Goal: Task Accomplishment & Management: Use online tool/utility

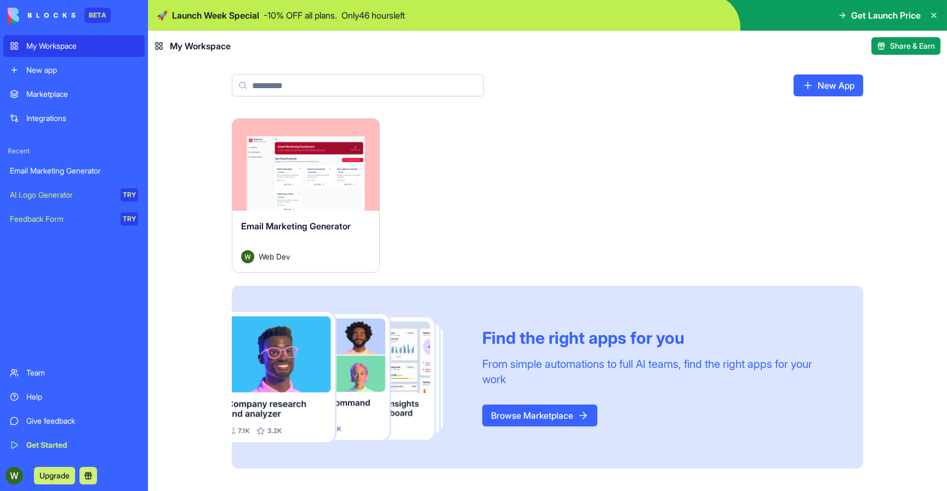
click at [33, 440] on div "Get Started" at bounding box center [82, 445] width 112 height 11
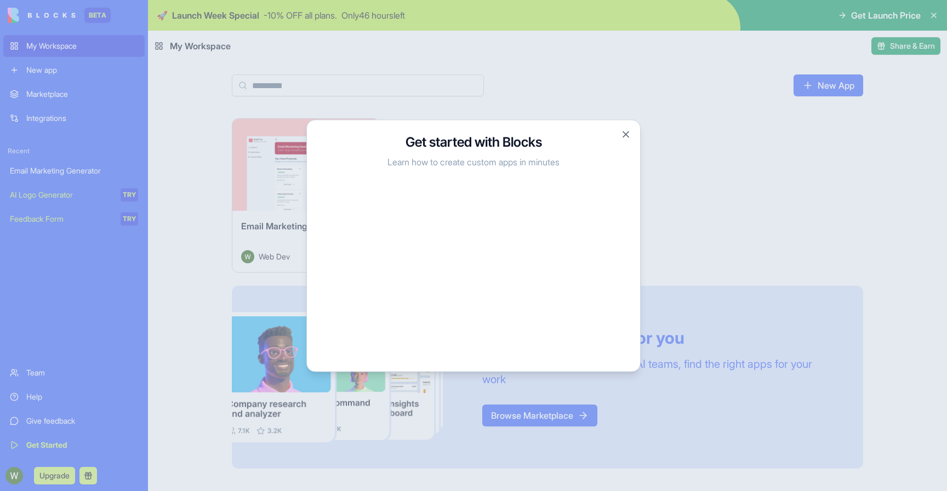
click at [204, 364] on div at bounding box center [473, 245] width 947 height 491
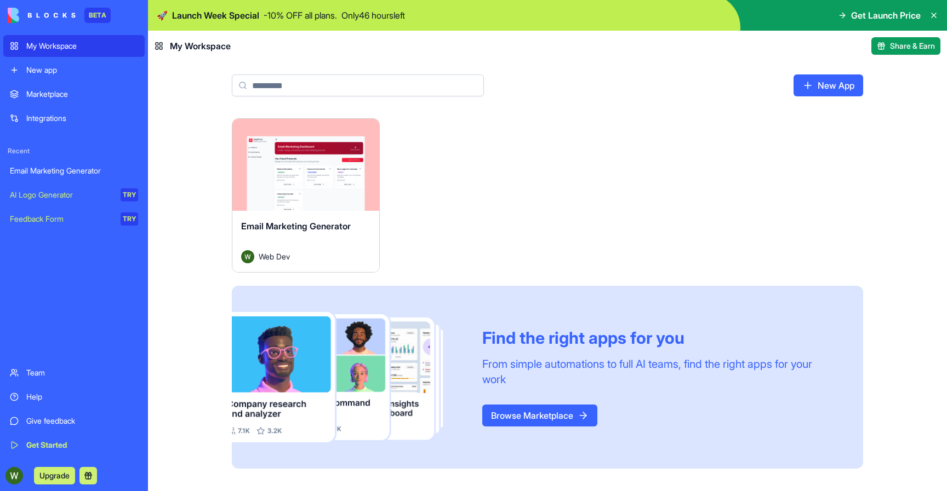
click at [75, 433] on div "Team Help Give feedback Get Started" at bounding box center [73, 409] width 141 height 94
click at [68, 445] on div "Get Started" at bounding box center [82, 445] width 112 height 11
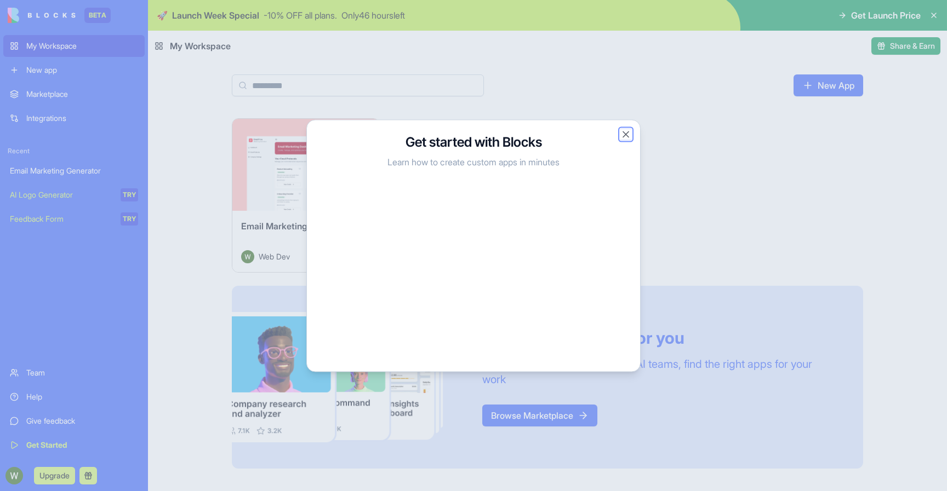
click at [621, 134] on button "Close" at bounding box center [625, 134] width 11 height 11
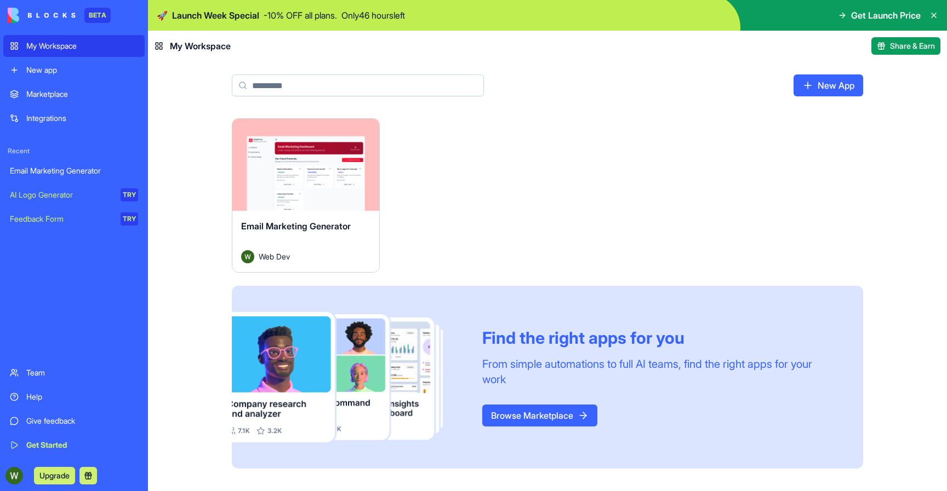
click at [51, 98] on div "Marketplace" at bounding box center [82, 94] width 112 height 11
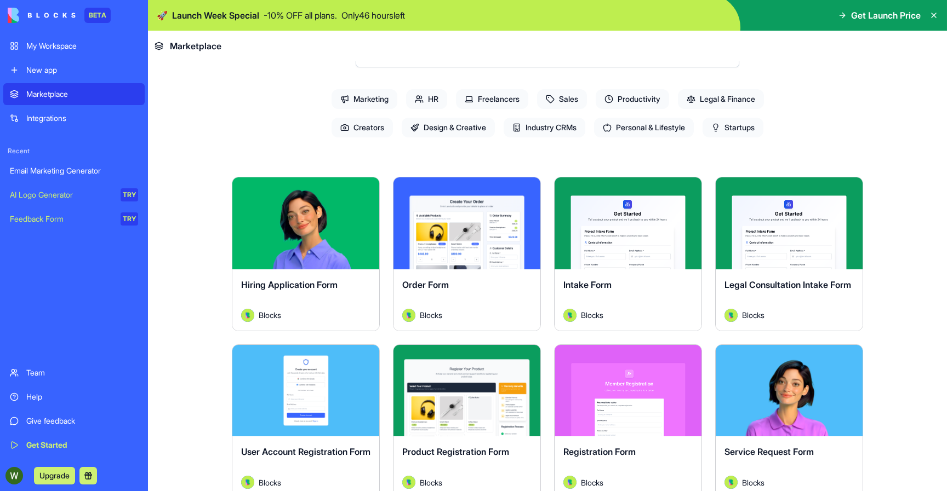
scroll to position [151, 0]
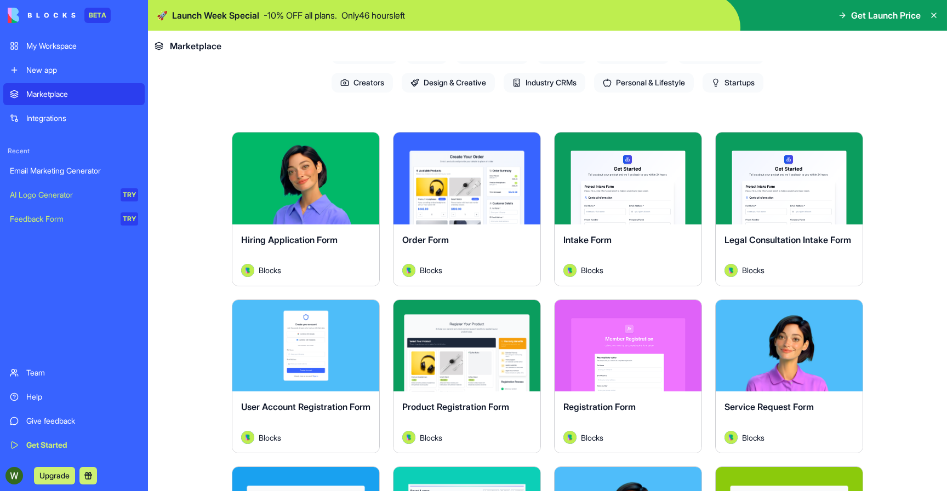
click at [313, 260] on div "Hiring Application Form" at bounding box center [305, 248] width 129 height 31
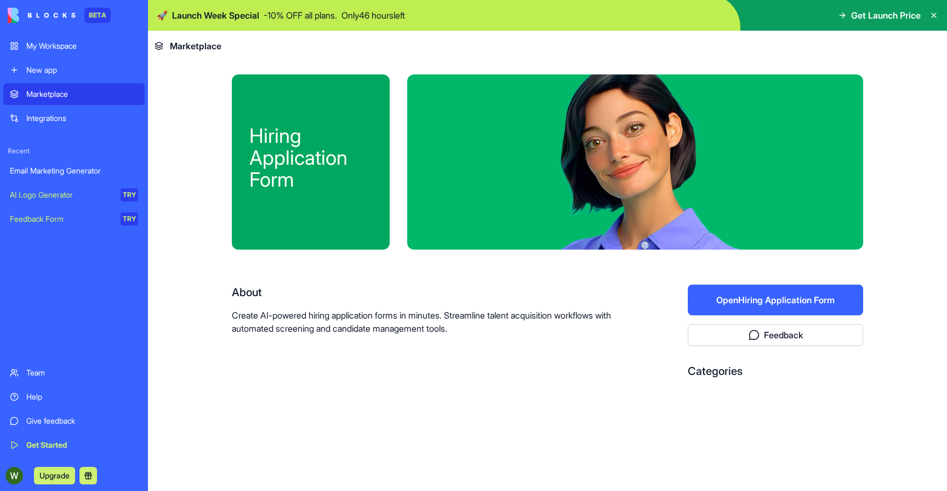
click at [750, 300] on button "Open Hiring Application Form" at bounding box center [775, 300] width 175 height 31
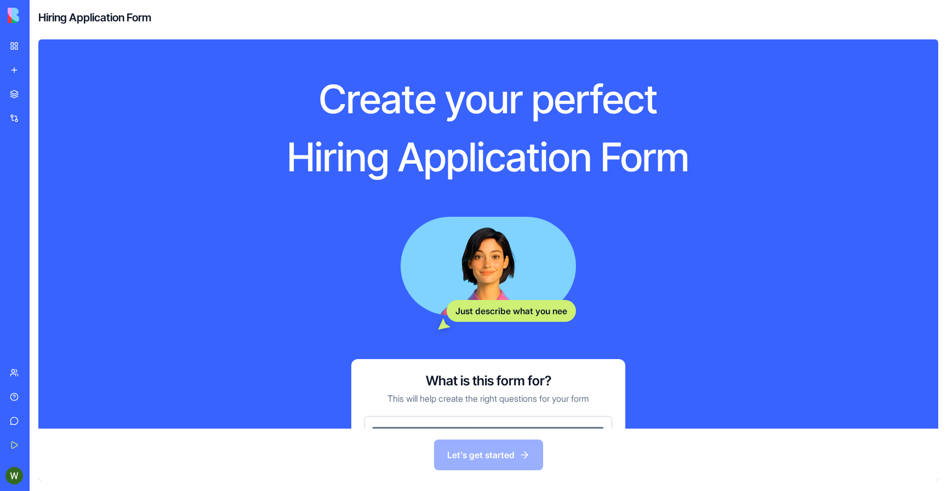
scroll to position [89, 0]
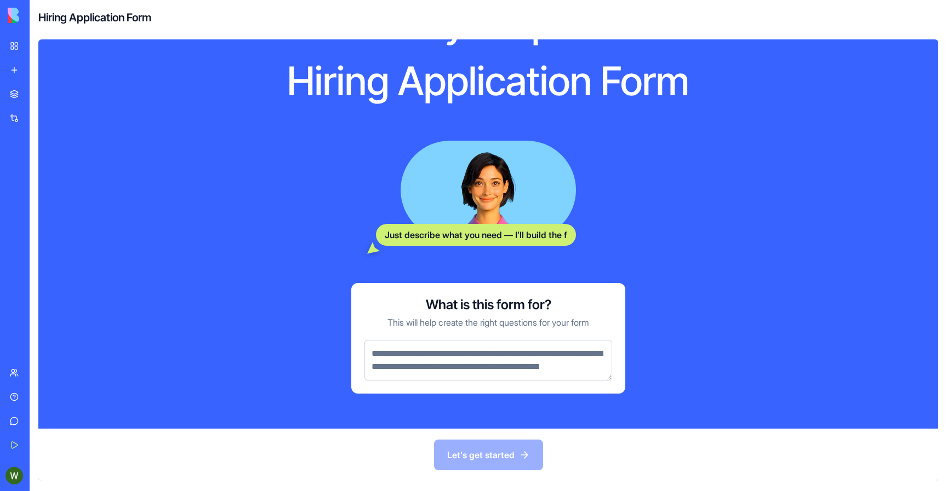
click at [526, 341] on textarea at bounding box center [488, 360] width 248 height 41
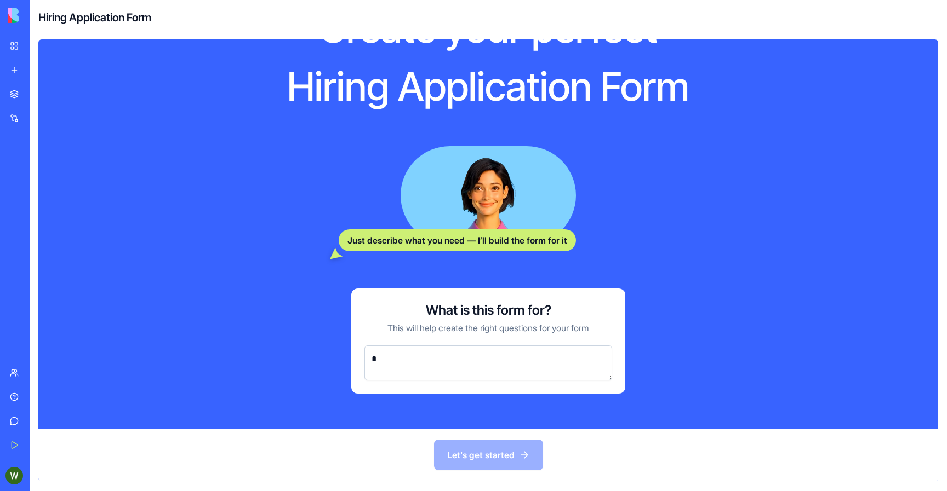
scroll to position [71, 0]
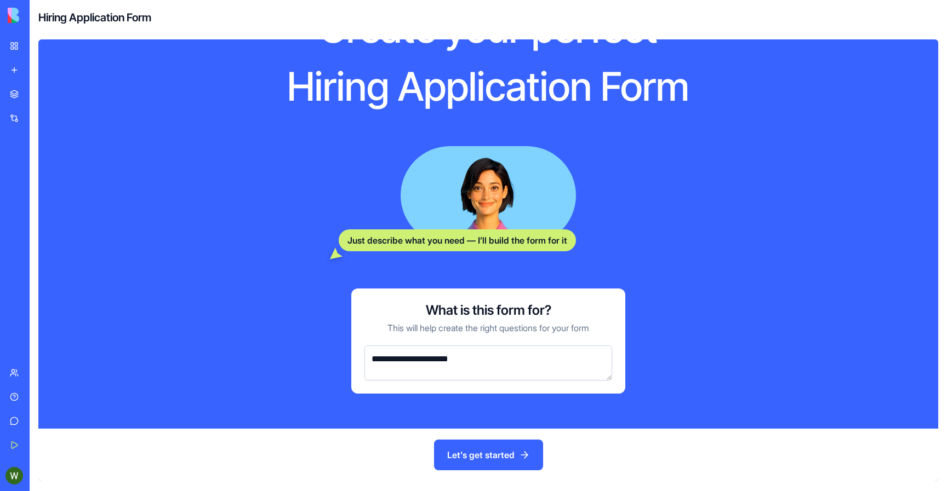
type textarea "**********"
click at [503, 446] on button "Let's get started" at bounding box center [488, 455] width 109 height 31
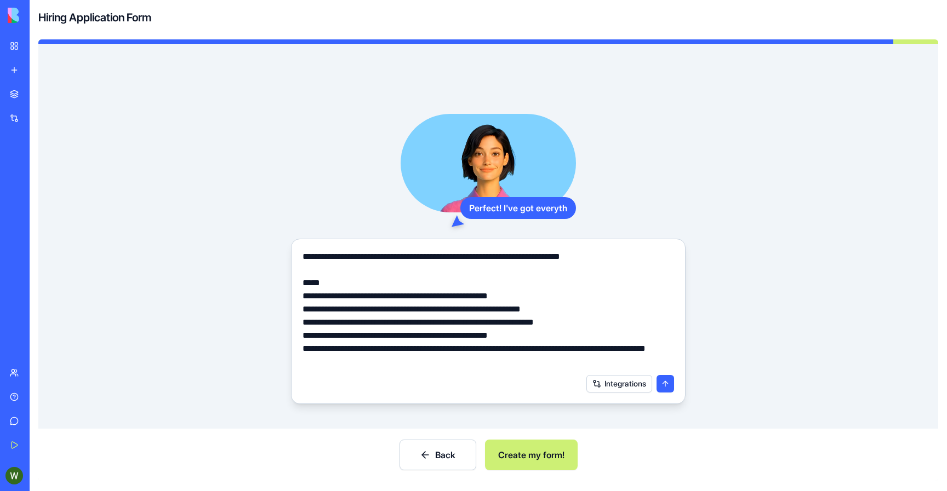
scroll to position [10, 0]
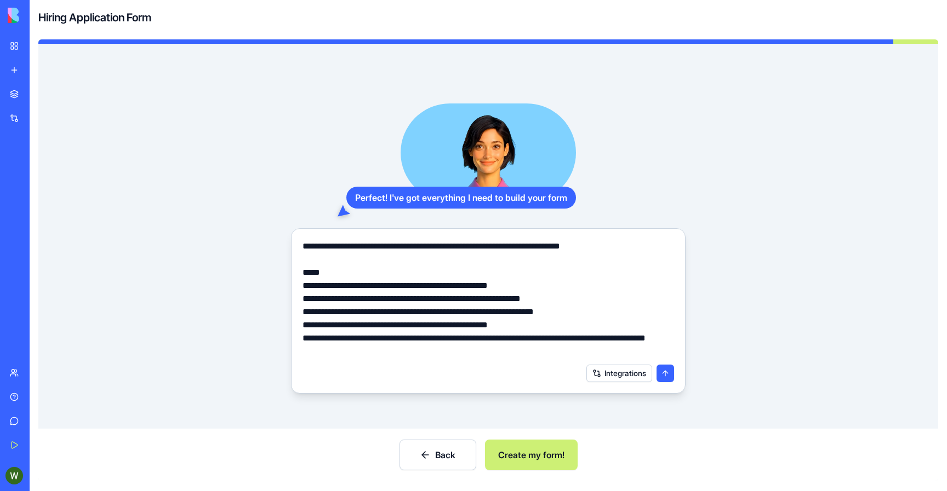
click at [511, 345] on textarea "**********" at bounding box center [487, 299] width 371 height 118
click at [430, 466] on button "Back" at bounding box center [437, 455] width 77 height 31
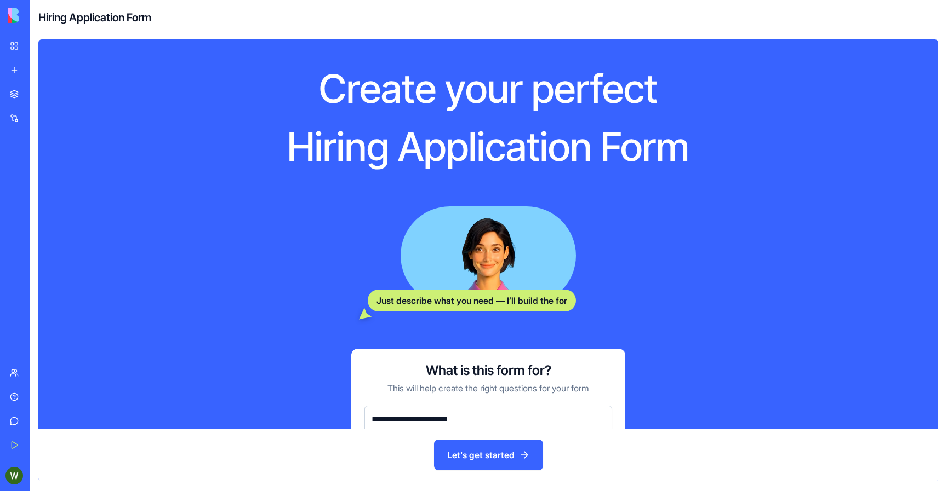
click at [16, 47] on link "My Workspace" at bounding box center [25, 46] width 44 height 22
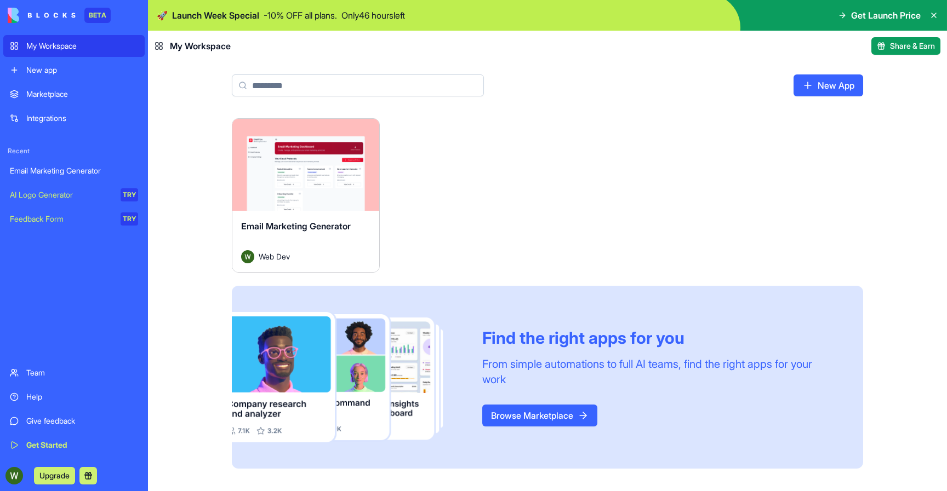
click at [204, 189] on div "Launch Email Marketing Generator Web Dev Find the right apps for you From simpl…" at bounding box center [547, 300] width 701 height 364
click at [530, 420] on link "Browse Marketplace" at bounding box center [539, 416] width 115 height 22
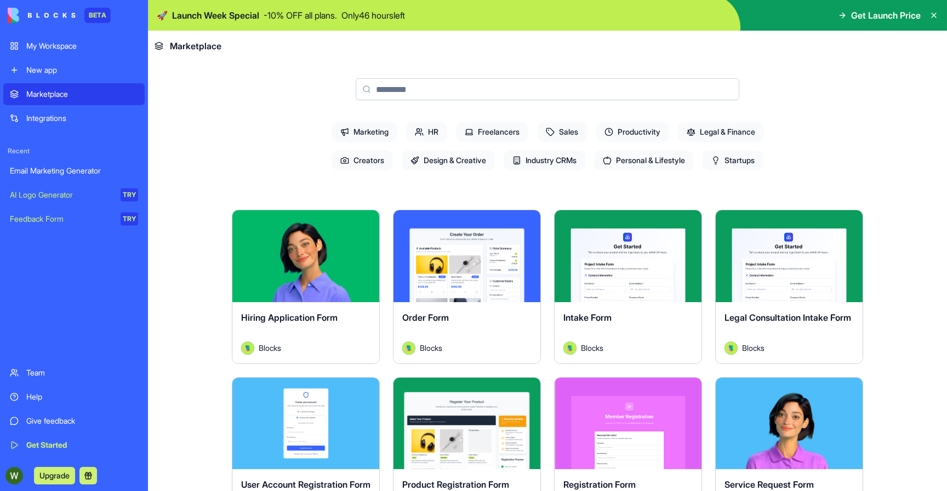
scroll to position [114, 0]
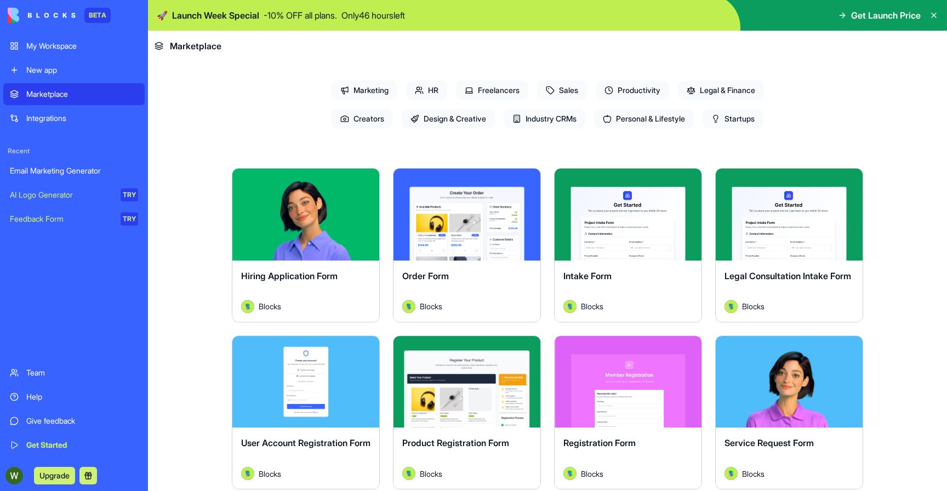
click at [552, 120] on span "Industry CRMs" at bounding box center [544, 119] width 82 height 20
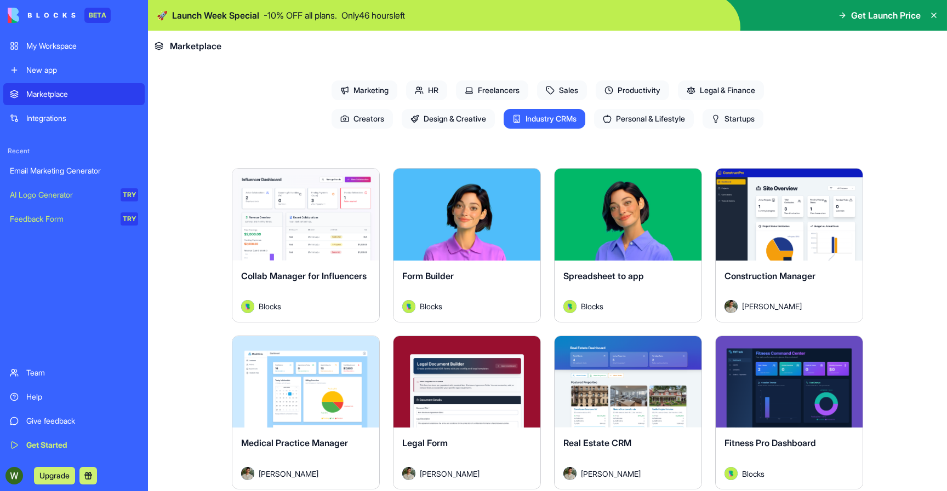
scroll to position [195, 0]
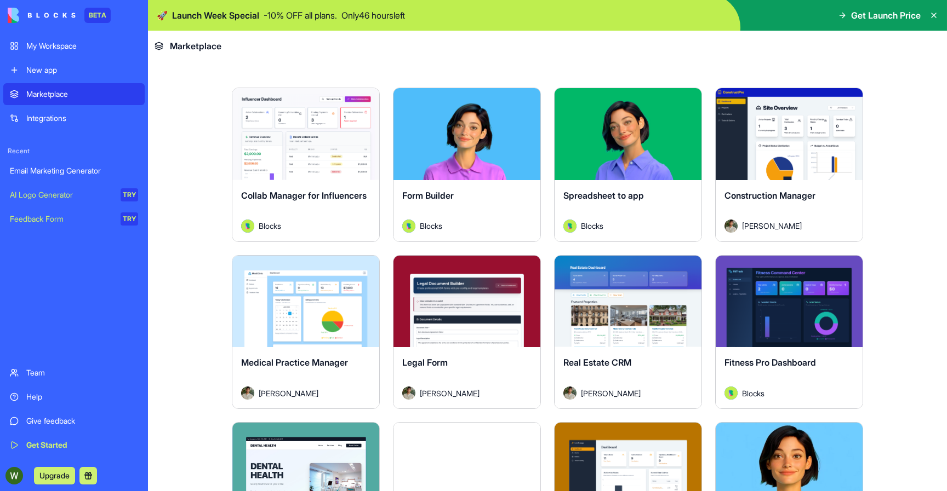
click at [316, 133] on button "Explore" at bounding box center [306, 134] width 82 height 22
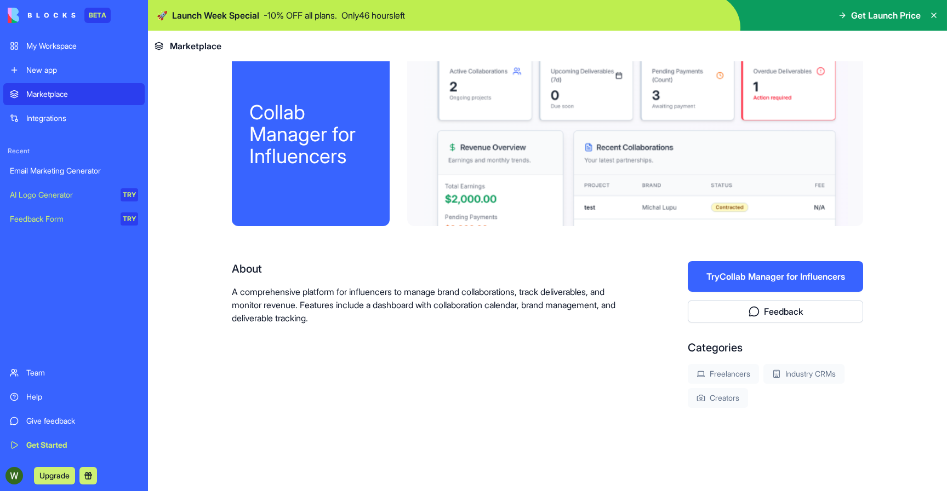
scroll to position [24, 0]
click at [476, 205] on div at bounding box center [635, 138] width 456 height 175
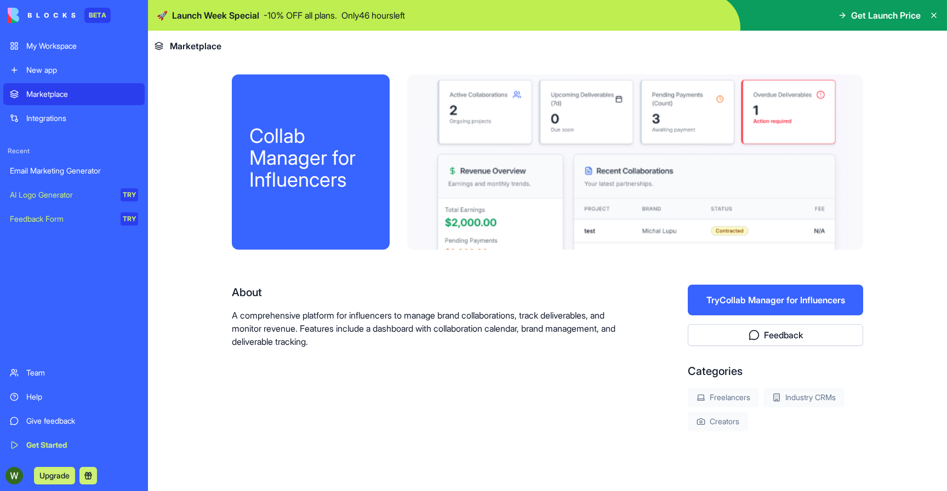
click at [749, 312] on button "Try Collab Manager for Influencers" at bounding box center [775, 300] width 175 height 31
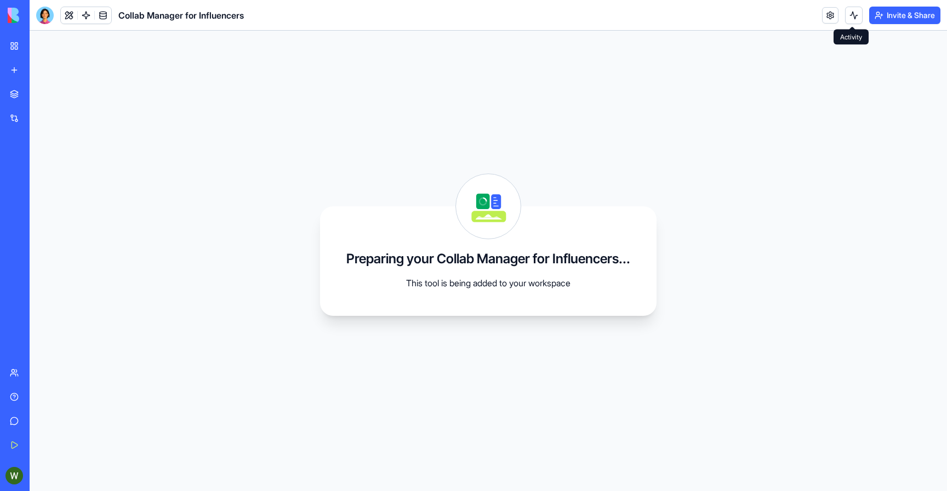
click at [849, 18] on button at bounding box center [854, 16] width 18 height 18
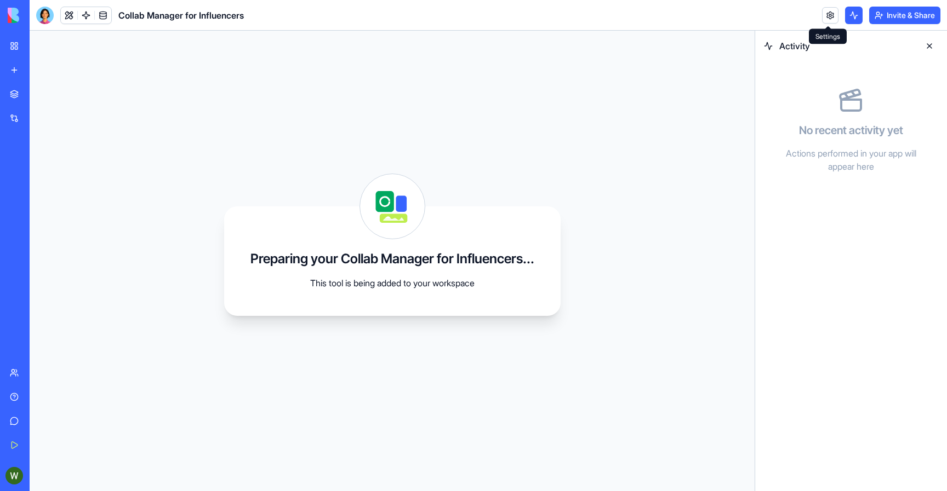
click at [824, 19] on link at bounding box center [830, 15] width 16 height 16
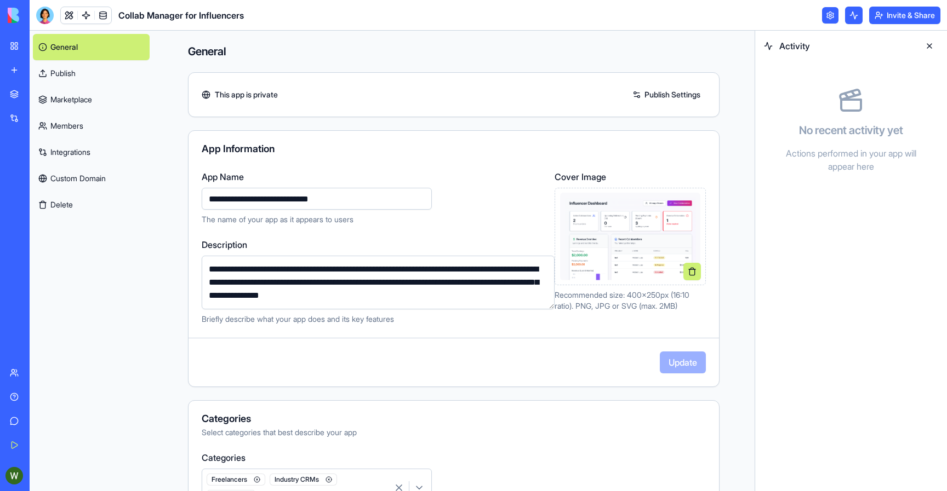
click at [83, 127] on link "Members" at bounding box center [91, 126] width 117 height 26
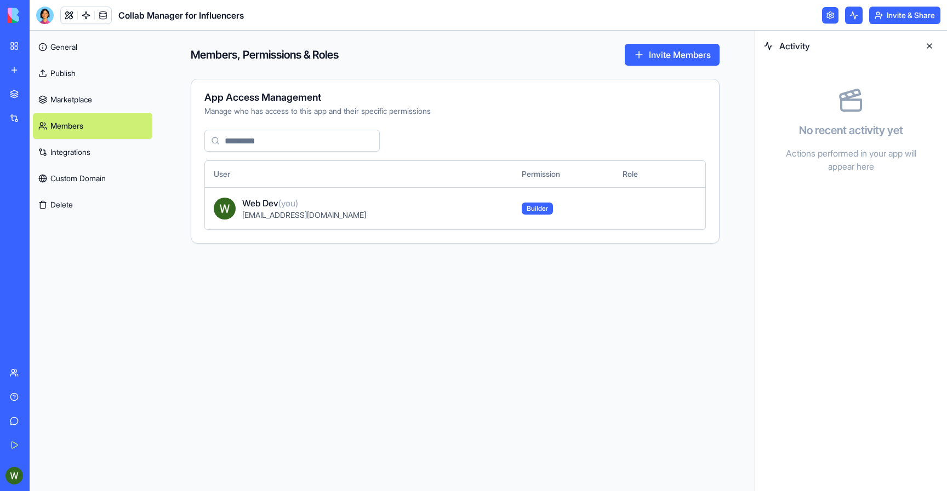
click at [82, 147] on link "Integrations" at bounding box center [92, 152] width 119 height 26
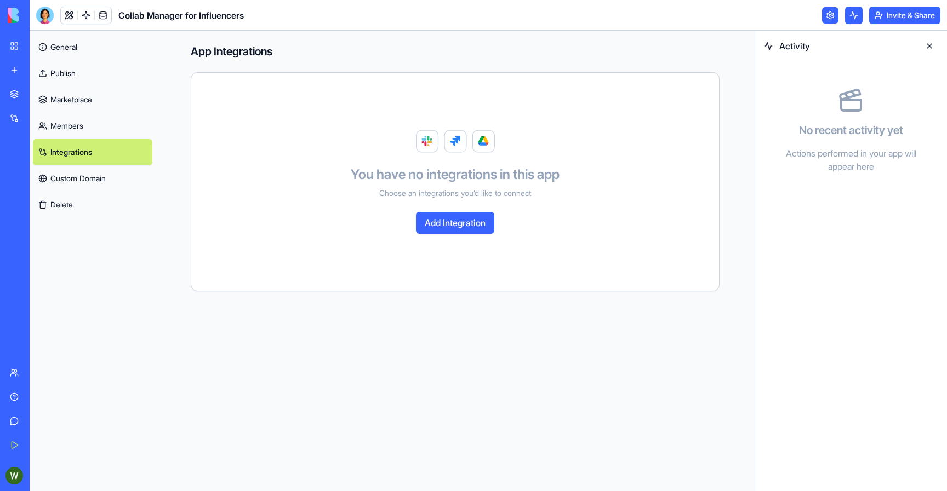
click at [82, 174] on link "Custom Domain" at bounding box center [92, 178] width 119 height 26
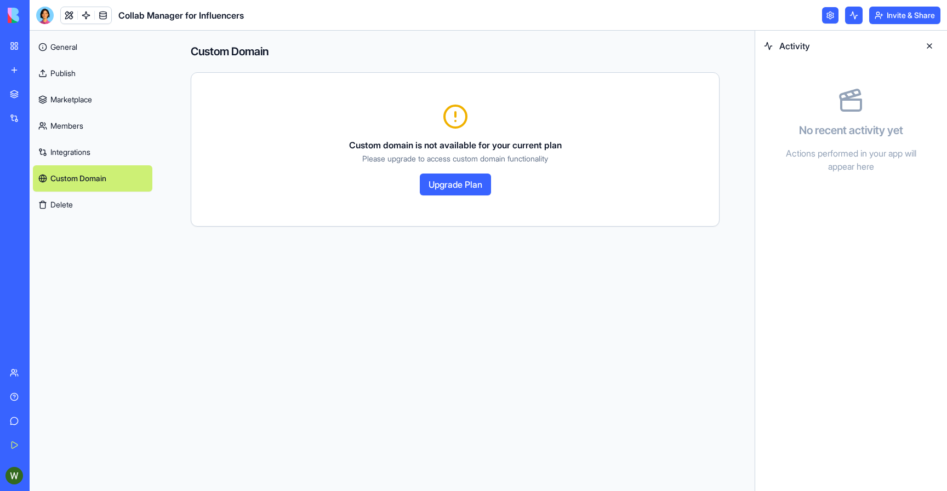
click at [73, 75] on link "Publish" at bounding box center [92, 73] width 119 height 26
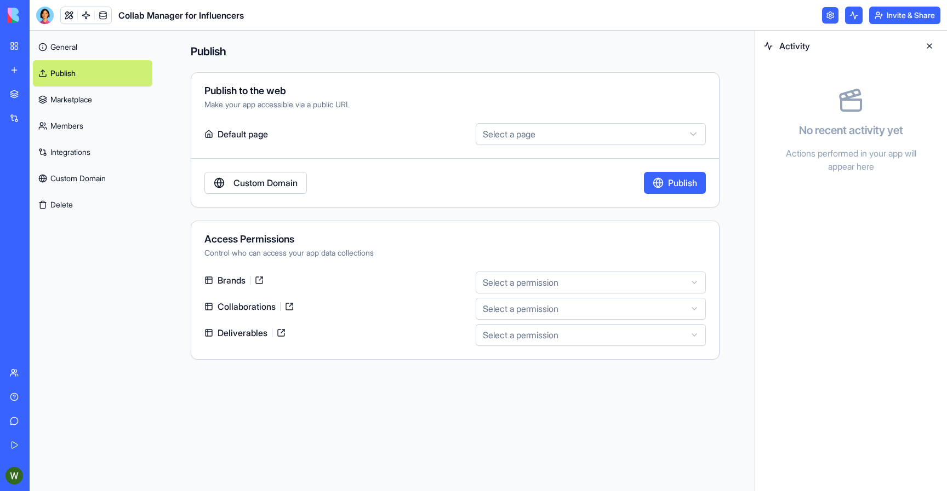
click at [75, 44] on link "General" at bounding box center [92, 47] width 119 height 26
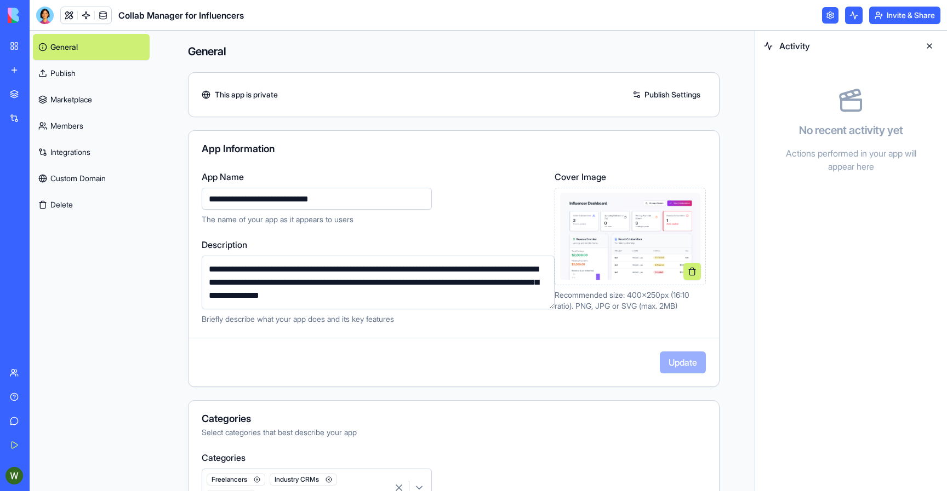
click at [929, 45] on button at bounding box center [929, 46] width 18 height 18
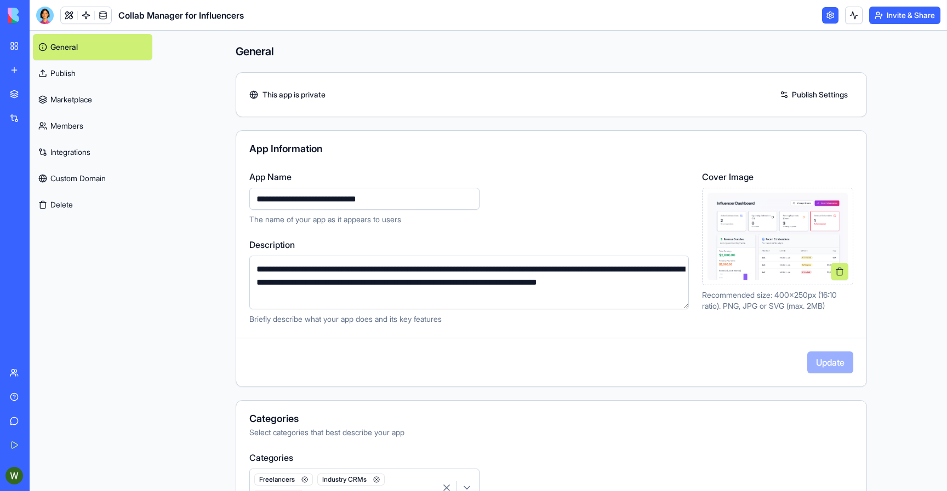
click at [16, 45] on link "My Workspace" at bounding box center [25, 46] width 44 height 22
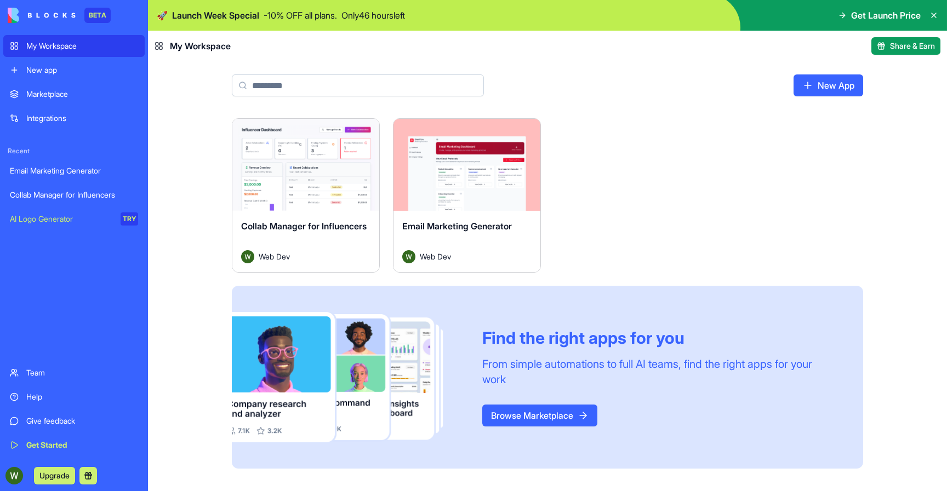
click at [348, 231] on div "Collab Manager for Influencers" at bounding box center [305, 235] width 129 height 31
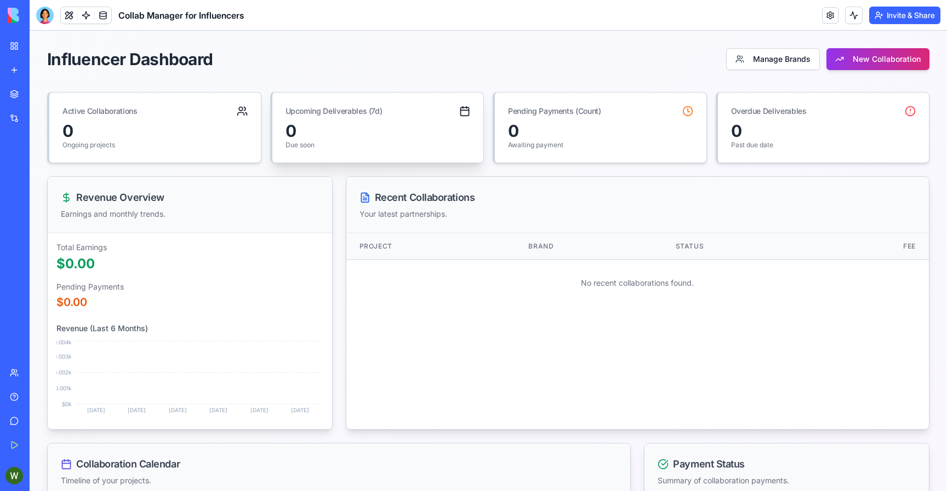
click at [427, 122] on div "0" at bounding box center [377, 131] width 185 height 20
click at [564, 107] on div "Pending Payments (Count)" at bounding box center [554, 111] width 93 height 11
click at [741, 128] on div "0" at bounding box center [823, 131] width 185 height 20
click at [788, 66] on button "Manage Brands" at bounding box center [773, 59] width 94 height 22
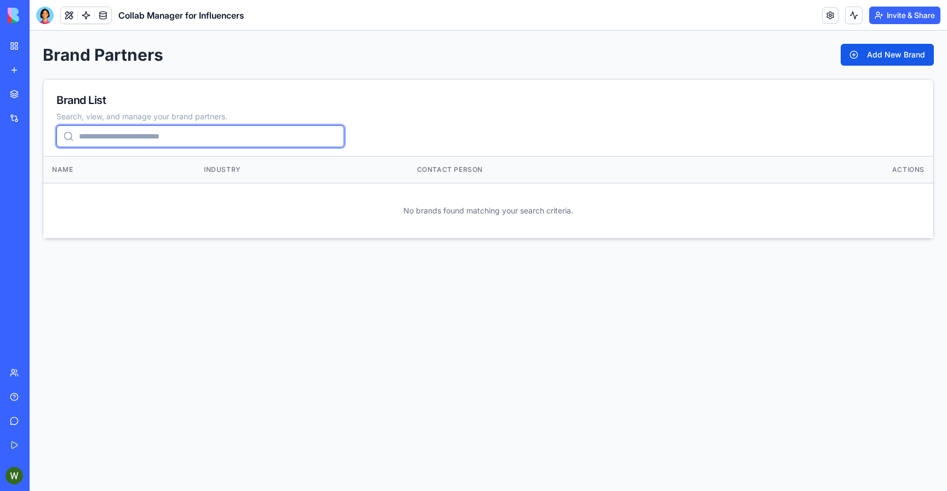
click at [177, 144] on input "search" at bounding box center [200, 136] width 288 height 22
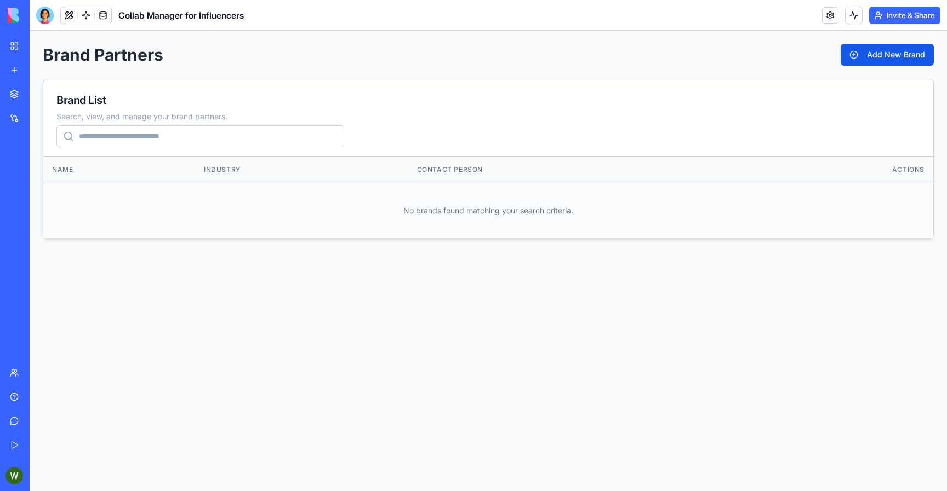
click at [177, 187] on td "No brands found matching your search criteria." at bounding box center [488, 210] width 890 height 55
click at [68, 14] on button at bounding box center [69, 15] width 16 height 16
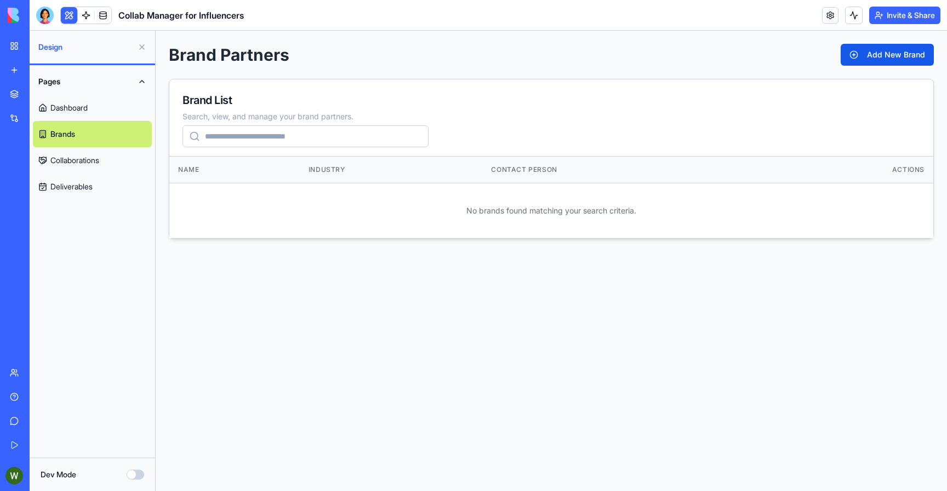
click at [86, 104] on link "Dashboard" at bounding box center [92, 108] width 119 height 26
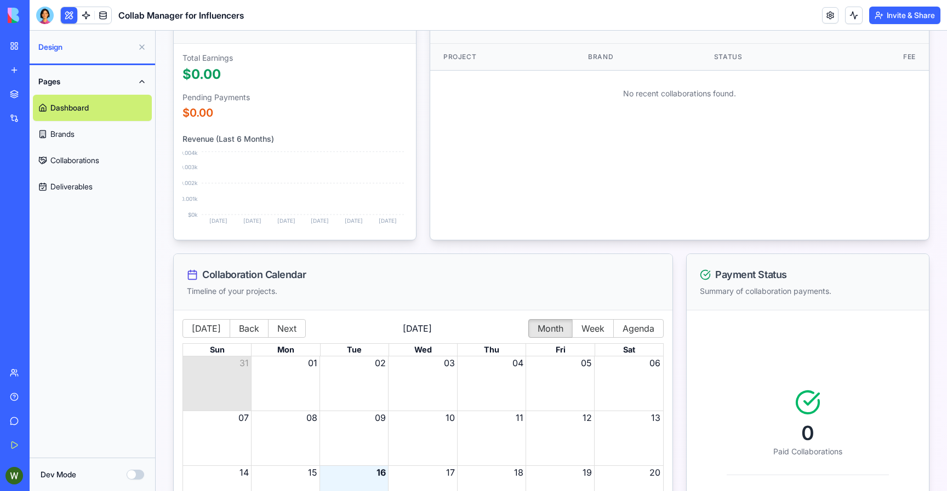
scroll to position [356, 0]
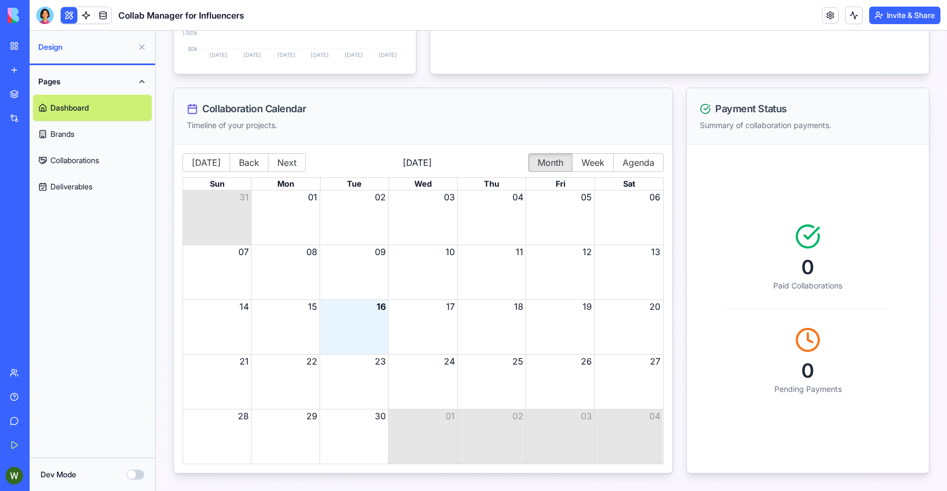
click at [325, 258] on div "09" at bounding box center [354, 251] width 68 height 13
click at [341, 274] on div "Month View" at bounding box center [353, 272] width 68 height 54
click at [587, 176] on div "Today Back Next September 2025 Month Week Agenda Sun Mon Tue Wed Thu Fri Sat 31…" at bounding box center [422, 308] width 481 height 311
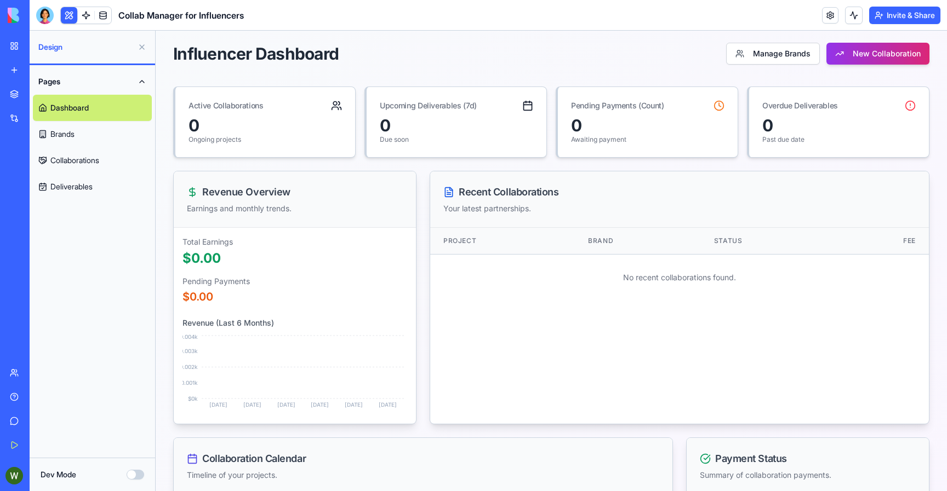
scroll to position [0, 0]
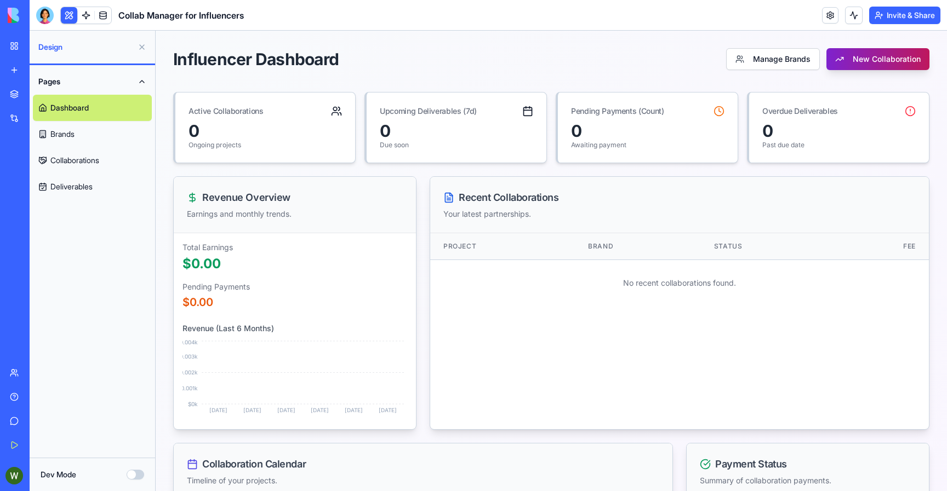
click at [854, 65] on button "New Collaboration" at bounding box center [877, 59] width 103 height 22
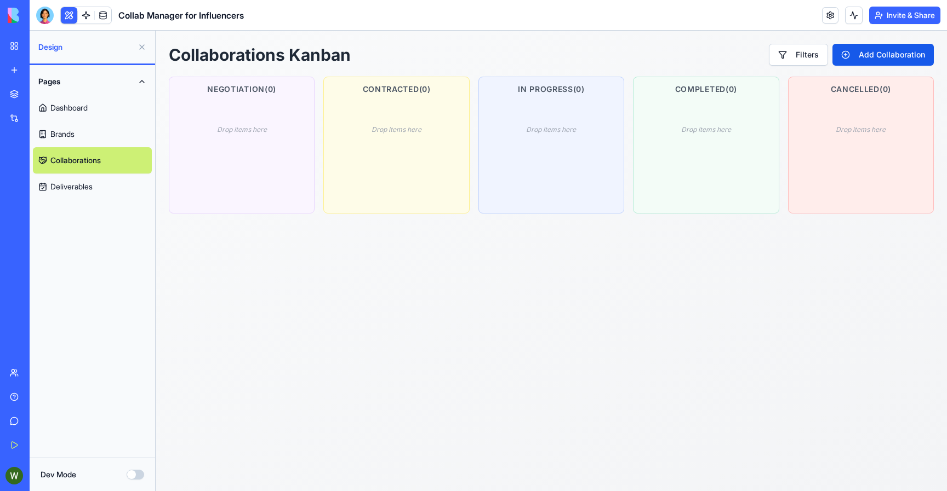
click at [503, 140] on div "Drop items here" at bounding box center [550, 145] width 131 height 82
click at [382, 151] on div "Drop items here" at bounding box center [395, 145] width 131 height 82
click at [95, 110] on link "Dashboard" at bounding box center [92, 108] width 119 height 26
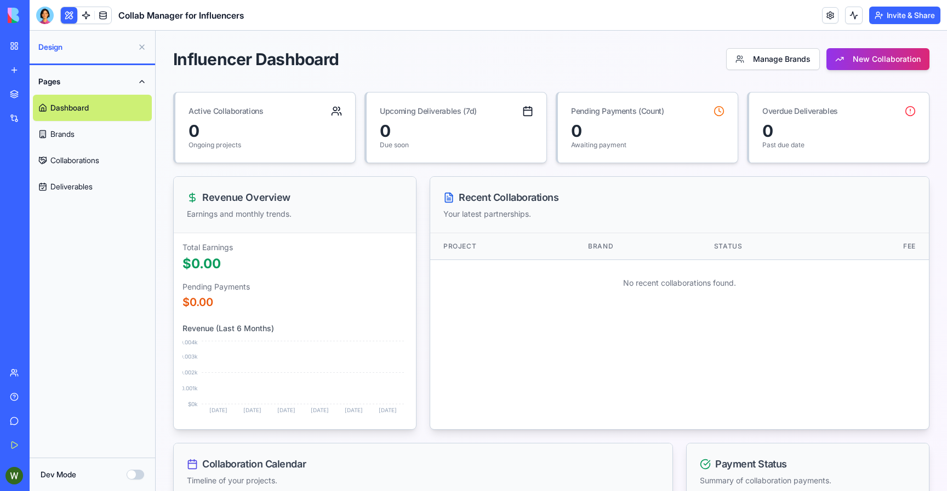
scroll to position [356, 0]
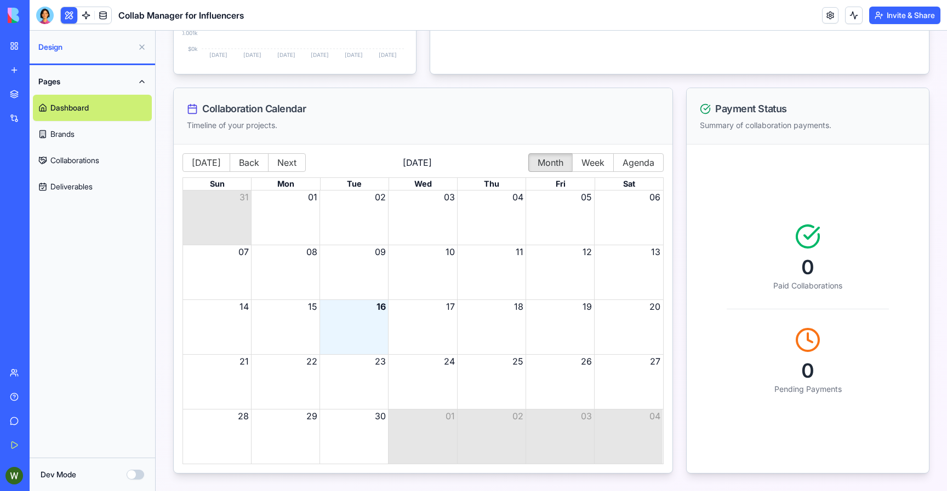
click at [134, 476] on button "Dev Mode" at bounding box center [136, 475] width 18 height 10
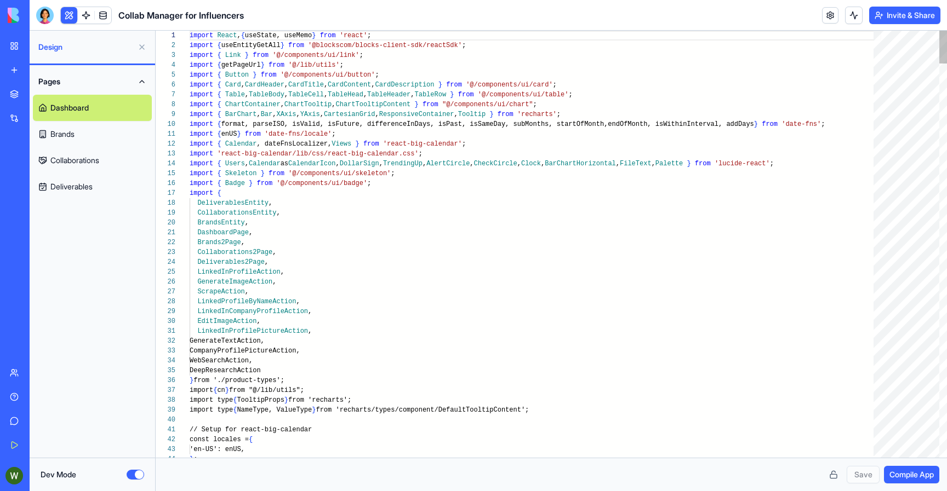
scroll to position [69, 0]
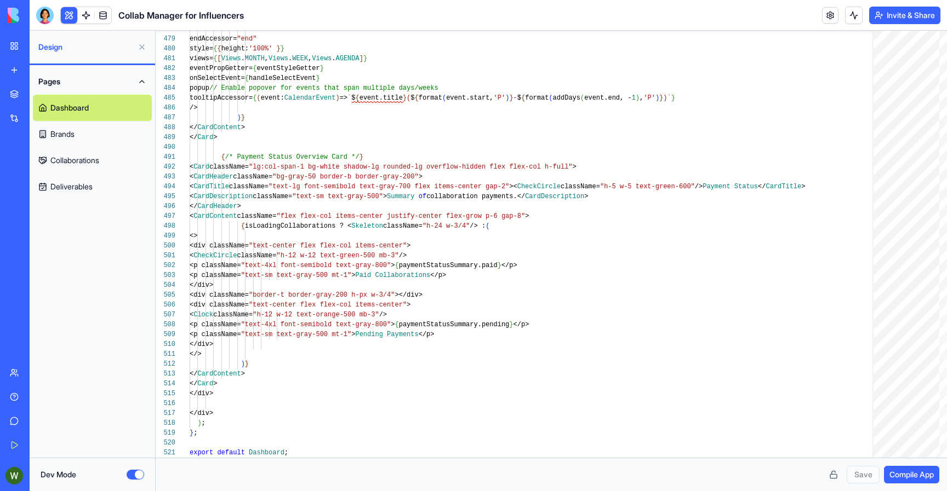
click at [100, 131] on link "Brands" at bounding box center [92, 134] width 119 height 26
type textarea "**********"
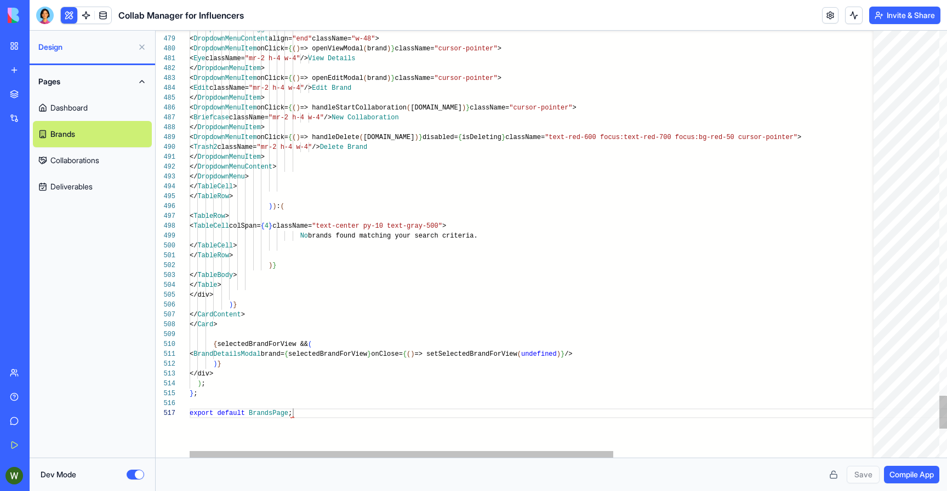
scroll to position [59, 103]
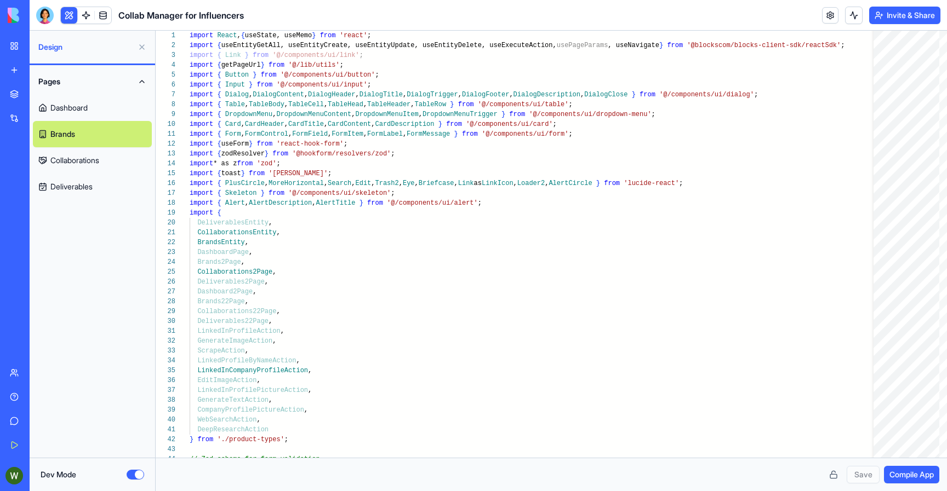
click at [139, 48] on button at bounding box center [142, 47] width 18 height 18
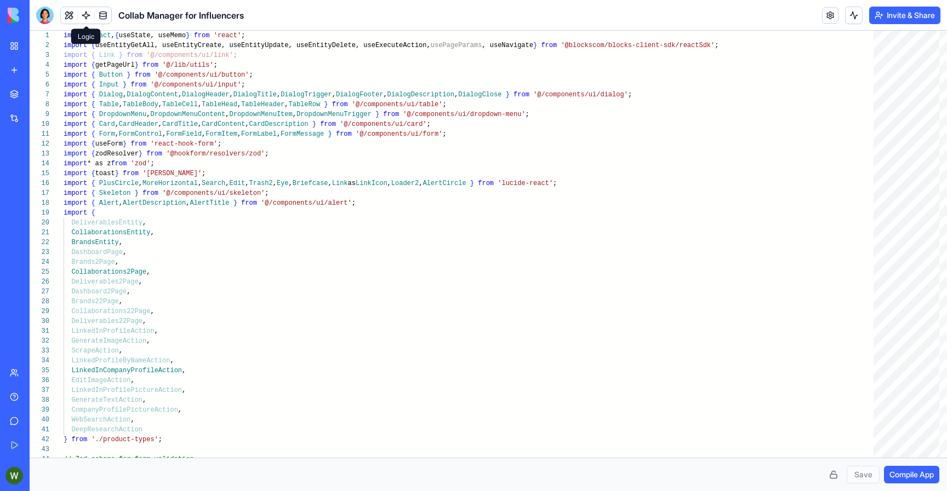
click at [87, 18] on link at bounding box center [86, 15] width 16 height 16
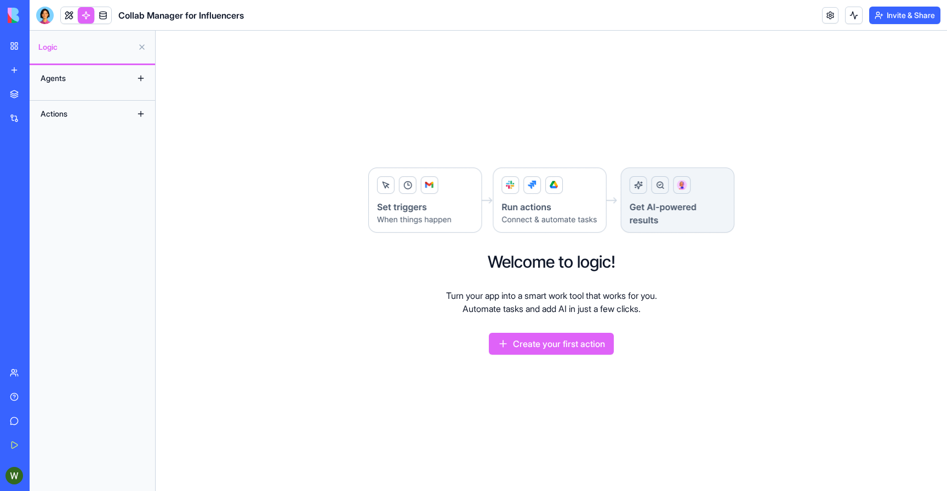
click at [82, 79] on div "Agents" at bounding box center [79, 79] width 88 height 18
click at [138, 80] on button at bounding box center [141, 79] width 18 height 18
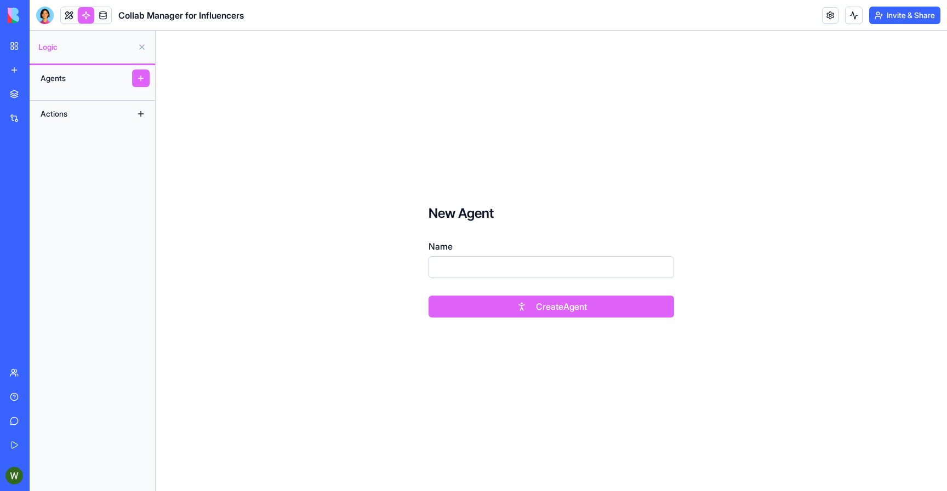
click at [451, 267] on input "Name" at bounding box center [550, 267] width 245 height 22
type input "****"
click at [474, 307] on button "Create Agent" at bounding box center [550, 307] width 245 height 22
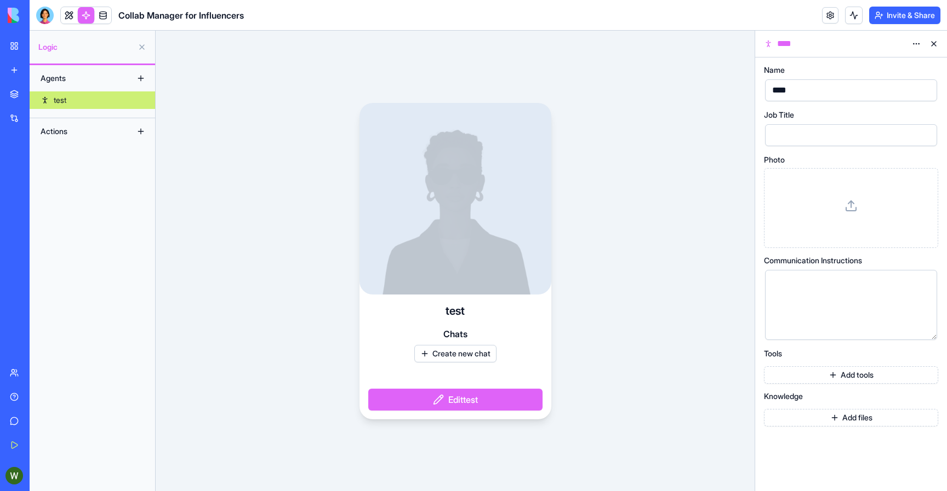
click at [288, 225] on div "test Chats Create new chat Edit test" at bounding box center [455, 261] width 599 height 461
click at [83, 133] on div "Actions" at bounding box center [79, 132] width 88 height 18
click at [141, 132] on button at bounding box center [141, 132] width 18 height 18
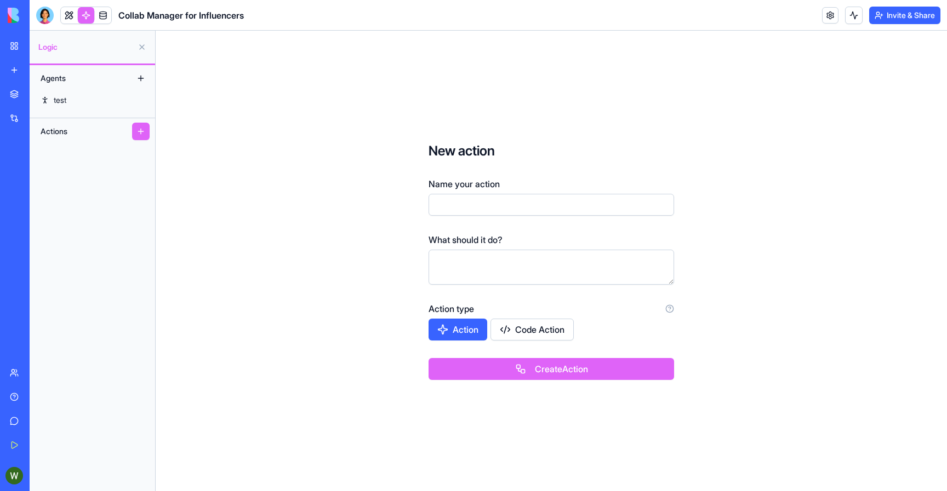
click at [450, 210] on input "Name your action" at bounding box center [550, 205] width 245 height 22
type input "****"
click at [458, 339] on button "Action" at bounding box center [457, 330] width 59 height 22
click at [474, 336] on button "Action" at bounding box center [458, 330] width 60 height 22
click at [518, 368] on button "Create Action" at bounding box center [550, 369] width 245 height 22
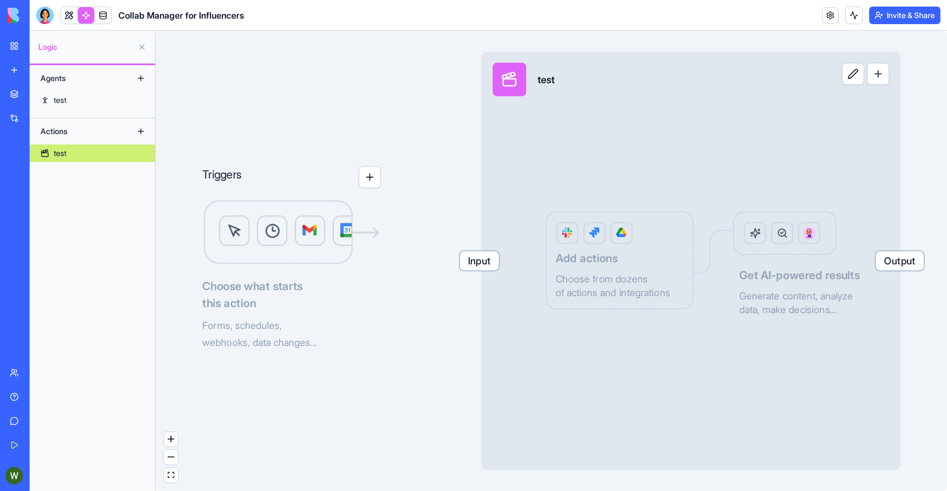
click at [478, 262] on span "Input" at bounding box center [479, 261] width 39 height 20
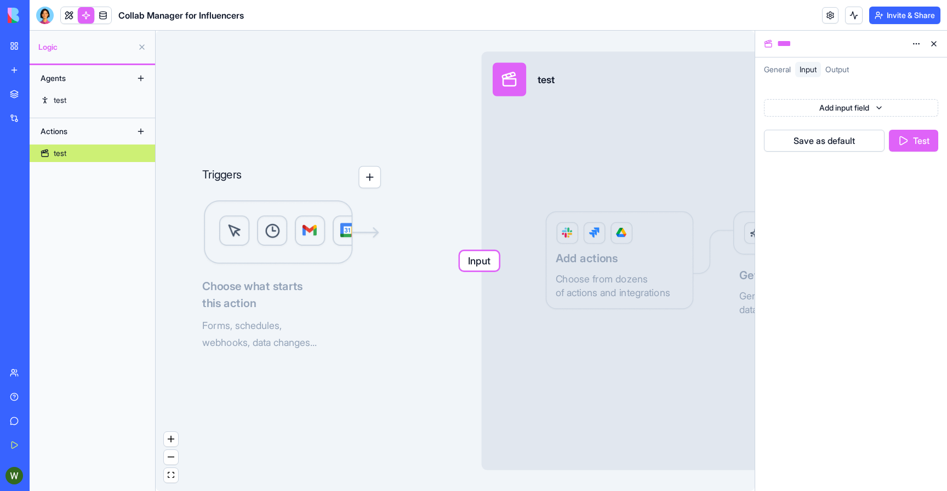
click at [659, 227] on div "Input test Output Add actions Choose from dozens of actions and integrations Ge…" at bounding box center [691, 260] width 419 height 419
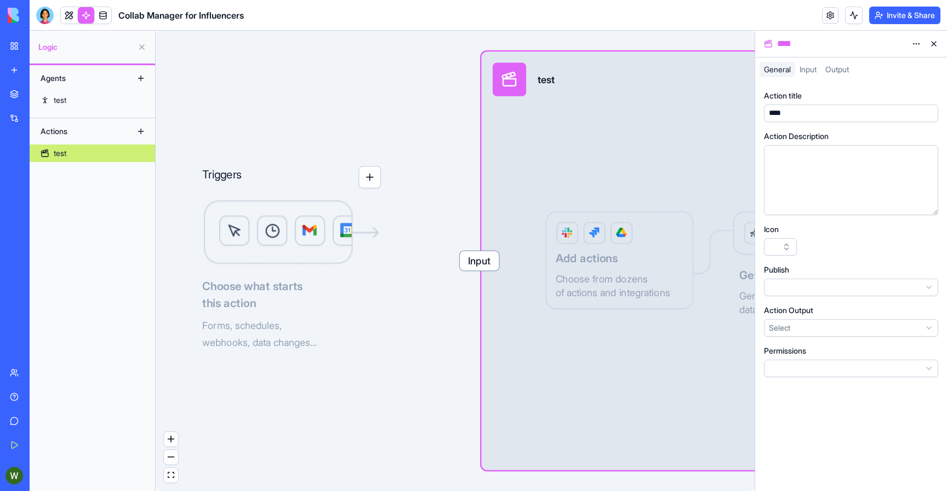
click at [803, 66] on span "Input" at bounding box center [807, 69] width 17 height 9
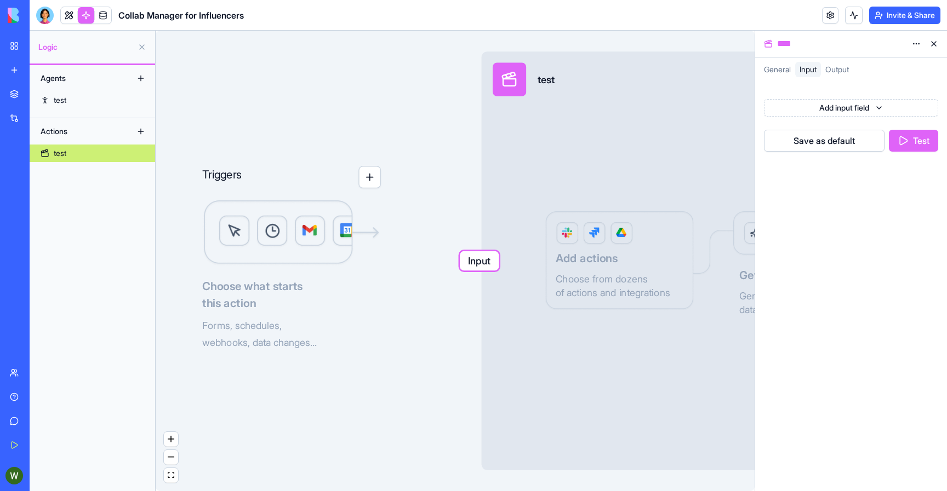
click at [801, 108] on html "BETA My Workspace New app Marketplace Integrations Recent Email Marketing Gener…" at bounding box center [473, 245] width 947 height 491
click at [822, 135] on div "Text" at bounding box center [876, 132] width 117 height 20
click at [808, 140] on button "Save as default" at bounding box center [824, 141] width 121 height 22
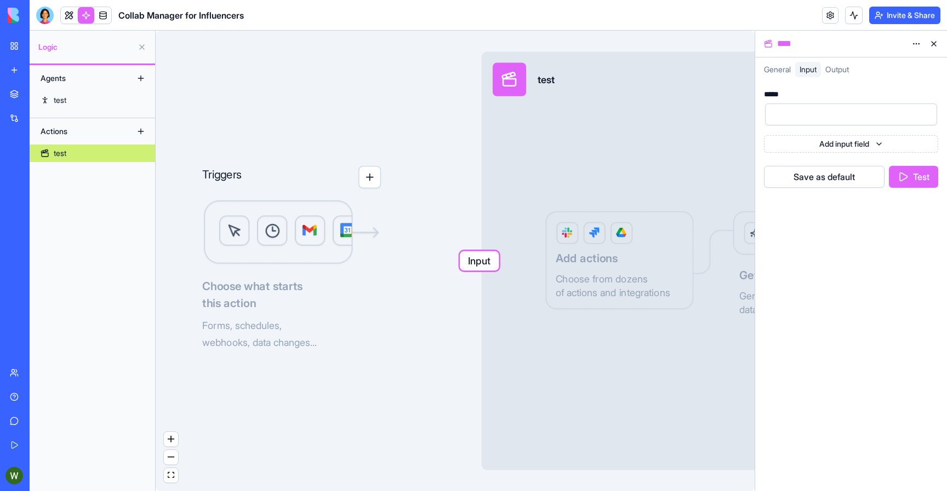
click at [673, 211] on div "Input test Output Add actions Choose from dozens of actions and integrations Ge…" at bounding box center [691, 260] width 419 height 419
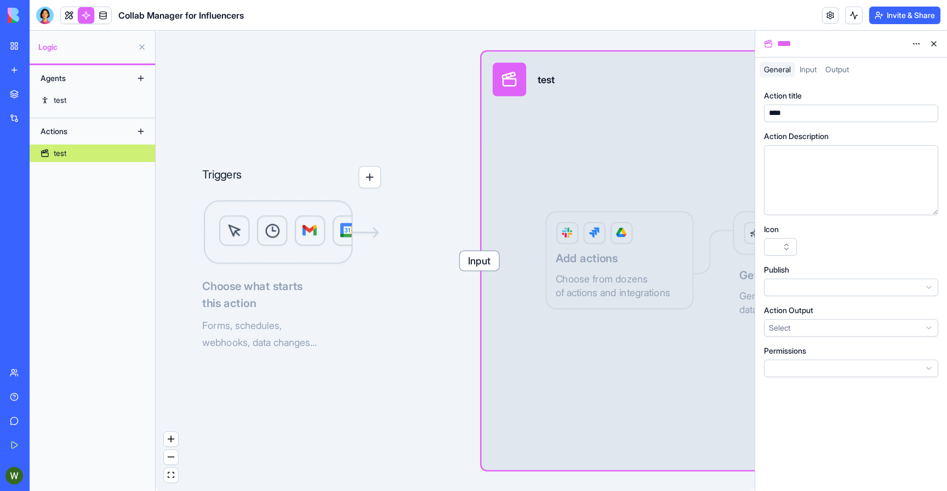
click at [935, 43] on button at bounding box center [934, 44] width 18 height 18
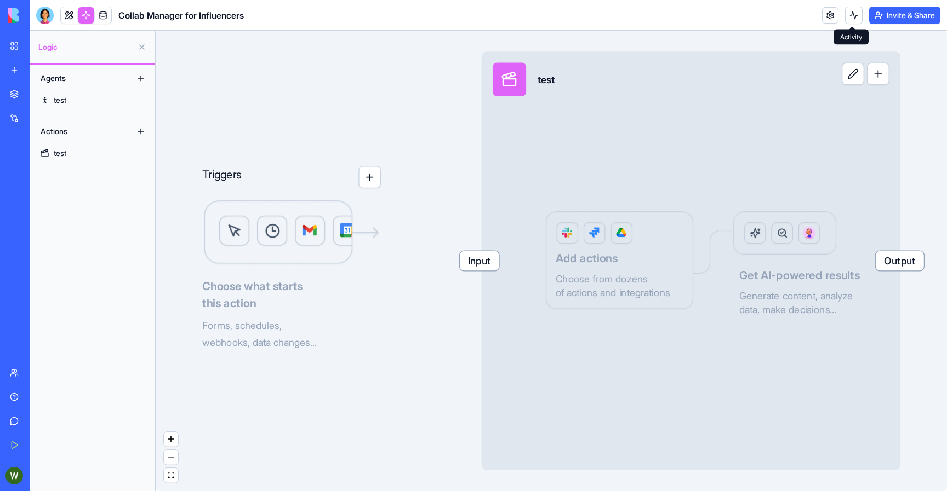
click at [856, 22] on button at bounding box center [854, 16] width 18 height 18
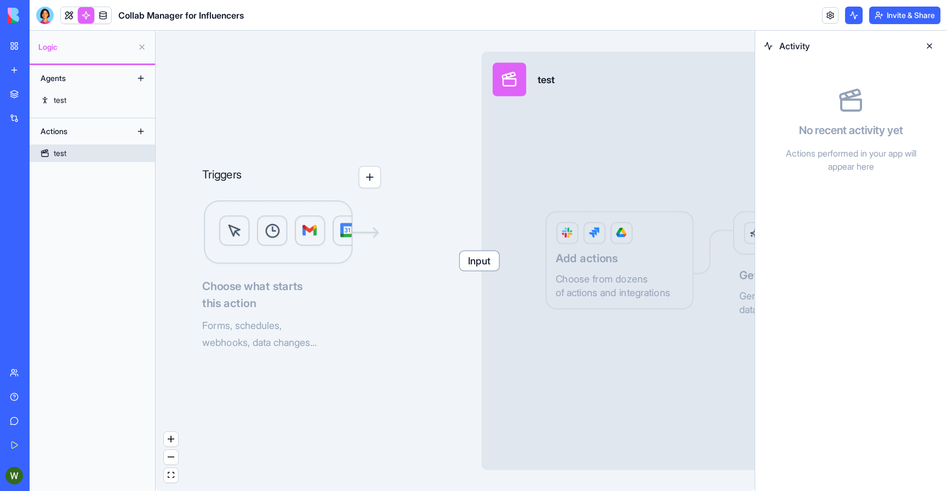
click at [673, 109] on div "Input test Output Add actions Choose from dozens of actions and integrations Ge…" at bounding box center [691, 260] width 419 height 419
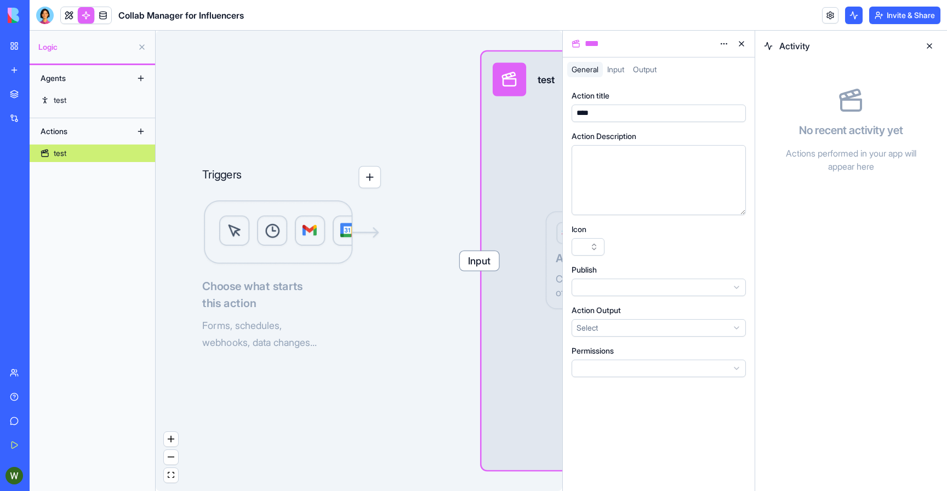
click at [148, 42] on button at bounding box center [142, 47] width 18 height 18
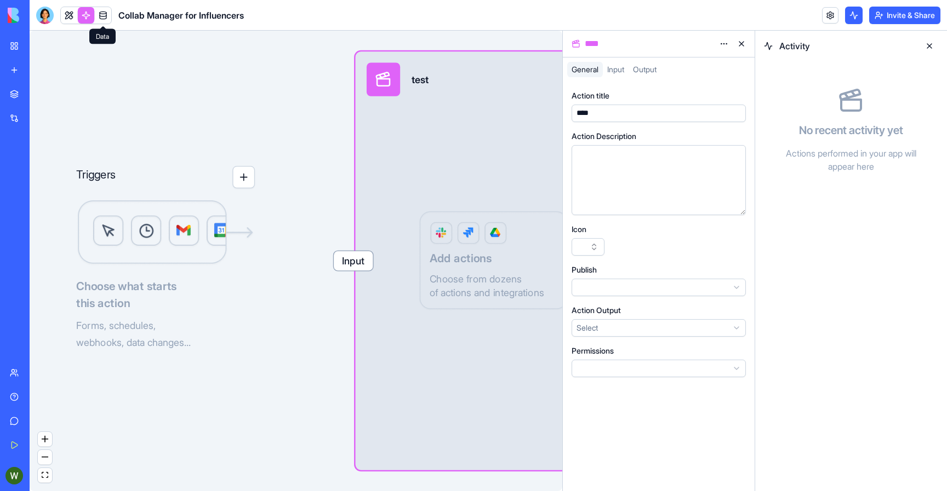
click at [101, 20] on link at bounding box center [103, 15] width 16 height 16
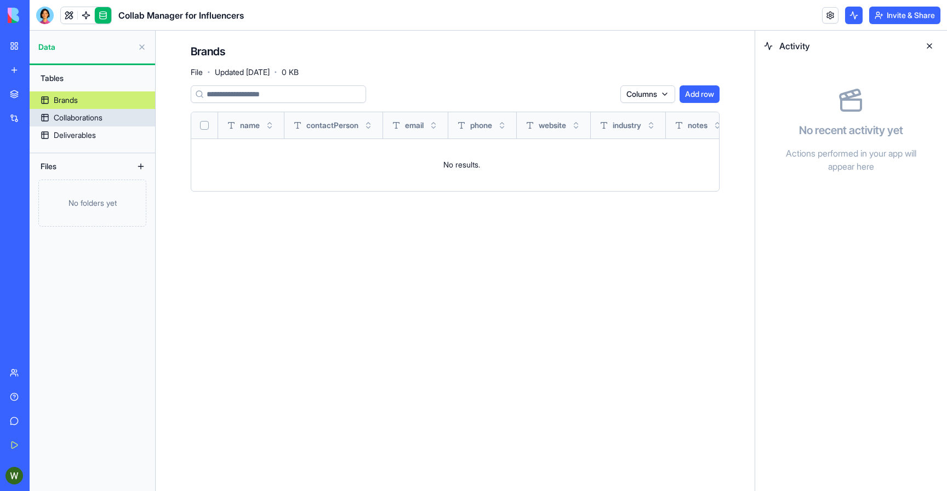
click at [81, 124] on link "Collaborations" at bounding box center [92, 118] width 125 height 18
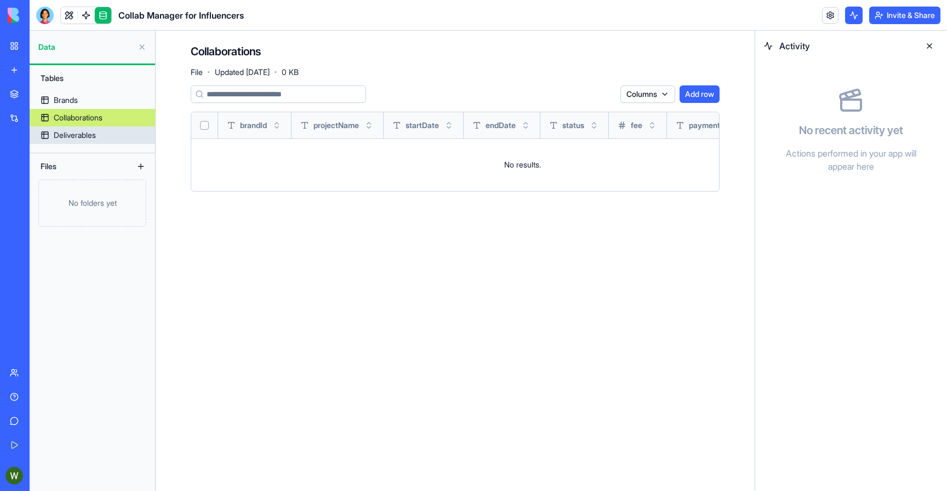
click at [81, 137] on div "Deliverables" at bounding box center [75, 135] width 42 height 11
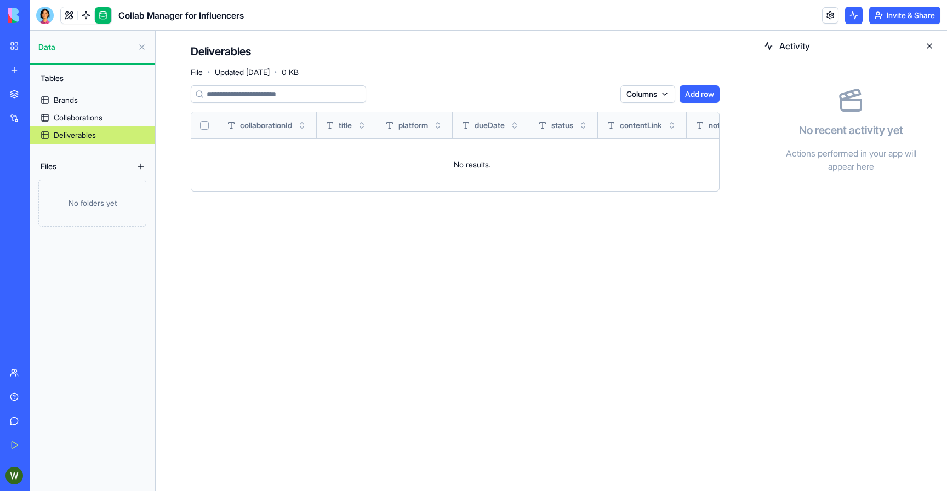
click at [13, 50] on link "My Workspace" at bounding box center [25, 46] width 44 height 22
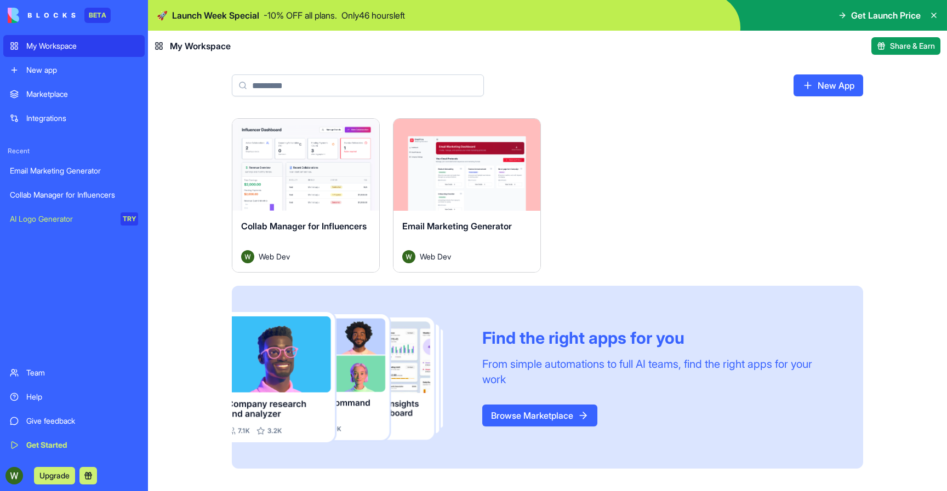
click at [28, 67] on div "New app" at bounding box center [82, 70] width 112 height 11
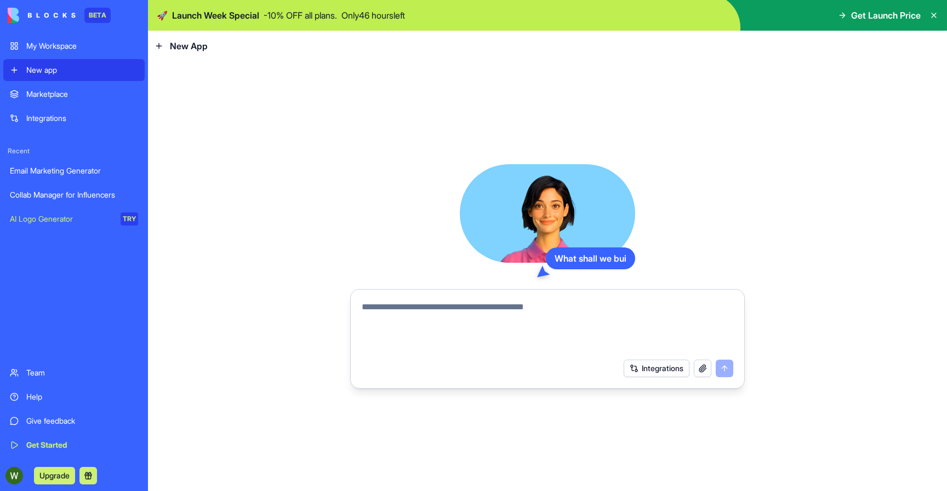
click at [42, 98] on div "Marketplace" at bounding box center [82, 94] width 112 height 11
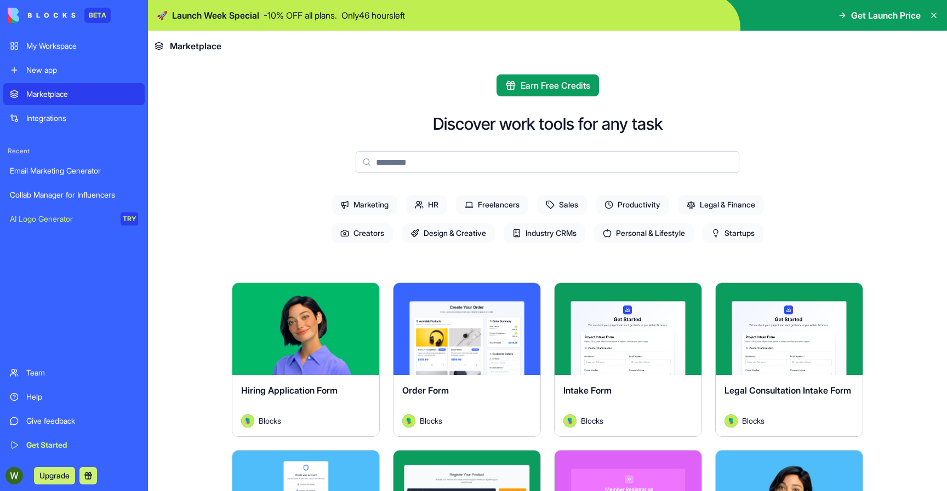
click at [57, 124] on link "Integrations" at bounding box center [73, 118] width 141 height 22
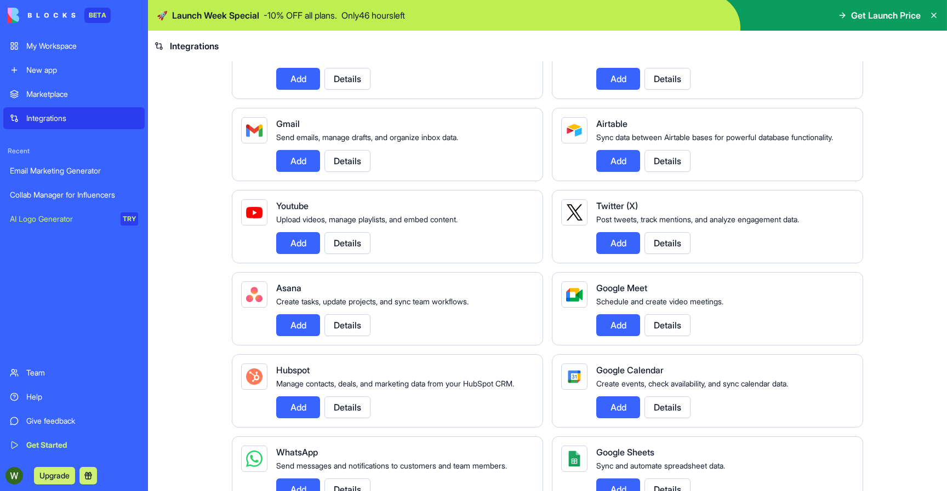
scroll to position [198, 0]
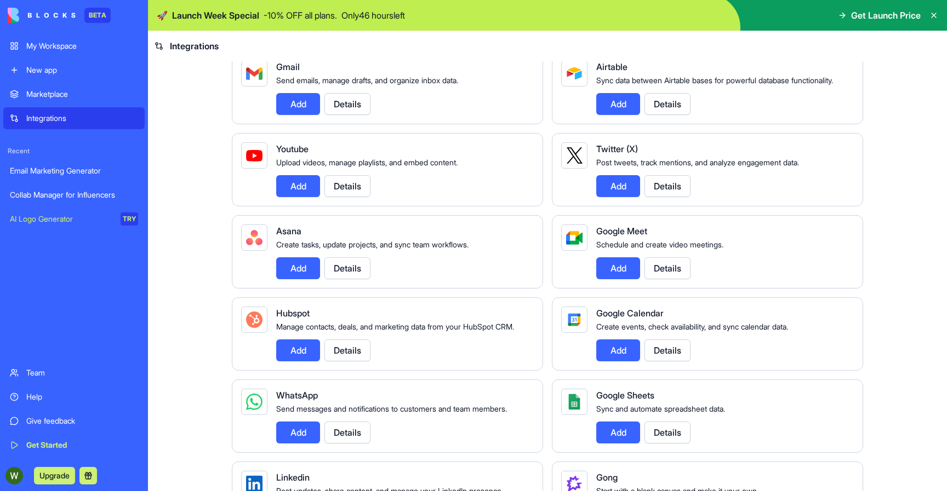
click at [291, 192] on button "Add" at bounding box center [298, 186] width 44 height 22
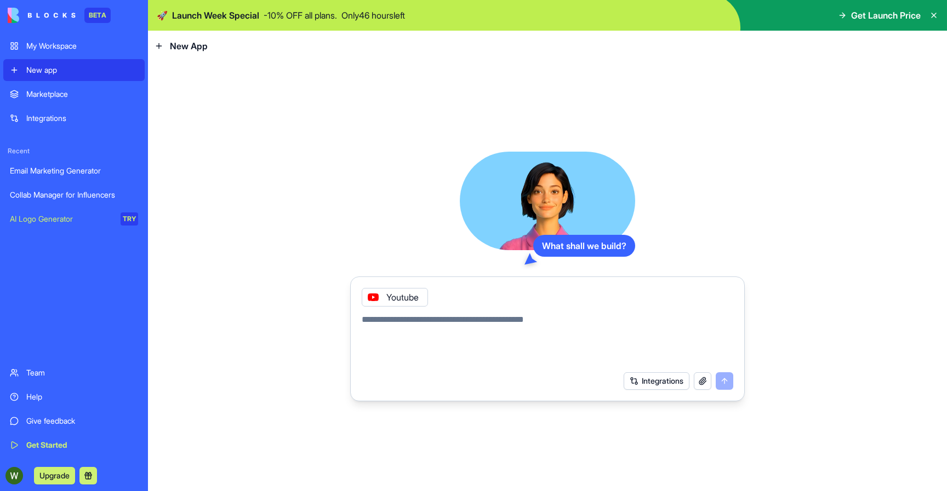
click at [370, 297] on icon at bounding box center [373, 297] width 9 height 9
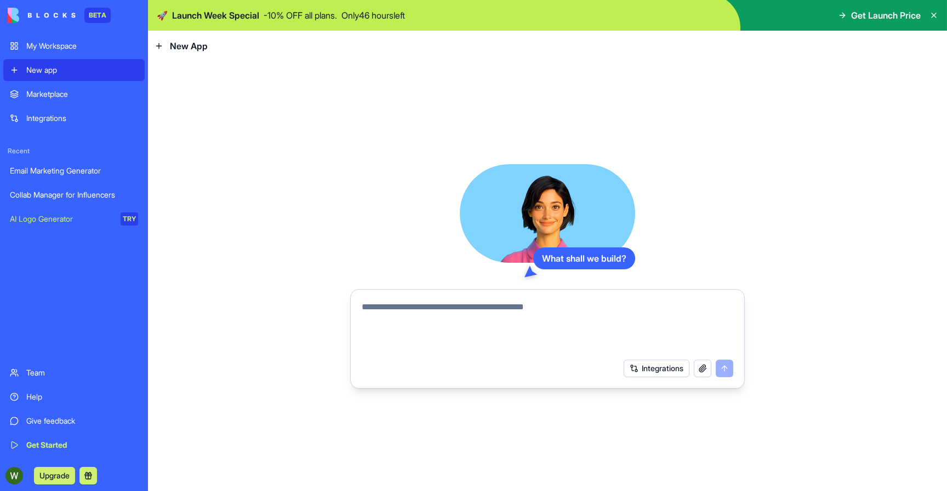
click at [63, 98] on div "Marketplace" at bounding box center [82, 94] width 112 height 11
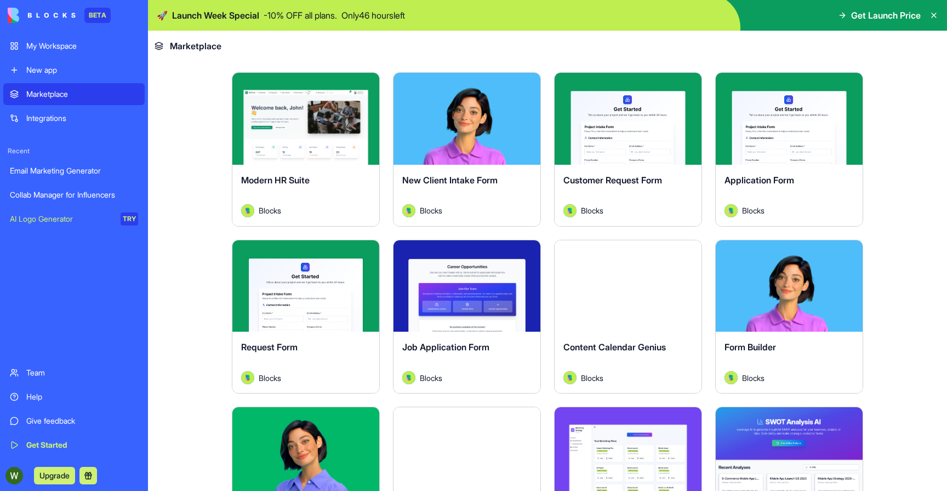
scroll to position [1698, 0]
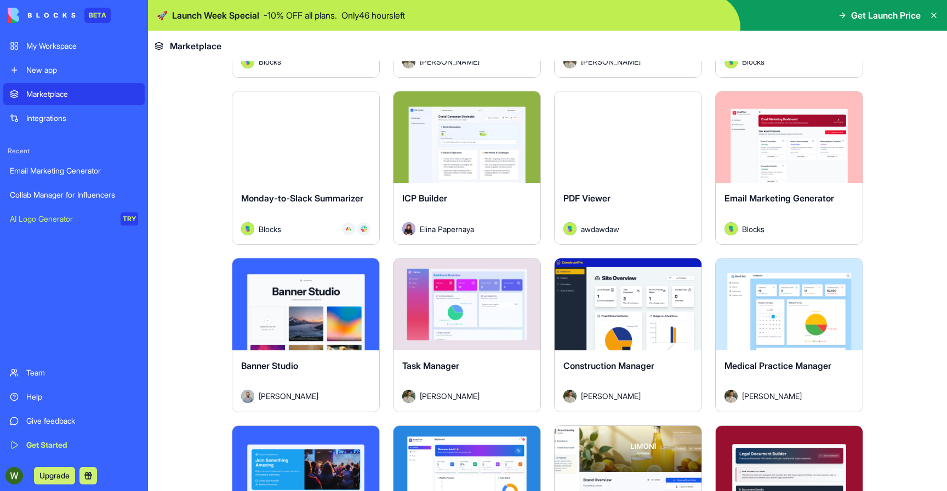
click at [474, 145] on button "Explore" at bounding box center [467, 137] width 82 height 22
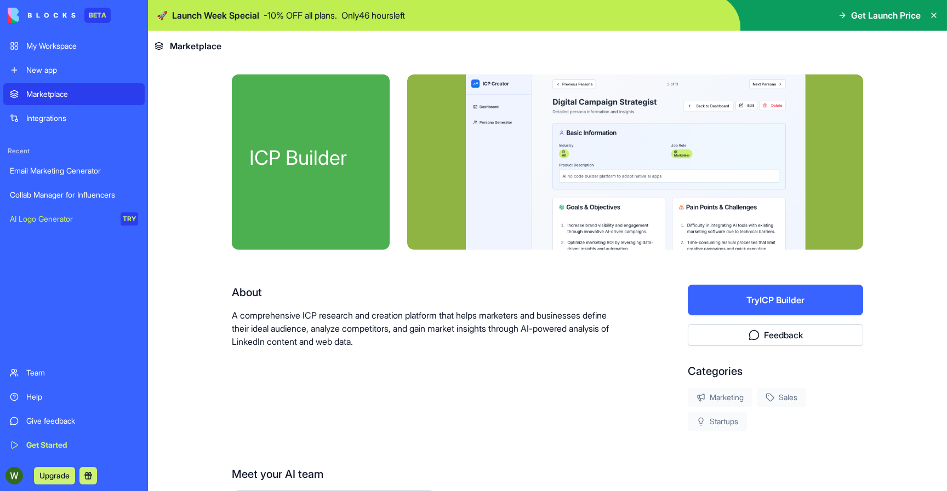
click at [392, 319] on p "A comprehensive ICP research and creation platform that helps marketers and bus…" at bounding box center [425, 328] width 386 height 39
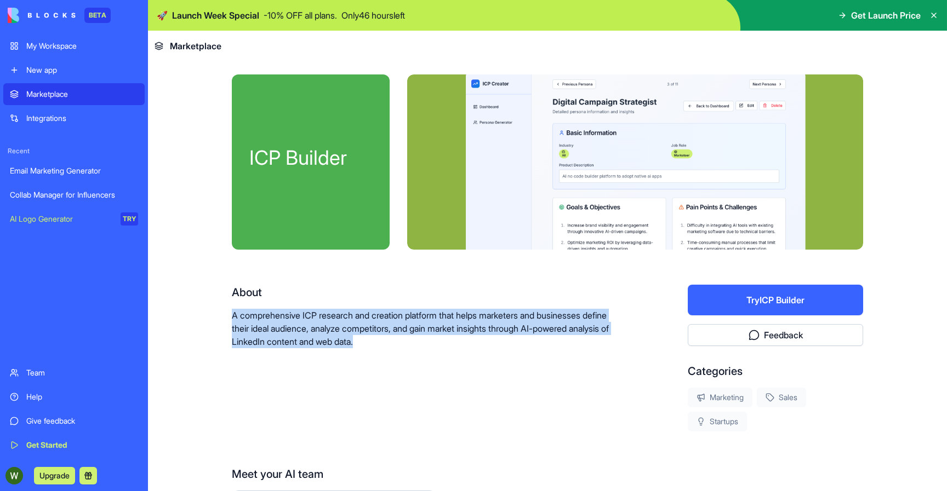
click at [392, 319] on p "A comprehensive ICP research and creation platform that helps marketers and bus…" at bounding box center [425, 328] width 386 height 39
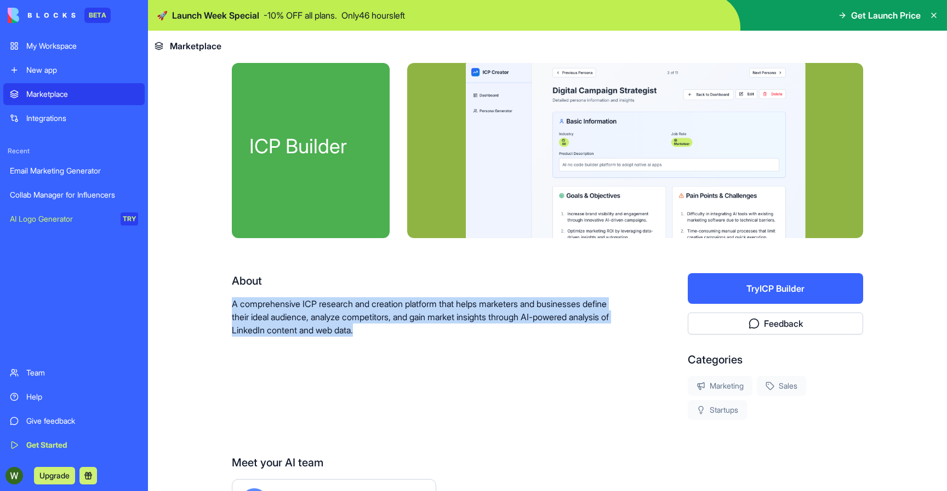
scroll to position [25, 0]
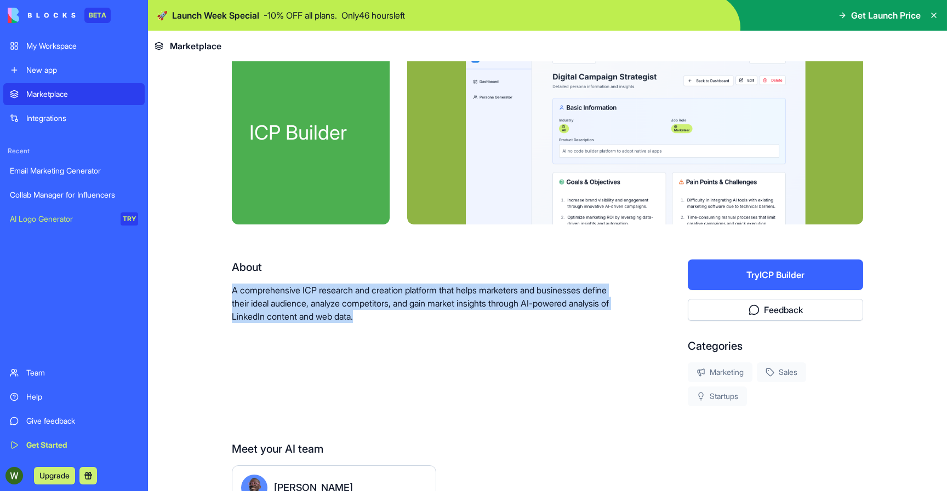
click at [761, 273] on button "Try ICP Builder" at bounding box center [775, 275] width 175 height 31
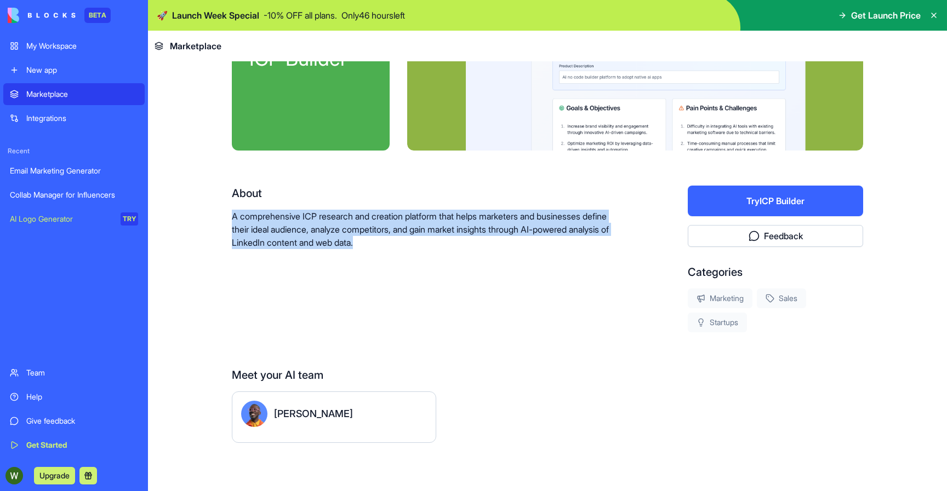
scroll to position [0, 0]
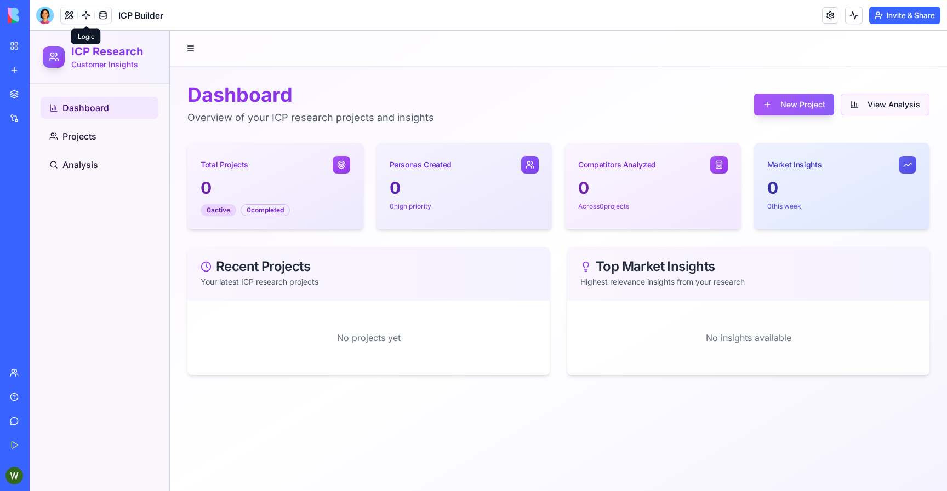
click at [867, 108] on button "View Analysis" at bounding box center [884, 105] width 89 height 22
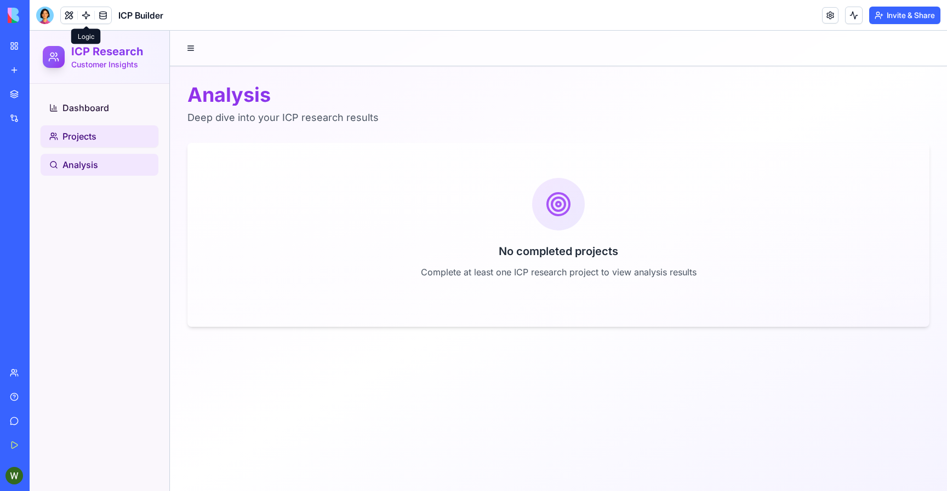
click at [86, 131] on span "Projects" at bounding box center [79, 136] width 34 height 13
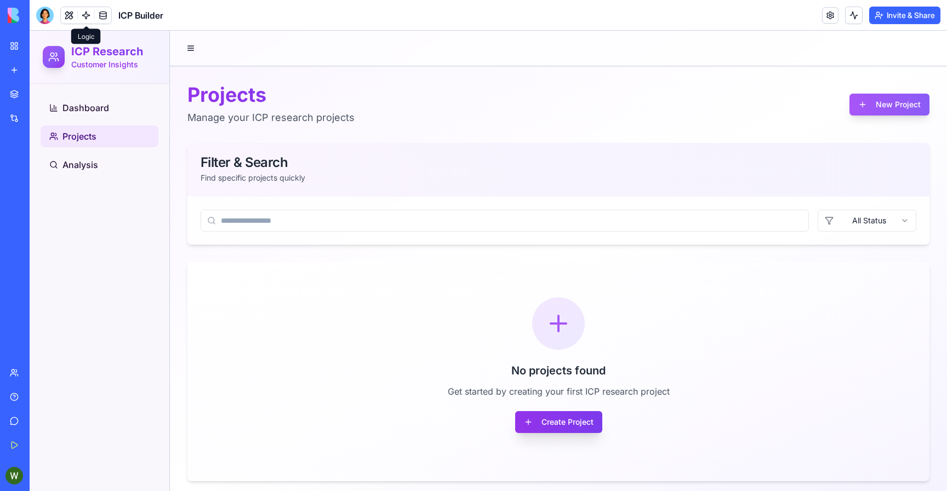
click at [562, 423] on button "Create Project" at bounding box center [558, 422] width 87 height 22
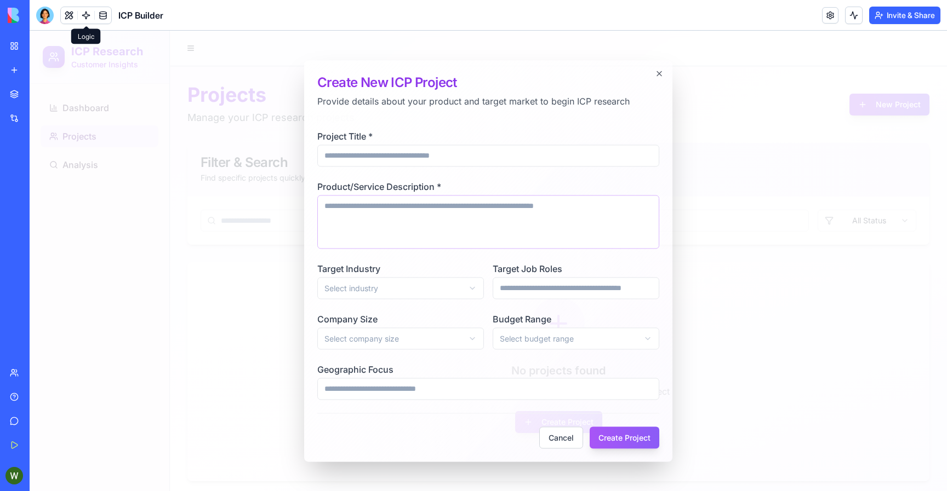
click at [455, 216] on textarea "Product/Service Description *" at bounding box center [488, 222] width 342 height 54
click at [436, 274] on div "**********" at bounding box center [400, 280] width 167 height 37
click at [431, 300] on div "**********" at bounding box center [488, 264] width 342 height 271
click at [408, 168] on div "**********" at bounding box center [488, 264] width 342 height 271
click at [409, 160] on input "Project Title *" at bounding box center [488, 156] width 342 height 22
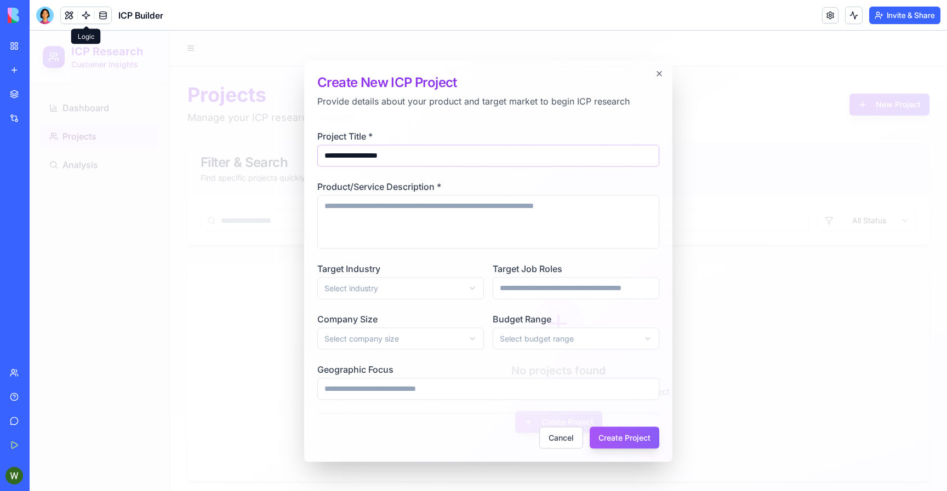
type input "**********"
click at [402, 216] on textarea "Product/Service Description *" at bounding box center [488, 222] width 342 height 54
paste textarea "**********"
type textarea "**********"
click at [396, 287] on body "**********" at bounding box center [488, 265] width 917 height 468
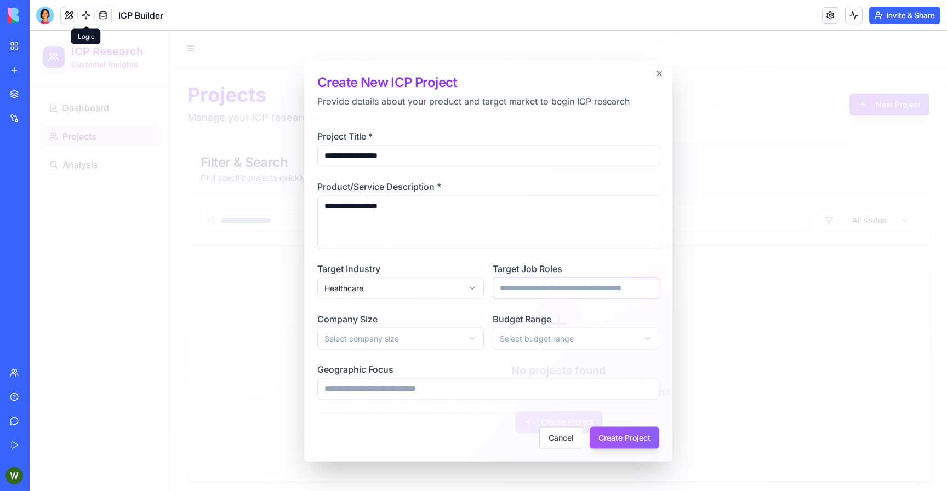
click at [510, 291] on input "Target Job Roles" at bounding box center [576, 288] width 167 height 22
click at [603, 436] on button "Create Project" at bounding box center [624, 438] width 70 height 22
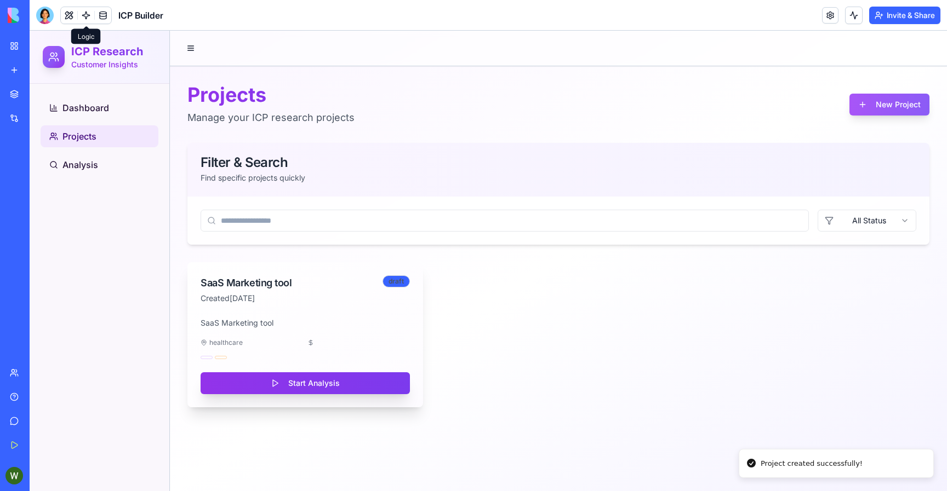
click at [352, 379] on button "Start Analysis" at bounding box center [305, 384] width 209 height 22
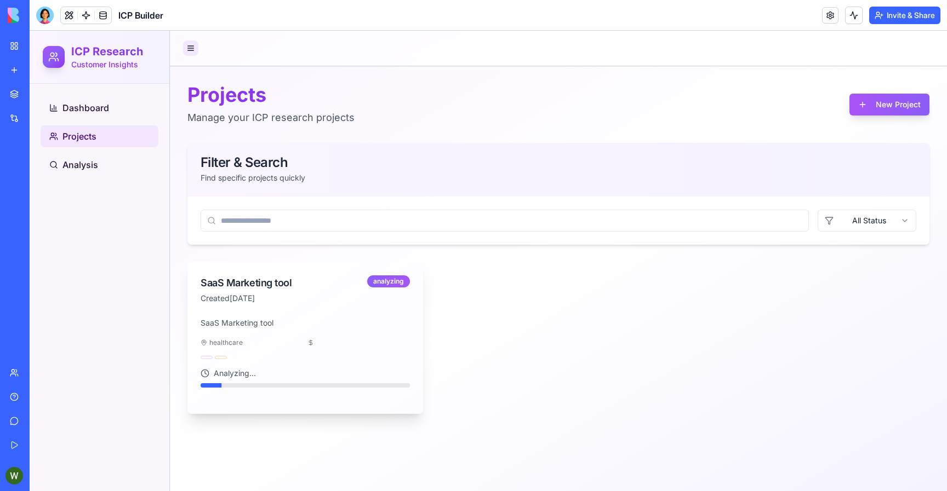
click at [197, 48] on button at bounding box center [190, 48] width 15 height 15
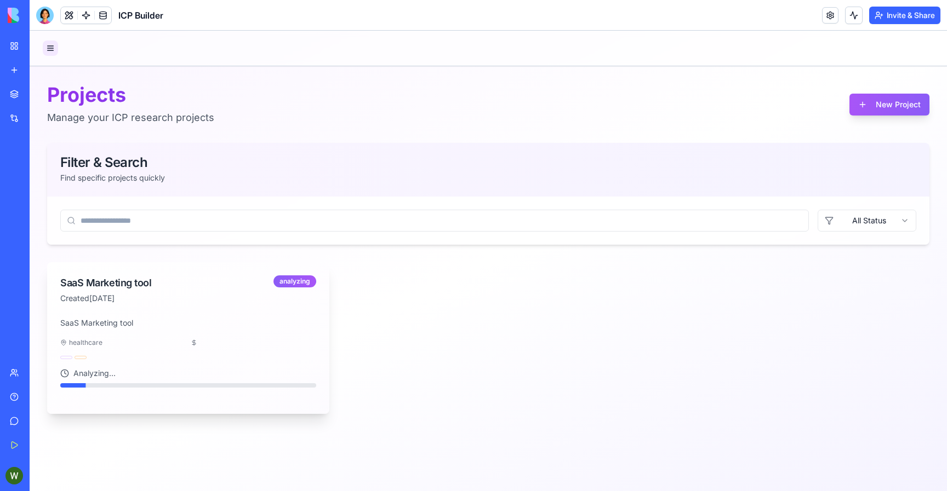
click at [53, 51] on button at bounding box center [50, 48] width 15 height 15
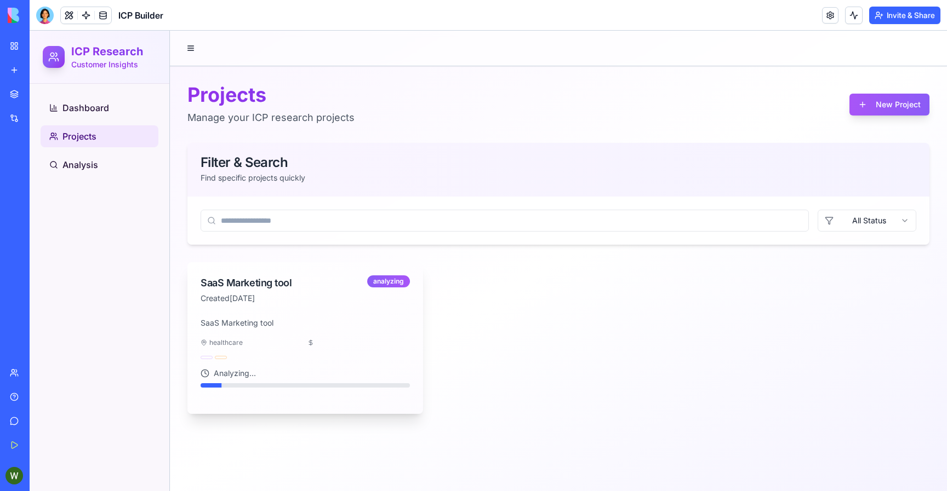
click at [228, 82] on div "Projects Manage your ICP research projects New Project Filter & Search Find spe…" at bounding box center [558, 248] width 777 height 365
click at [506, 310] on div "SaaS Marketing tool Created 12/31/1969 analyzing SaaS Marketing tool healthcare…" at bounding box center [558, 338] width 742 height 152
click at [377, 287] on div "analyzing" at bounding box center [388, 282] width 43 height 12
click at [311, 351] on div "SaaS Marketing tool healthcare Analyzing..." at bounding box center [305, 365] width 236 height 97
click at [250, 388] on div "SaaS Marketing tool healthcare Analyzing..." at bounding box center [305, 365] width 236 height 97
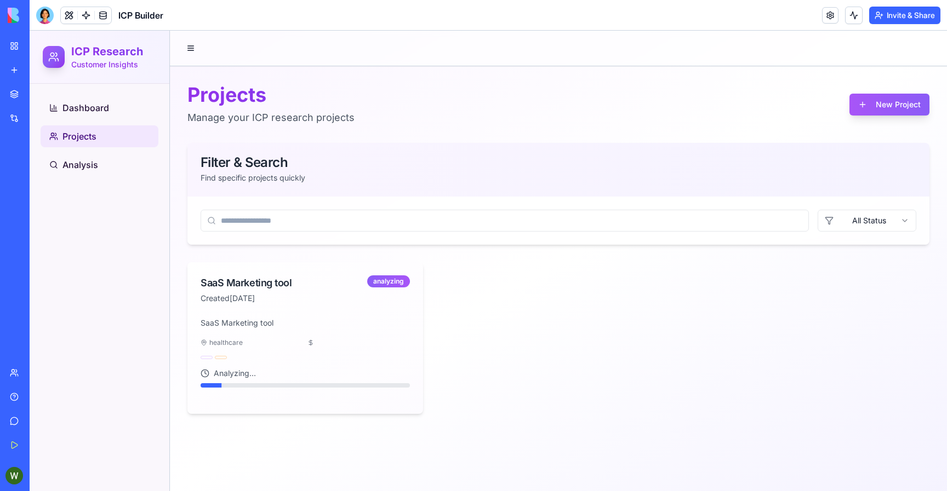
click at [202, 373] on icon at bounding box center [205, 373] width 9 height 9
click at [114, 168] on link "Analysis" at bounding box center [100, 165] width 118 height 22
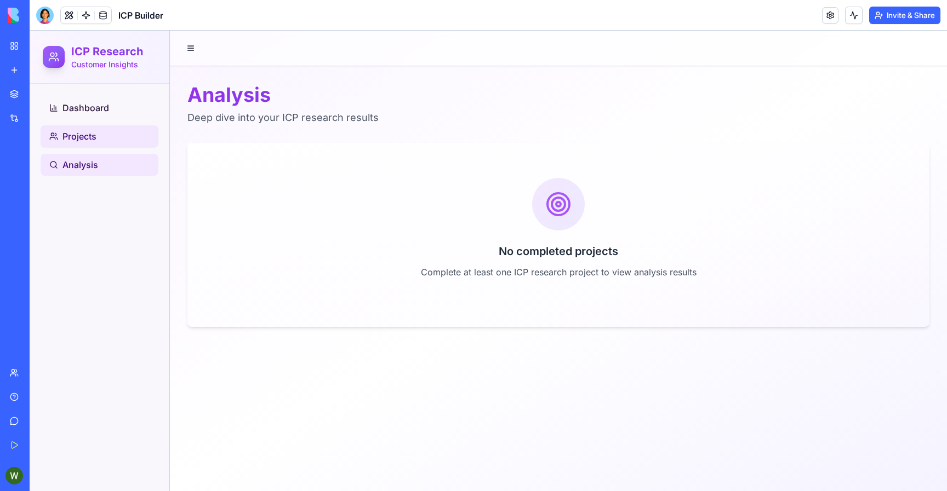
click at [112, 143] on link "Projects" at bounding box center [100, 136] width 118 height 22
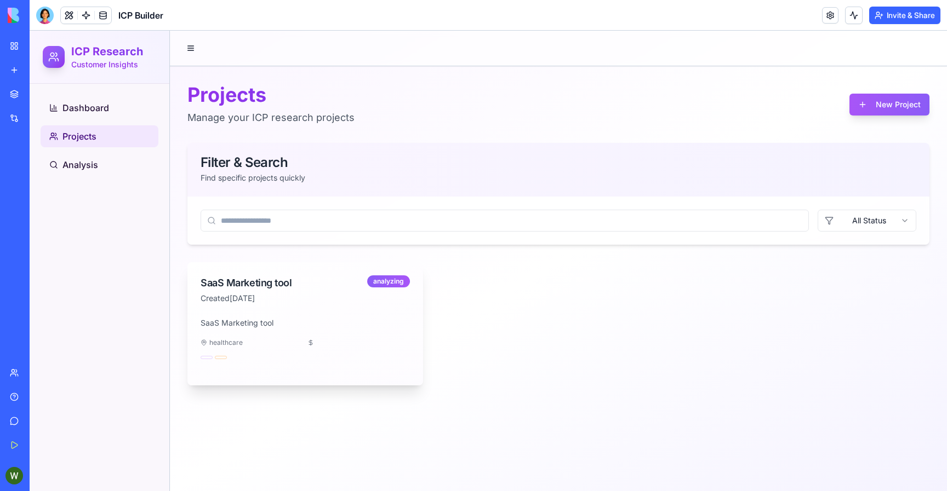
click at [245, 339] on div "healthcare" at bounding box center [252, 343] width 102 height 9
click at [309, 343] on icon at bounding box center [310, 343] width 7 height 7
click at [382, 282] on div "analyzing" at bounding box center [388, 282] width 43 height 12
click at [112, 163] on link "Analysis" at bounding box center [100, 165] width 118 height 22
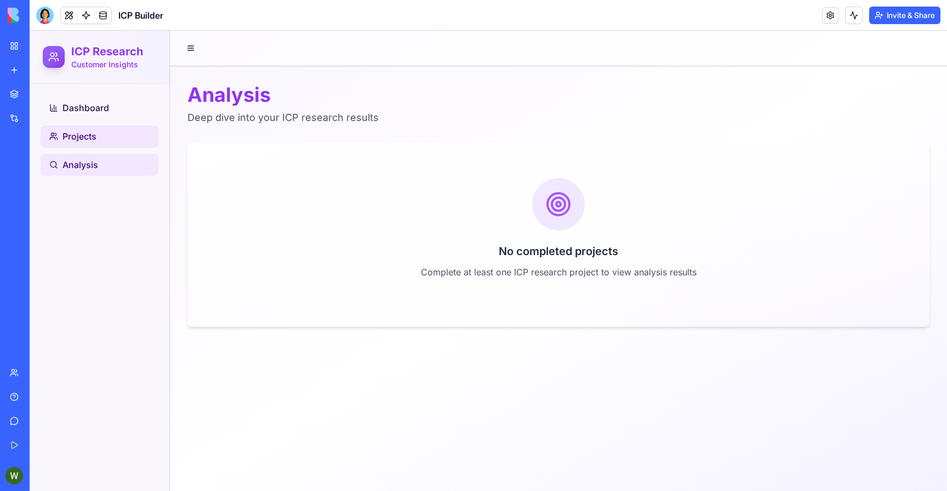
click at [114, 133] on link "Projects" at bounding box center [100, 136] width 118 height 22
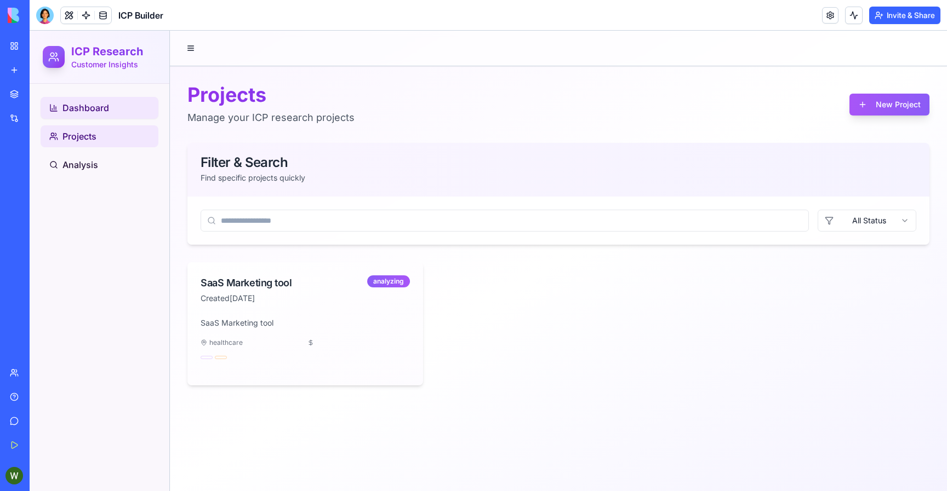
click at [122, 106] on link "Dashboard" at bounding box center [100, 108] width 118 height 22
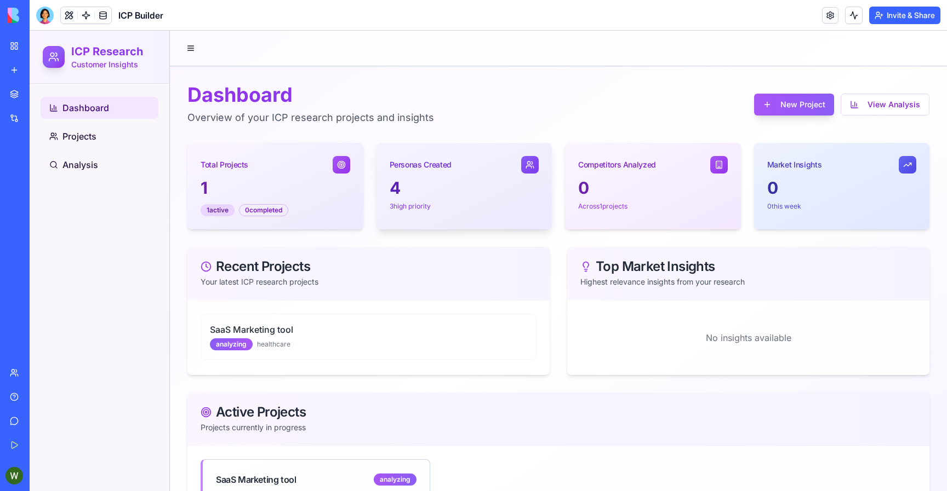
click at [401, 203] on p "3 high priority" at bounding box center [465, 206] width 150 height 9
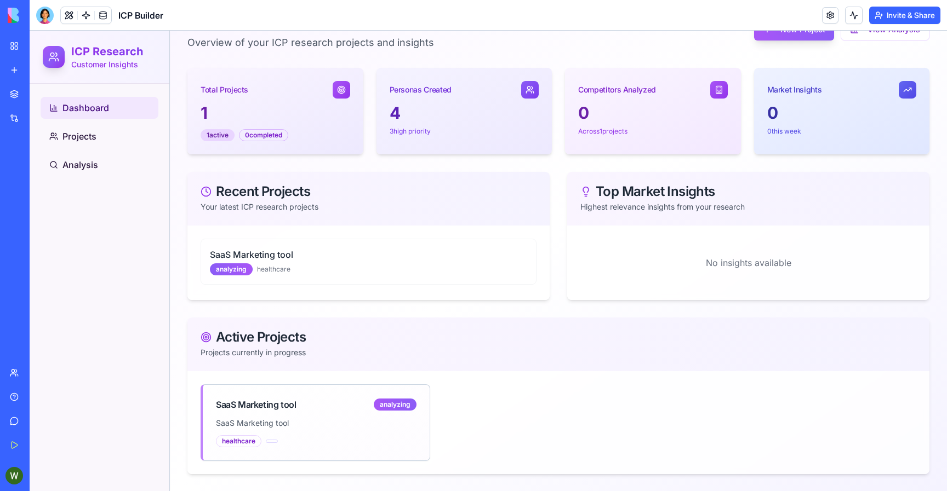
scroll to position [76, 0]
click at [370, 408] on div "SaaS Marketing tool analyzing" at bounding box center [316, 404] width 201 height 13
click at [85, 12] on link at bounding box center [86, 15] width 16 height 16
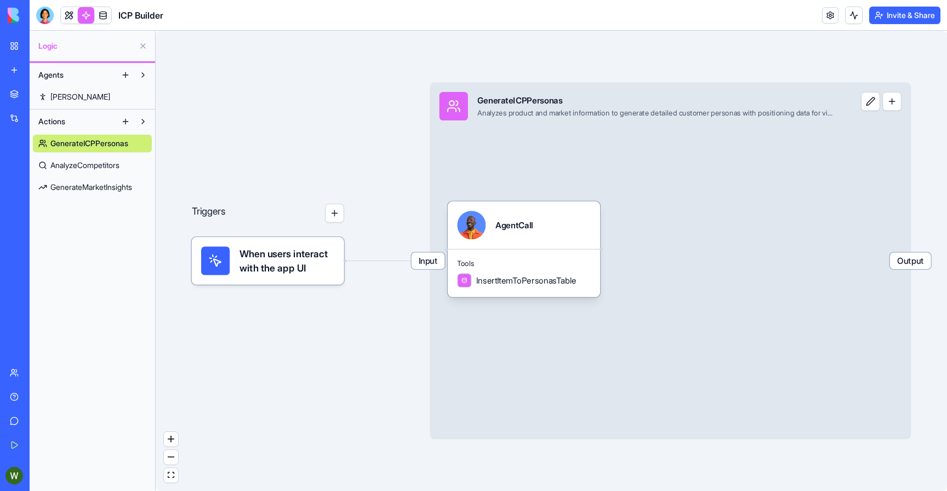
click at [87, 161] on span "AnalyzeCompetitors" at bounding box center [84, 165] width 69 height 11
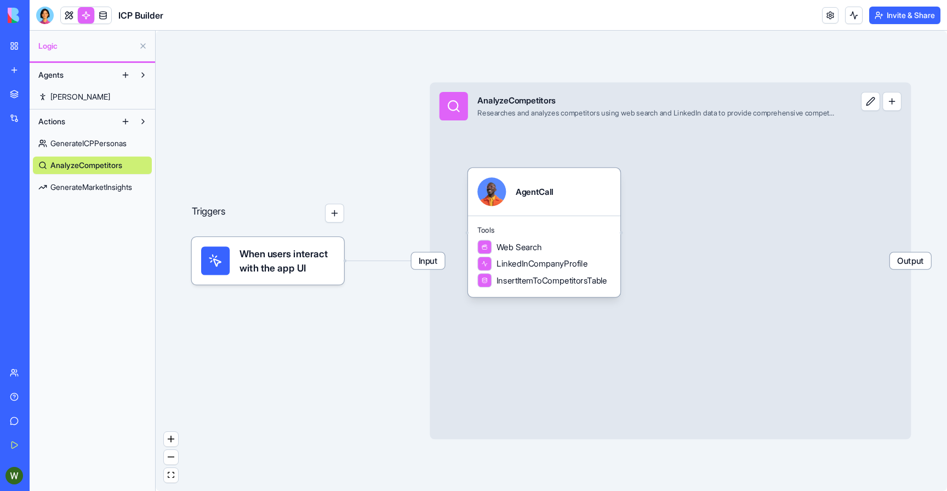
drag, startPoint x: 462, startPoint y: 264, endPoint x: 482, endPoint y: 231, distance: 38.5
click at [482, 231] on span "Tools" at bounding box center [543, 230] width 133 height 9
click at [512, 268] on span "LinkedInCompanyProfile" at bounding box center [541, 264] width 91 height 12
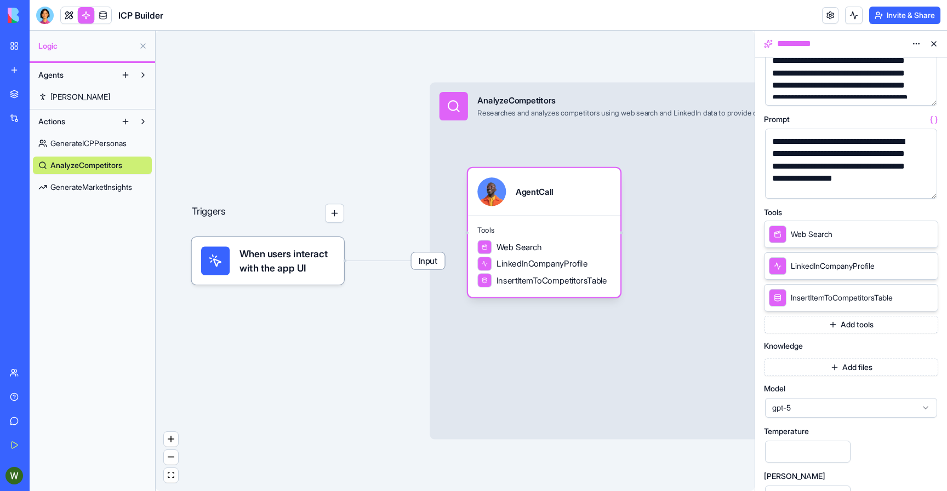
scroll to position [158, 0]
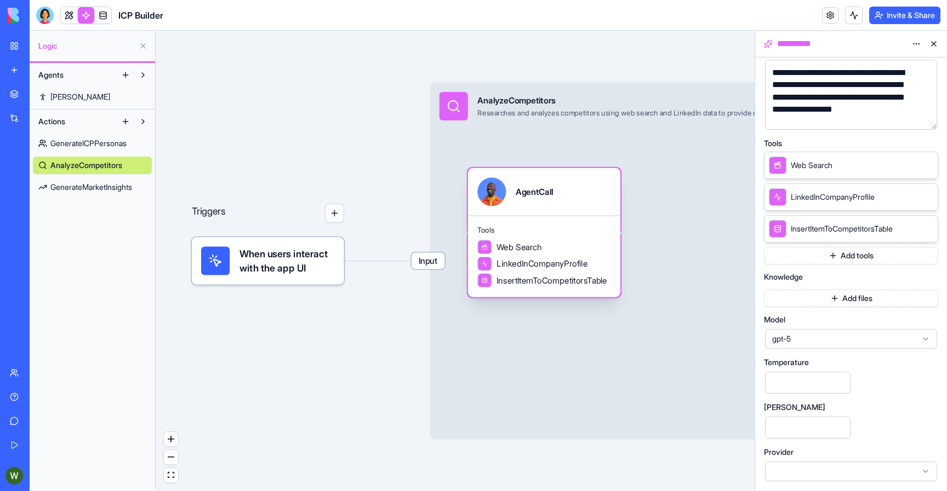
click at [522, 282] on span "InsertItemToCompetitorsTable" at bounding box center [551, 280] width 111 height 12
click at [520, 249] on span "Web Search" at bounding box center [518, 247] width 45 height 12
click at [520, 264] on span "LinkedInCompanyProfile" at bounding box center [541, 264] width 91 height 12
click at [521, 287] on div "InsertItemToCompetitorsTable" at bounding box center [542, 280] width 130 height 14
click at [105, 193] on link "GenerateMarketInsights" at bounding box center [92, 188] width 119 height 18
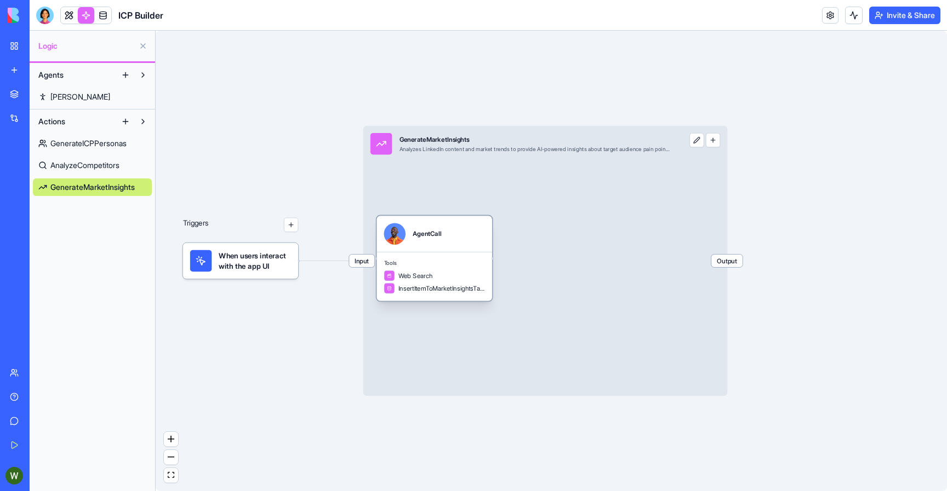
click at [406, 281] on div "Web Search InsertItemToMarketInsightsTable" at bounding box center [434, 283] width 101 height 24
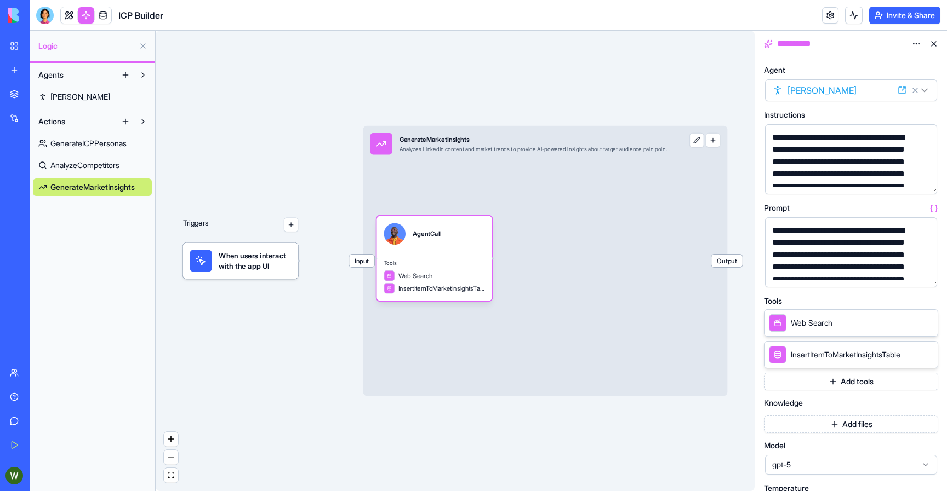
click at [333, 312] on div "Triggers When users interact with the app UI Input GenerateMarketInsights Analy…" at bounding box center [455, 261] width 599 height 461
click at [286, 259] on span "When users interact with the app UI" at bounding box center [255, 260] width 72 height 21
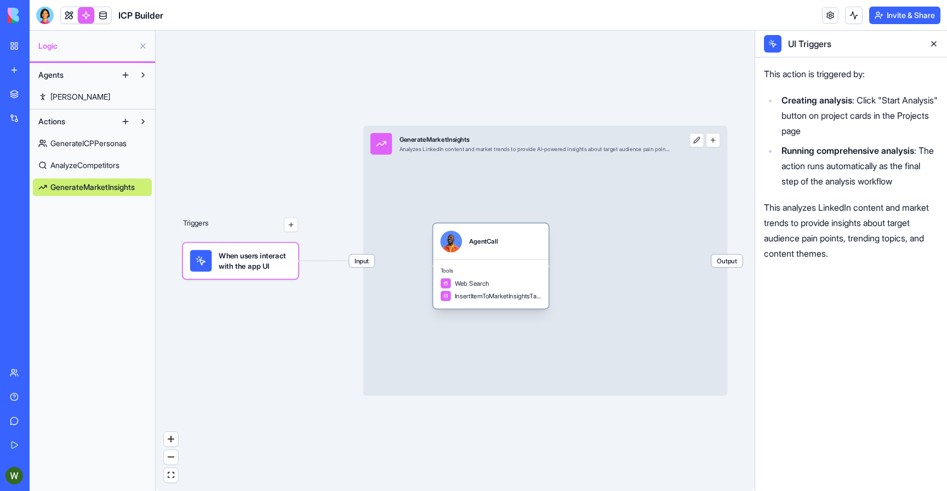
drag, startPoint x: 477, startPoint y: 279, endPoint x: 532, endPoint y: 289, distance: 56.2
click at [534, 288] on div "Web Search" at bounding box center [490, 283] width 101 height 11
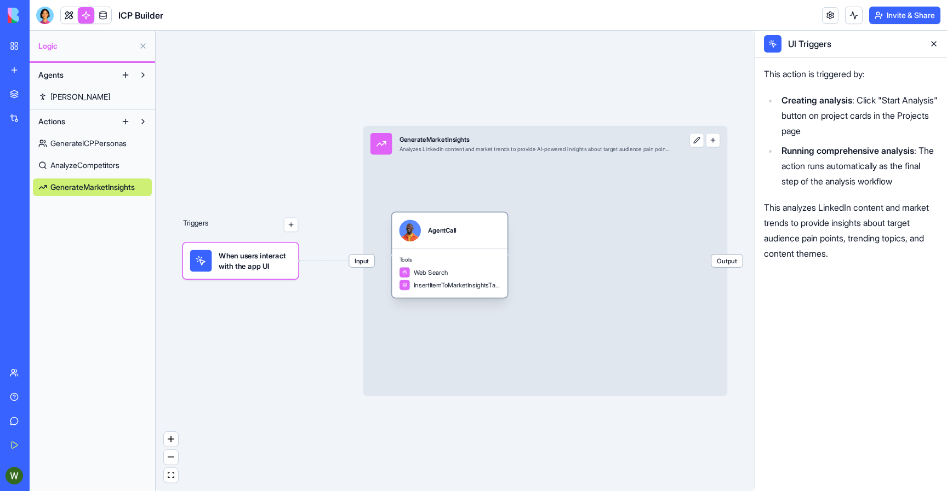
drag, startPoint x: 519, startPoint y: 279, endPoint x: 474, endPoint y: 267, distance: 46.0
click at [474, 267] on div "Web Search" at bounding box center [449, 272] width 101 height 11
click at [369, 262] on span "Input" at bounding box center [361, 261] width 25 height 13
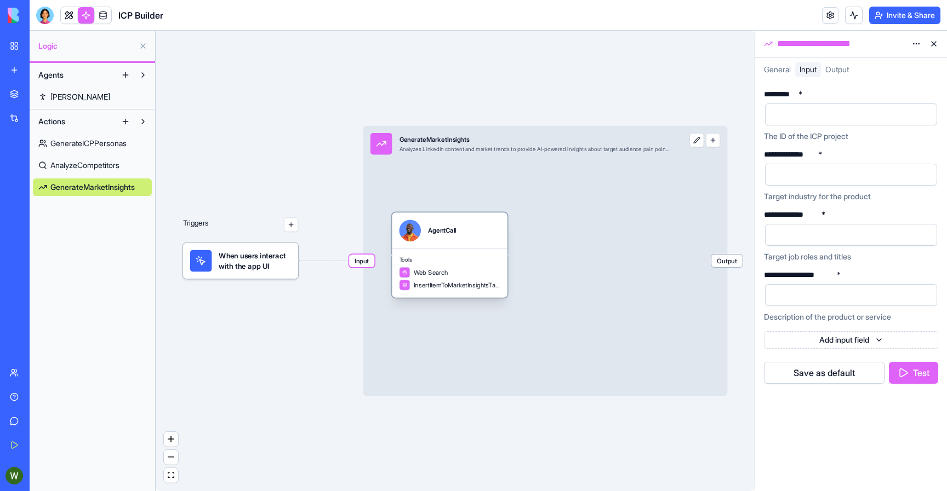
click at [440, 252] on div "Tools Web Search InsertItemToMarketInsightsTable" at bounding box center [450, 273] width 116 height 49
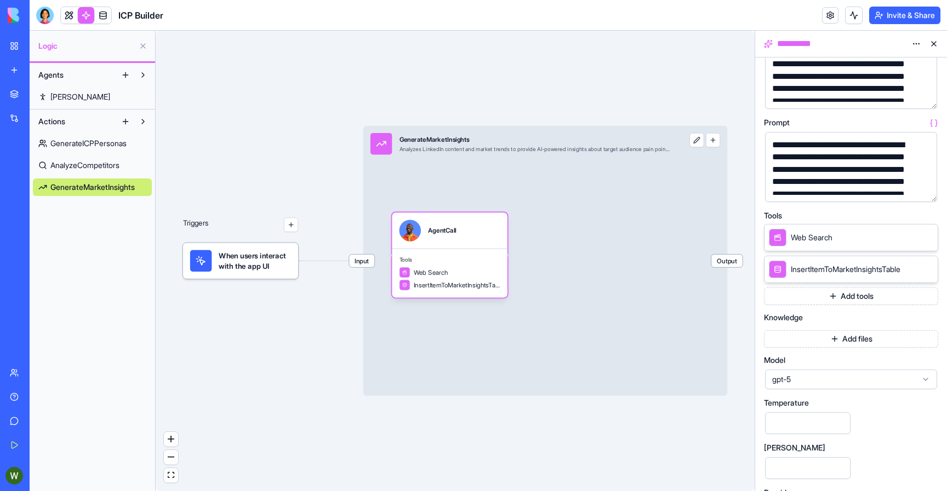
scroll to position [126, 0]
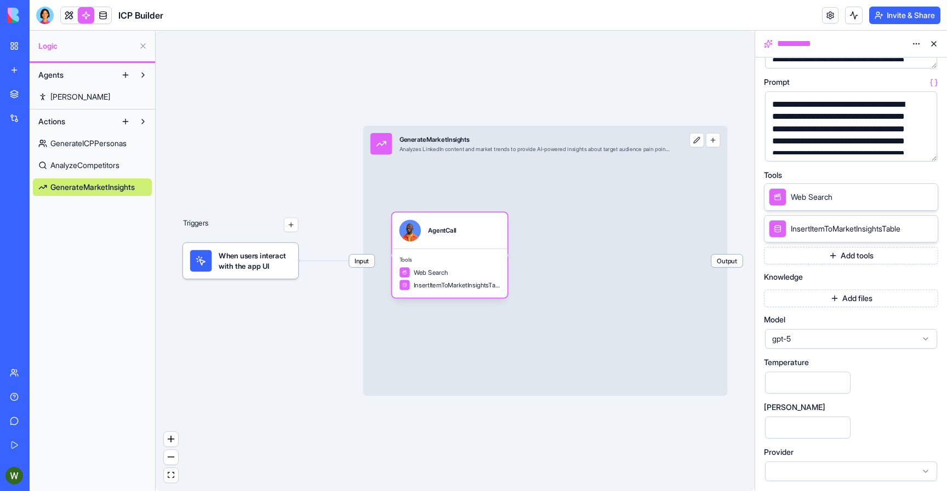
click at [105, 168] on span "AnalyzeCompetitors" at bounding box center [84, 165] width 69 height 11
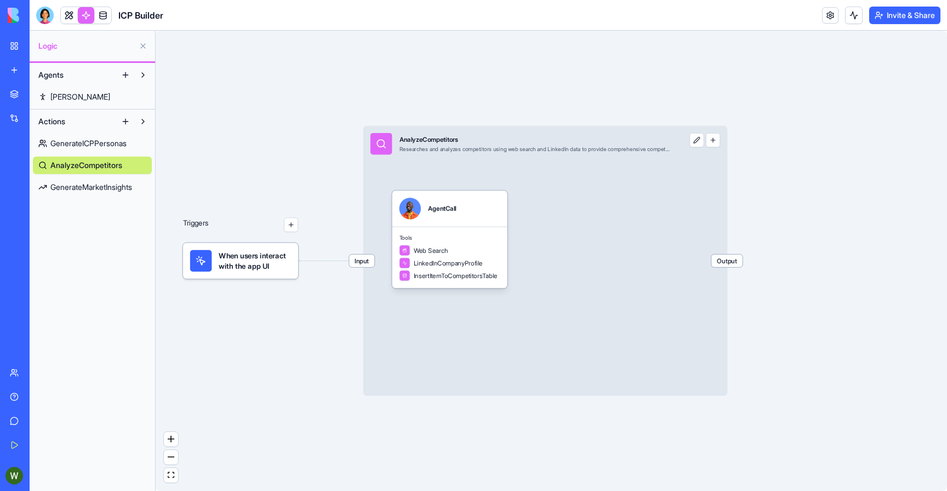
click at [99, 151] on link "GenerateICPPersonas" at bounding box center [92, 144] width 119 height 18
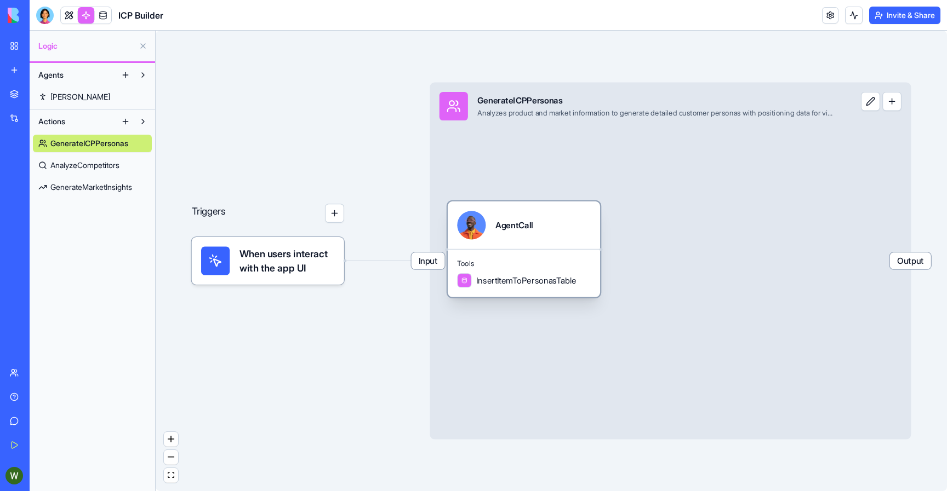
click at [542, 280] on span "InsertItemToPersonasTable" at bounding box center [526, 280] width 100 height 12
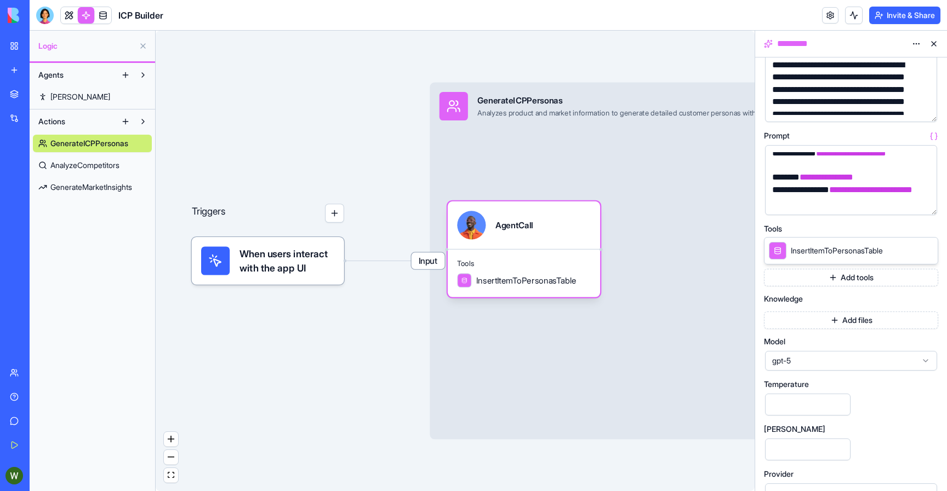
scroll to position [71, 0]
click at [790, 325] on button "Add files" at bounding box center [851, 322] width 174 height 18
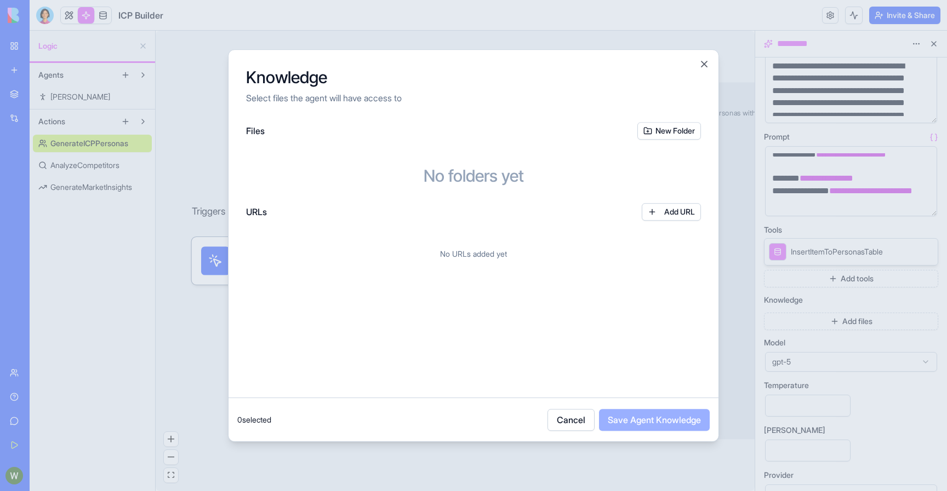
click at [561, 413] on button "Cancel" at bounding box center [570, 420] width 47 height 22
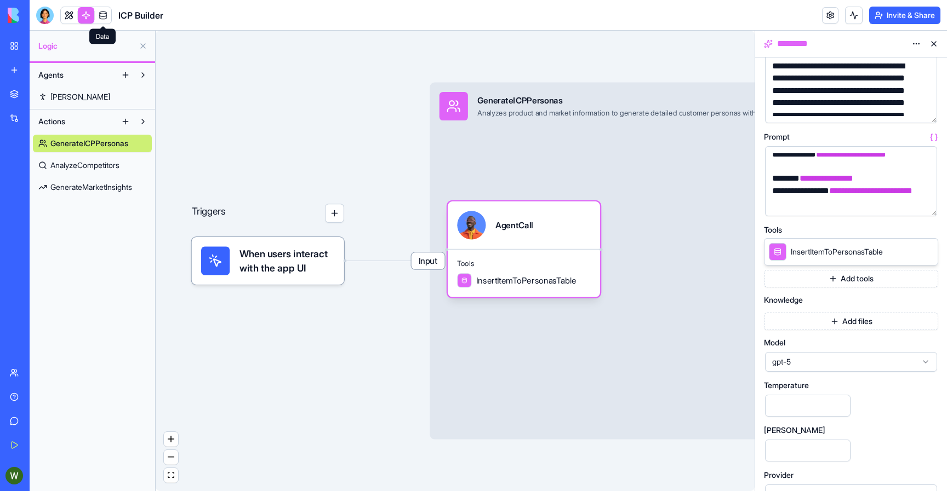
click at [99, 9] on link at bounding box center [103, 15] width 16 height 16
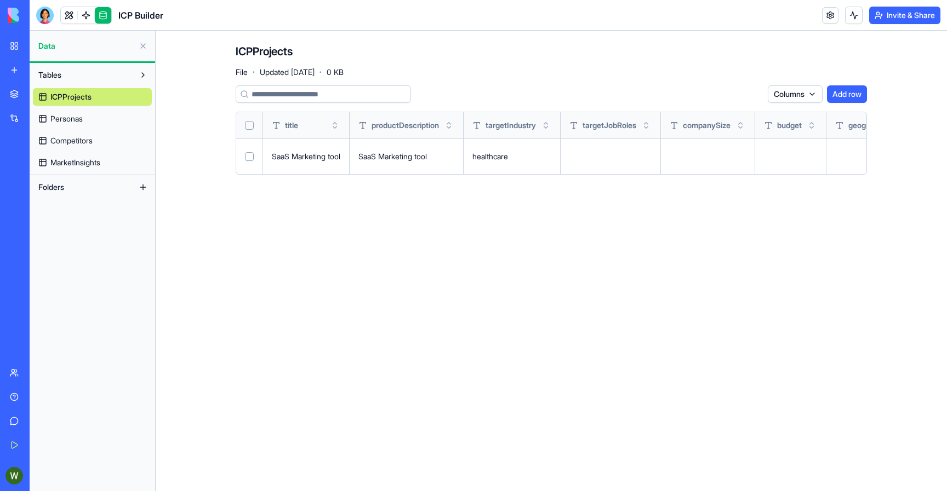
click at [77, 122] on span "Personas" at bounding box center [66, 118] width 32 height 11
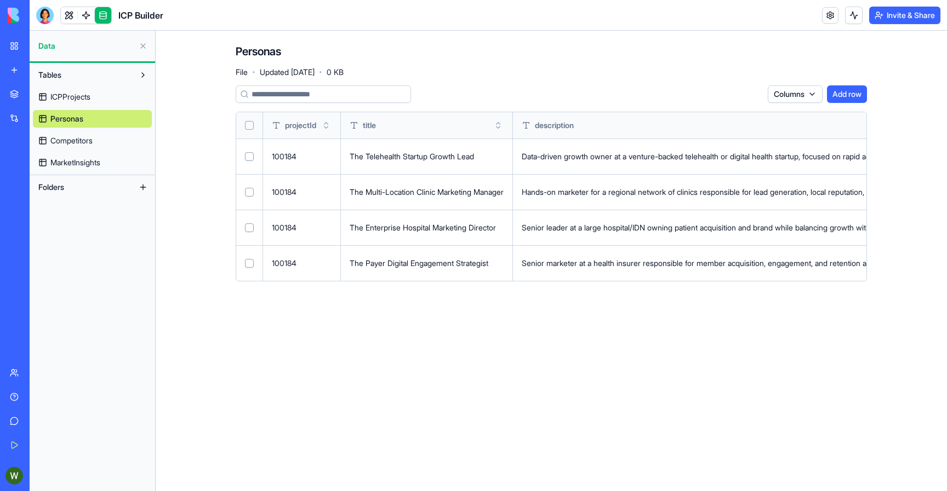
click at [79, 144] on span "Competitors" at bounding box center [71, 140] width 42 height 11
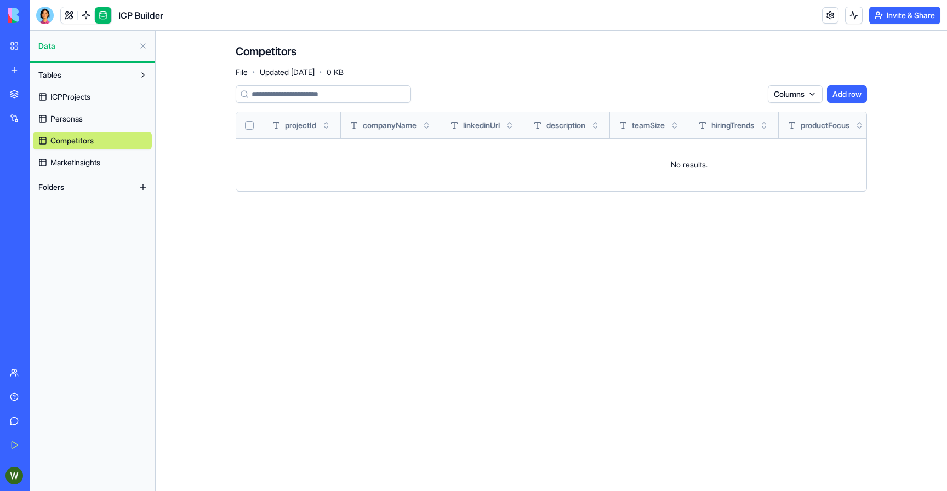
click at [83, 157] on span "MarketInsights" at bounding box center [75, 162] width 50 height 11
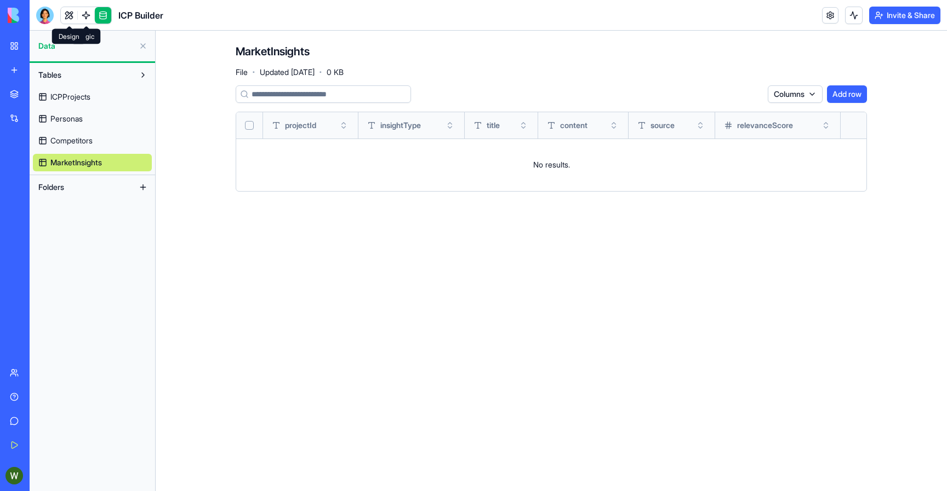
click at [72, 13] on link at bounding box center [69, 15] width 16 height 16
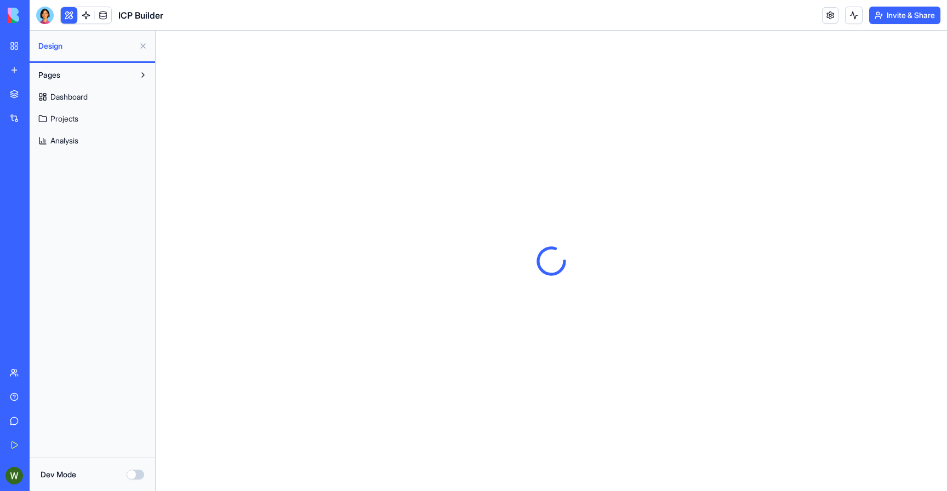
click at [71, 145] on span "Analysis" at bounding box center [64, 140] width 28 height 11
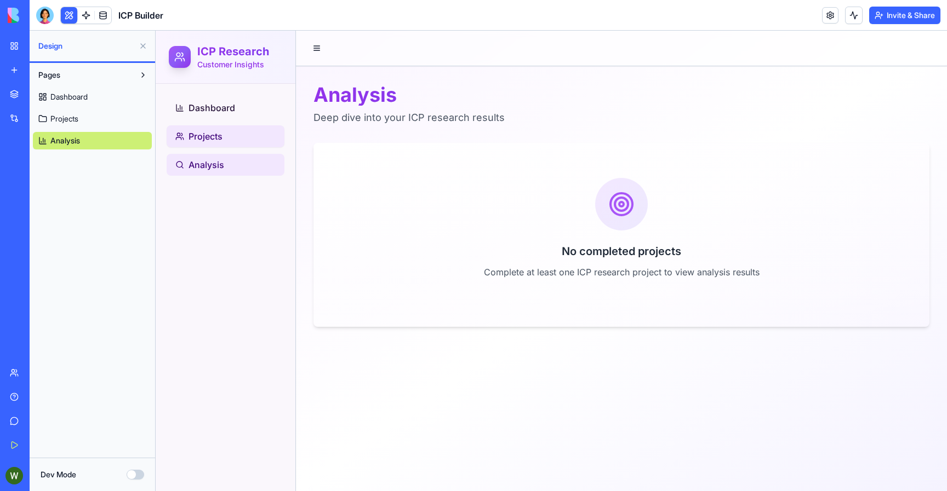
click at [213, 133] on span "Projects" at bounding box center [205, 136] width 34 height 13
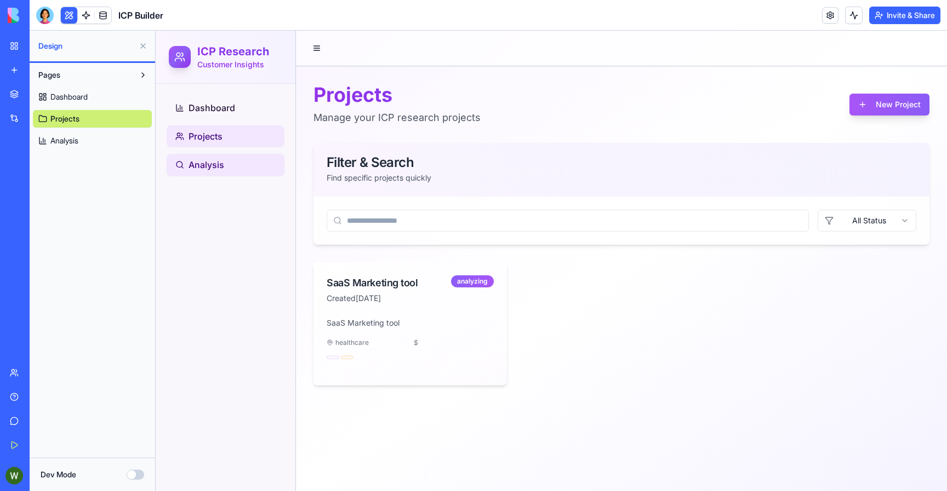
click at [212, 155] on link "Analysis" at bounding box center [226, 165] width 118 height 22
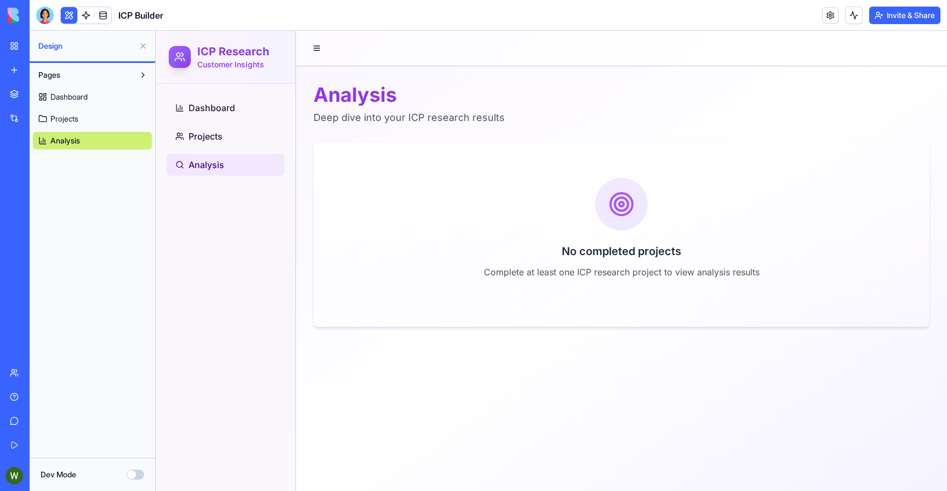
click at [881, 9] on button "Invite & Share" at bounding box center [904, 16] width 71 height 18
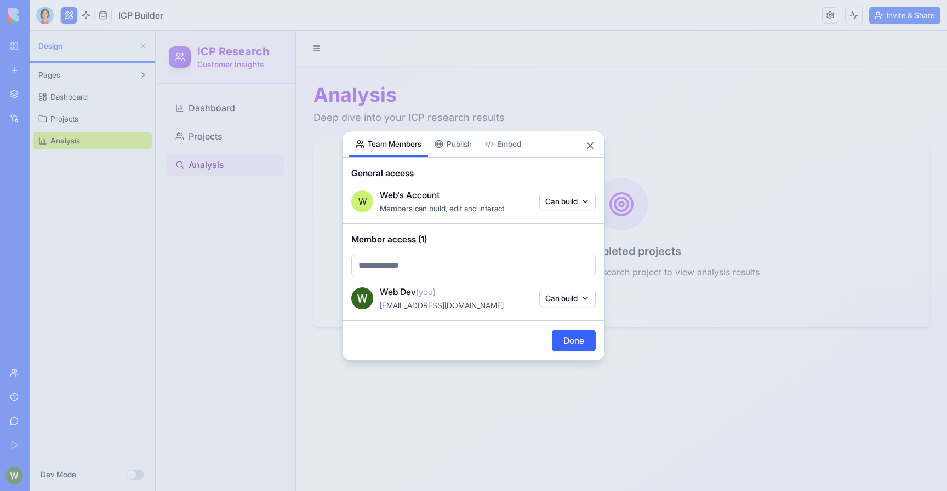
click at [462, 204] on span "Members can build, edit and interact" at bounding box center [442, 208] width 124 height 9
click at [539, 197] on body "BETA My Workspace New app Marketplace Integrations Recent Email Marketing Gener…" at bounding box center [473, 245] width 947 height 491
click at [504, 210] on body "BETA My Workspace New app Marketplace Integrations Recent Email Marketing Gener…" at bounding box center [473, 245] width 947 height 491
click at [511, 262] on body "BETA My Workspace New app Marketplace Integrations Recent Email Marketing Gener…" at bounding box center [473, 245] width 947 height 491
click at [511, 291] on body "BETA My Workspace New app Marketplace Integrations Recent Email Marketing Gener…" at bounding box center [473, 245] width 947 height 491
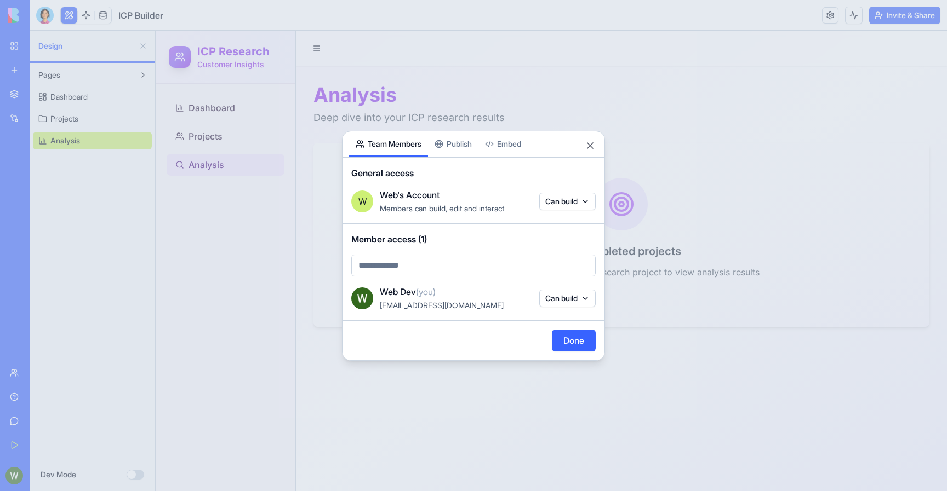
click at [555, 293] on button "Can build" at bounding box center [567, 299] width 56 height 18
click at [507, 321] on div at bounding box center [473, 245] width 947 height 491
click at [447, 144] on div "Share App Team Members Publish Embed General access W Web's Account Members can…" at bounding box center [473, 246] width 263 height 230
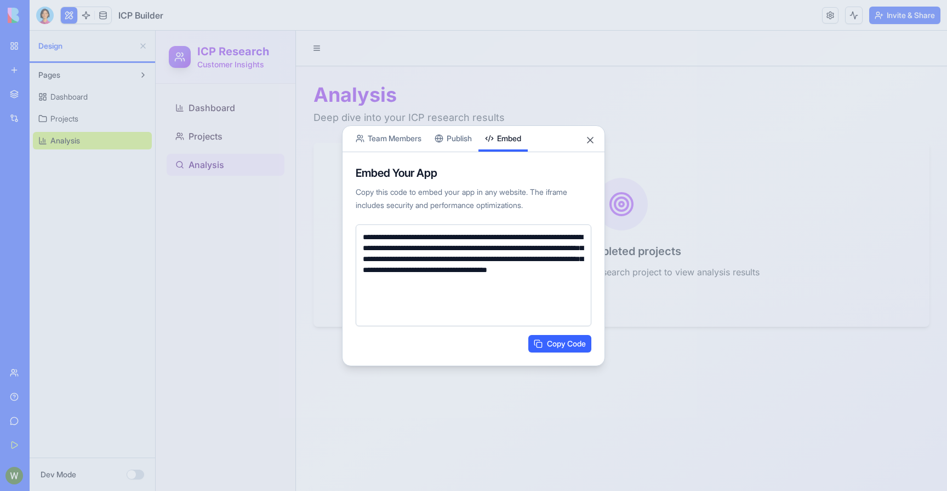
click at [505, 101] on body "**********" at bounding box center [473, 245] width 947 height 491
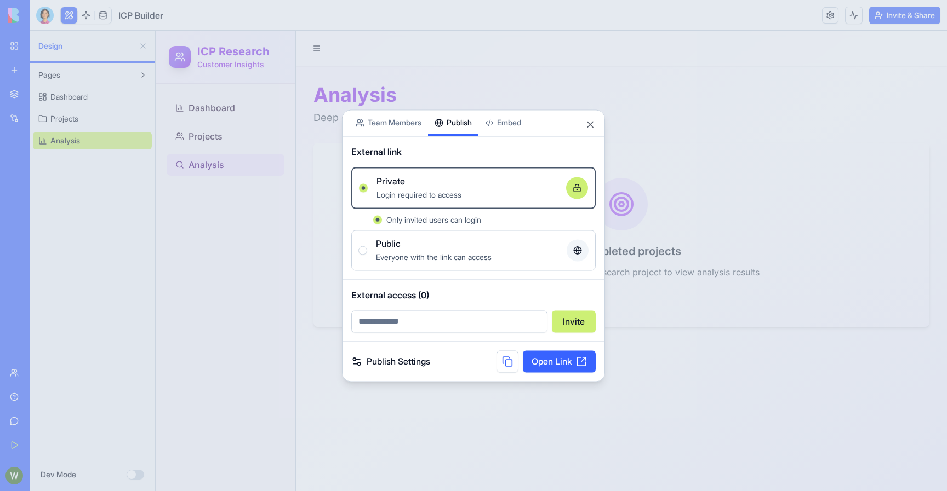
click at [465, 144] on div "Share App Team Members Publish Embed External link Private Login required to ac…" at bounding box center [473, 246] width 263 height 272
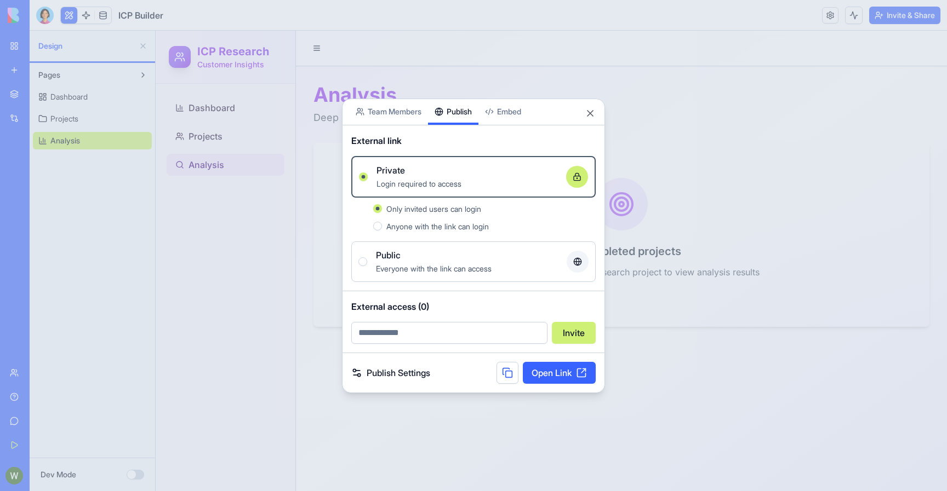
click at [448, 230] on span "Anyone with the link can login" at bounding box center [437, 226] width 102 height 9
click at [382, 230] on button "Anyone with the link can login" at bounding box center [377, 226] width 9 height 9
click at [448, 207] on span "Only invited users can login" at bounding box center [433, 208] width 95 height 9
click at [382, 207] on button "Only invited users can login" at bounding box center [377, 208] width 9 height 9
click at [362, 264] on button "Public Everyone with the link can access" at bounding box center [362, 261] width 9 height 9
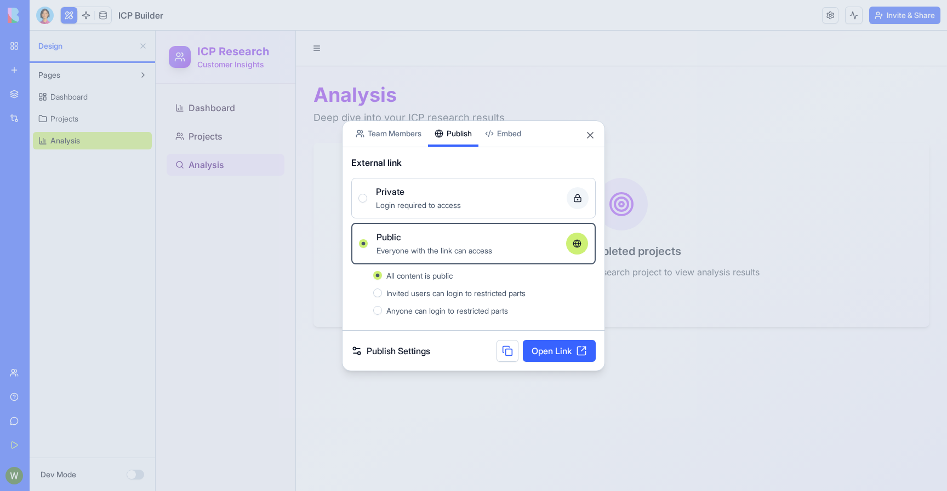
click at [381, 295] on div at bounding box center [377, 293] width 9 height 9
click at [381, 295] on button "Invited users can login to restricted parts" at bounding box center [377, 293] width 9 height 9
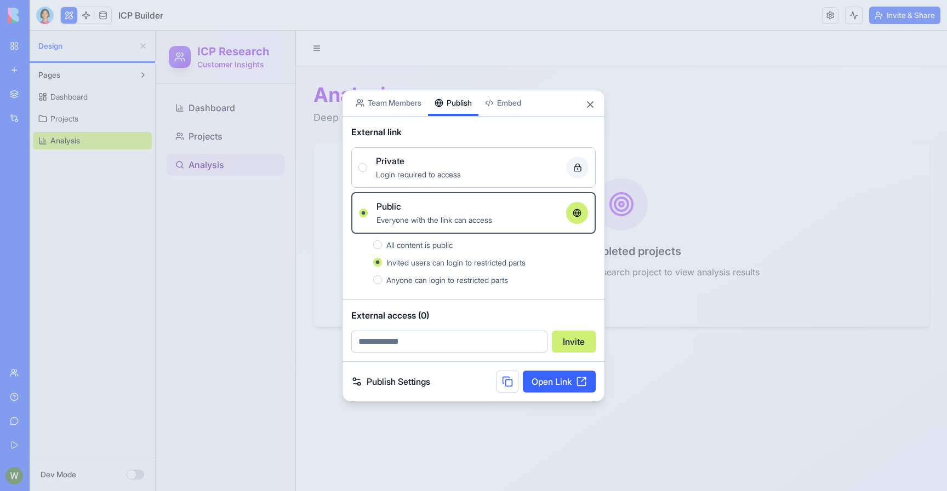
click at [388, 382] on link "Publish Settings" at bounding box center [390, 381] width 79 height 13
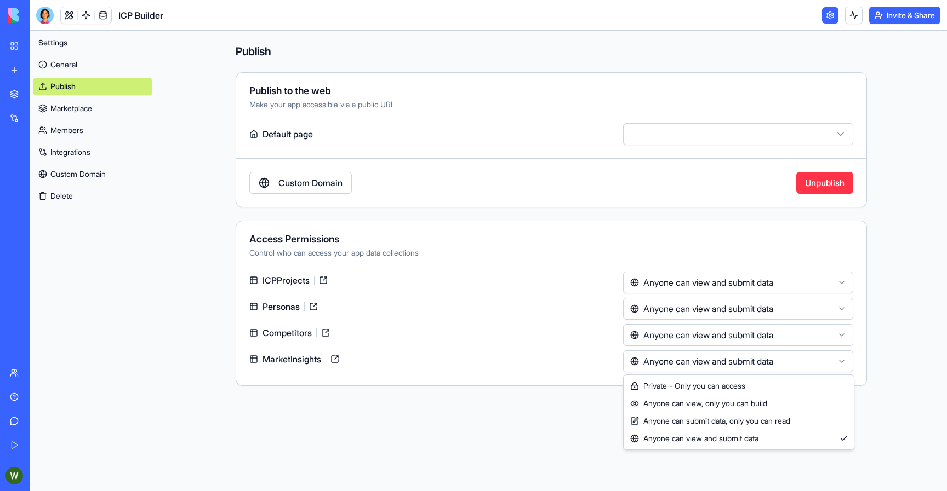
click at [689, 360] on html "BETA My Workspace New app Marketplace Integrations Recent Email Marketing Gener…" at bounding box center [473, 245] width 947 height 491
click at [595, 422] on html "BETA My Workspace New app Marketplace Integrations Recent Email Marketing Gener…" at bounding box center [473, 245] width 947 height 491
click at [661, 366] on html "BETA My Workspace New app Marketplace Integrations Recent Email Marketing Gener…" at bounding box center [473, 245] width 947 height 491
click at [685, 359] on html "BETA My Workspace New app Marketplace Integrations Recent Email Marketing Gener…" at bounding box center [473, 245] width 947 height 491
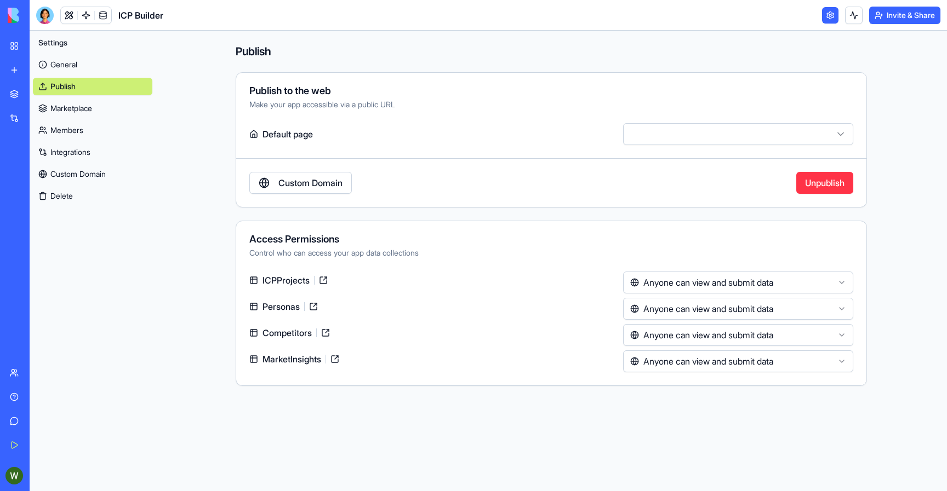
click at [632, 432] on main "Publish Publish to the web Make your app accessible via a public URL Default pa…" at bounding box center [551, 261] width 791 height 461
click at [653, 126] on html "BETA My Workspace New app Marketplace Integrations Recent Email Marketing Gener…" at bounding box center [473, 245] width 947 height 491
click at [587, 138] on html "BETA My Workspace New app Marketplace Integrations Recent Email Marketing Gener…" at bounding box center [473, 245] width 947 height 491
click at [303, 181] on link "Custom Domain" at bounding box center [300, 183] width 102 height 22
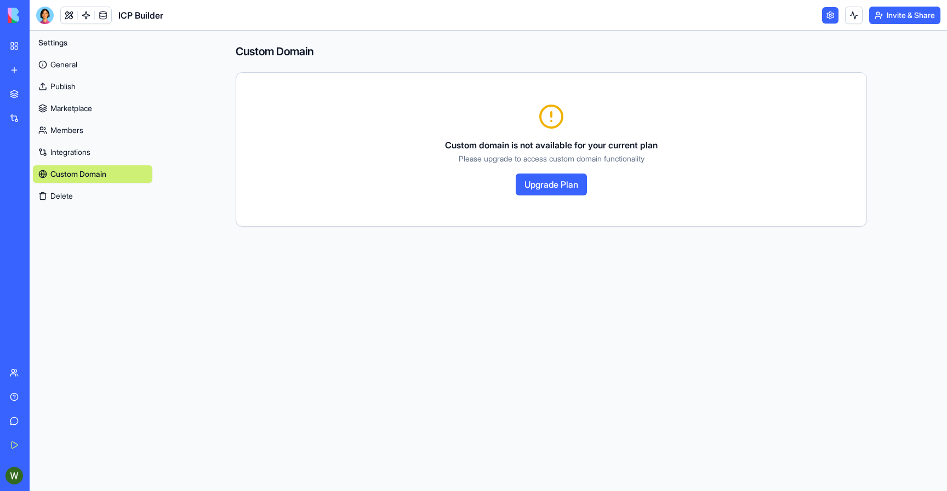
click at [73, 93] on link "Publish" at bounding box center [92, 87] width 119 height 18
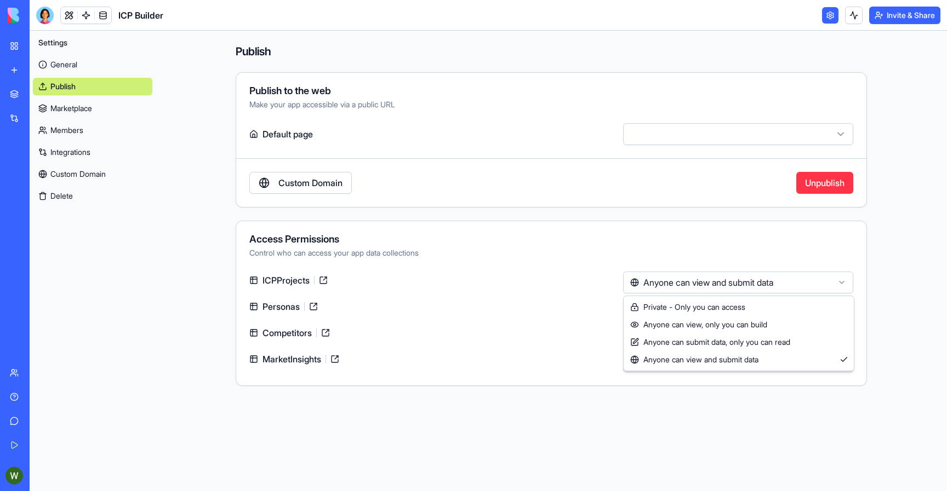
click at [677, 285] on html "BETA My Workspace New app Marketplace Integrations Recent Email Marketing Gener…" at bounding box center [473, 245] width 947 height 491
click at [614, 403] on html "BETA My Workspace New app Marketplace Integrations Recent Email Marketing Gener…" at bounding box center [473, 245] width 947 height 491
click at [65, 153] on link "Integrations" at bounding box center [92, 153] width 119 height 18
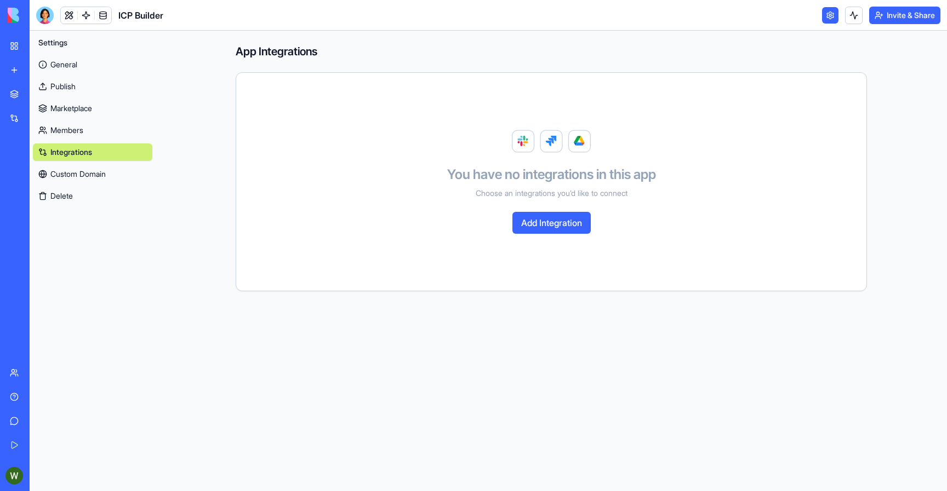
click at [540, 212] on button "Add Integration" at bounding box center [551, 223] width 78 height 22
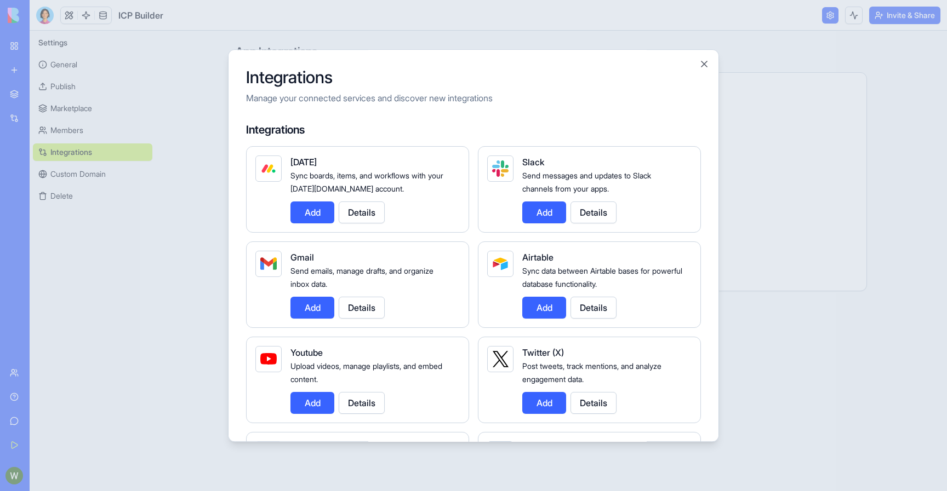
click at [307, 220] on button "Add" at bounding box center [312, 213] width 44 height 22
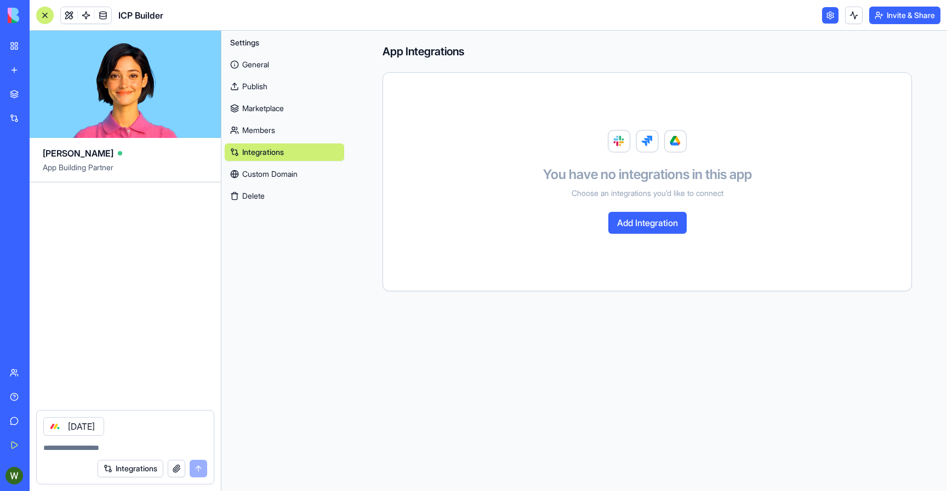
click at [405, 301] on div "App Integrations You have no integrations in this app Choose an integrations yo…" at bounding box center [646, 168] width 599 height 274
click at [170, 410] on form "Monday Integrations" at bounding box center [125, 447] width 178 height 75
click at [165, 431] on div "Monday" at bounding box center [125, 423] width 177 height 25
click at [163, 442] on div at bounding box center [125, 445] width 177 height 18
click at [247, 129] on link "Members" at bounding box center [284, 131] width 119 height 18
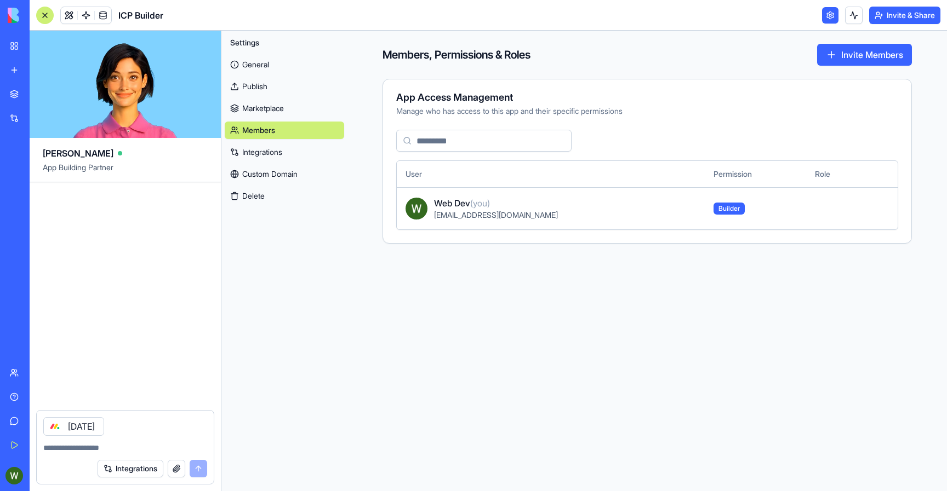
click at [261, 104] on link "Marketplace" at bounding box center [284, 109] width 119 height 18
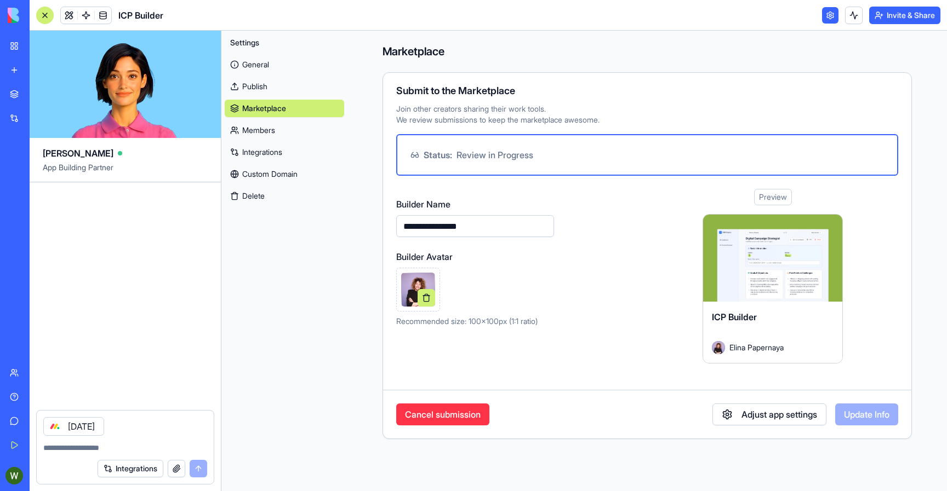
click at [264, 87] on link "Publish" at bounding box center [284, 87] width 119 height 18
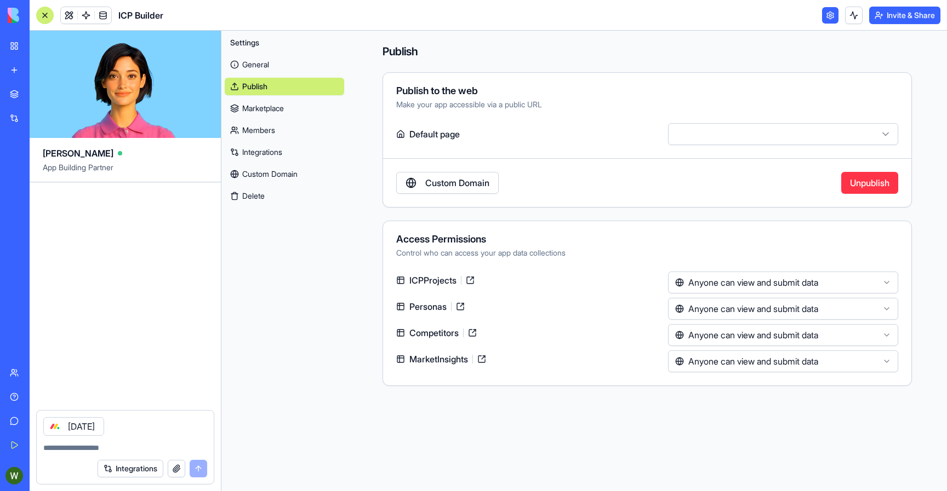
click at [271, 66] on link "General" at bounding box center [284, 65] width 119 height 18
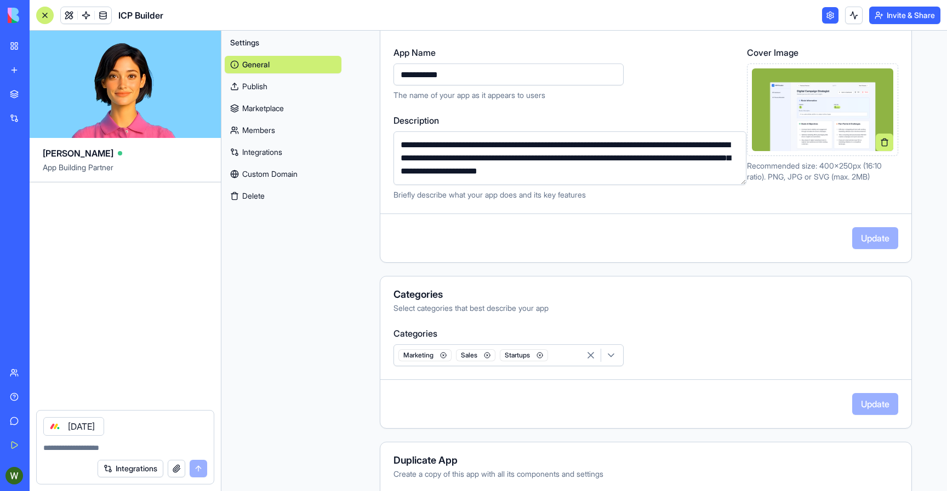
scroll to position [105, 0]
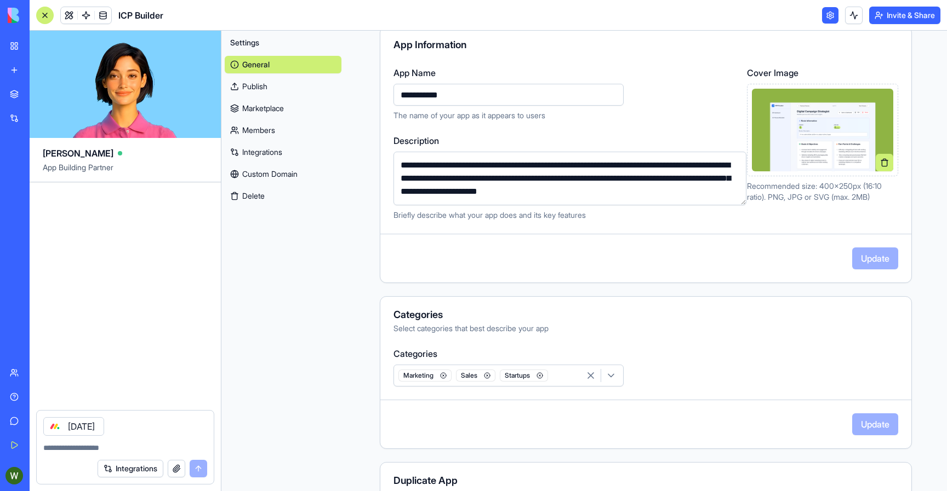
click at [283, 190] on button "Delete" at bounding box center [283, 196] width 117 height 18
click at [245, 182] on link "Custom Domain" at bounding box center [283, 174] width 117 height 18
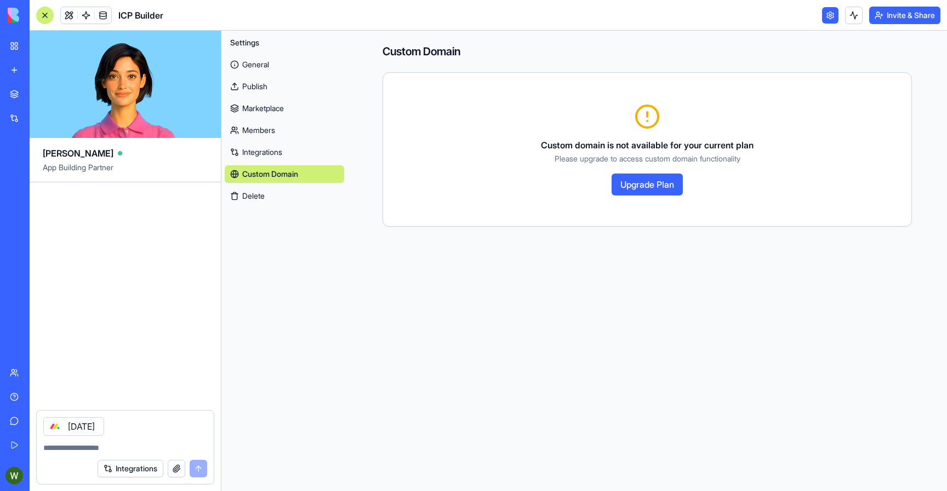
click at [259, 145] on link "Integrations" at bounding box center [284, 153] width 119 height 18
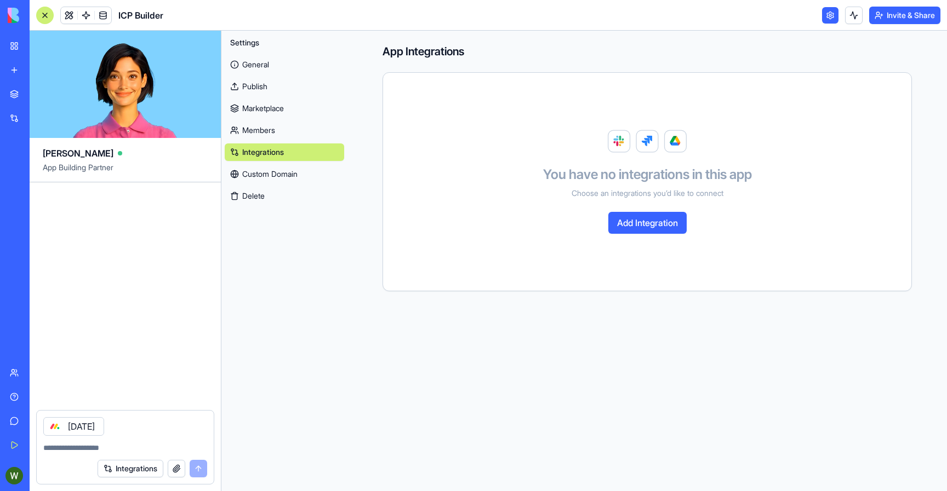
click at [15, 14] on img at bounding box center [42, 15] width 68 height 15
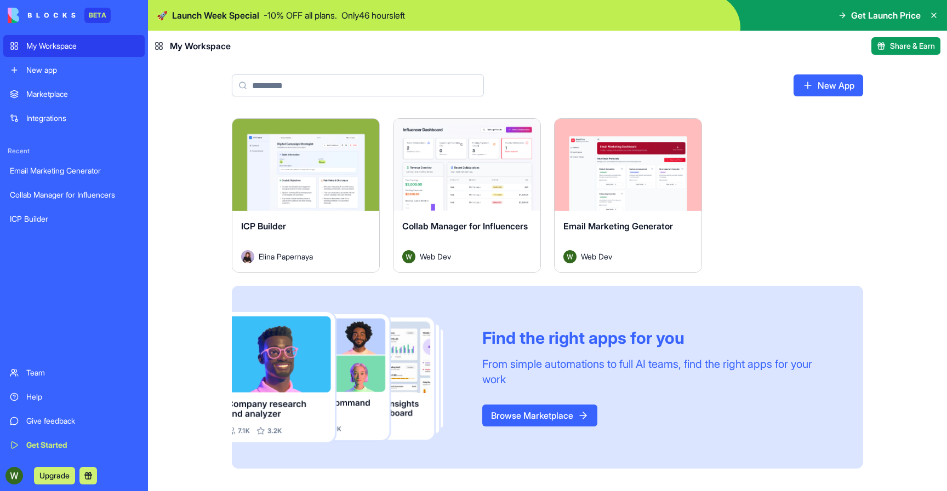
click at [27, 10] on img at bounding box center [42, 15] width 68 height 15
click at [45, 377] on div "Team" at bounding box center [82, 373] width 112 height 11
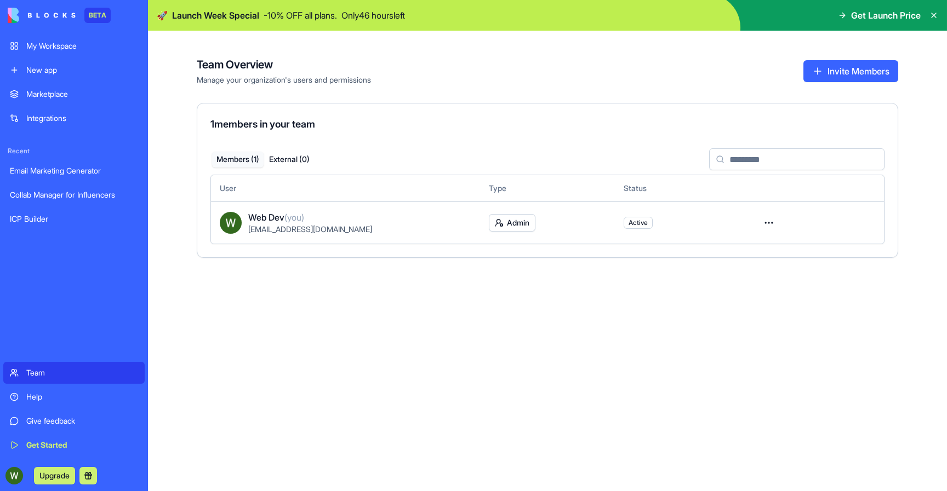
click at [67, 84] on link "Marketplace" at bounding box center [73, 94] width 141 height 22
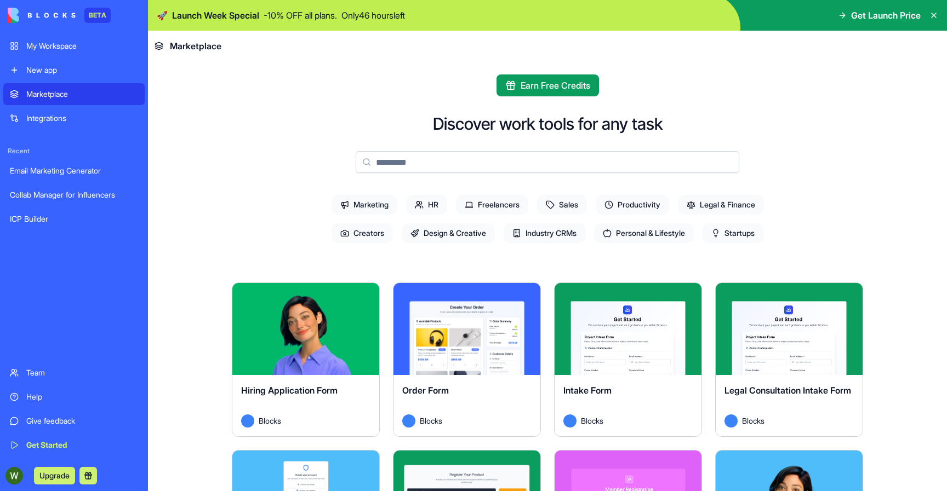
click at [257, 18] on span "Launch Week Special" at bounding box center [215, 15] width 87 height 13
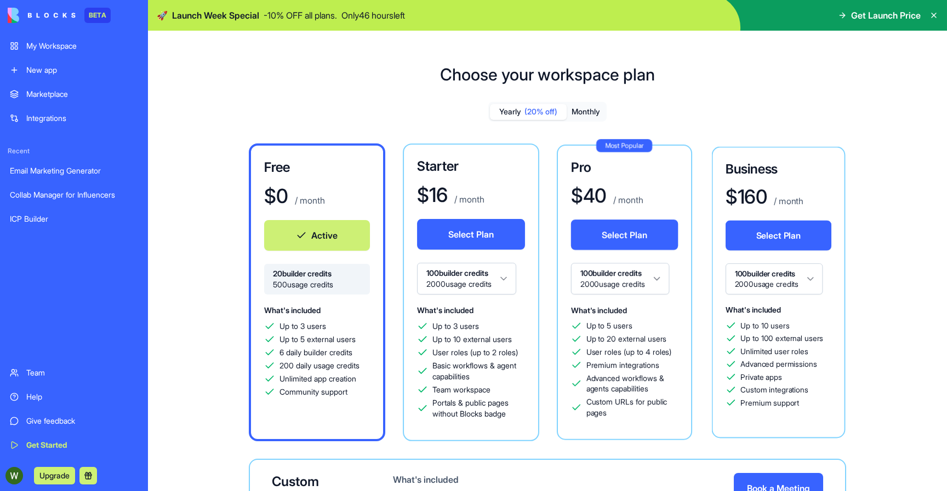
click at [891, 16] on span "Get Launch Price" at bounding box center [886, 15] width 70 height 13
click at [611, 274] on html "BETA My Workspace New app Marketplace Integrations Recent Email Marketing Gener…" at bounding box center [473, 245] width 947 height 491
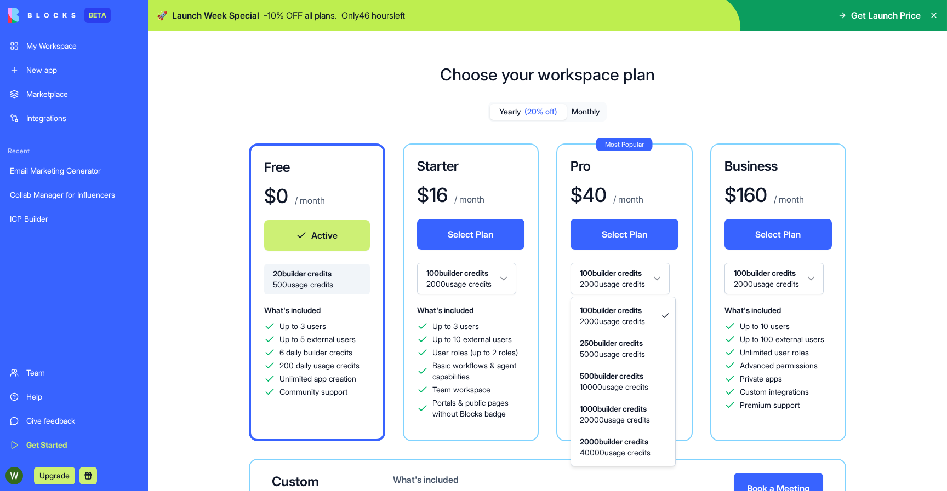
click at [686, 282] on html "BETA My Workspace New app Marketplace Integrations Recent Email Marketing Gener…" at bounding box center [473, 245] width 947 height 491
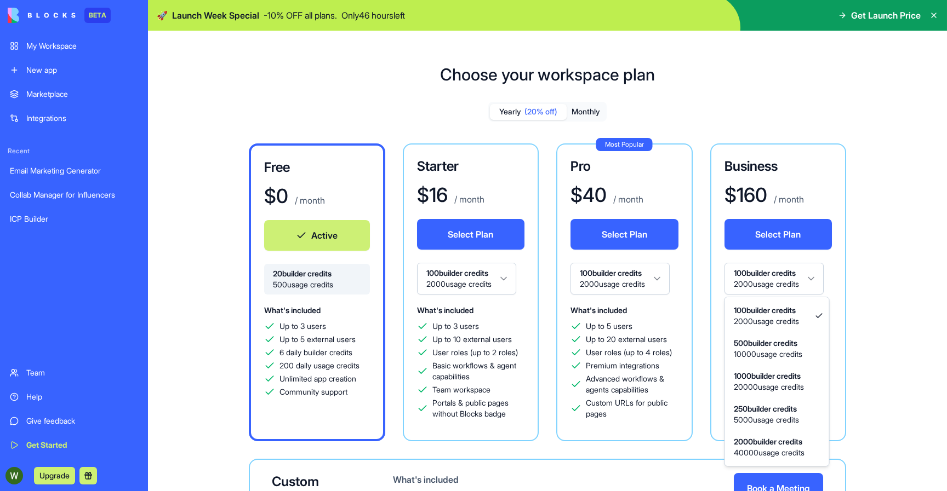
click at [743, 270] on html "BETA My Workspace New app Marketplace Integrations Recent Email Marketing Gener…" at bounding box center [473, 245] width 947 height 491
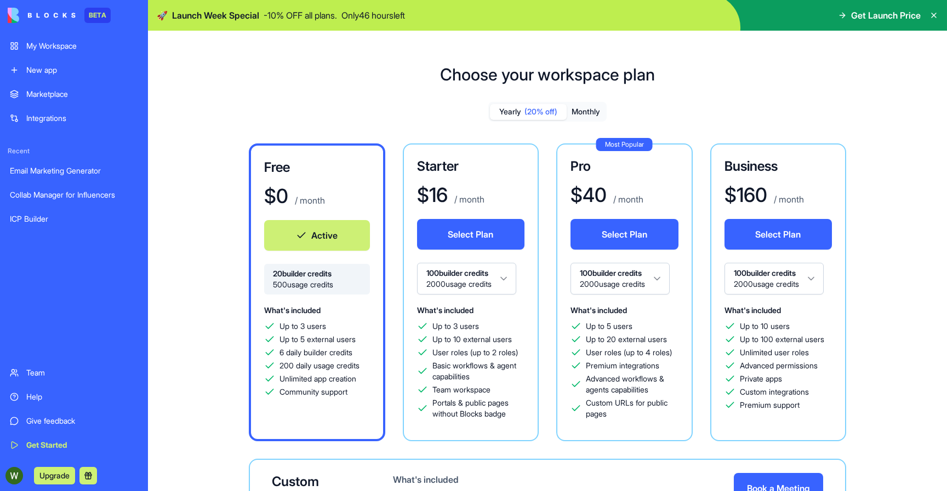
click at [712, 256] on html "BETA My Workspace New app Marketplace Integrations Recent Email Marketing Gener…" at bounding box center [473, 245] width 947 height 491
click at [40, 22] on img at bounding box center [42, 15] width 68 height 15
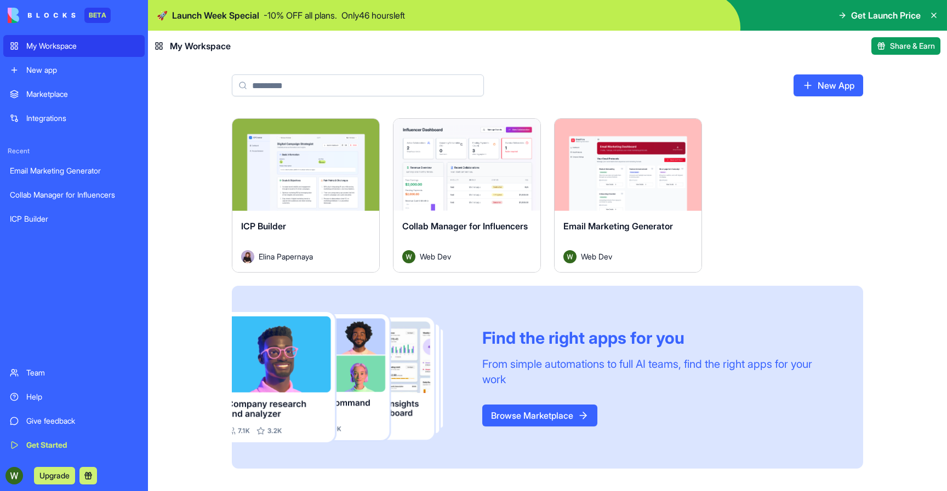
click at [50, 91] on div "Marketplace" at bounding box center [82, 94] width 112 height 11
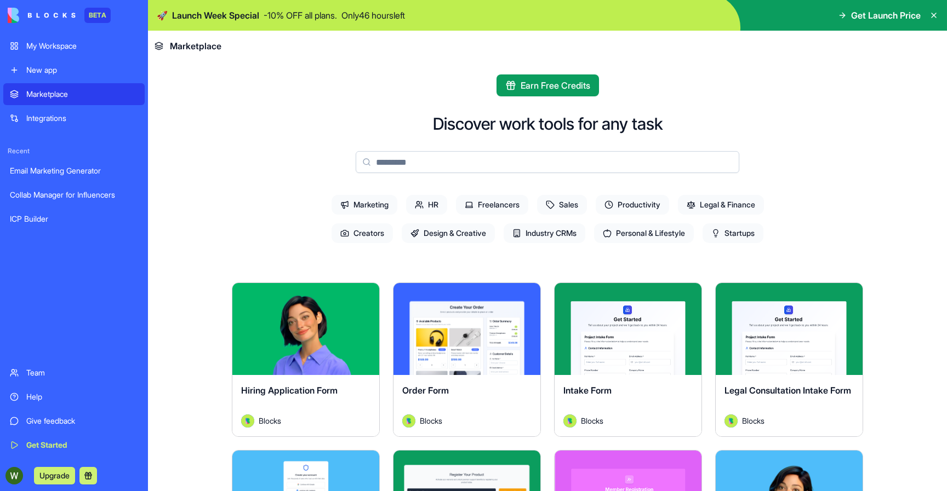
click at [49, 127] on link "Integrations" at bounding box center [73, 118] width 141 height 22
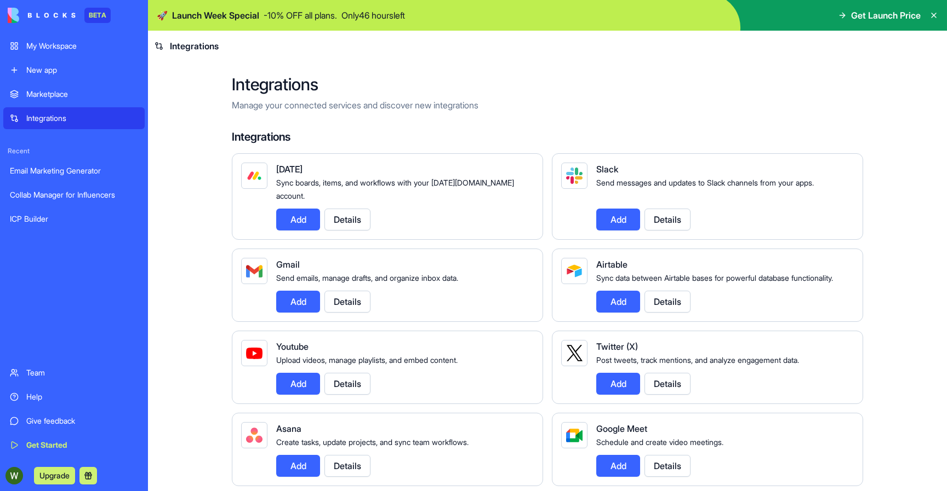
click at [49, 95] on div "Marketplace" at bounding box center [82, 94] width 112 height 11
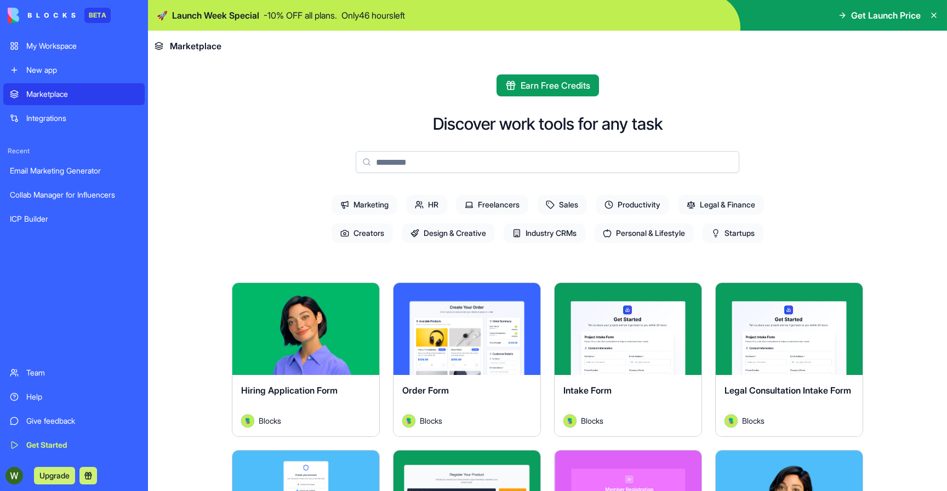
click at [48, 50] on div "My Workspace" at bounding box center [82, 46] width 112 height 11
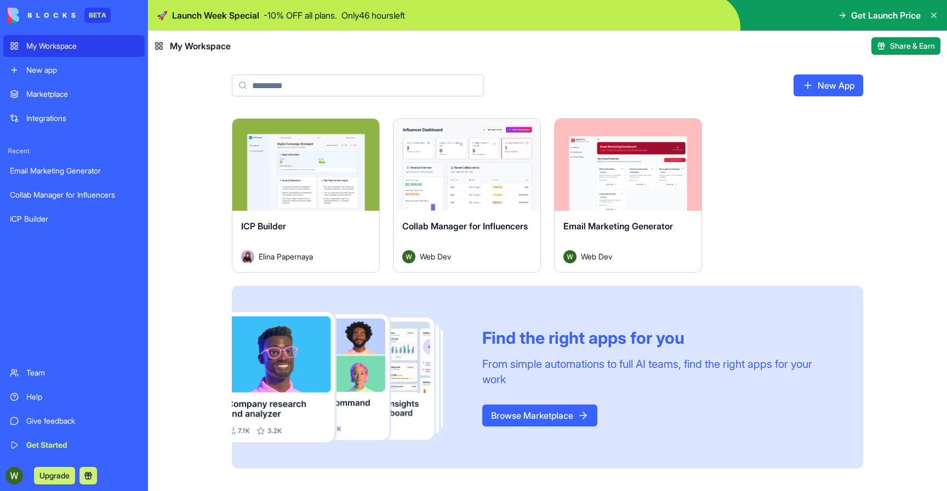
click at [843, 84] on link "New App" at bounding box center [828, 86] width 70 height 22
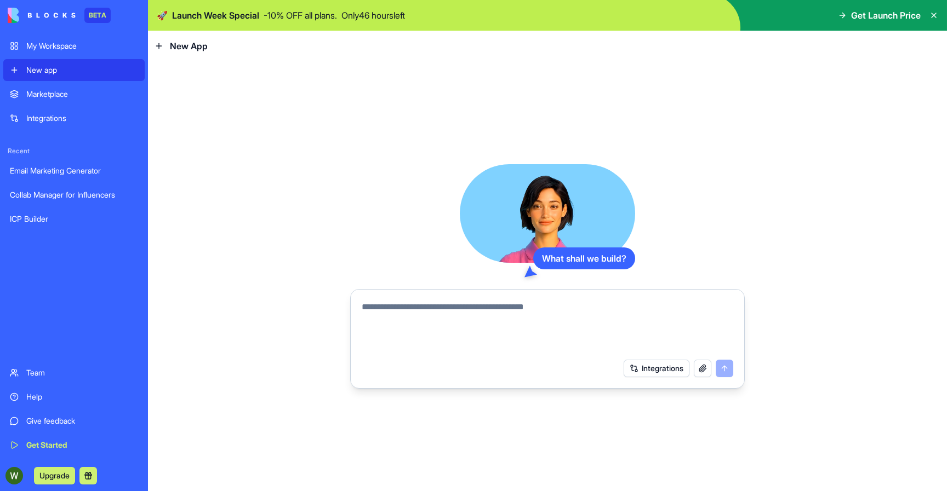
click at [455, 346] on textarea at bounding box center [547, 327] width 371 height 53
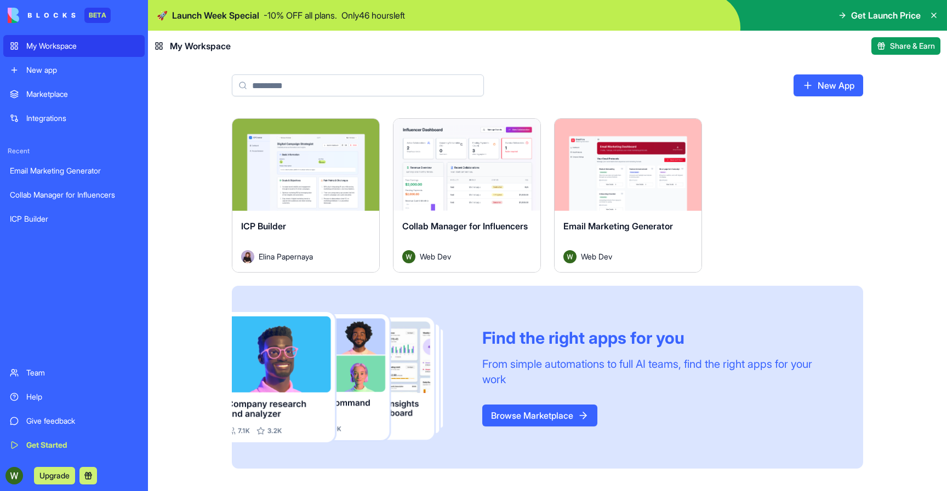
click at [466, 160] on button "Launch" at bounding box center [467, 165] width 82 height 22
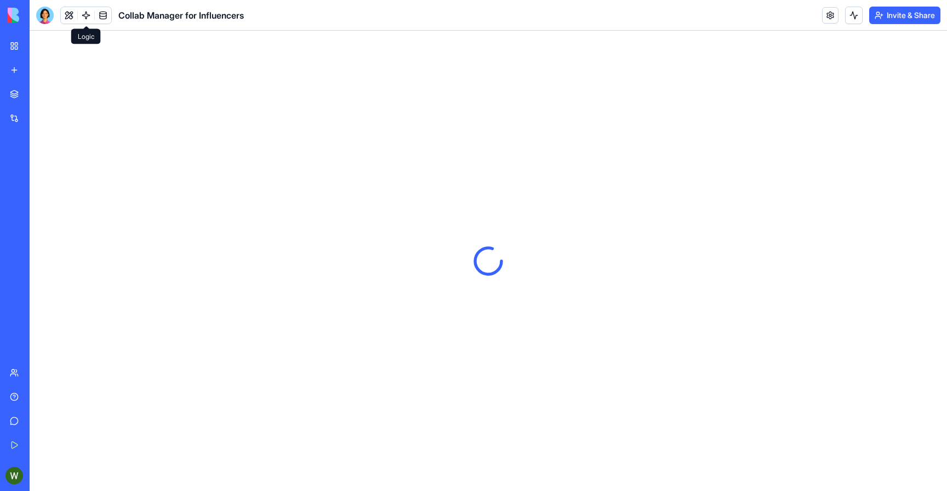
click at [85, 17] on link at bounding box center [86, 15] width 16 height 16
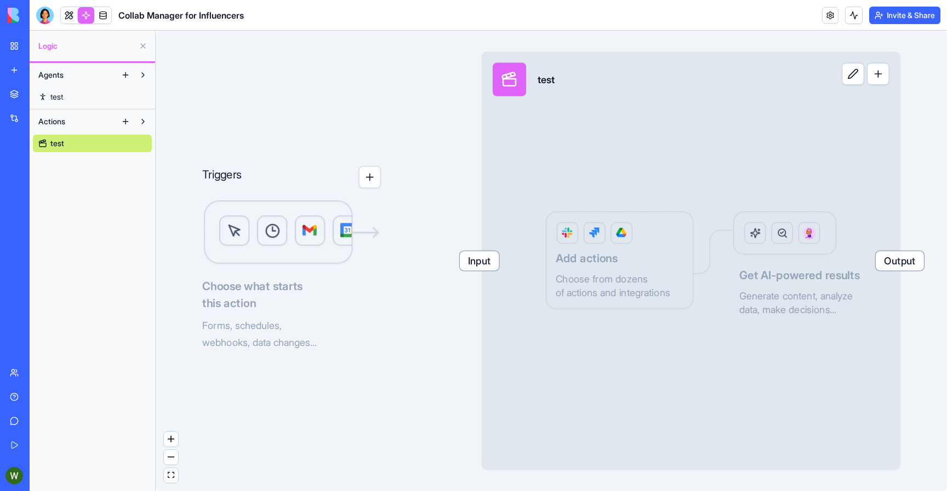
click at [16, 93] on link "Marketplace" at bounding box center [25, 94] width 44 height 22
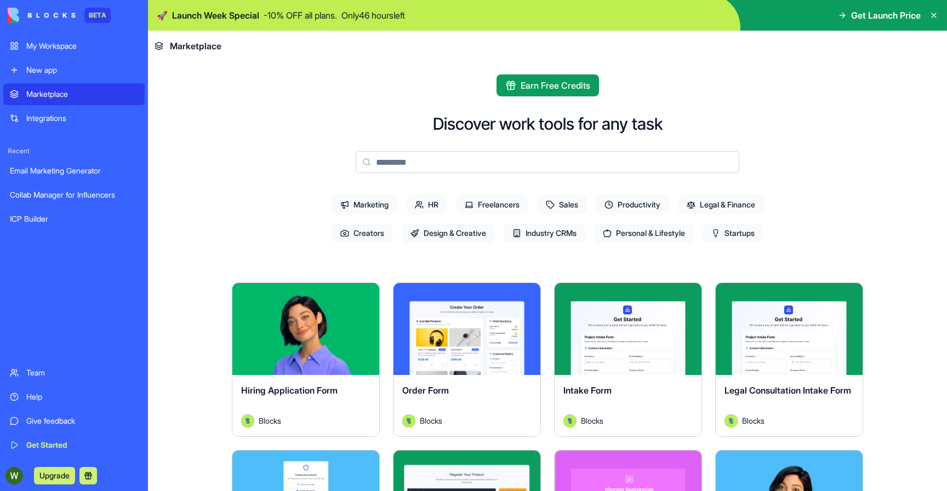
click at [35, 48] on div "My Workspace" at bounding box center [82, 46] width 112 height 11
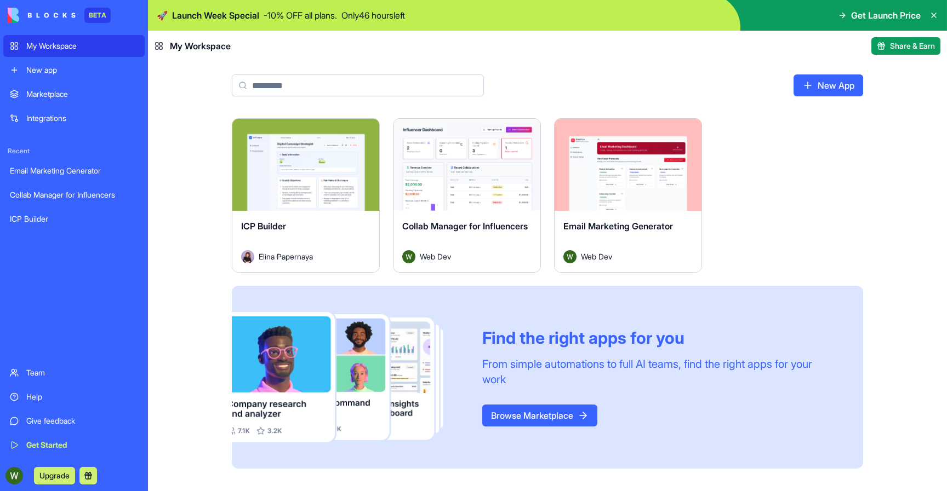
click at [283, 205] on div "Launch" at bounding box center [305, 165] width 147 height 92
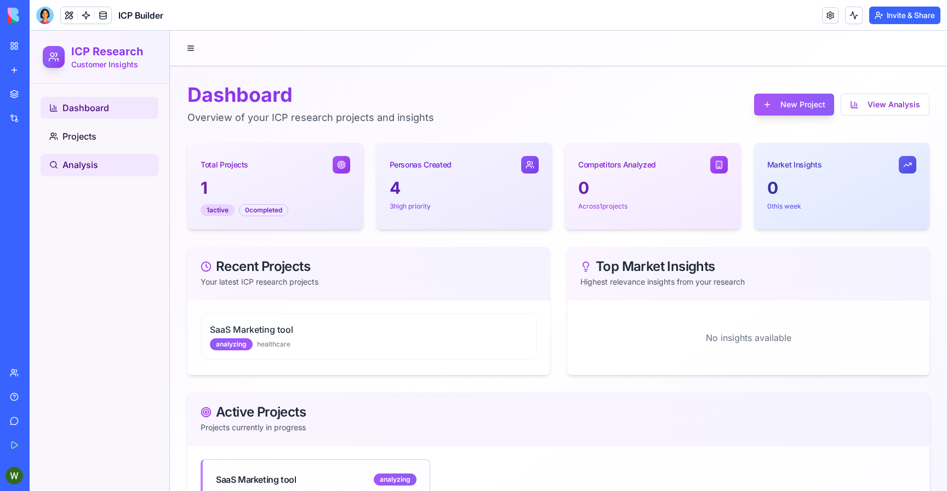
click at [104, 165] on link "Analysis" at bounding box center [100, 165] width 118 height 22
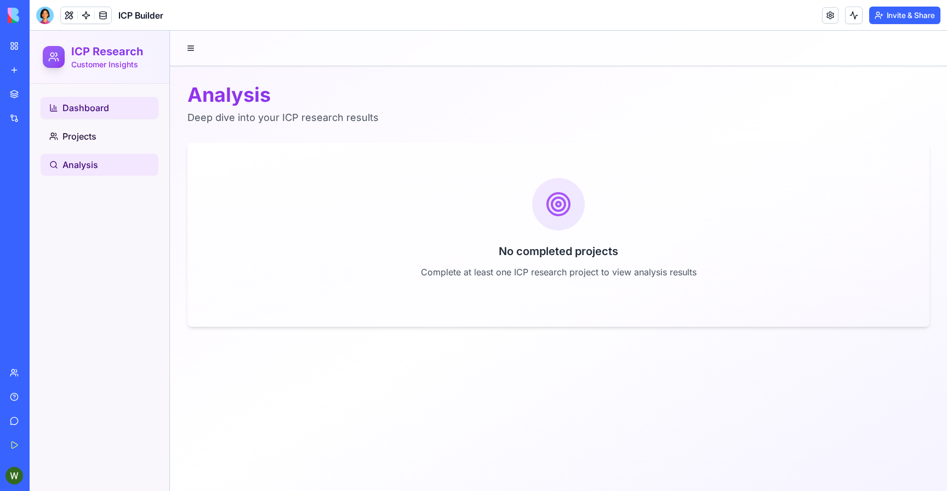
click at [84, 106] on span "Dashboard" at bounding box center [85, 107] width 47 height 13
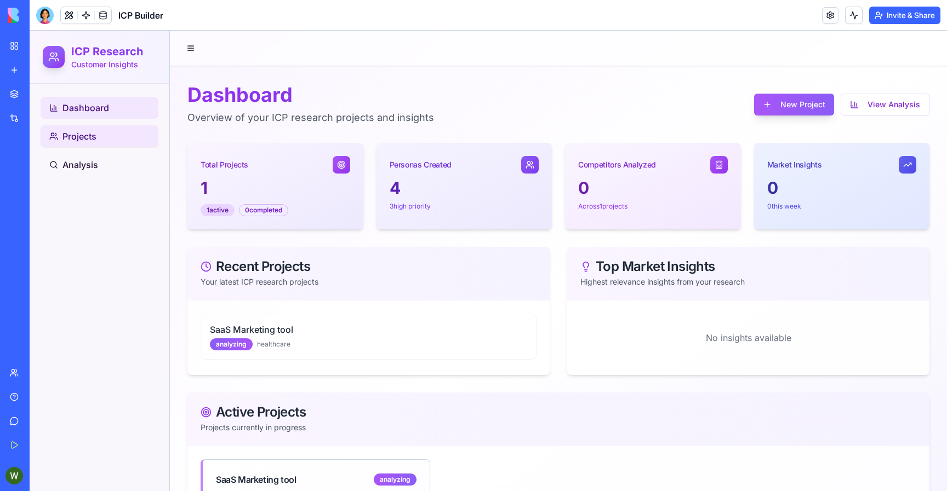
click at [89, 139] on span "Projects" at bounding box center [79, 136] width 34 height 13
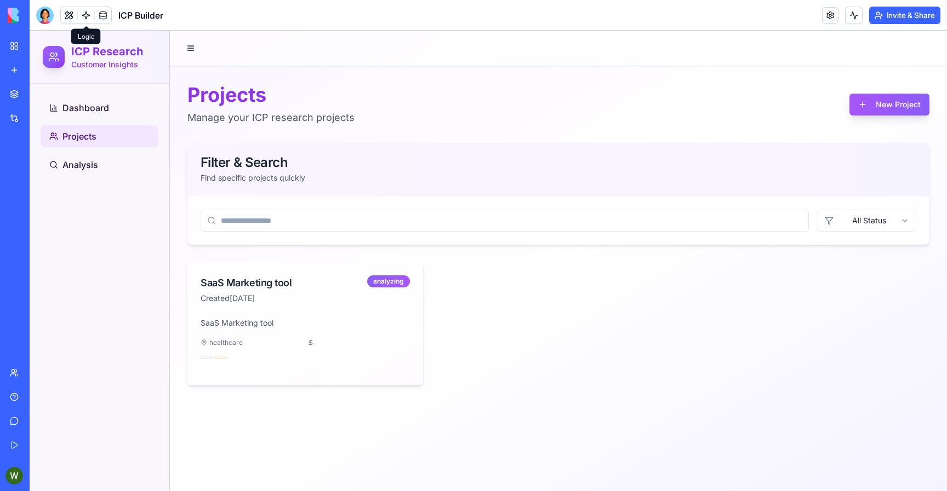
click at [82, 14] on link at bounding box center [86, 15] width 16 height 16
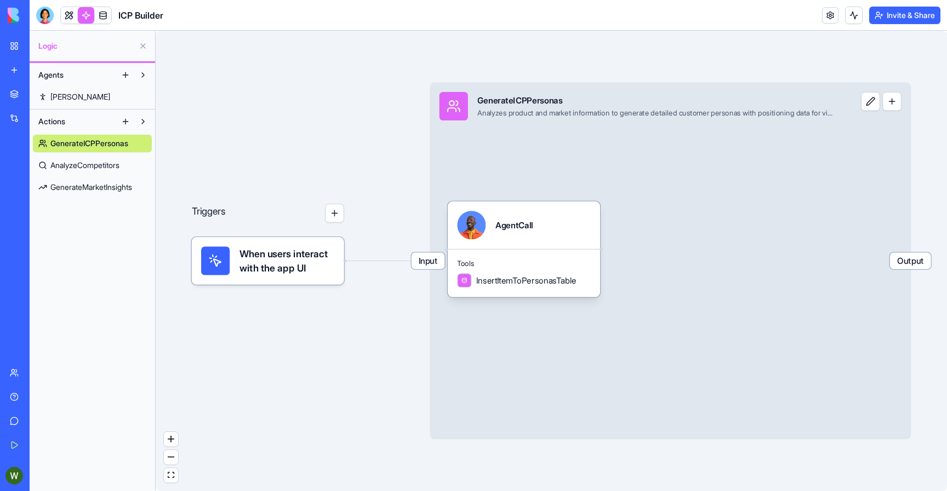
click at [111, 168] on span "AnalyzeCompetitors" at bounding box center [84, 165] width 69 height 11
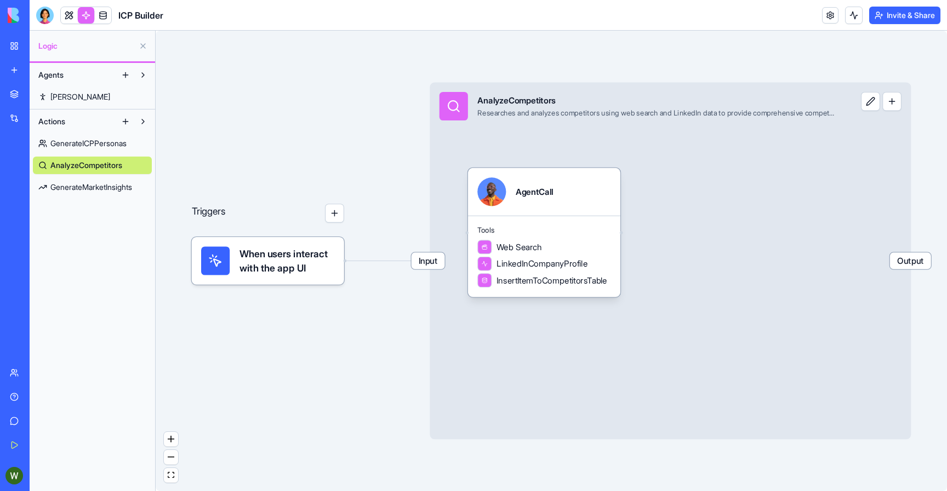
click at [124, 148] on span "GenerateICPPersonas" at bounding box center [88, 143] width 76 height 11
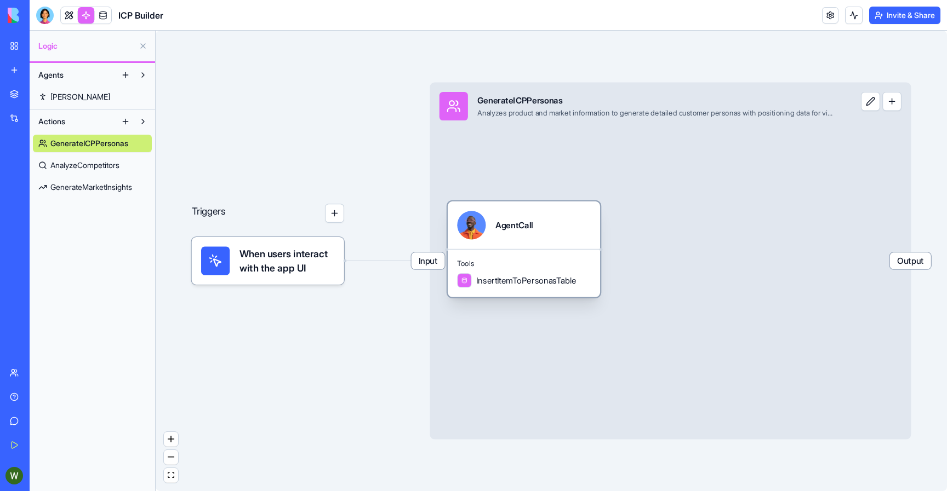
click at [513, 264] on span "Tools" at bounding box center [523, 263] width 133 height 9
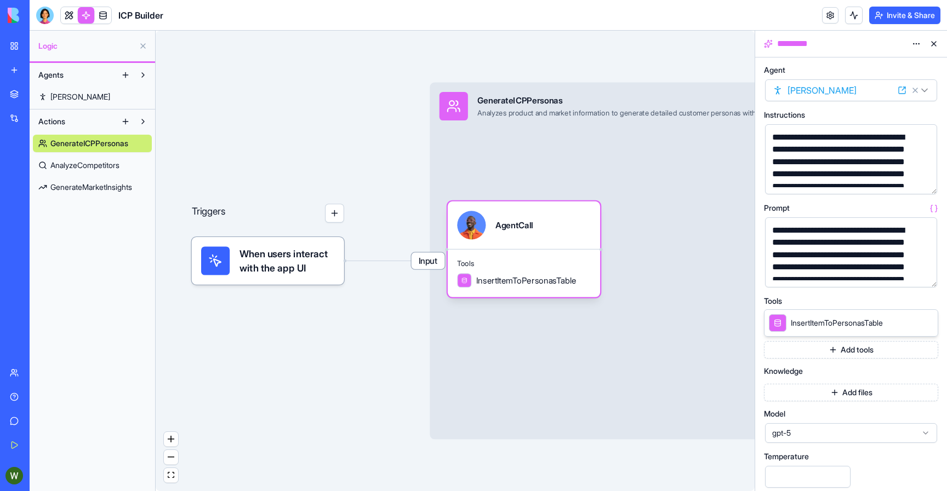
click at [67, 166] on span "AnalyzeCompetitors" at bounding box center [84, 165] width 69 height 11
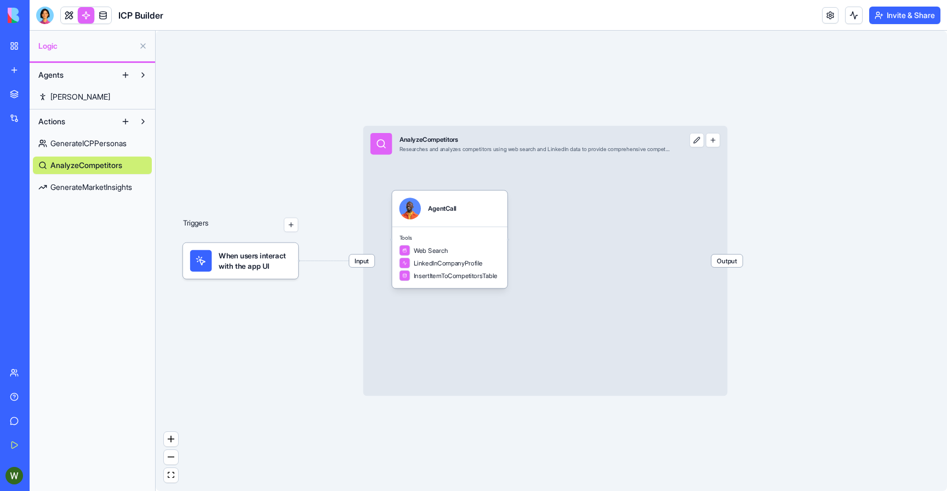
click at [88, 194] on link "GenerateMarketInsights" at bounding box center [92, 188] width 119 height 18
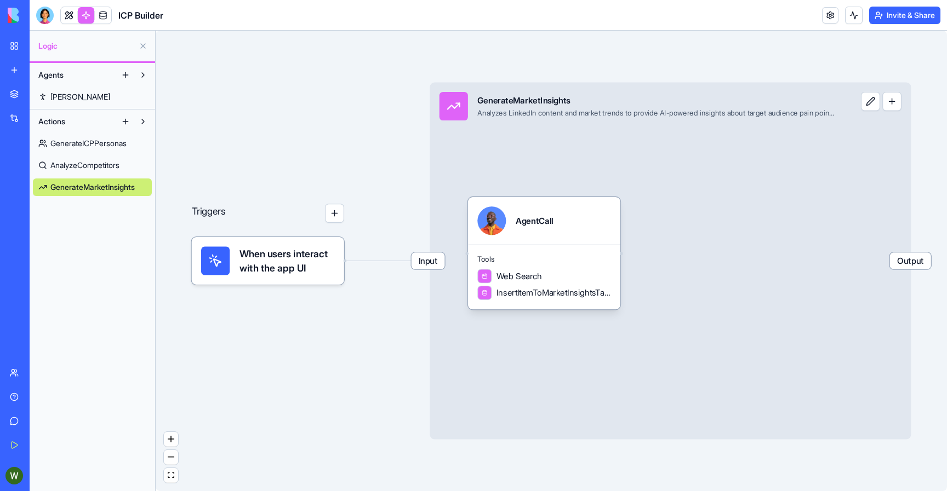
click at [85, 167] on span "AnalyzeCompetitors" at bounding box center [84, 165] width 69 height 11
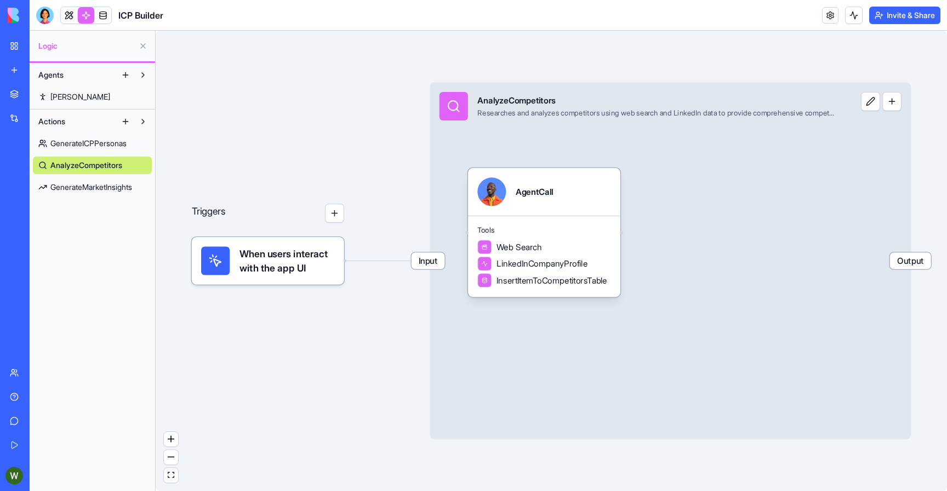
click at [81, 135] on link "GenerateICPPersonas" at bounding box center [92, 144] width 119 height 18
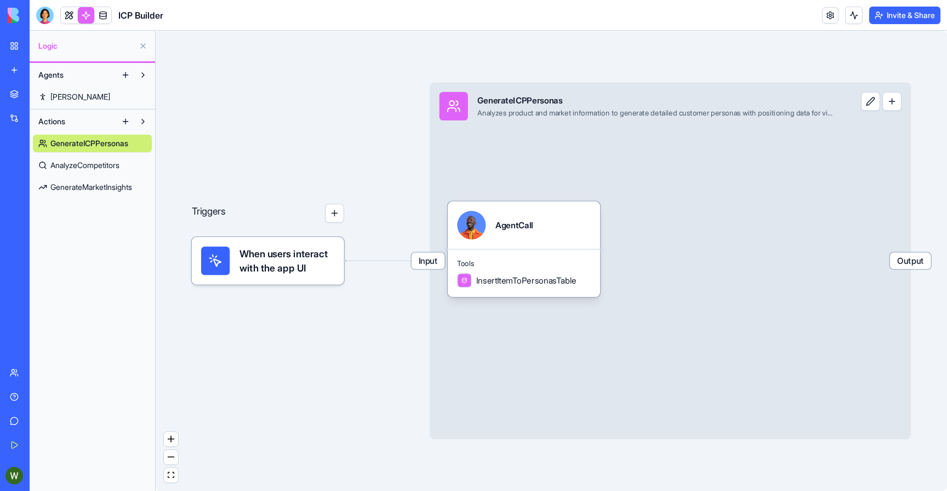
click at [100, 166] on span "AnalyzeCompetitors" at bounding box center [84, 165] width 69 height 11
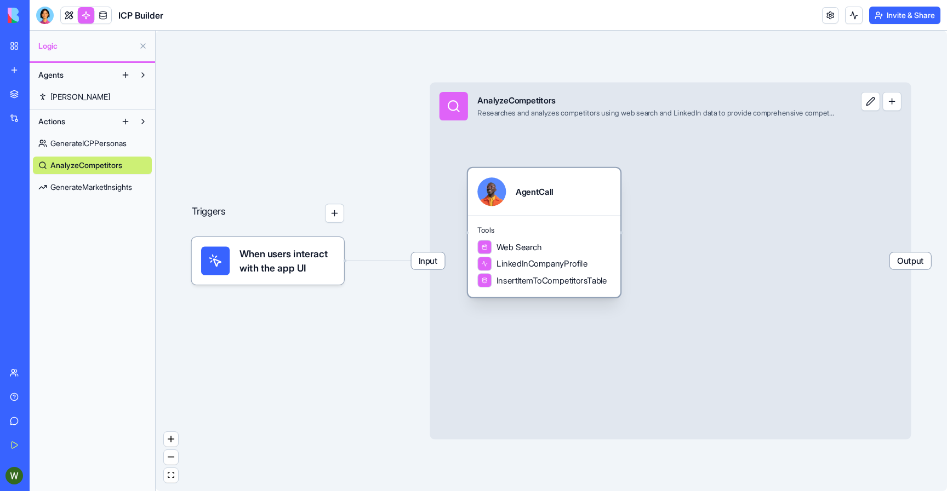
click at [562, 285] on span "InsertItemToCompetitorsTable" at bounding box center [551, 280] width 111 height 12
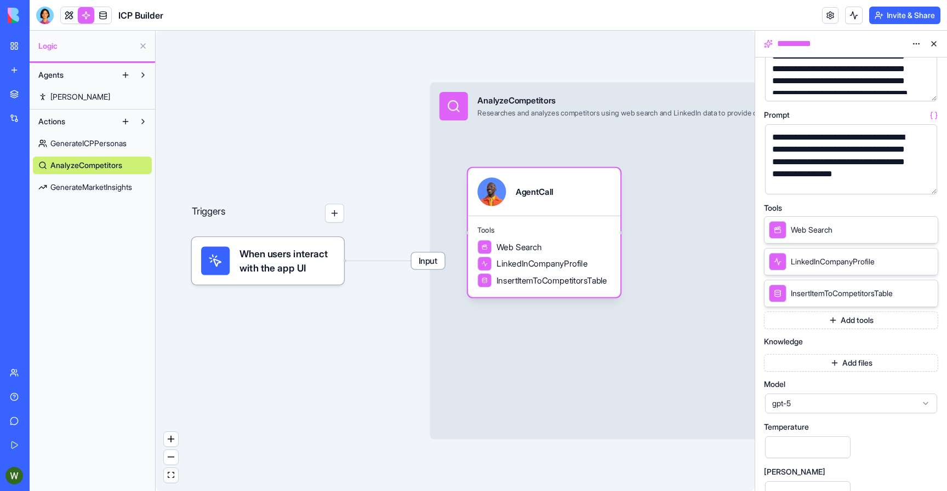
scroll to position [158, 0]
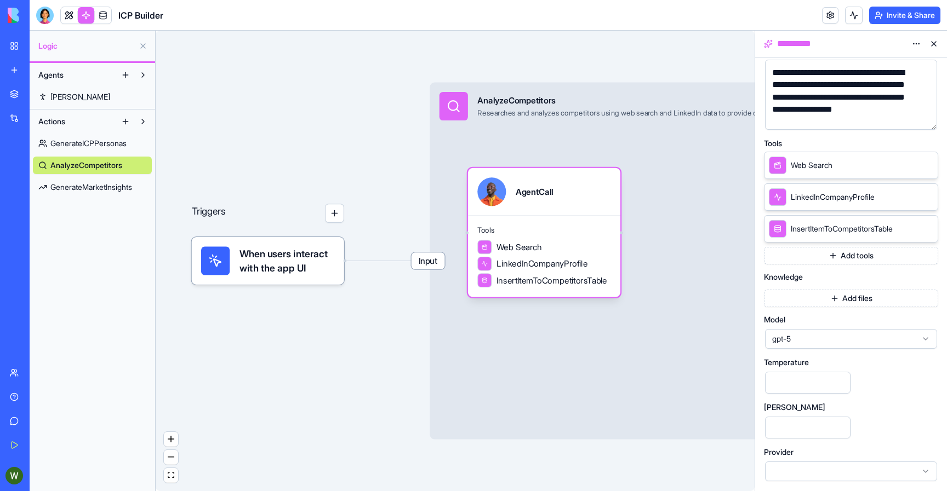
click at [817, 227] on span "InsertItemToCompetitorsTable" at bounding box center [842, 229] width 102 height 11
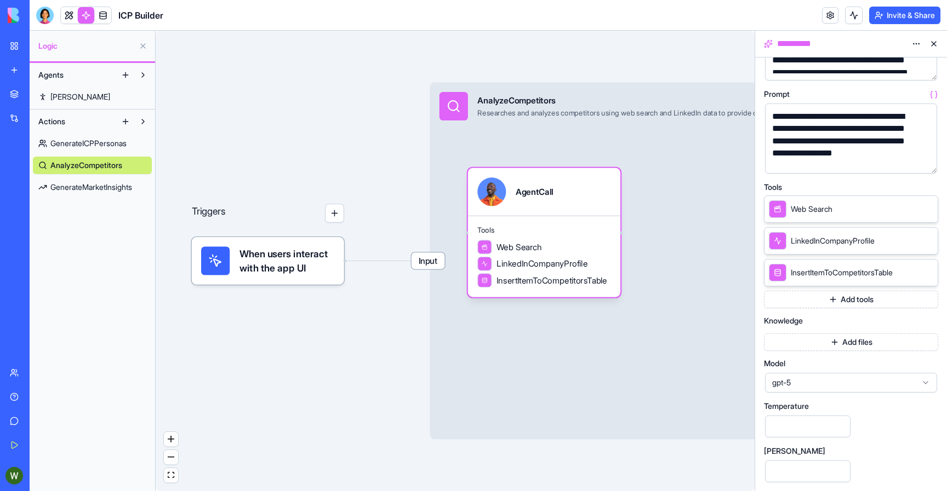
scroll to position [113, 0]
click at [811, 234] on div "LinkedInCompanyProfile" at bounding box center [822, 242] width 106 height 18
click at [777, 242] on icon at bounding box center [778, 241] width 8 height 13
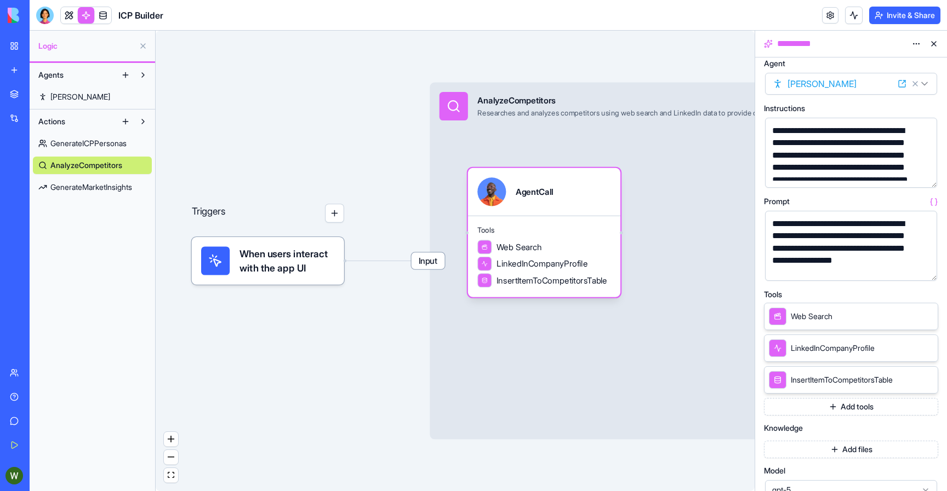
scroll to position [0, 0]
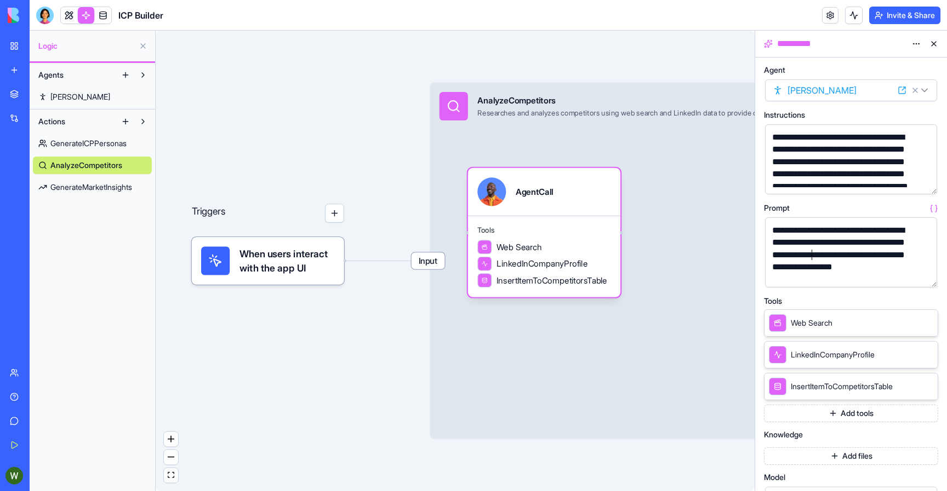
click at [809, 251] on div "**********" at bounding box center [842, 255] width 146 height 61
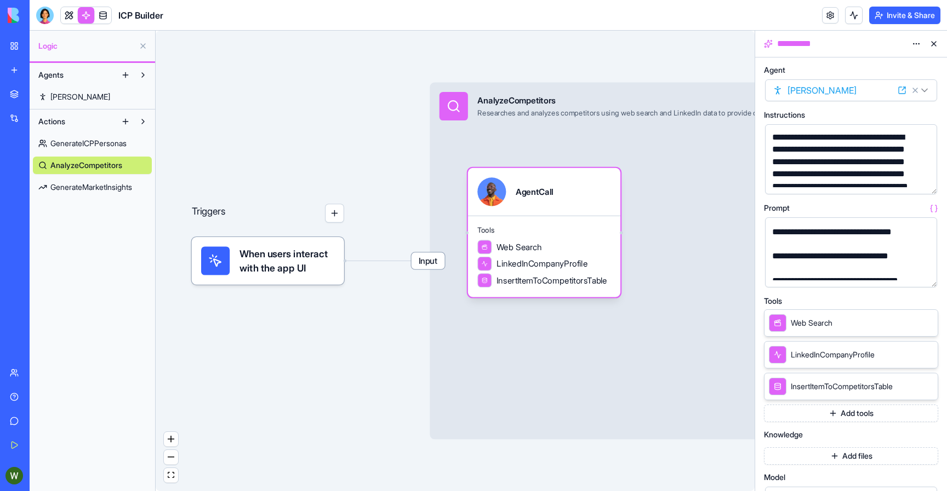
scroll to position [415, 0]
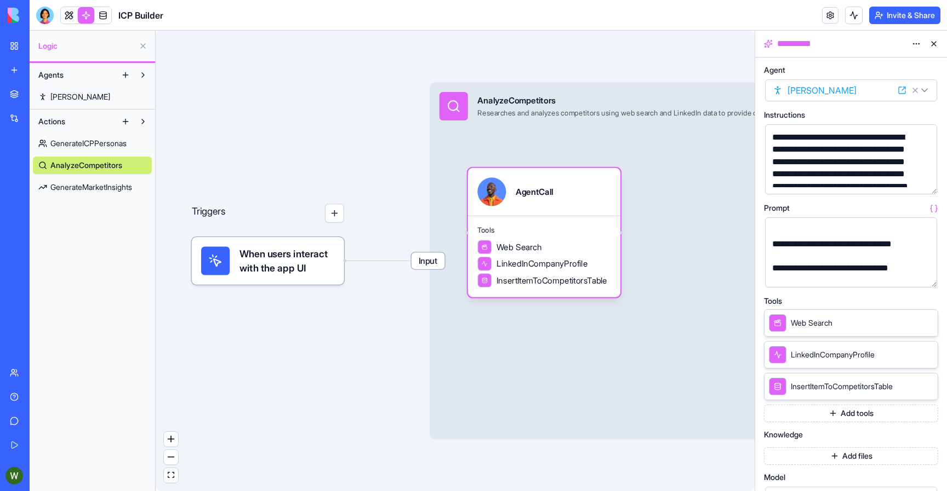
click at [808, 168] on div "**********" at bounding box center [842, 174] width 146 height 86
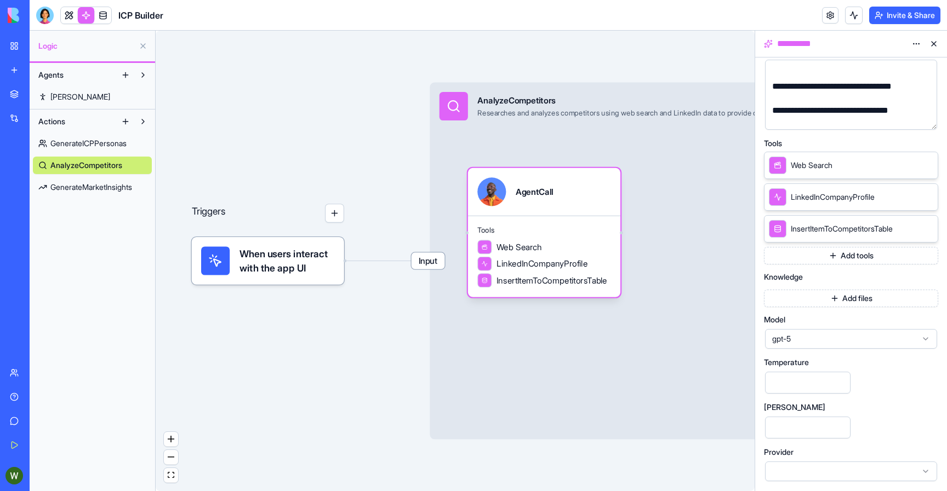
click at [840, 259] on button "Add tools" at bounding box center [851, 256] width 174 height 18
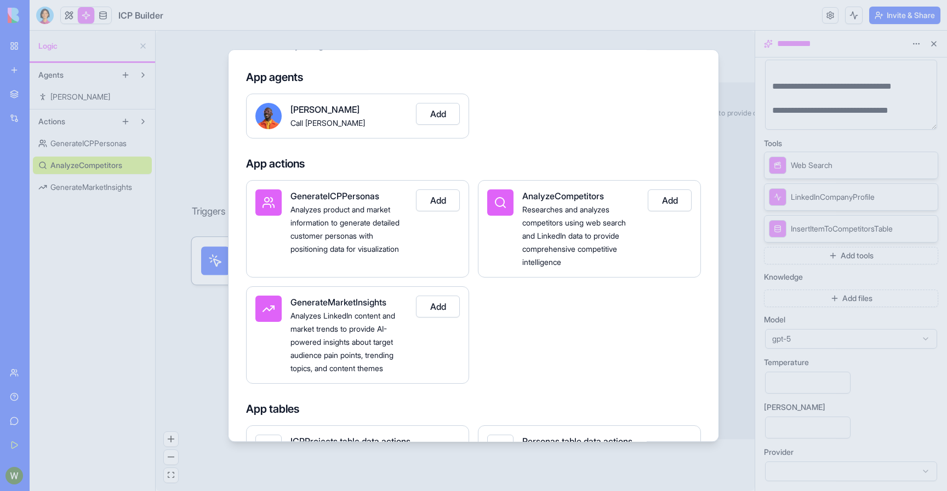
scroll to position [34, 0]
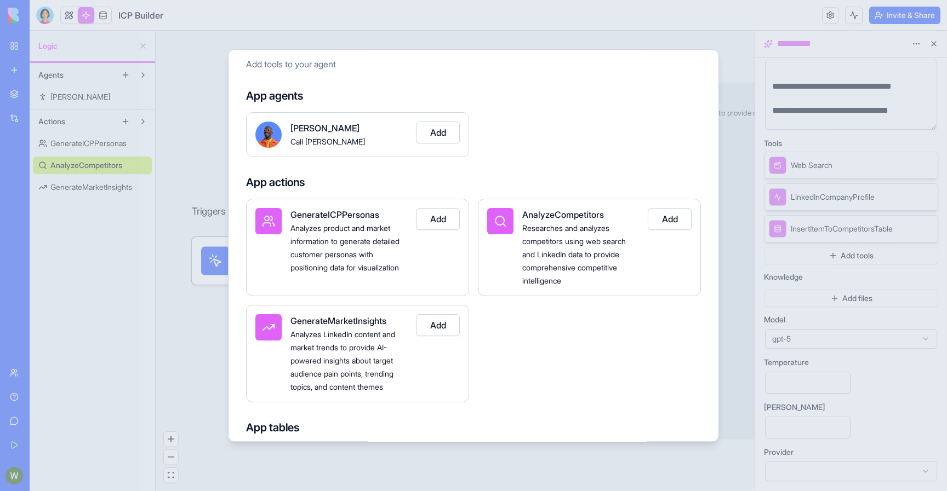
click at [438, 333] on button "Add" at bounding box center [438, 325] width 44 height 22
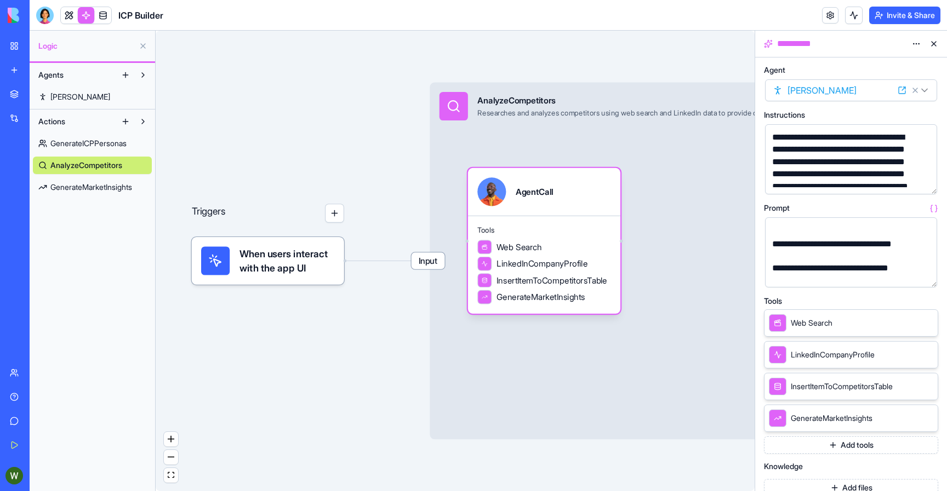
scroll to position [190, 0]
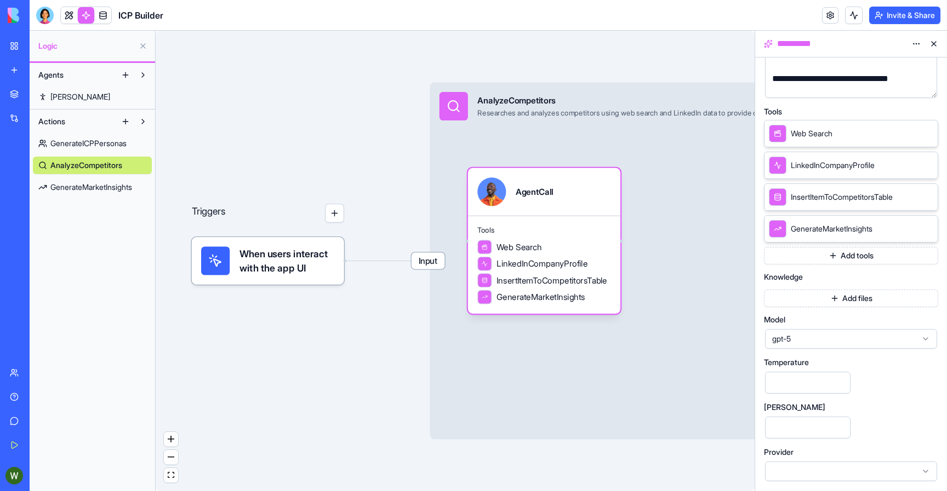
click at [841, 474] on div at bounding box center [851, 472] width 172 height 20
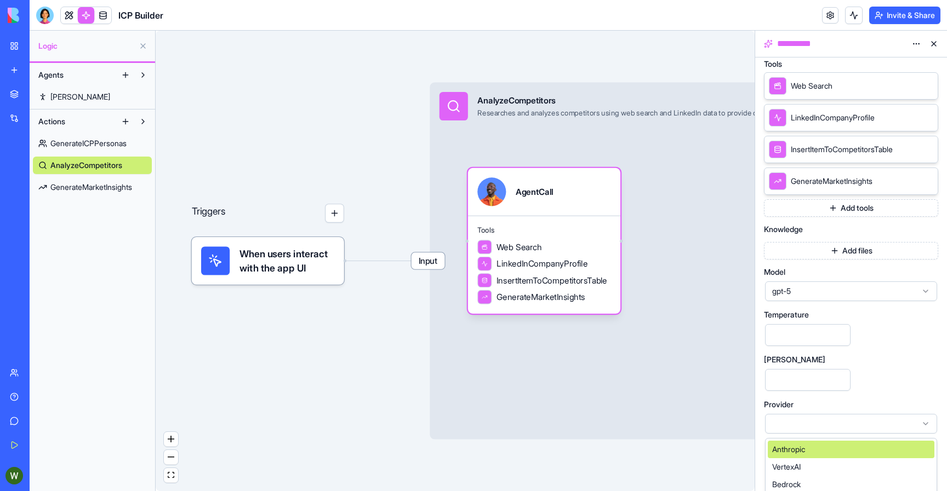
click at [826, 453] on div "Anthropic" at bounding box center [851, 450] width 167 height 18
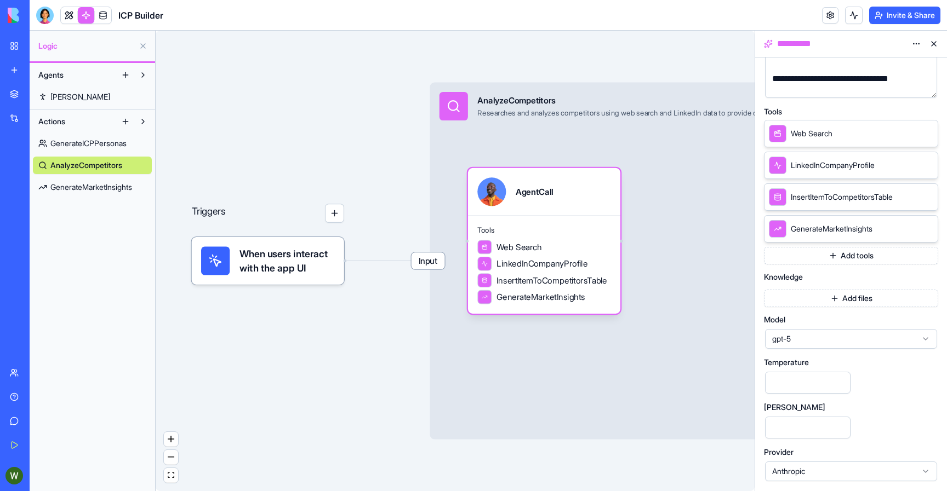
scroll to position [190, 0]
click at [867, 427] on div "Max Tokens ****" at bounding box center [851, 422] width 174 height 36
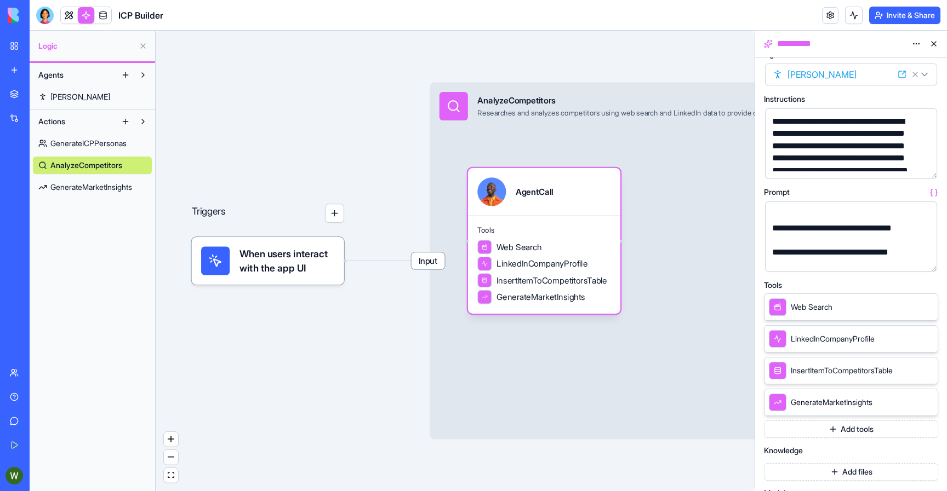
scroll to position [0, 0]
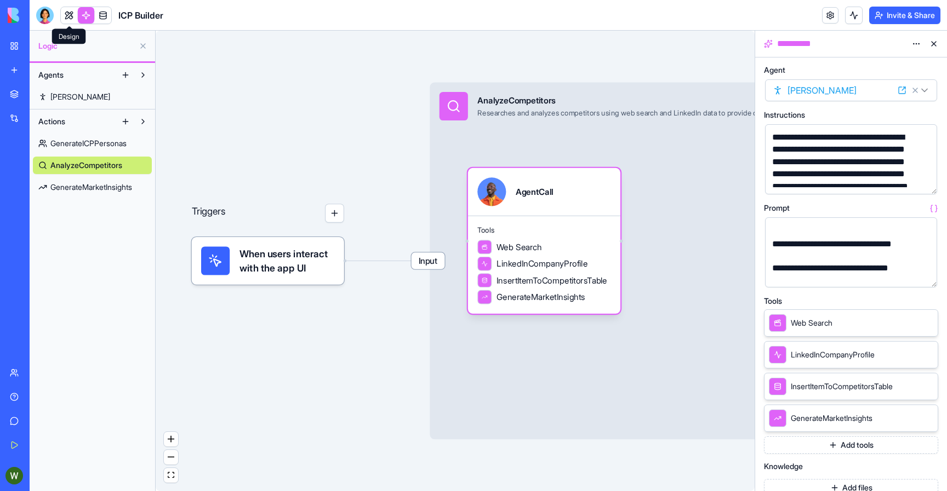
click at [69, 19] on link at bounding box center [69, 15] width 16 height 16
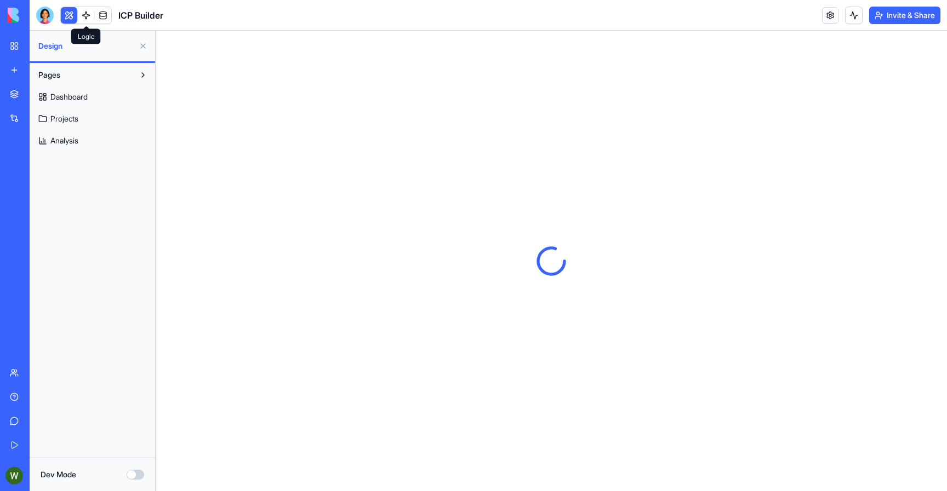
click at [85, 20] on link at bounding box center [86, 15] width 16 height 16
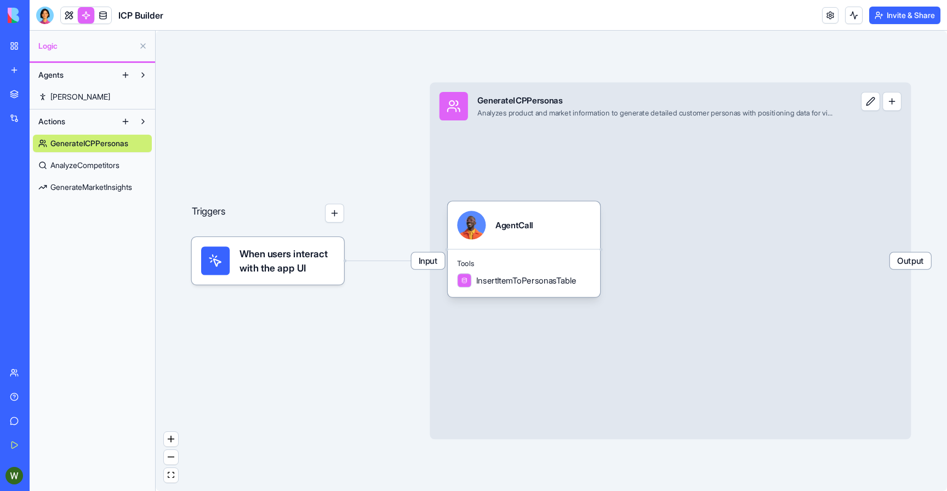
click at [77, 174] on link "AnalyzeCompetitors" at bounding box center [92, 166] width 119 height 18
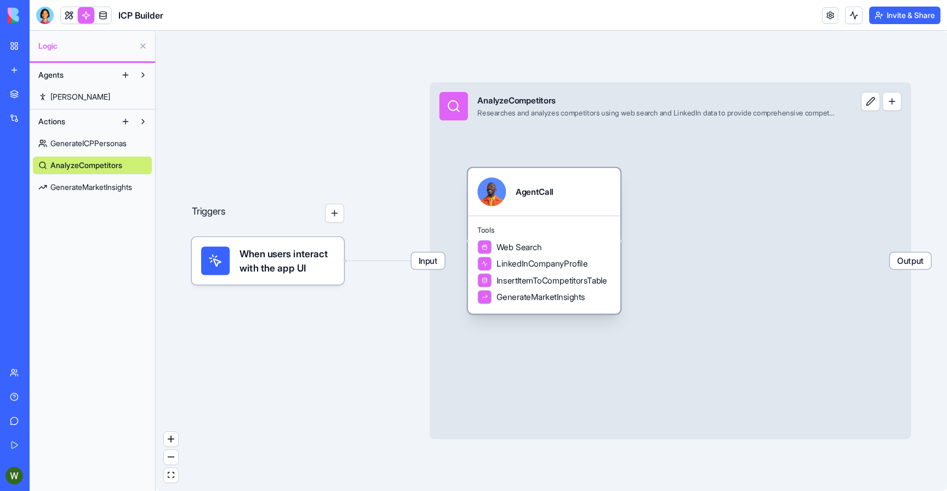
click at [552, 302] on span "GenerateMarketInsights" at bounding box center [540, 297] width 89 height 12
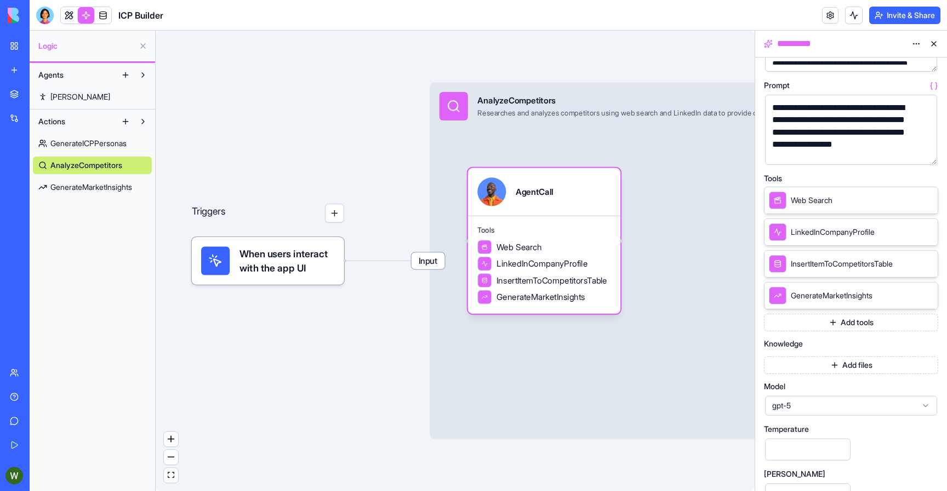
scroll to position [121, 0]
click at [833, 301] on span "GenerateMarketInsights" at bounding box center [832, 297] width 82 height 11
click at [913, 297] on icon at bounding box center [913, 297] width 9 height 9
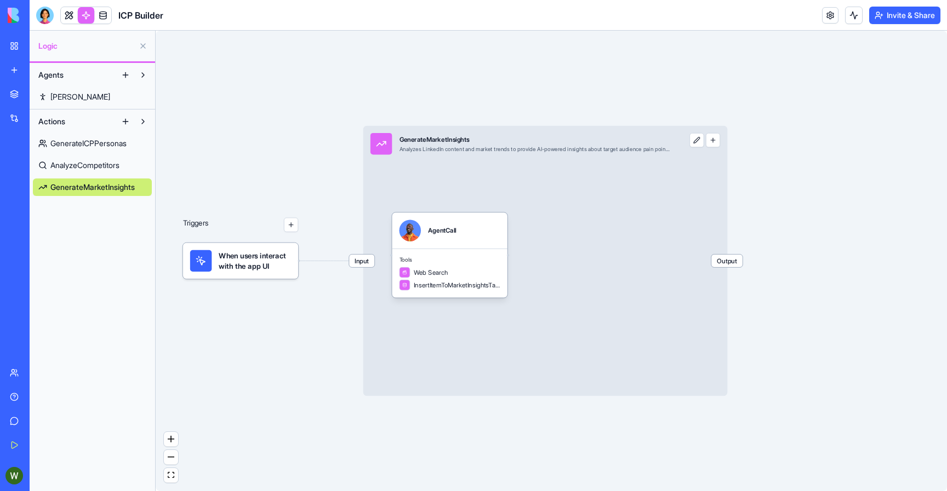
click at [79, 163] on span "AnalyzeCompetitors" at bounding box center [84, 165] width 69 height 11
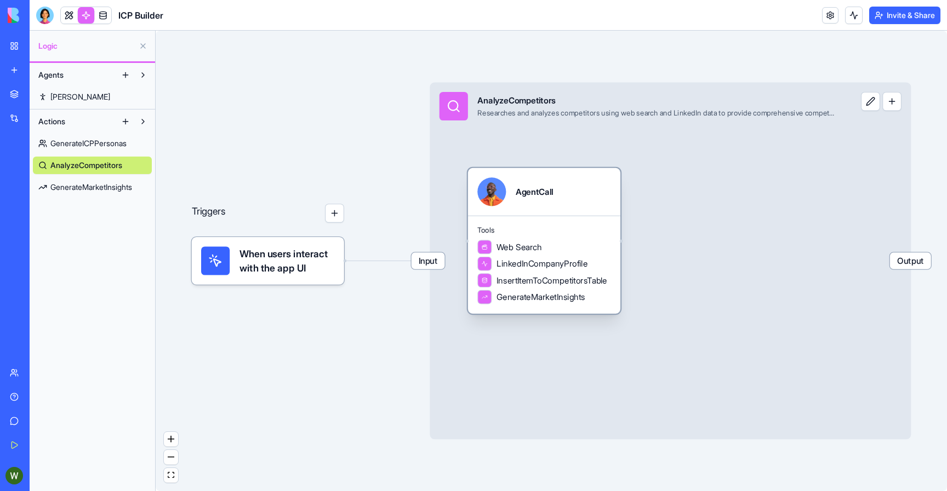
click at [546, 267] on span "LinkedInCompanyProfile" at bounding box center [541, 264] width 91 height 12
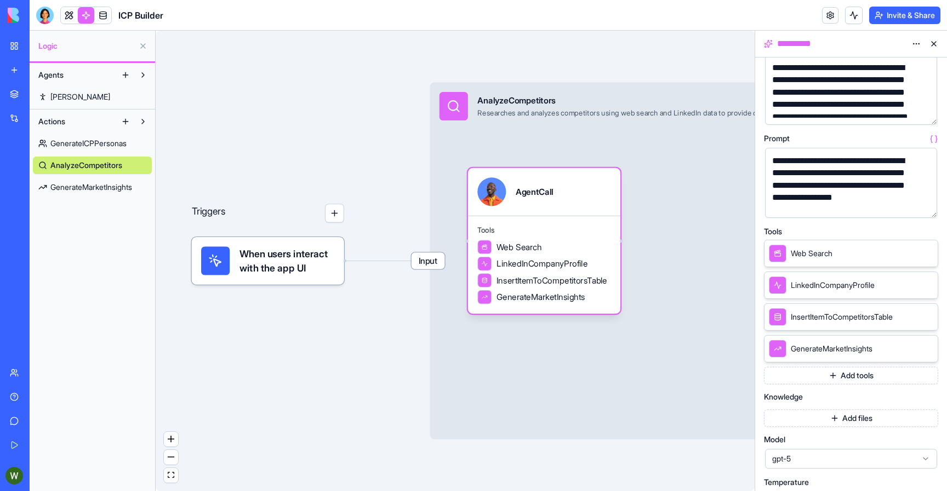
scroll to position [190, 0]
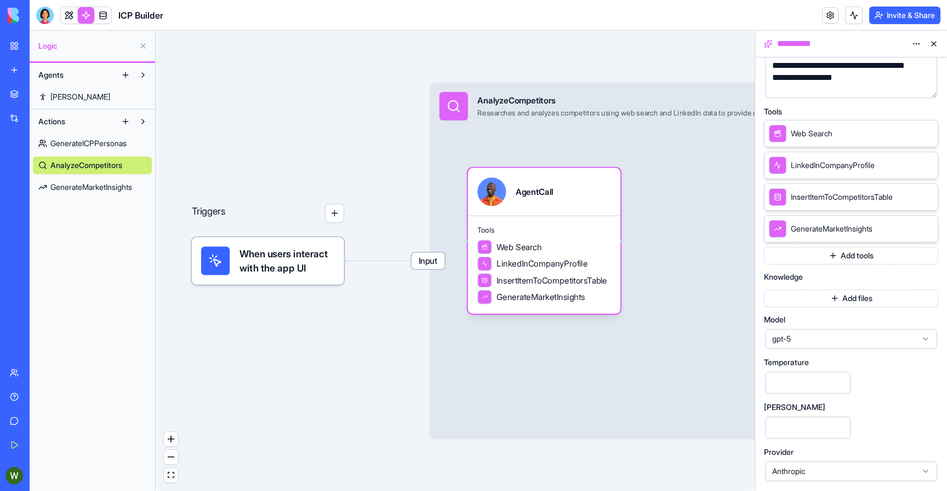
click at [926, 228] on icon at bounding box center [926, 228] width 4 height 4
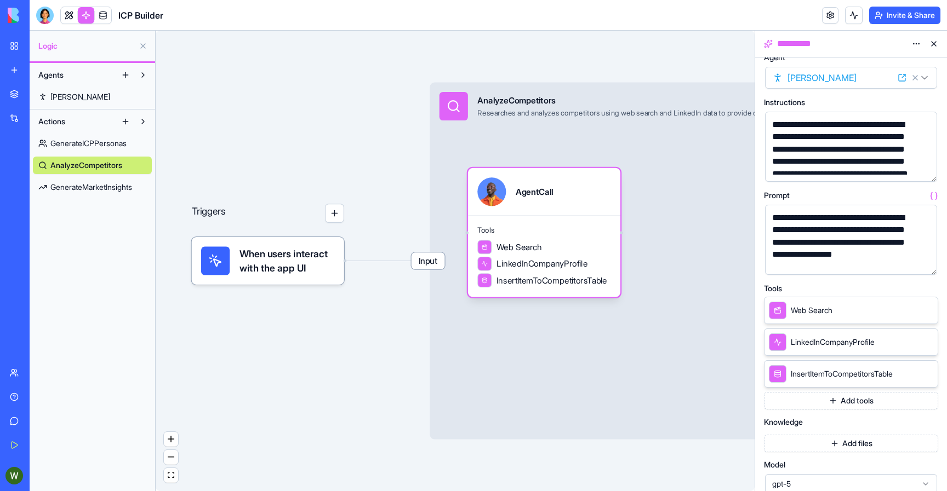
scroll to position [0, 0]
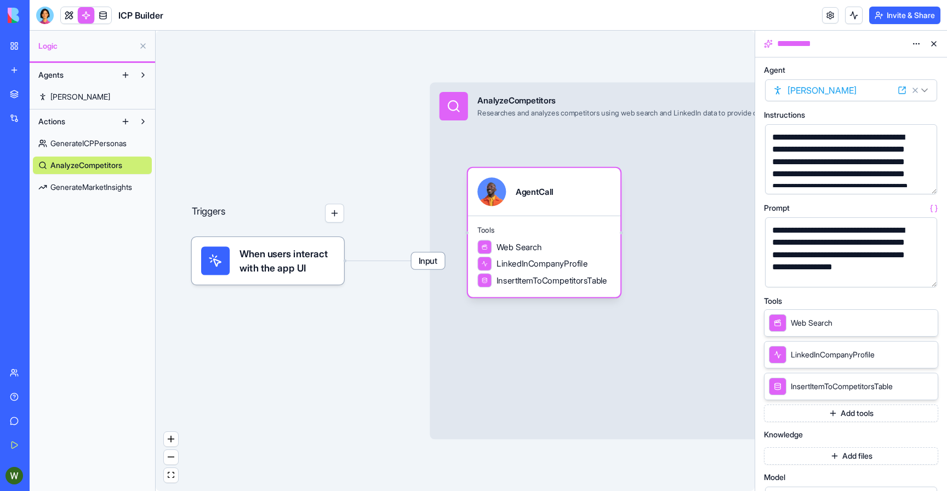
click at [339, 213] on button "button" at bounding box center [334, 213] width 19 height 19
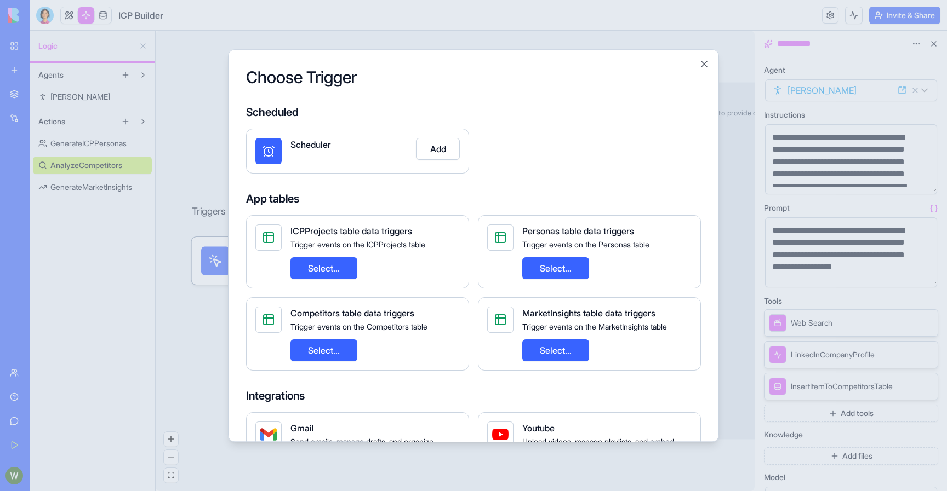
click at [433, 132] on div "Scheduler Add" at bounding box center [357, 151] width 223 height 45
click at [435, 151] on button "Add" at bounding box center [438, 149] width 44 height 22
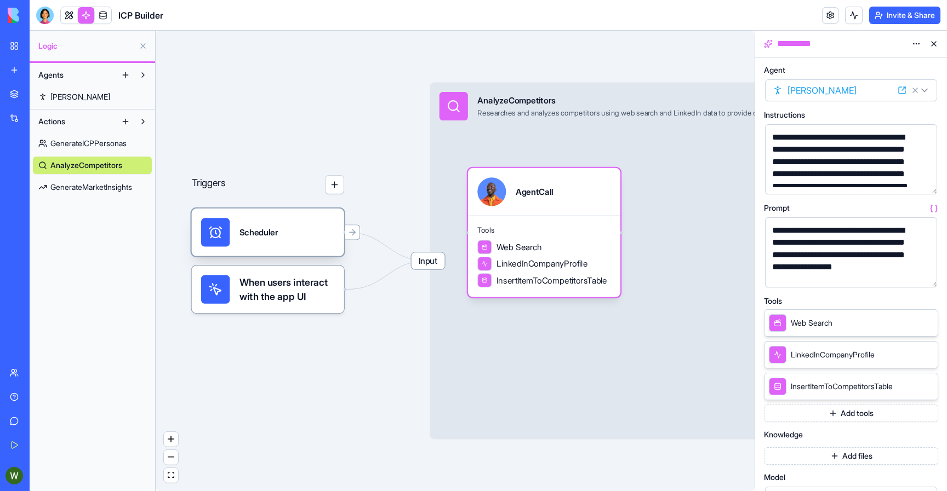
click at [314, 232] on div "Scheduler" at bounding box center [267, 232] width 133 height 28
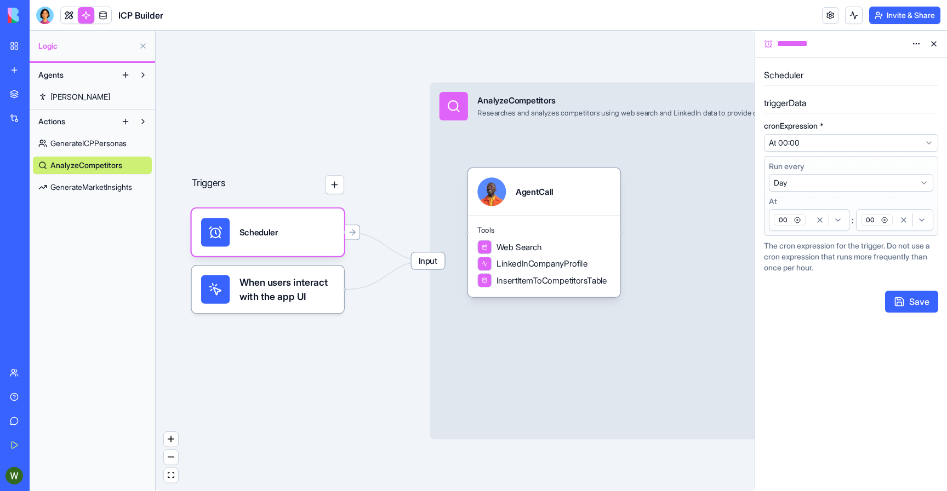
click at [934, 47] on button at bounding box center [934, 44] width 18 height 18
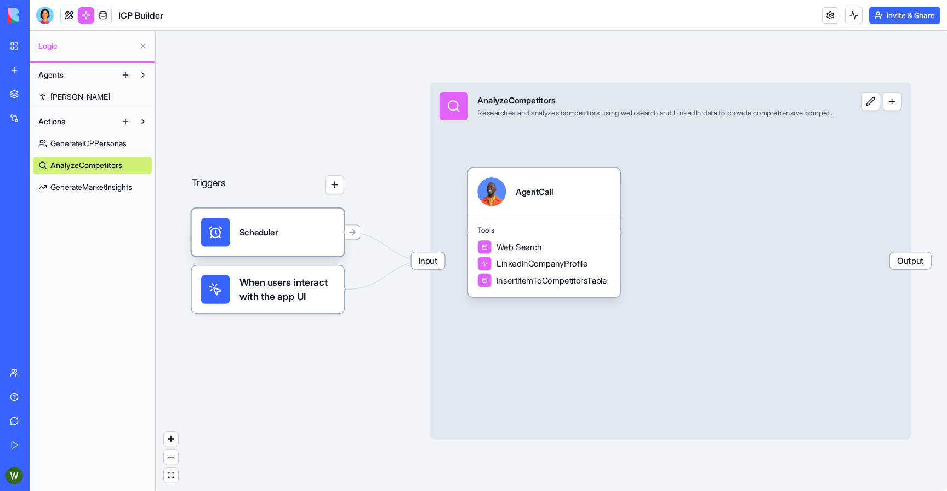
click at [327, 232] on div "Scheduler" at bounding box center [267, 232] width 133 height 28
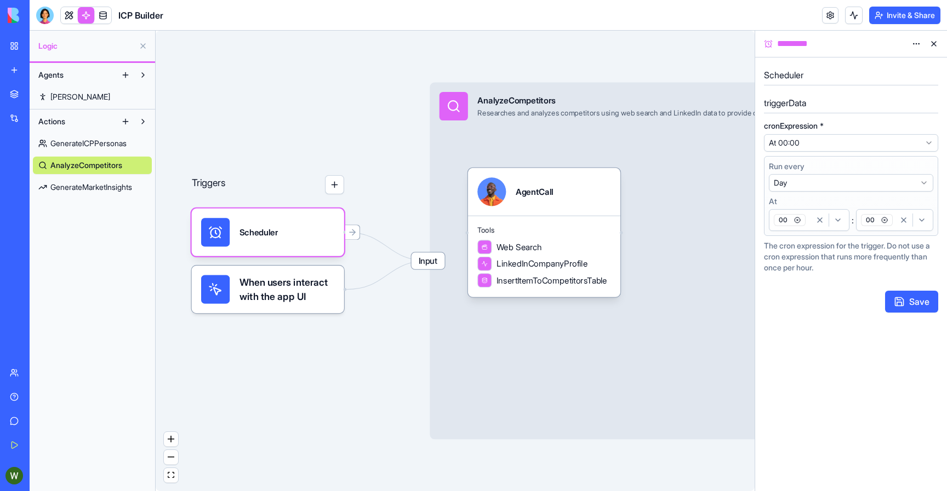
click at [917, 45] on html "**********" at bounding box center [473, 245] width 947 height 491
click at [894, 68] on span "Delete" at bounding box center [886, 66] width 22 height 11
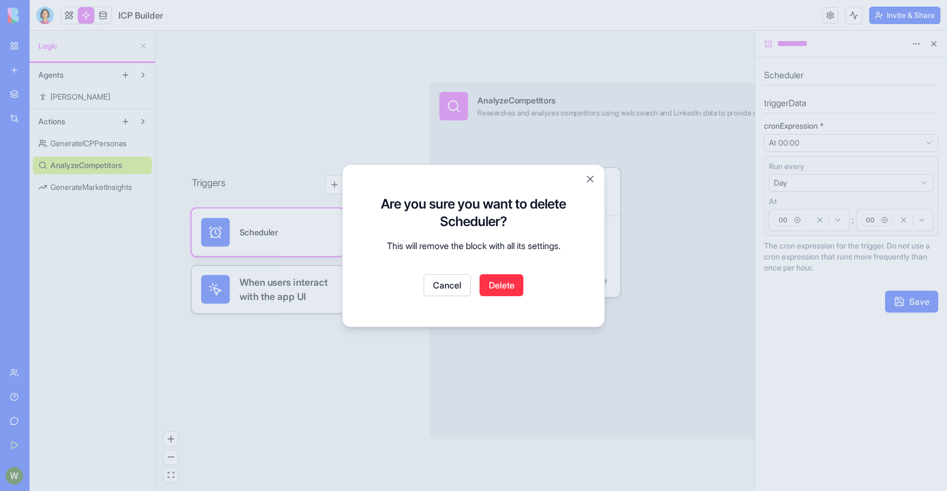
click at [498, 278] on button "Delete" at bounding box center [501, 285] width 44 height 22
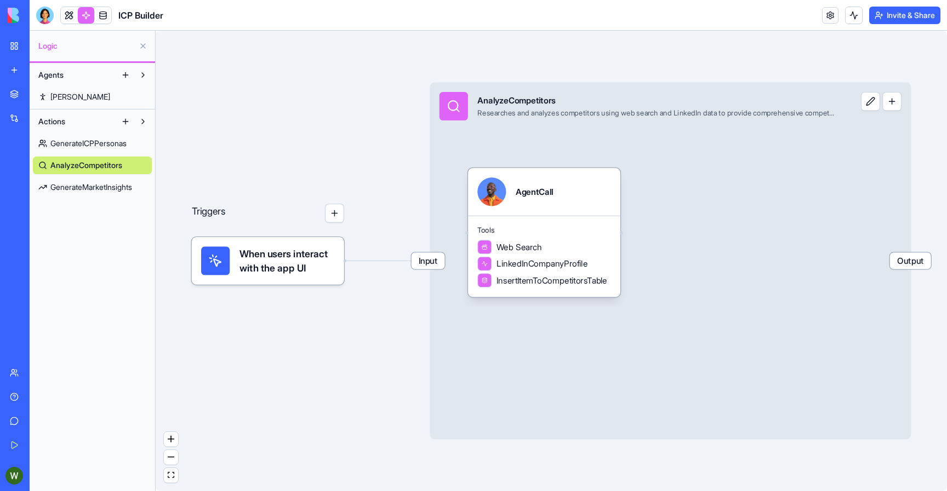
click at [564, 61] on div "Triggers When users interact with the app UI Input AnalyzeCompetitors Researche…" at bounding box center [551, 261] width 791 height 461
click at [558, 214] on div "AgentCall" at bounding box center [544, 192] width 152 height 48
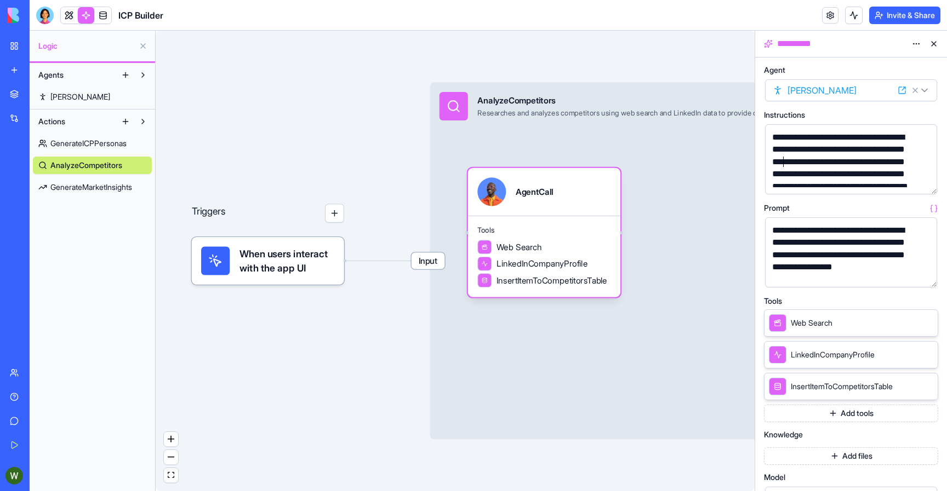
click at [782, 157] on div "**********" at bounding box center [842, 174] width 146 height 86
click at [795, 250] on div "**********" at bounding box center [842, 255] width 146 height 61
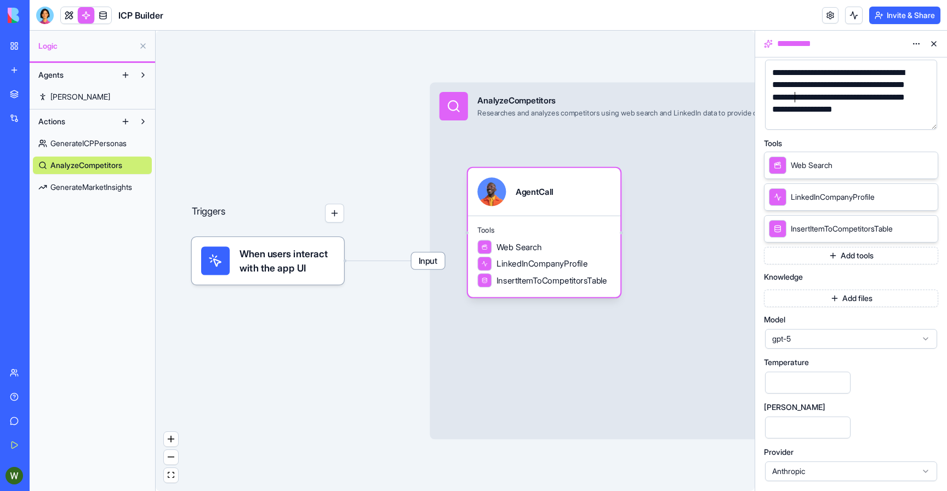
click at [335, 313] on div "Triggers When users interact with the app UI Input AnalyzeCompetitors Researche…" at bounding box center [455, 261] width 599 height 461
click at [93, 142] on span "GenerateICPPersonas" at bounding box center [88, 143] width 76 height 11
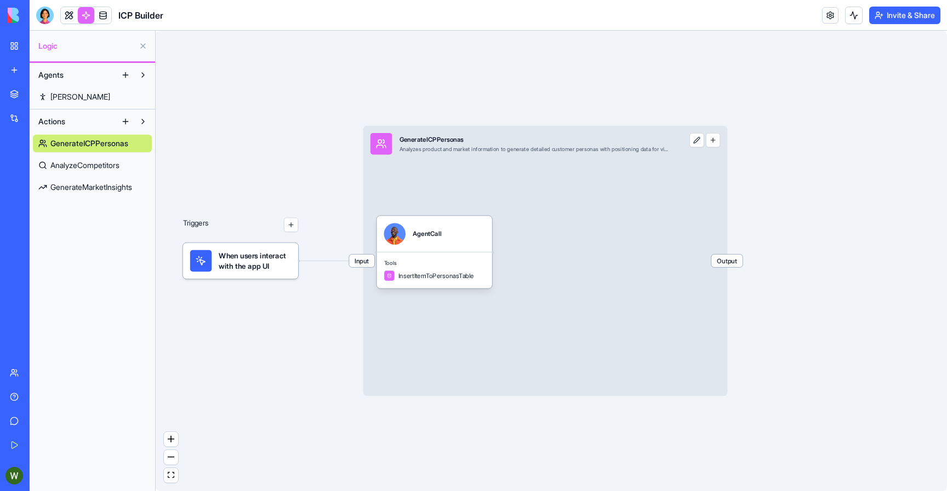
click at [75, 100] on link "Steve" at bounding box center [92, 97] width 119 height 18
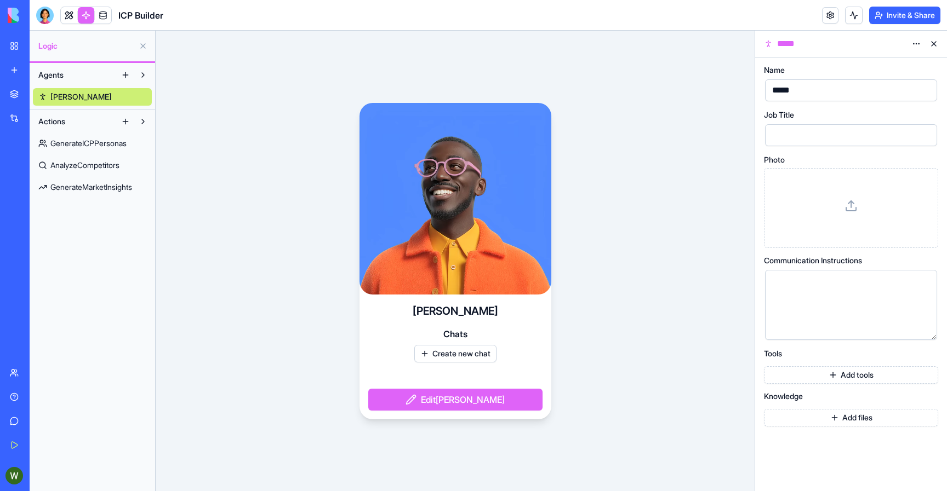
click at [77, 146] on span "GenerateICPPersonas" at bounding box center [88, 143] width 76 height 11
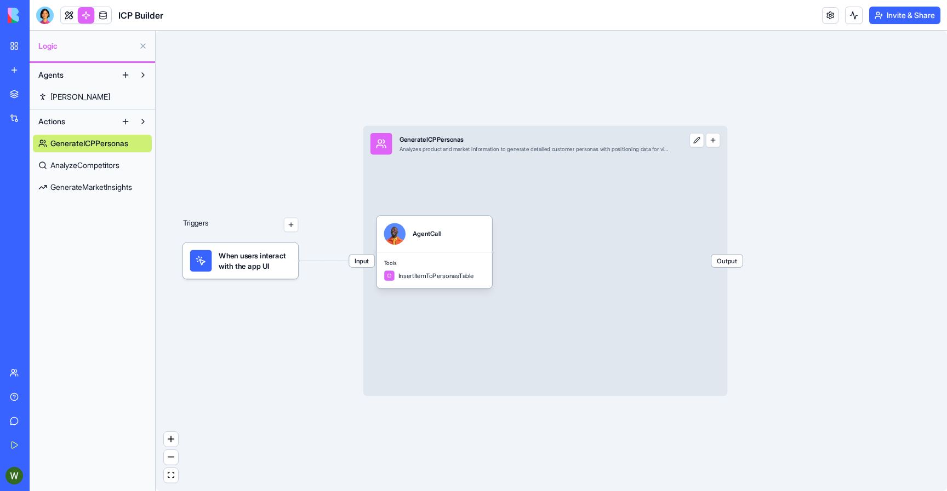
click at [717, 138] on button "button" at bounding box center [713, 140] width 14 height 14
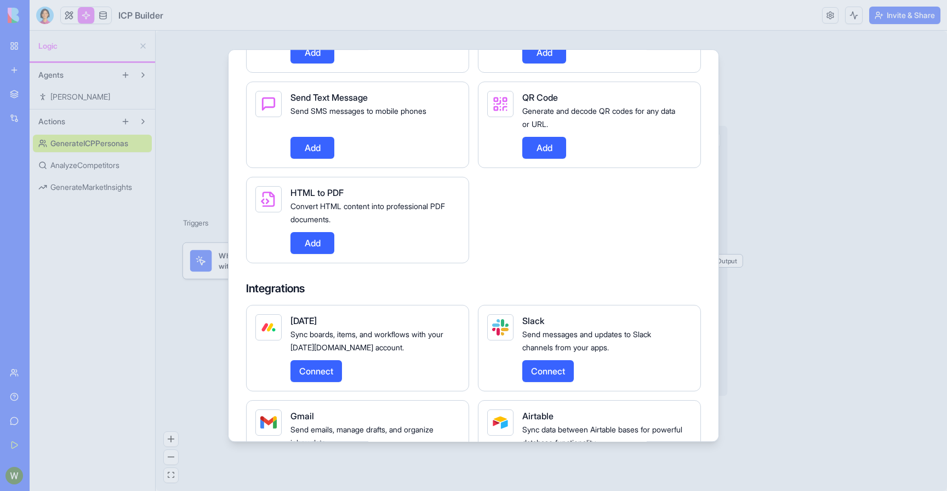
scroll to position [883, 0]
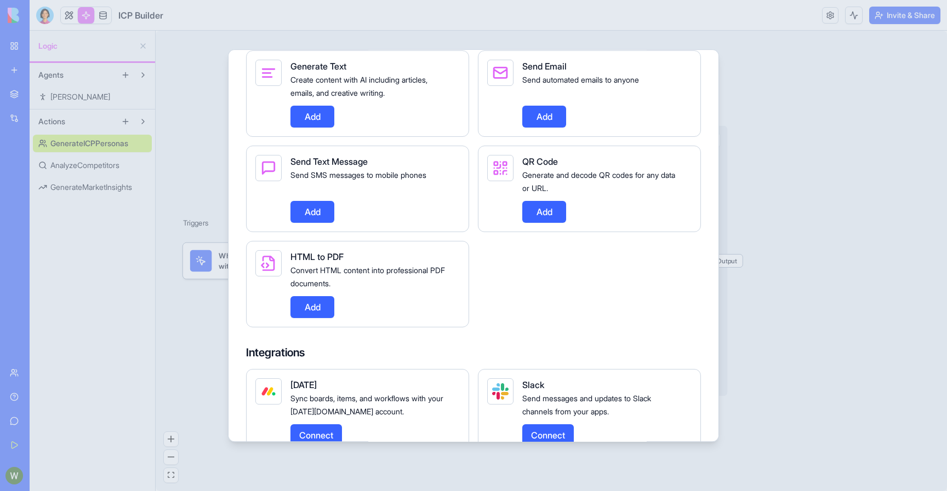
click at [317, 223] on button "Add" at bounding box center [312, 212] width 44 height 22
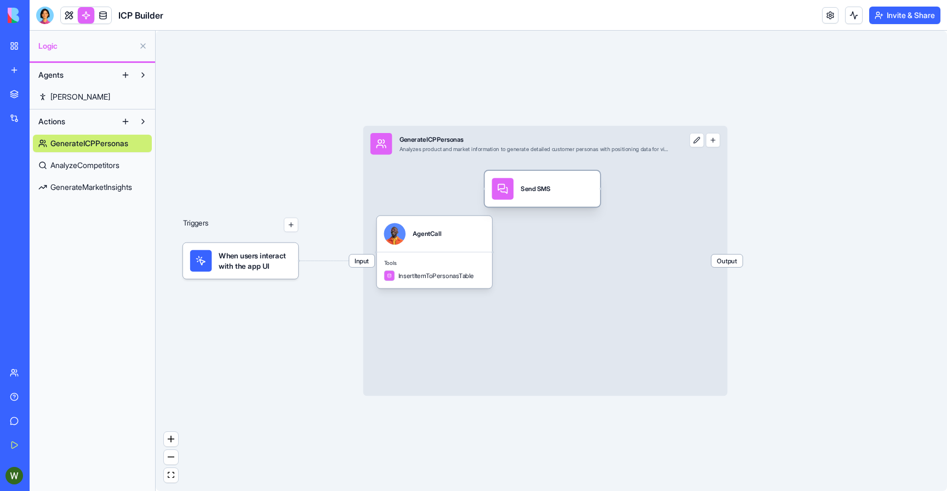
drag, startPoint x: 443, startPoint y: 236, endPoint x: 560, endPoint y: 188, distance: 126.0
click at [550, 188] on div "Send SMS" at bounding box center [535, 189] width 30 height 9
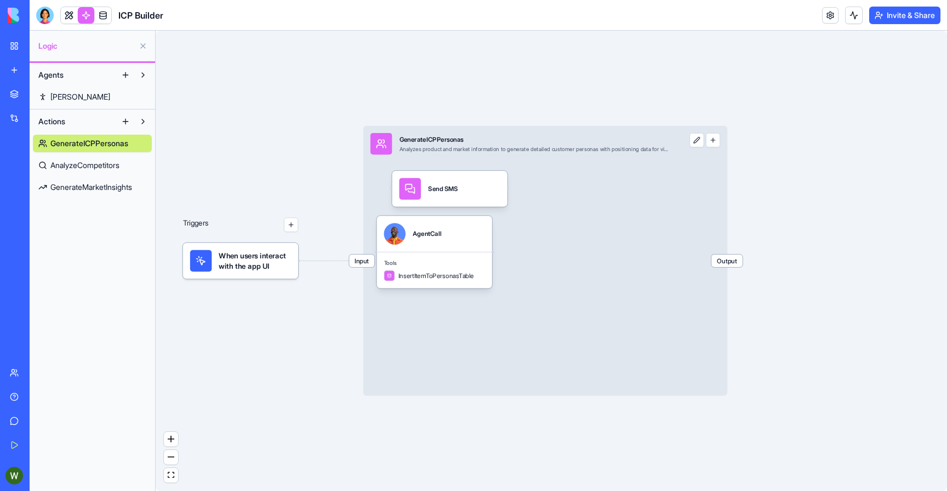
drag, startPoint x: 553, startPoint y: 192, endPoint x: 425, endPoint y: 158, distance: 133.1
click at [425, 158] on div "Triggers When users interact with the app UI Input GenerateICPPersonas Analyzes…" at bounding box center [688, 315] width 651 height 379
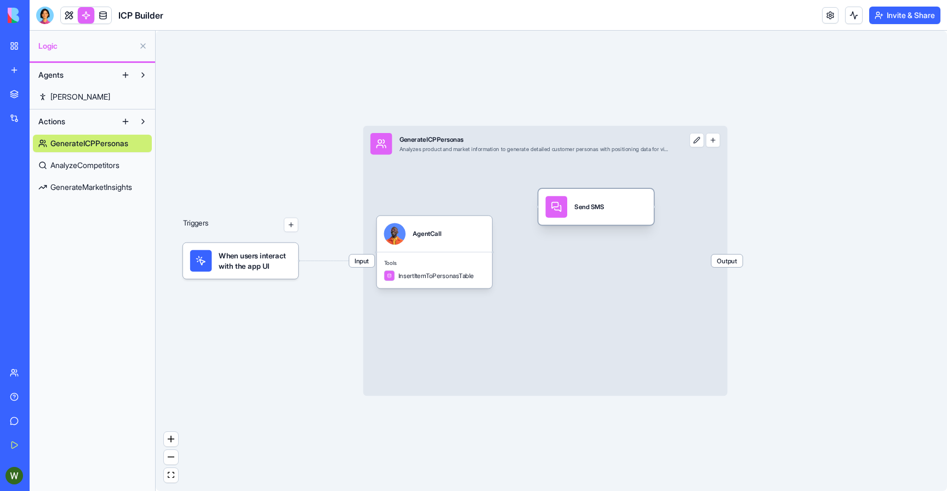
drag, startPoint x: 445, startPoint y: 189, endPoint x: 592, endPoint y: 207, distance: 147.9
click at [592, 207] on div "Send SMS" at bounding box center [589, 207] width 30 height 9
click at [698, 145] on button at bounding box center [696, 140] width 14 height 14
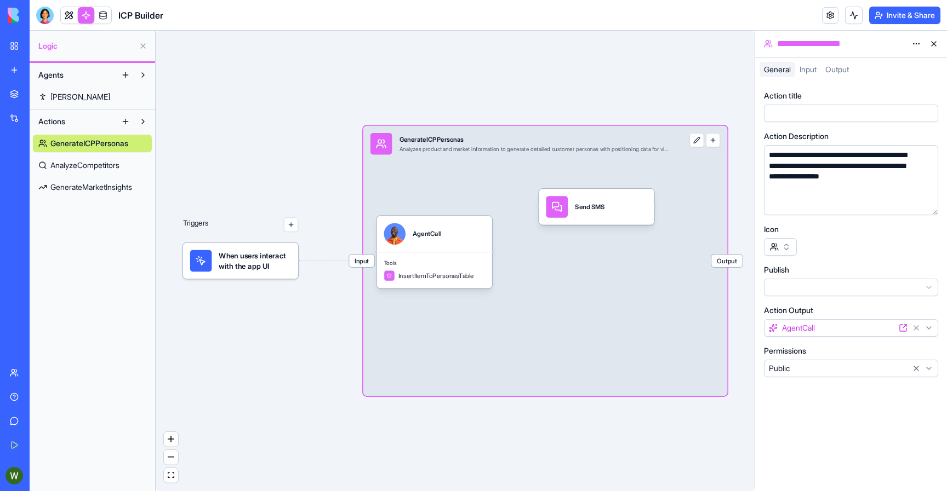
click at [818, 78] on div "General Input Output" at bounding box center [851, 72] width 192 height 20
click at [814, 70] on span "Input" at bounding box center [807, 69] width 17 height 9
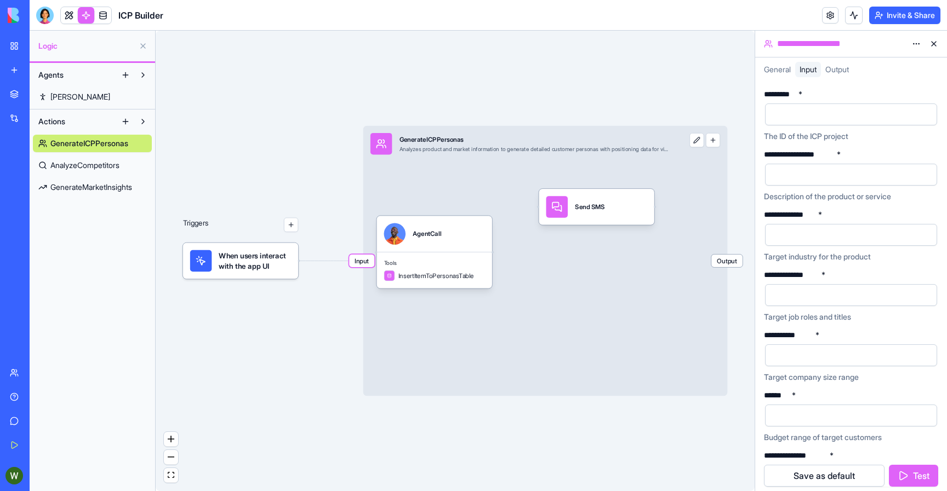
click at [843, 65] on span "Output" at bounding box center [837, 69] width 24 height 9
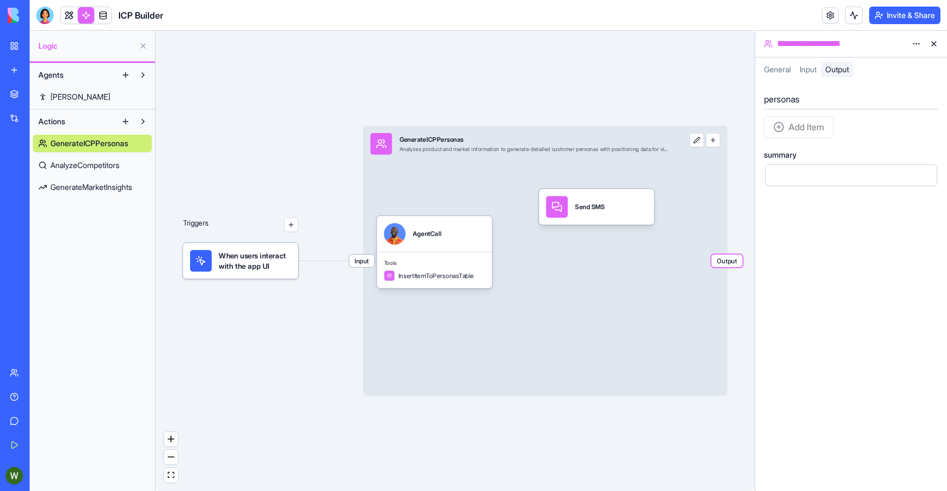
click at [794, 133] on div "Add Item" at bounding box center [799, 127] width 70 height 22
click at [811, 62] on div "Input" at bounding box center [808, 69] width 26 height 15
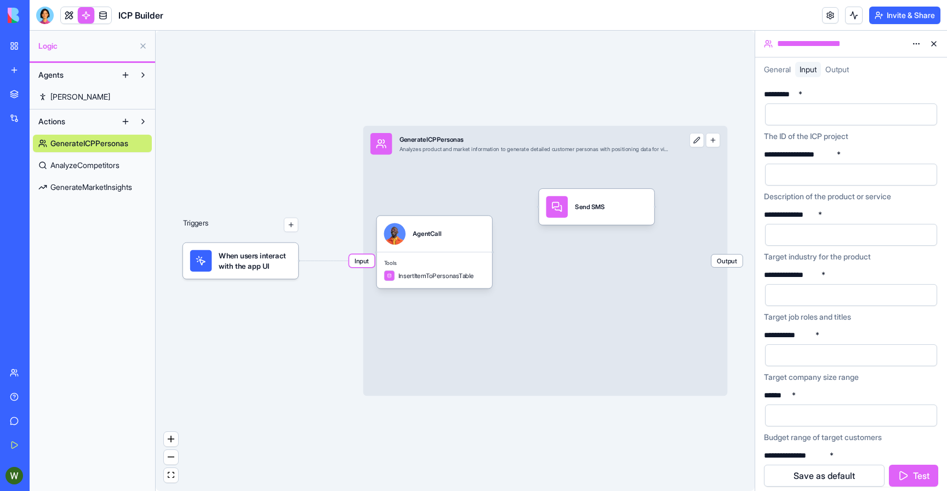
click at [791, 119] on div at bounding box center [842, 114] width 146 height 16
click at [785, 66] on span "General" at bounding box center [777, 69] width 27 height 9
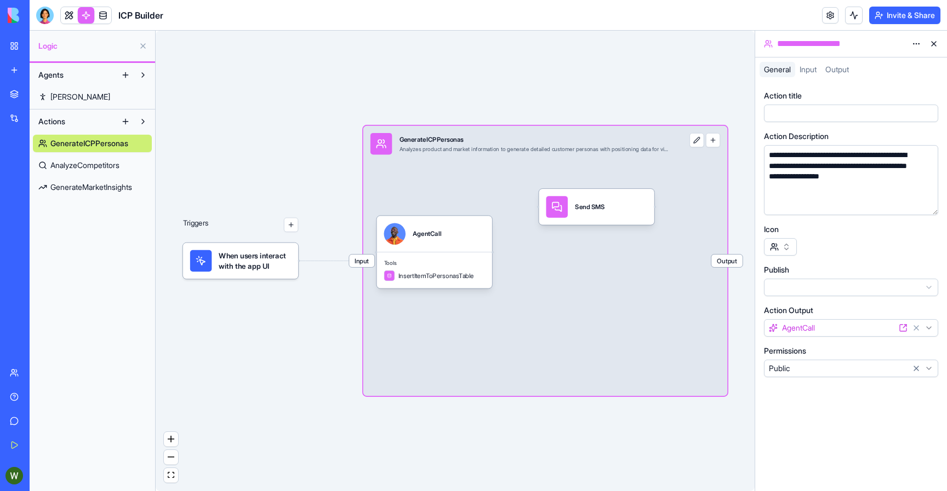
click at [809, 68] on span "Input" at bounding box center [807, 69] width 17 height 9
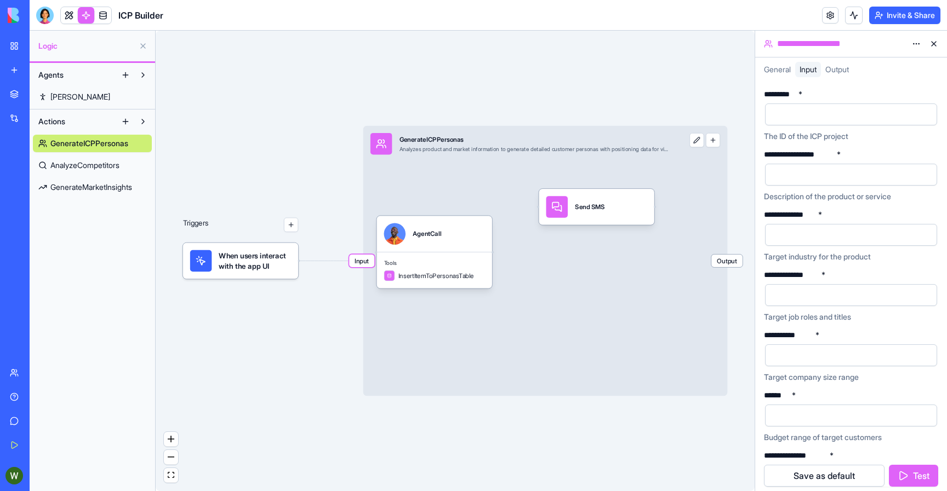
click at [831, 67] on span "Output" at bounding box center [837, 69] width 24 height 9
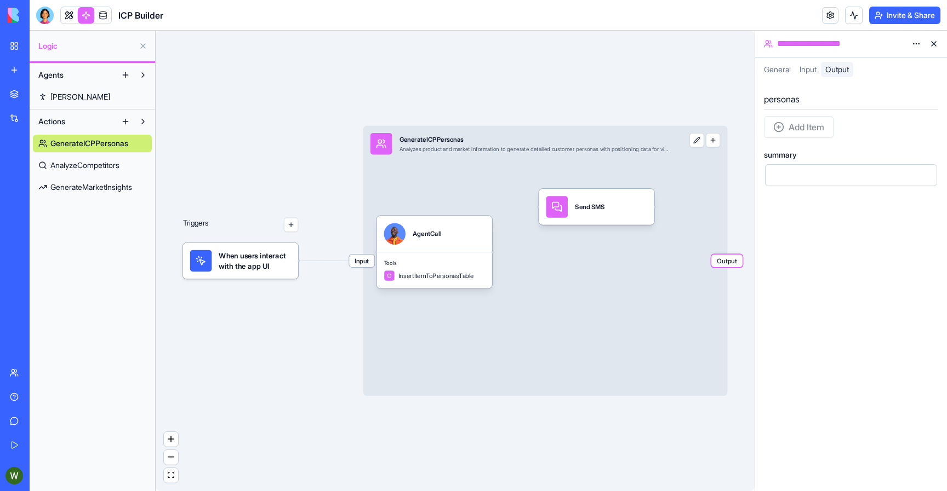
click at [810, 67] on span "Input" at bounding box center [807, 69] width 17 height 9
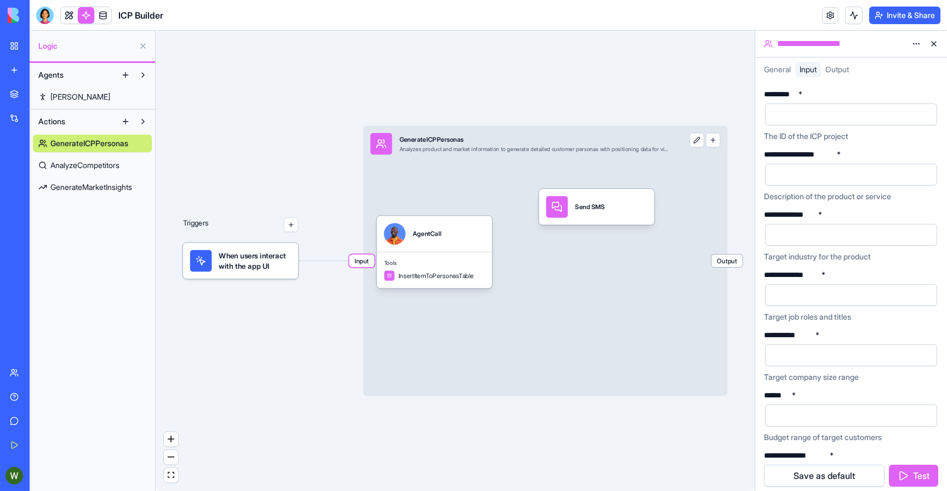
scroll to position [82, 0]
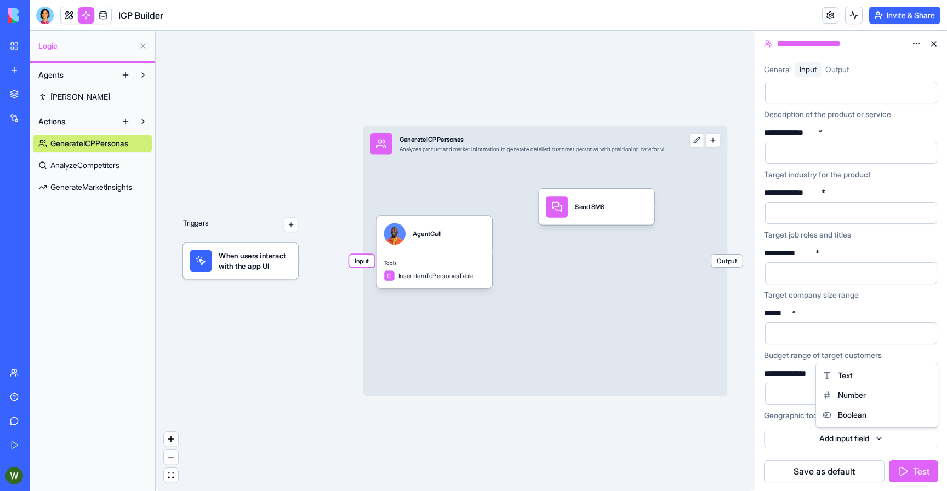
click at [812, 444] on html "**********" at bounding box center [473, 245] width 947 height 491
click at [761, 399] on html "**********" at bounding box center [473, 245] width 947 height 491
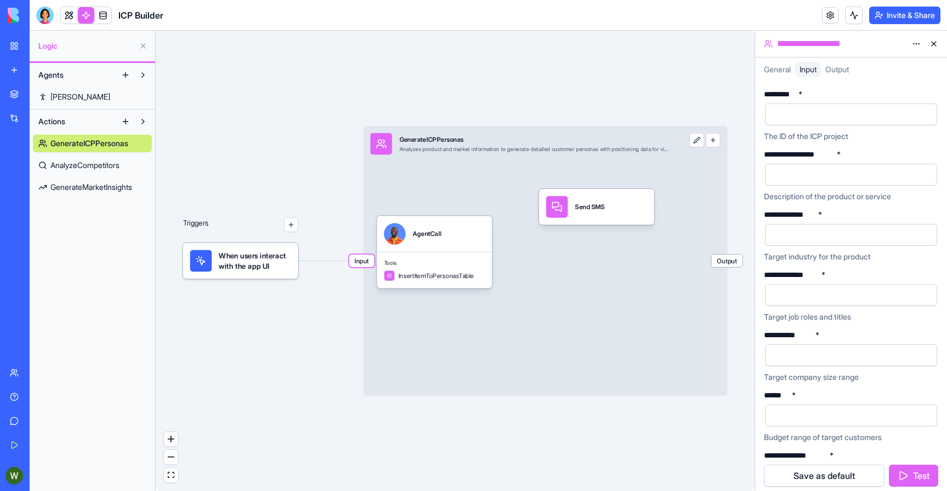
click at [776, 76] on div "General" at bounding box center [777, 69] width 36 height 15
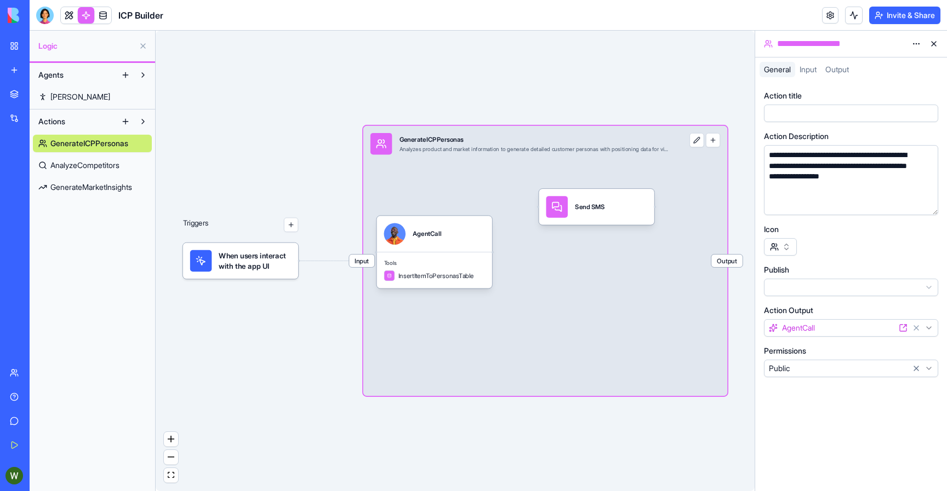
click at [734, 237] on div "Triggers When users interact with the app UI Input GenerateICPPersonas Analyzes…" at bounding box center [455, 261] width 599 height 461
click at [637, 252] on div "Input GenerateICPPersonas Analyzes product and market information to generate d…" at bounding box center [545, 261] width 364 height 271
click at [812, 64] on div "Input" at bounding box center [808, 69] width 26 height 15
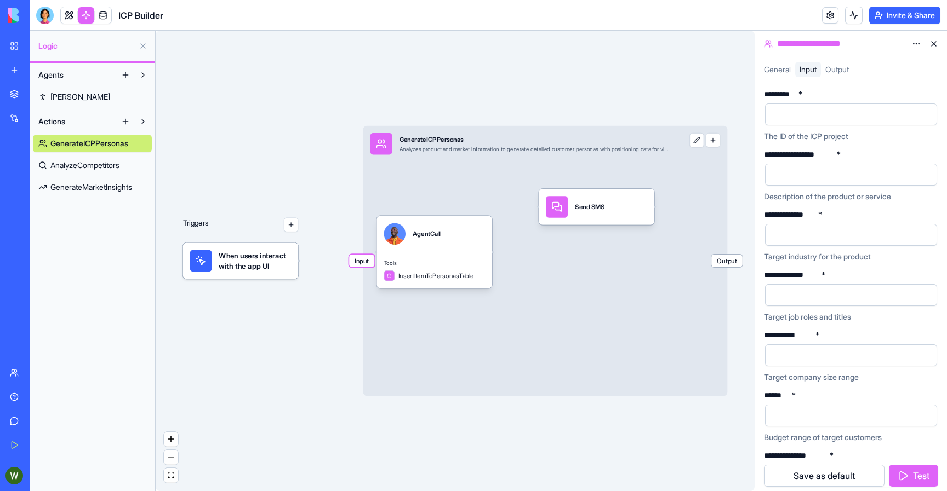
scroll to position [82, 0]
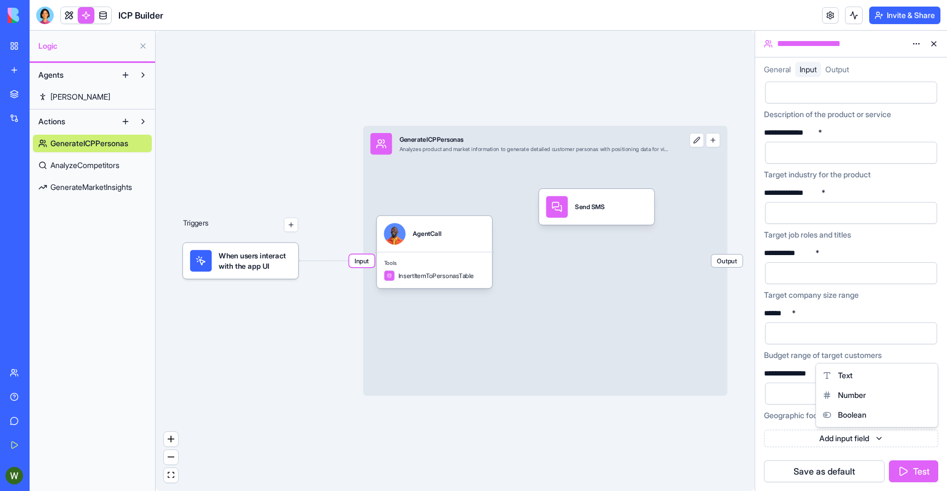
click at [850, 441] on html "**********" at bounding box center [473, 245] width 947 height 491
click at [849, 382] on div "Text" at bounding box center [876, 376] width 117 height 20
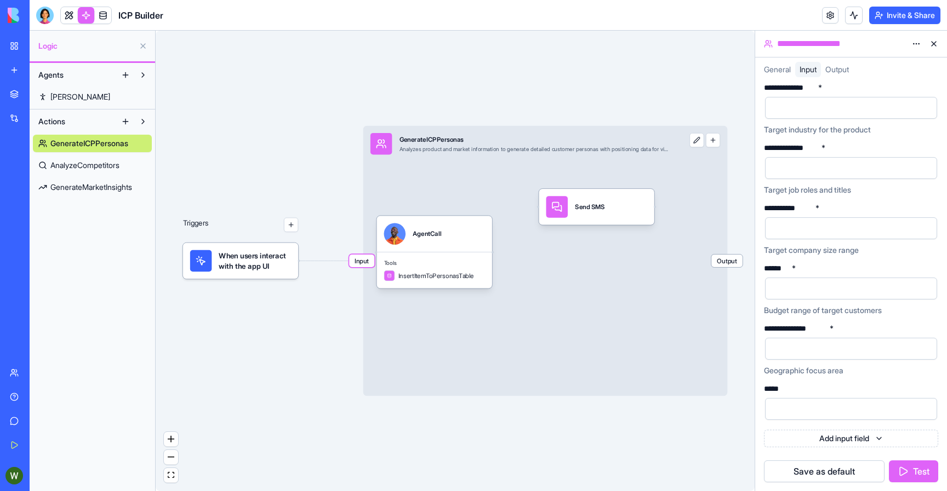
click at [845, 409] on div at bounding box center [842, 409] width 146 height 16
click at [902, 466] on button "Test" at bounding box center [913, 472] width 49 height 22
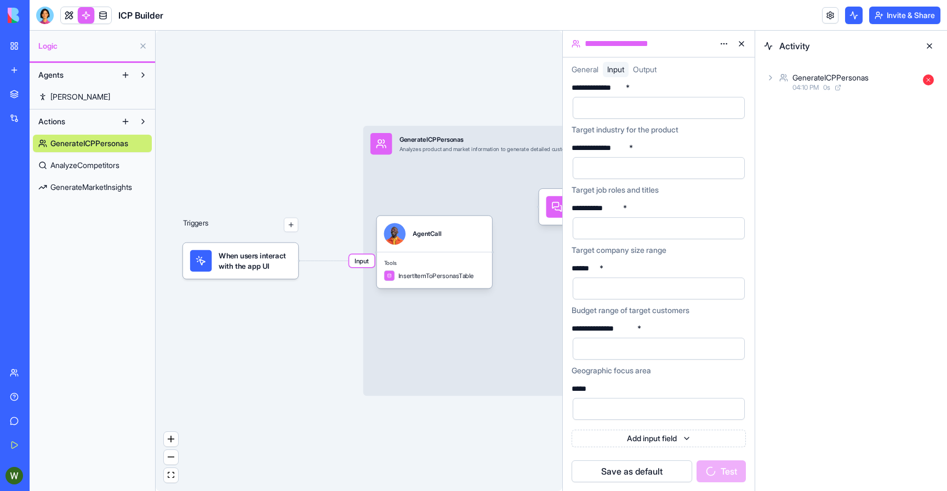
click at [920, 77] on div "GenerateICPPersonas 04:10 PM 0 s" at bounding box center [851, 82] width 174 height 24
click at [929, 44] on button at bounding box center [929, 46] width 18 height 18
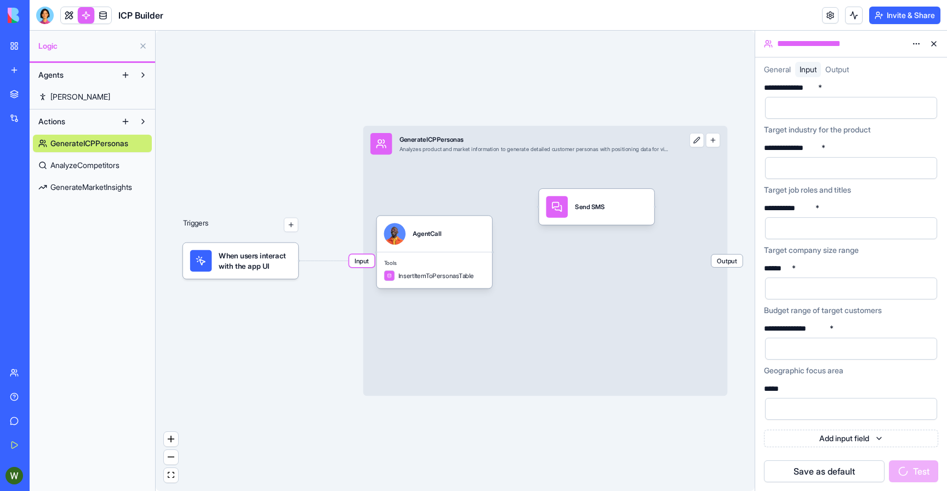
click at [935, 39] on button at bounding box center [934, 44] width 18 height 18
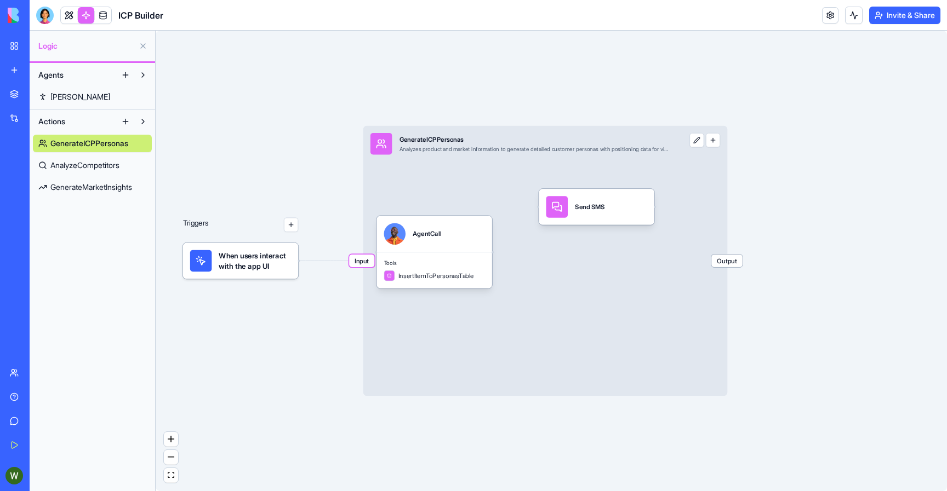
click at [226, 196] on div "Triggers" at bounding box center [241, 234] width 116 height 90
click at [71, 14] on link at bounding box center [69, 15] width 16 height 16
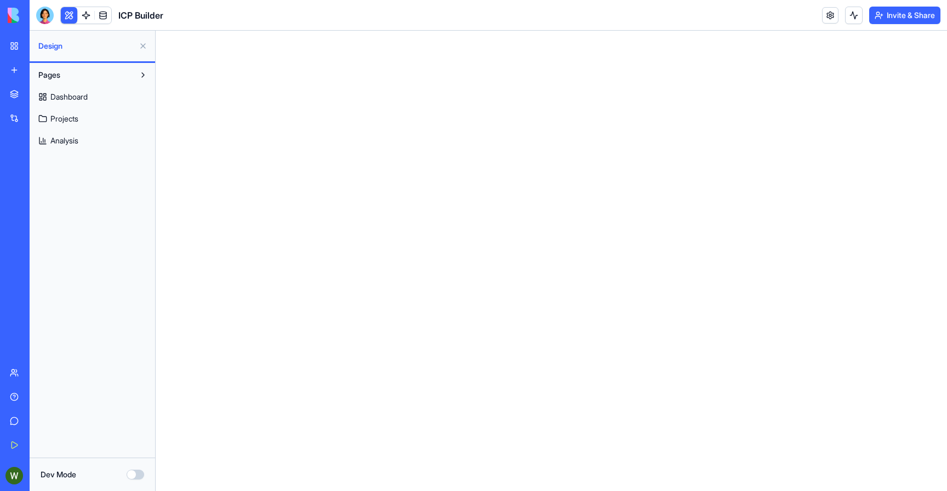
click at [14, 13] on img at bounding box center [42, 15] width 68 height 15
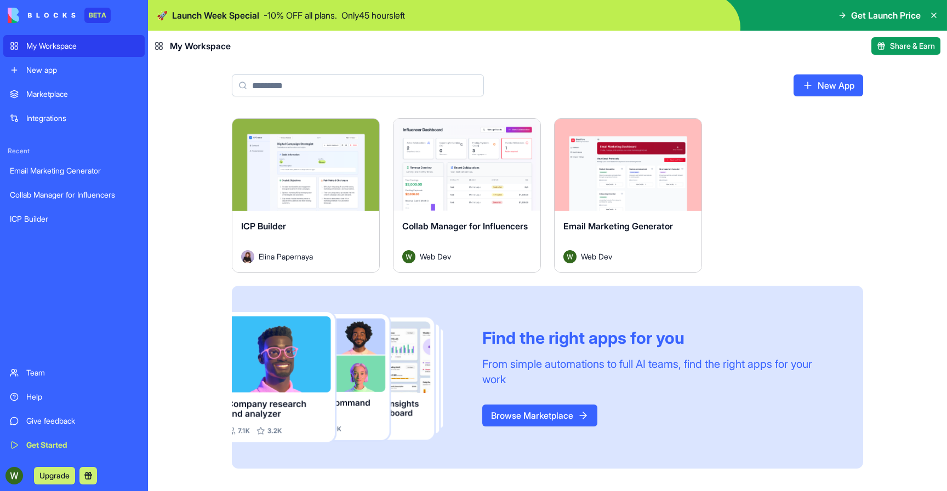
click at [202, 175] on div "Launch ICP Builder Elina Papernaya Launch Collab Manager for Influencers Web De…" at bounding box center [547, 300] width 701 height 364
click at [43, 377] on div "Team" at bounding box center [82, 373] width 112 height 11
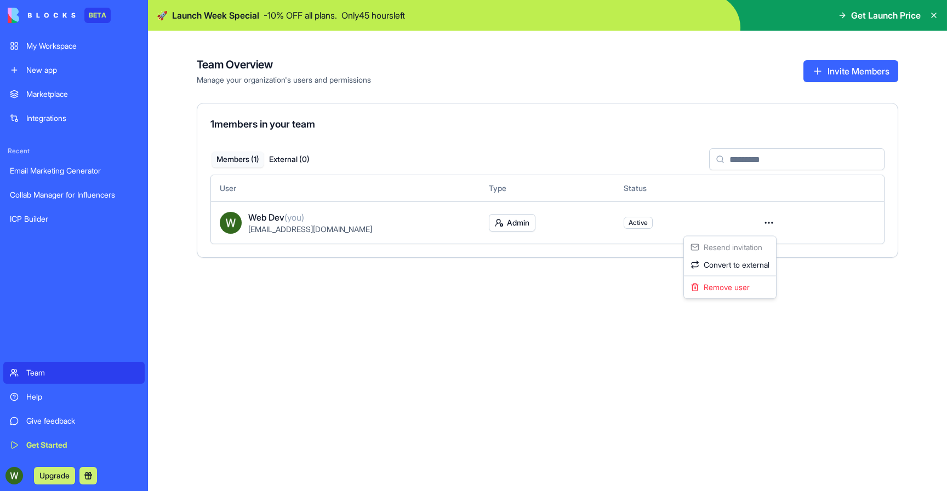
click at [764, 219] on html "BETA My Workspace New app Marketplace Integrations Recent Email Marketing Gener…" at bounding box center [473, 245] width 947 height 491
click at [568, 302] on html "BETA My Workspace New app Marketplace Integrations Recent Email Marketing Gener…" at bounding box center [473, 245] width 947 height 491
click at [507, 216] on html "BETA My Workspace New app Marketplace Integrations Recent Email Marketing Gener…" at bounding box center [473, 245] width 947 height 491
click at [695, 297] on html "BETA My Workspace New app Marketplace Integrations Recent Email Marketing Gener…" at bounding box center [473, 245] width 947 height 491
click at [768, 220] on html "BETA My Workspace New app Marketplace Integrations Recent Email Marketing Gener…" at bounding box center [473, 245] width 947 height 491
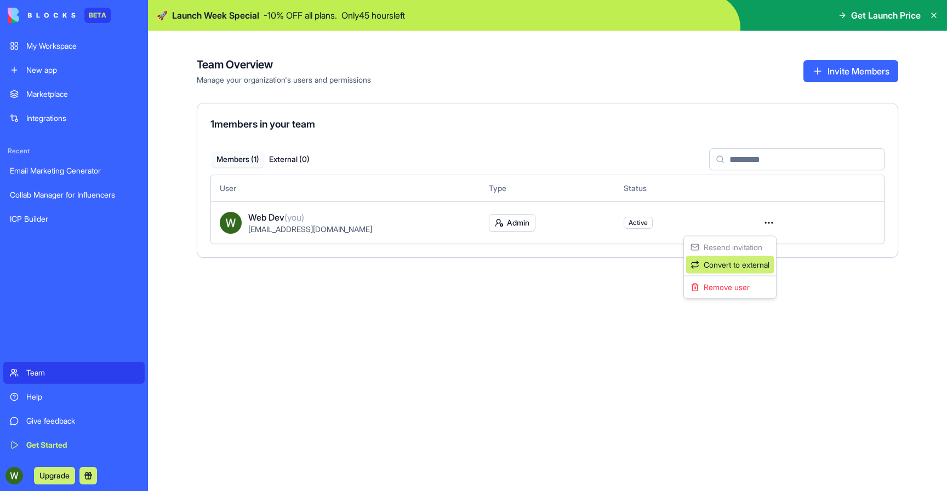
click at [759, 272] on div "Convert to external" at bounding box center [730, 265] width 88 height 18
click at [773, 225] on html "BETA My Workspace New app Marketplace Integrations Recent Email Marketing Gener…" at bounding box center [473, 245] width 947 height 491
click at [755, 248] on div "Resend invitation Convert to external Remove user" at bounding box center [729, 267] width 93 height 63
click at [572, 273] on html "BETA My Workspace New app Marketplace Integrations Recent Email Marketing Gener…" at bounding box center [473, 245] width 947 height 491
click at [508, 220] on html "BETA My Workspace New app Marketplace Integrations Recent Email Marketing Gener…" at bounding box center [473, 245] width 947 height 491
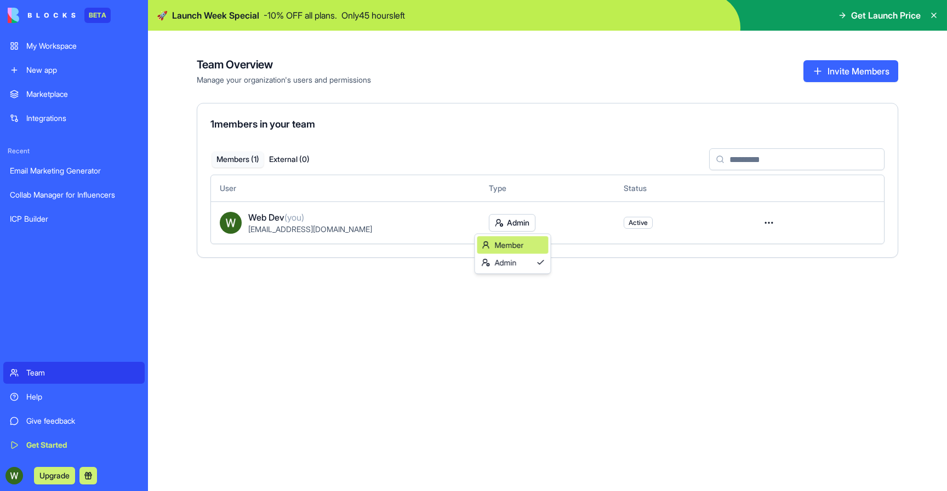
click at [511, 251] on div "Member" at bounding box center [512, 246] width 71 height 18
click at [517, 228] on html "BETA My Workspace New app Marketplace Integrations Recent Email Marketing Gener…" at bounding box center [473, 245] width 947 height 491
click at [525, 312] on html "BETA My Workspace New app Marketplace Integrations Recent Email Marketing Gener…" at bounding box center [473, 245] width 947 height 491
click at [305, 162] on button "External ( 0 )" at bounding box center [289, 160] width 51 height 16
click at [234, 161] on button "Members ( 1 )" at bounding box center [237, 160] width 51 height 16
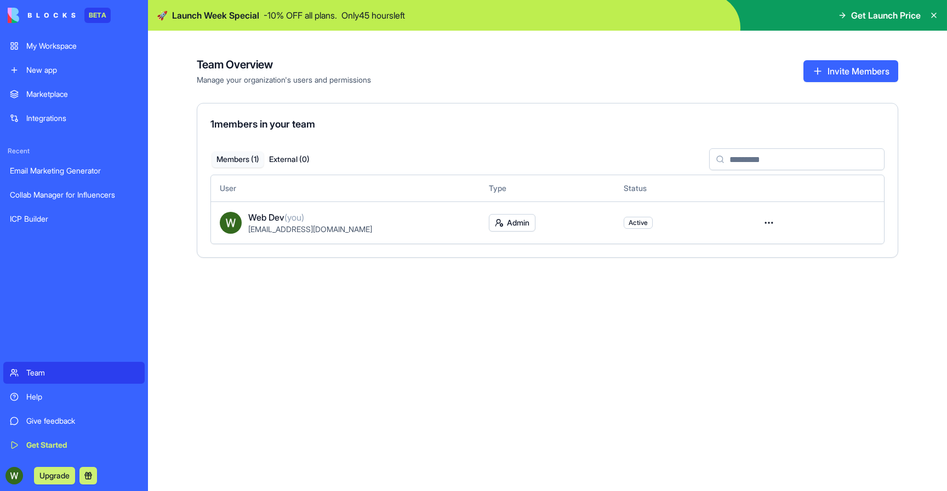
click at [806, 79] on button "Invite Members" at bounding box center [850, 71] width 95 height 22
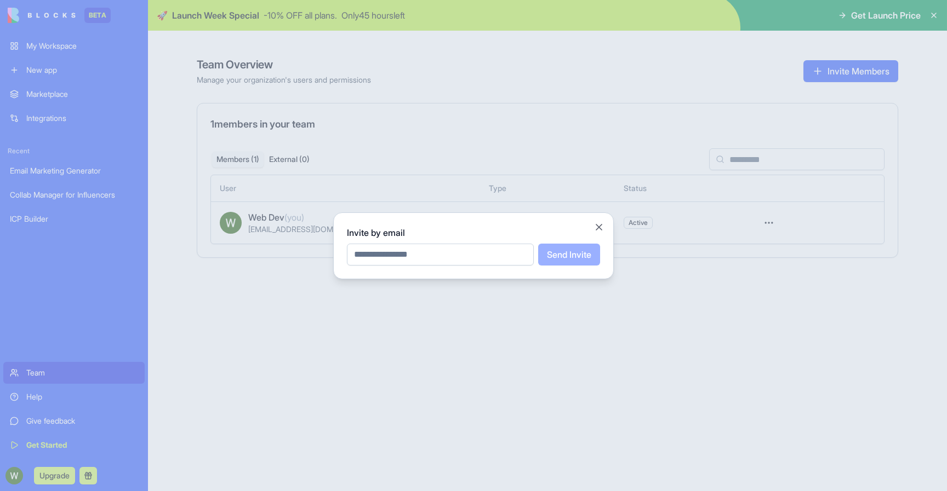
click at [480, 262] on input "email" at bounding box center [440, 255] width 187 height 22
click at [602, 230] on button "Close" at bounding box center [598, 227] width 11 height 11
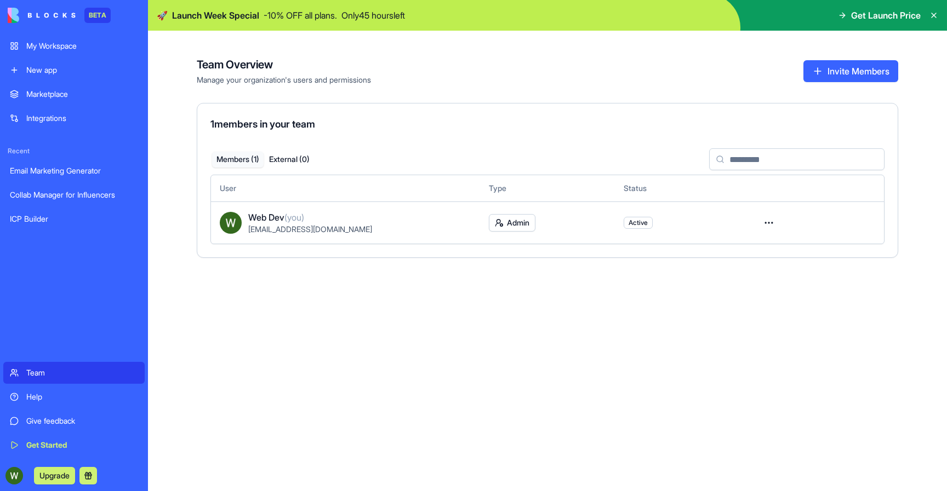
click at [56, 51] on div "My Workspace" at bounding box center [82, 46] width 112 height 11
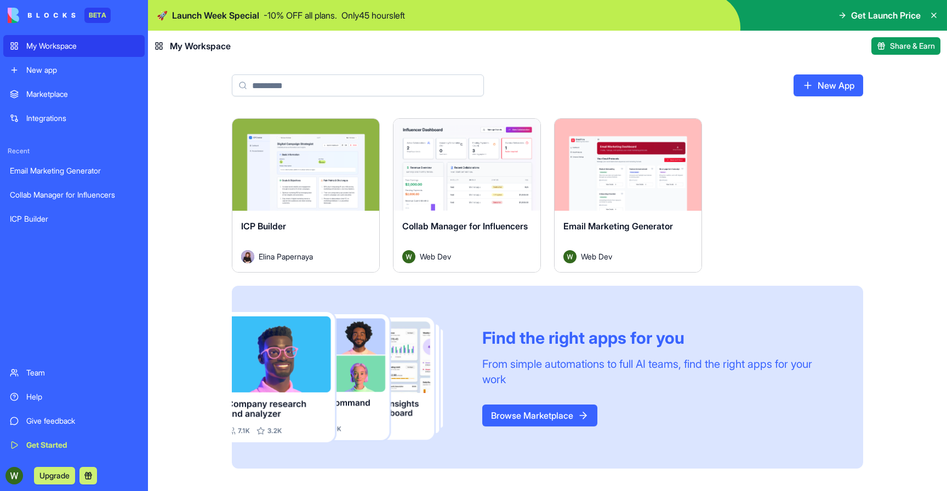
click at [71, 193] on div "Collab Manager for Influencers" at bounding box center [74, 195] width 128 height 11
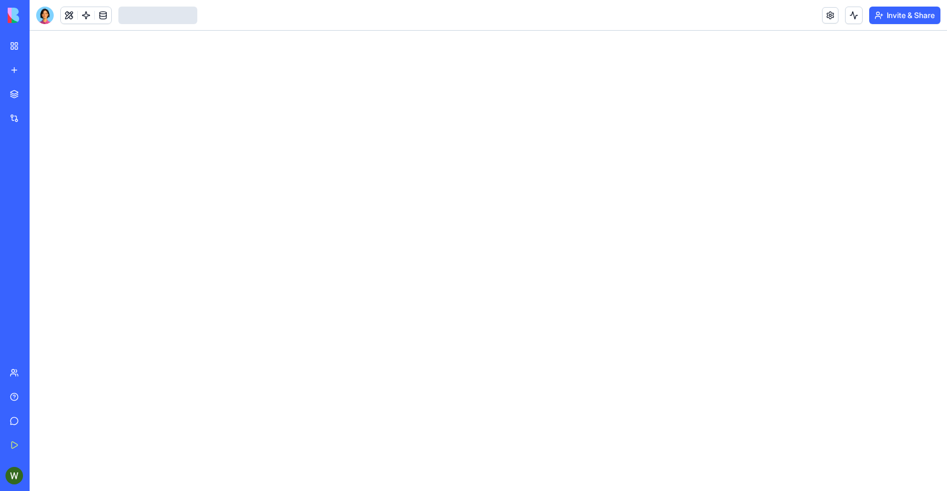
click at [41, 175] on div "Email Marketing Generator" at bounding box center [25, 170] width 31 height 11
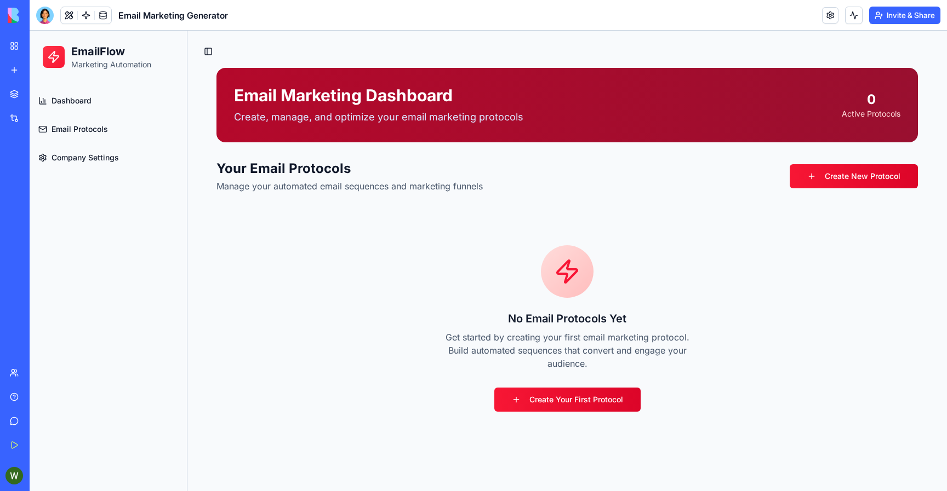
click at [890, 12] on button "Invite & Share" at bounding box center [904, 16] width 71 height 18
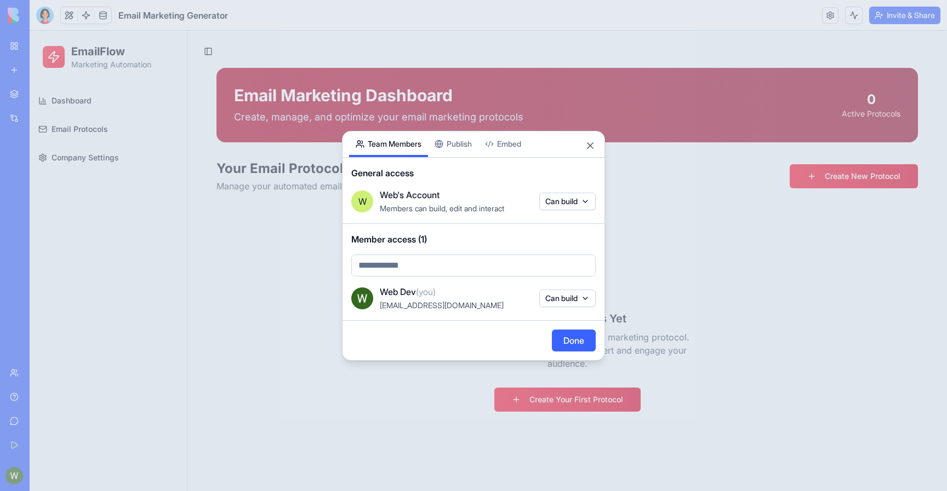
click at [547, 294] on button "Can build" at bounding box center [567, 299] width 56 height 18
click at [491, 193] on div at bounding box center [473, 245] width 947 height 491
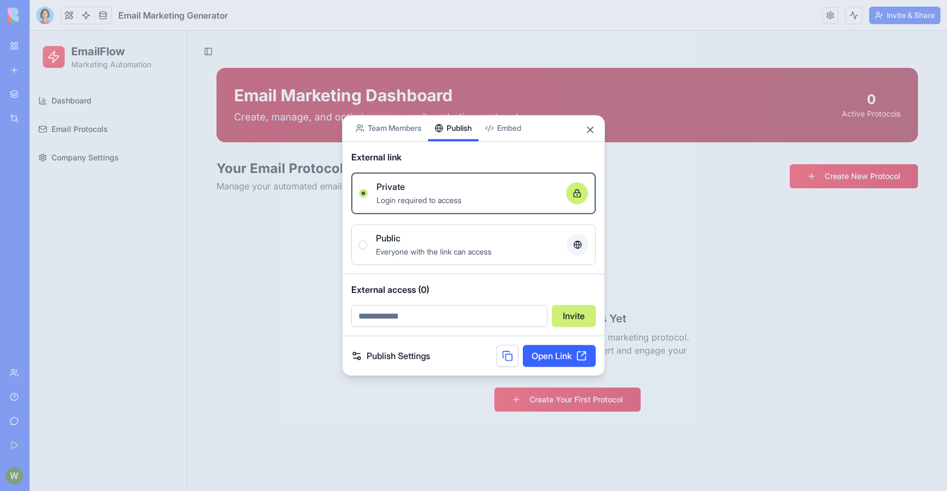
click at [471, 150] on div "Share App Team Members Publish Embed External link Private Login required to ac…" at bounding box center [473, 246] width 263 height 262
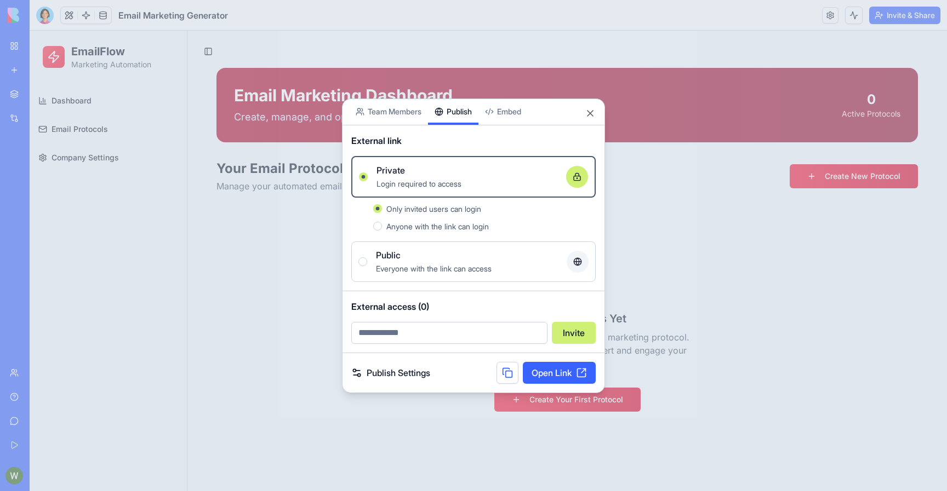
click at [434, 226] on span "Anyone with the link can login" at bounding box center [437, 226] width 102 height 9
click at [382, 226] on button "Anyone with the link can login" at bounding box center [377, 226] width 9 height 9
click at [436, 213] on span "Only invited users can login" at bounding box center [433, 208] width 95 height 9
click at [382, 213] on button "Only invited users can login" at bounding box center [377, 208] width 9 height 9
click at [450, 254] on div "Public" at bounding box center [467, 255] width 182 height 13
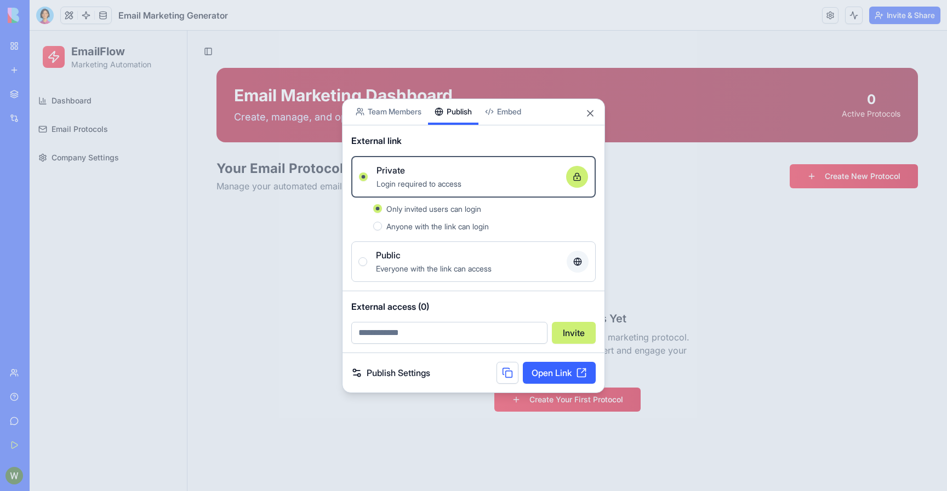
click at [367, 257] on button "Public Everyone with the link can access" at bounding box center [362, 261] width 9 height 9
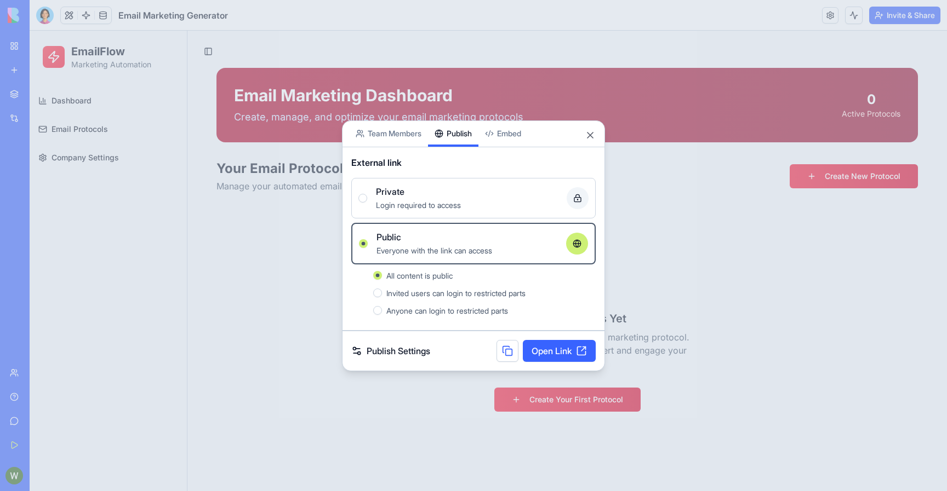
click at [468, 293] on span "Invited users can login to restricted parts" at bounding box center [455, 293] width 139 height 9
click at [382, 293] on button "Invited users can login to restricted parts" at bounding box center [377, 293] width 9 height 9
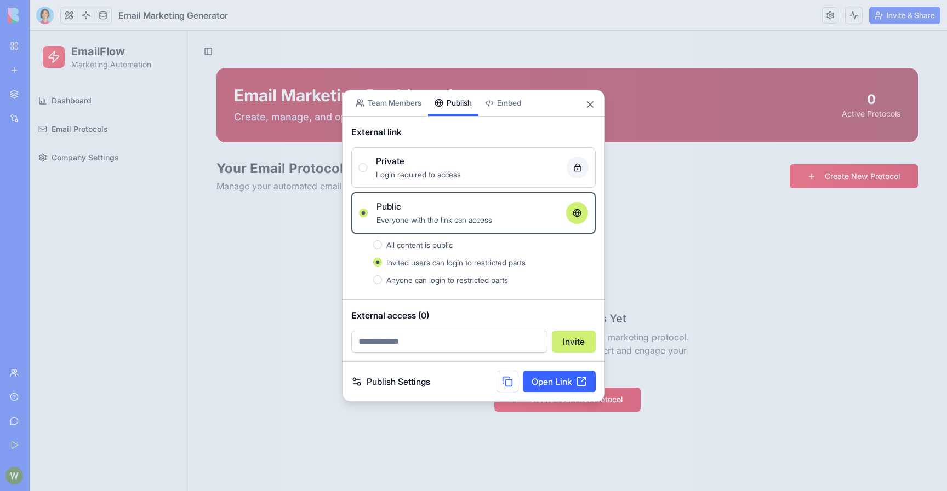
click at [461, 280] on span "Anyone can login to restricted parts" at bounding box center [447, 280] width 122 height 9
click at [382, 280] on button "Anyone can login to restricted parts" at bounding box center [377, 280] width 9 height 9
click at [455, 265] on span "Invited users can login to restricted parts" at bounding box center [455, 262] width 139 height 9
click at [382, 265] on button "Invited users can login to restricted parts" at bounding box center [377, 262] width 9 height 9
click at [463, 282] on span "Anyone can login to restricted parts" at bounding box center [447, 280] width 122 height 9
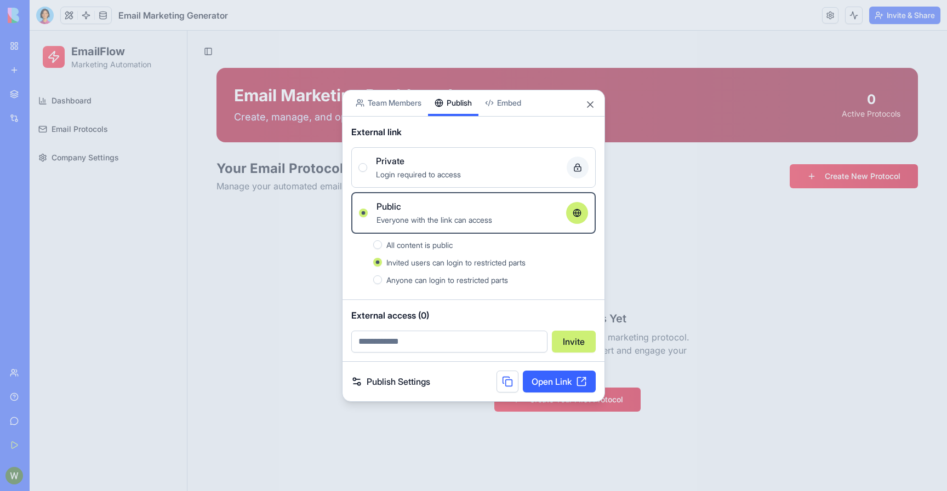
click at [382, 282] on button "Anyone can login to restricted parts" at bounding box center [377, 280] width 9 height 9
click at [454, 267] on div "Invited users can login to restricted parts" at bounding box center [490, 262] width 209 height 13
click at [382, 267] on button "Invited users can login to restricted parts" at bounding box center [377, 262] width 9 height 9
click at [444, 249] on div "All content is public" at bounding box center [490, 244] width 209 height 13
click at [382, 249] on button "All content is public" at bounding box center [377, 244] width 9 height 9
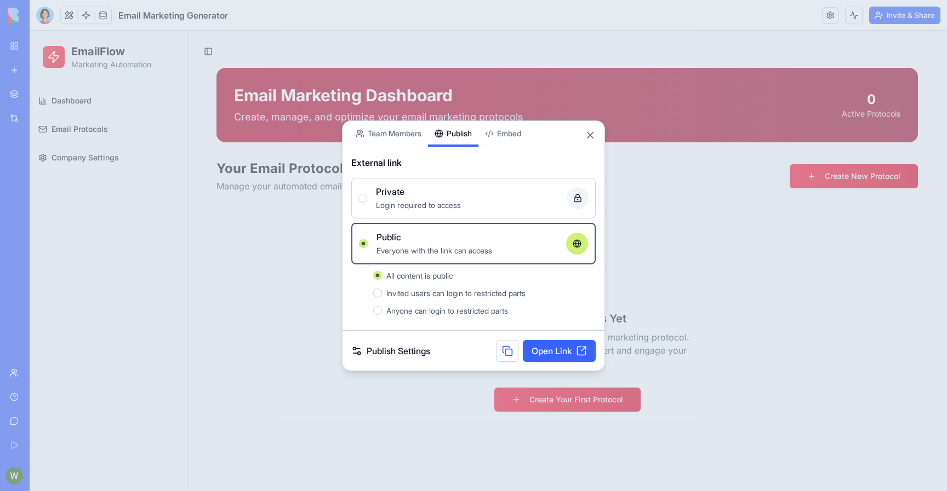
click at [468, 280] on div "All content is public" at bounding box center [490, 275] width 209 height 13
click at [382, 280] on button "All content is public" at bounding box center [377, 275] width 9 height 9
click at [405, 169] on div "External link" at bounding box center [473, 162] width 244 height 13
click at [370, 203] on div "Private Login required to access" at bounding box center [473, 198] width 230 height 26
click at [367, 203] on button "Private Login required to access" at bounding box center [362, 198] width 9 height 9
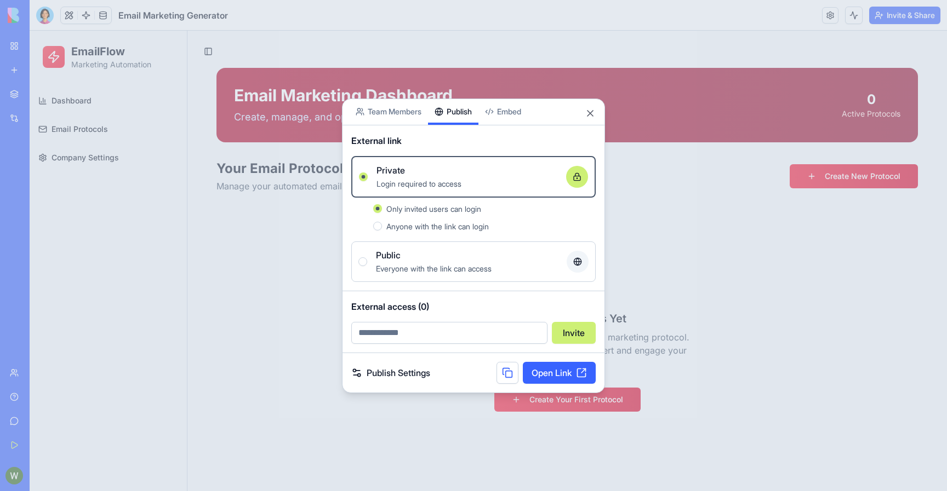
click at [457, 229] on span "Anyone with the link can login" at bounding box center [437, 226] width 102 height 9
click at [382, 229] on button "Anyone with the link can login" at bounding box center [377, 226] width 9 height 9
click at [452, 213] on span "Only invited users can login" at bounding box center [433, 208] width 95 height 9
click at [382, 213] on button "Only invited users can login" at bounding box center [377, 208] width 9 height 9
click at [521, 122] on body "BETA My Workspace New app Marketplace Integrations Recent Email Marketing Gener…" at bounding box center [473, 245] width 947 height 491
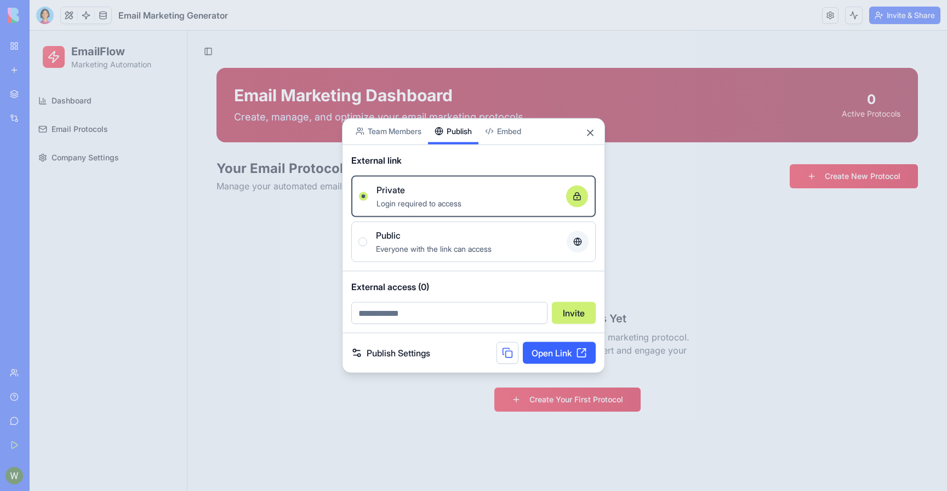
click at [458, 142] on div "Share App Team Members Publish Embed External link Private Login required to ac…" at bounding box center [473, 246] width 263 height 256
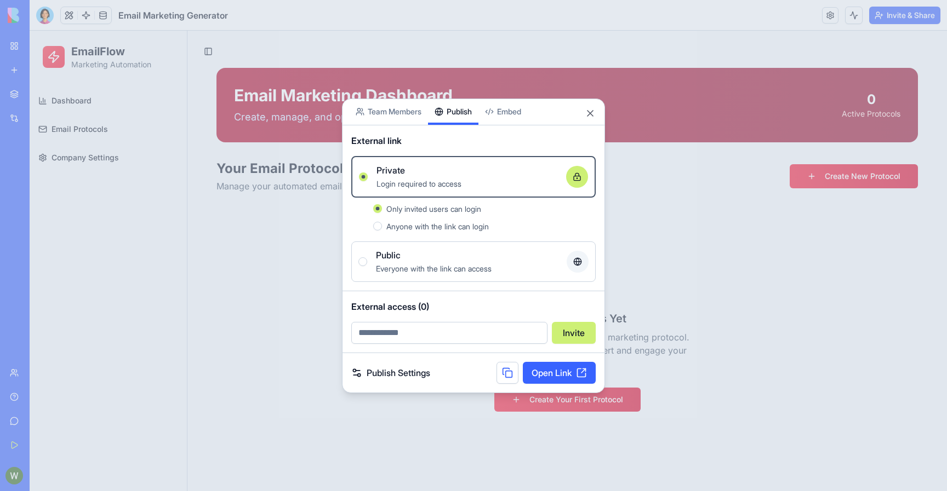
click at [535, 376] on link "Open Link" at bounding box center [559, 373] width 73 height 22
click at [415, 227] on span "Anyone with the link can login" at bounding box center [437, 226] width 102 height 9
click at [382, 227] on button "Anyone with the link can login" at bounding box center [377, 226] width 9 height 9
click at [416, 213] on span "Only invited users can login" at bounding box center [433, 208] width 95 height 9
click at [382, 213] on button "Only invited users can login" at bounding box center [377, 208] width 9 height 9
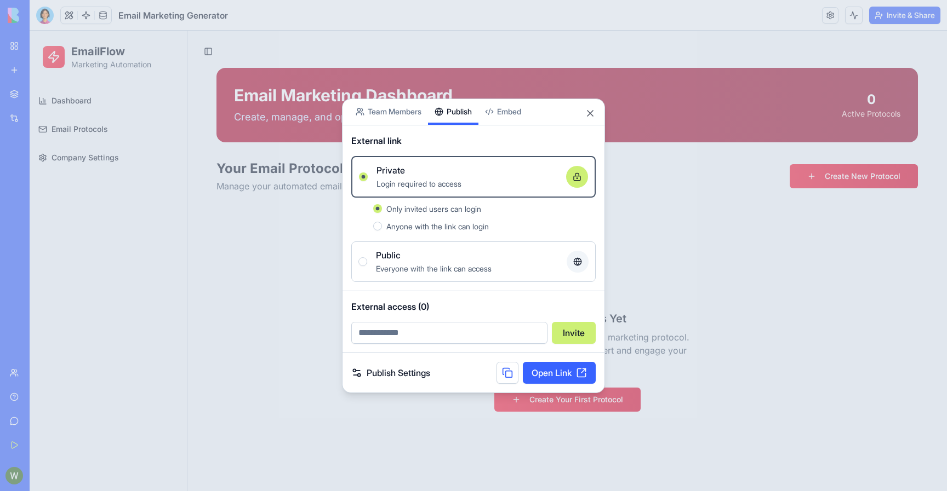
click at [359, 228] on div "Only invited users can login Anyone with the link can login" at bounding box center [473, 217] width 244 height 39
click at [402, 288] on div "External link Private Login required to access Only invited users can login Any…" at bounding box center [473, 208] width 262 height 166
click at [400, 108] on body "BETA My Workspace New app Marketplace Integrations Recent Email Marketing Gener…" at bounding box center [473, 245] width 947 height 491
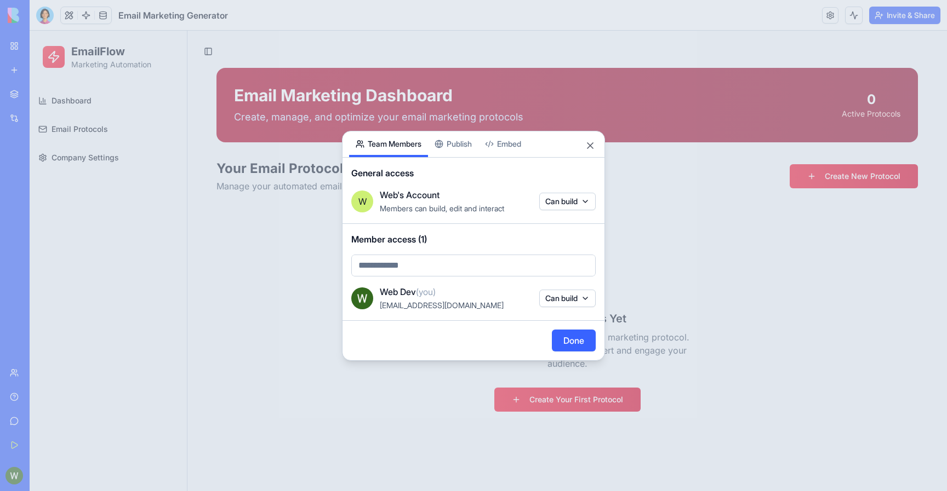
click at [439, 171] on span "General access" at bounding box center [473, 173] width 244 height 13
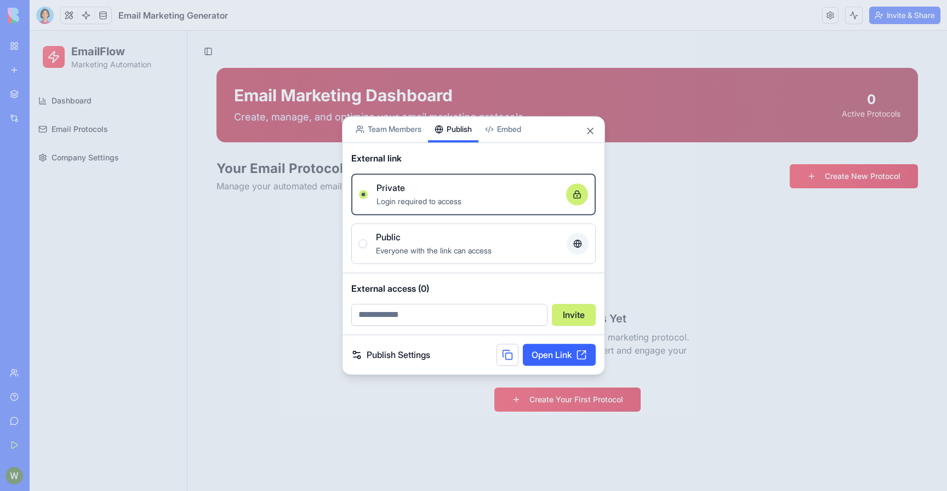
click at [444, 150] on div "Share App Team Members Publish Embed External link Private Login required to ac…" at bounding box center [473, 245] width 263 height 259
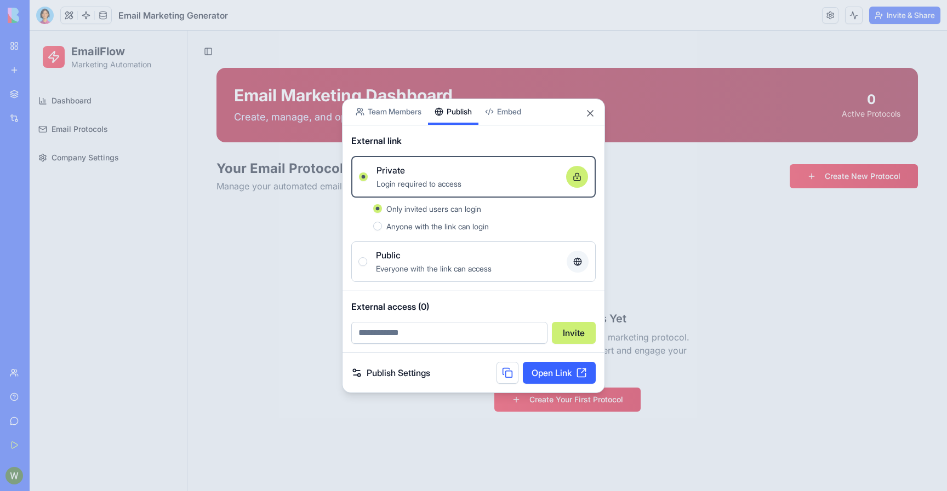
click at [445, 259] on div "Public" at bounding box center [467, 255] width 182 height 13
click at [367, 259] on button "Public Everyone with the link can access" at bounding box center [362, 261] width 9 height 9
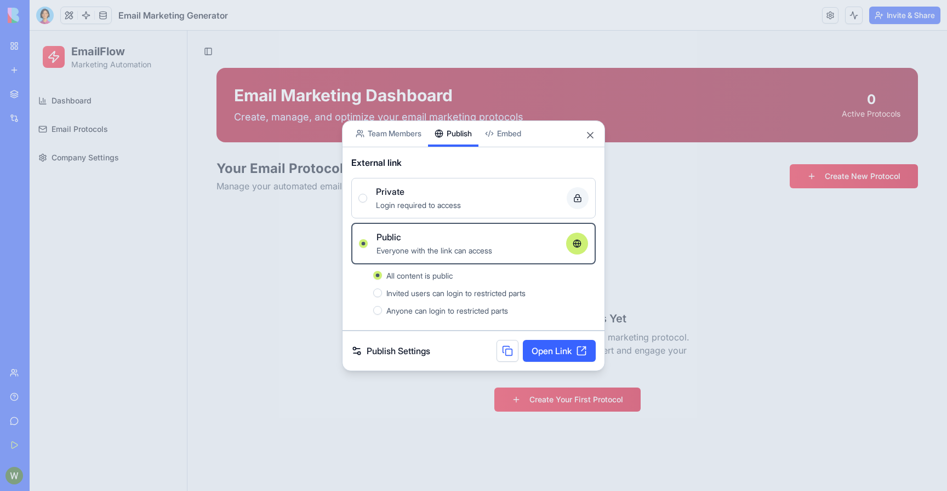
click at [414, 356] on link "Publish Settings" at bounding box center [390, 351] width 79 height 13
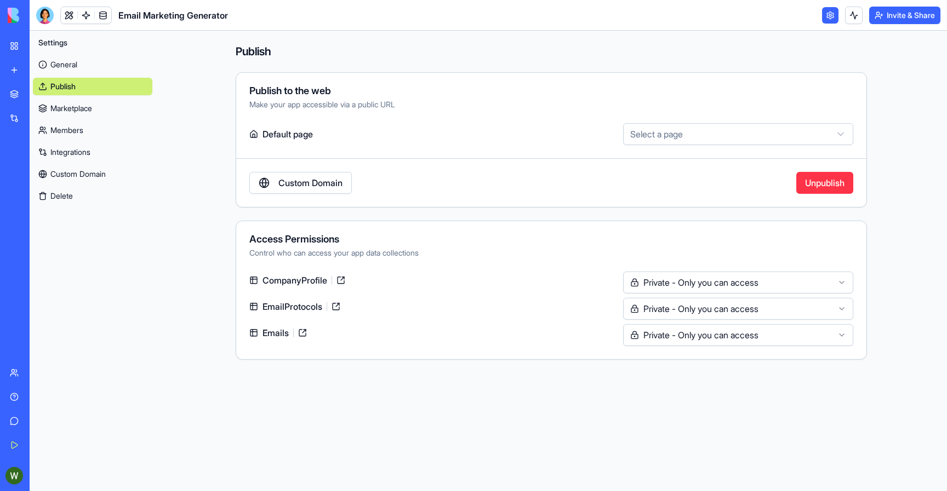
click at [676, 342] on html "**********" at bounding box center [473, 245] width 947 height 491
click at [676, 334] on html "**********" at bounding box center [473, 245] width 947 height 491
click at [671, 315] on html "**********" at bounding box center [473, 245] width 947 height 491
click at [563, 271] on html "**********" at bounding box center [473, 245] width 947 height 491
click at [280, 142] on label "Default page" at bounding box center [433, 134] width 369 height 22
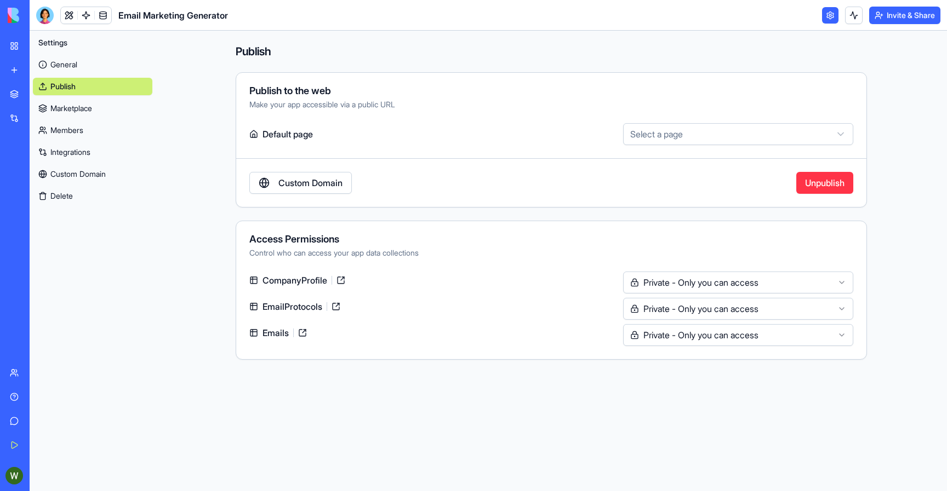
click at [56, 111] on link "Marketplace" at bounding box center [92, 109] width 119 height 18
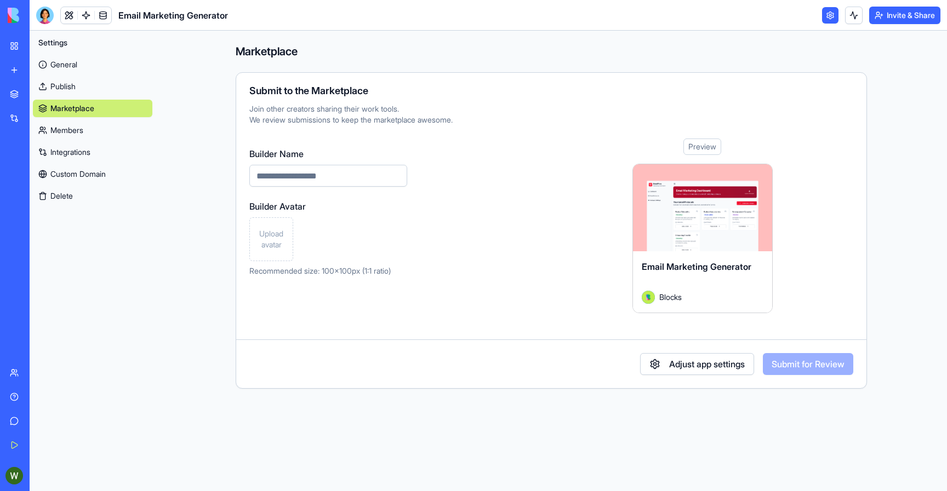
click at [665, 360] on button "Adjust app settings" at bounding box center [697, 364] width 114 height 22
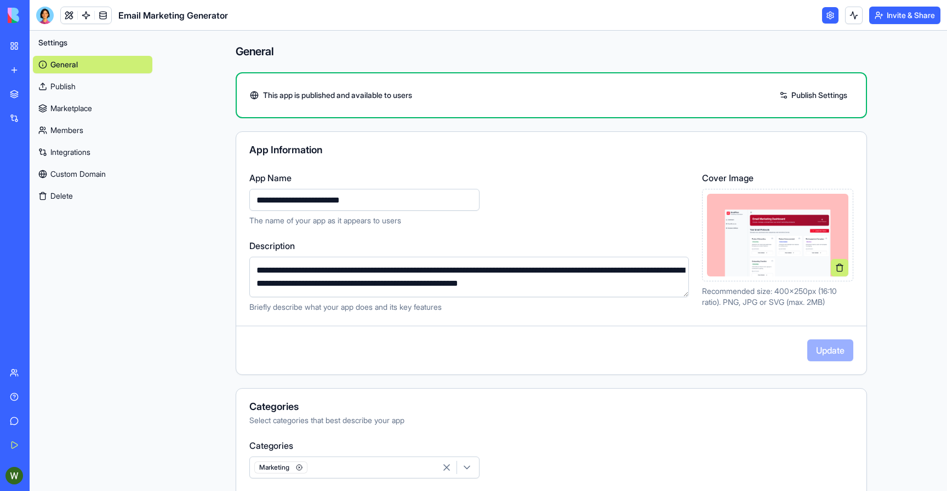
click at [64, 115] on link "Marketplace" at bounding box center [92, 109] width 119 height 18
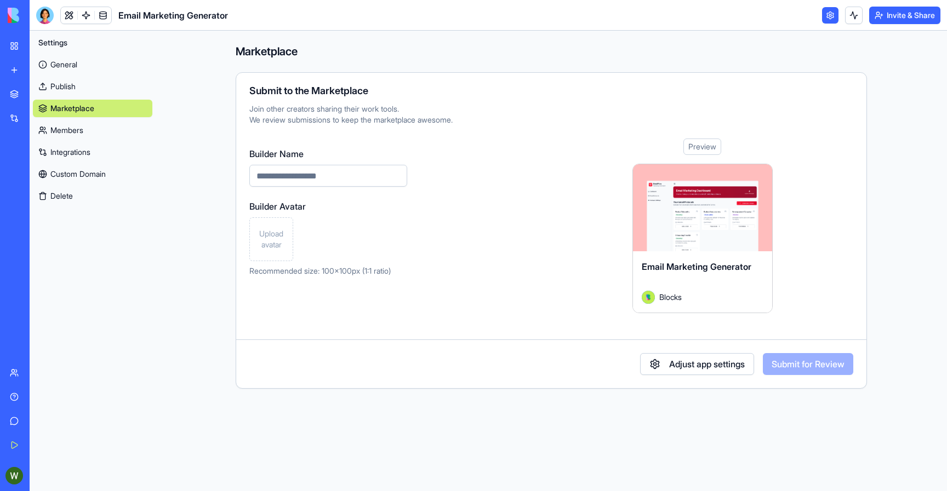
click at [73, 128] on link "Members" at bounding box center [92, 131] width 119 height 18
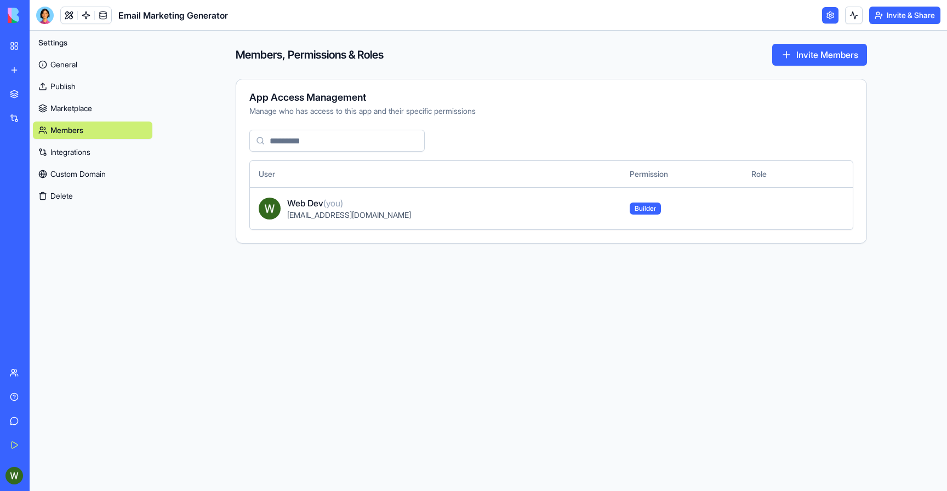
click at [71, 147] on link "Integrations" at bounding box center [92, 153] width 119 height 18
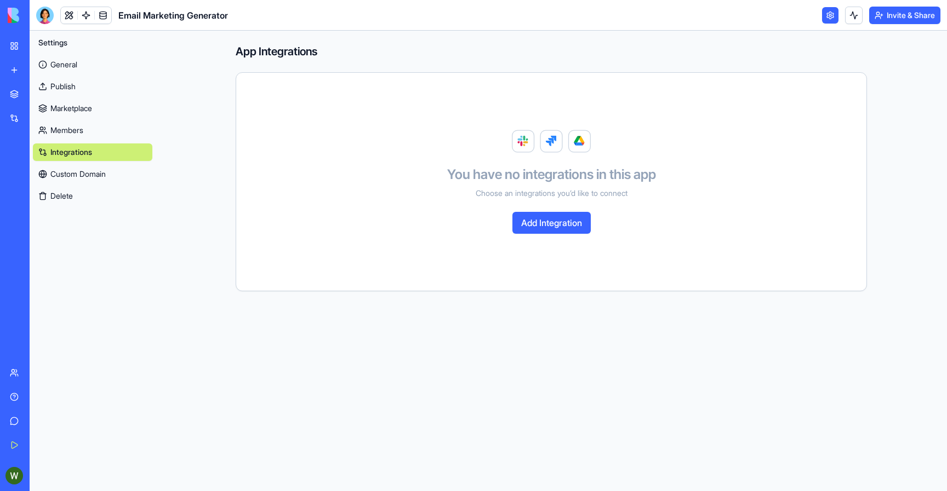
click at [103, 184] on div "General Publish Marketplace Members Integrations Custom Domain Delete" at bounding box center [92, 127] width 119 height 153
click at [101, 179] on link "Custom Domain" at bounding box center [92, 174] width 119 height 18
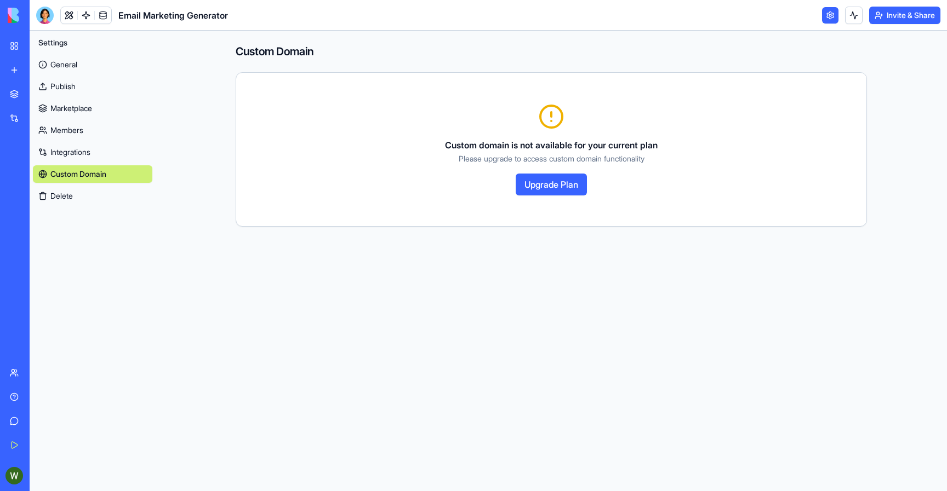
click at [75, 193] on button "Delete" at bounding box center [92, 196] width 119 height 18
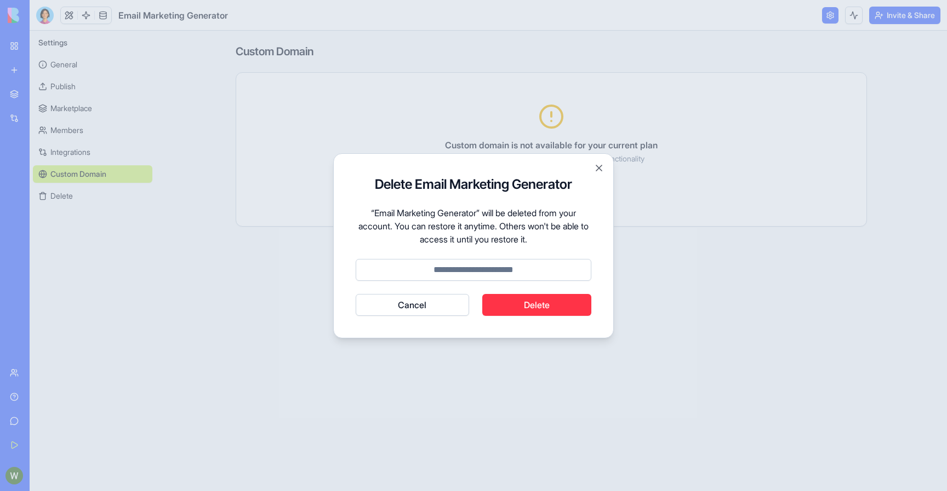
click at [397, 307] on button "Cancel" at bounding box center [412, 305] width 113 height 22
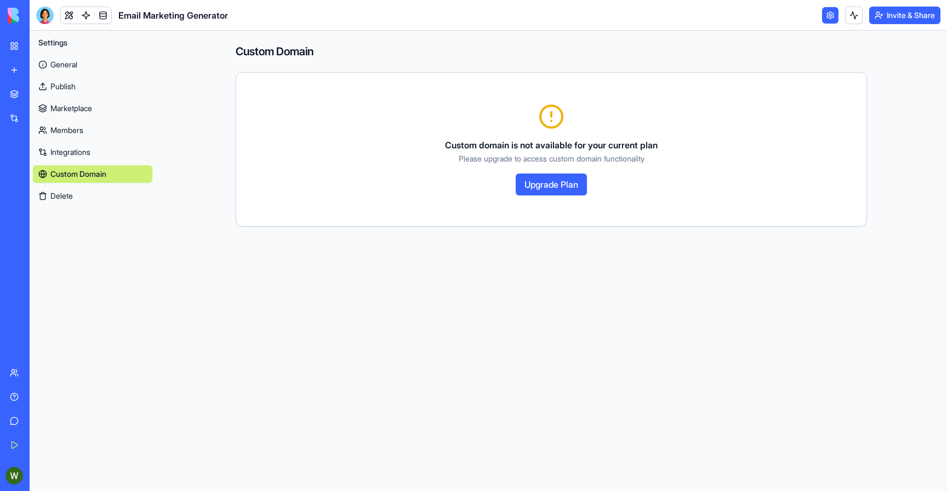
click at [519, 192] on button "Upgrade Plan" at bounding box center [551, 185] width 71 height 22
click at [74, 63] on link "General" at bounding box center [92, 65] width 119 height 18
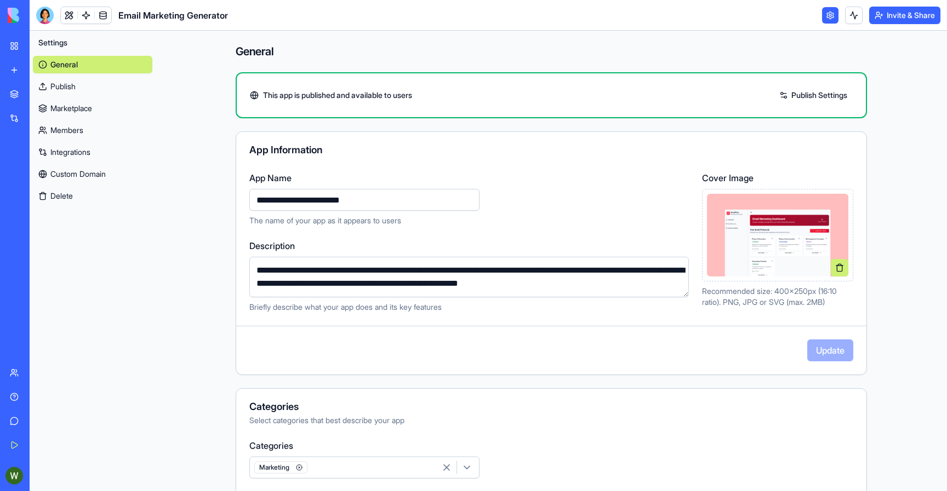
click at [802, 94] on link "Publish Settings" at bounding box center [813, 96] width 79 height 18
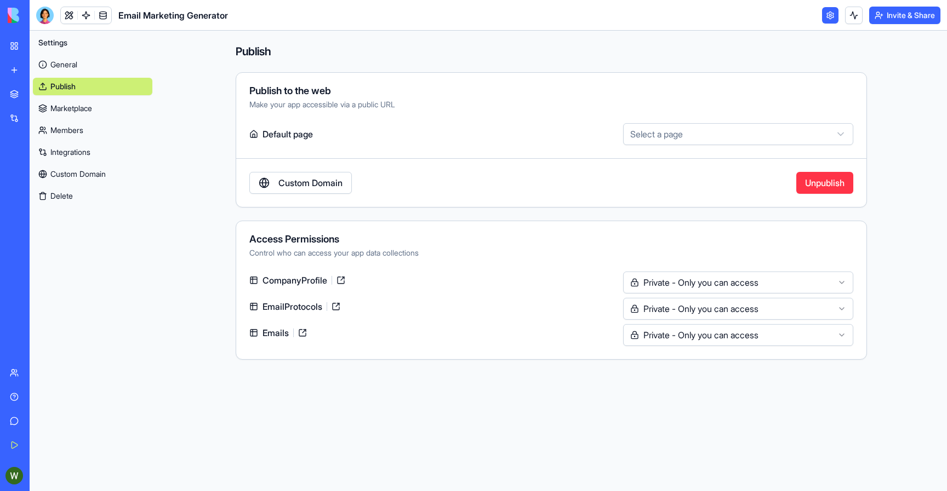
click at [661, 135] on html "**********" at bounding box center [473, 245] width 947 height 491
select select "**********"
click at [662, 163] on div "**********" at bounding box center [551, 139] width 631 height 135
click at [60, 154] on link "Integrations" at bounding box center [92, 153] width 119 height 18
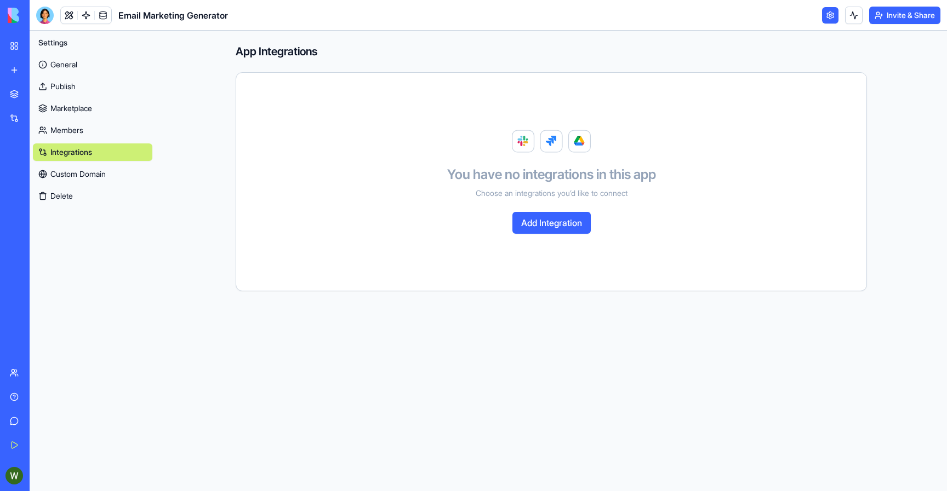
click at [523, 220] on button "Add Integration" at bounding box center [551, 223] width 78 height 22
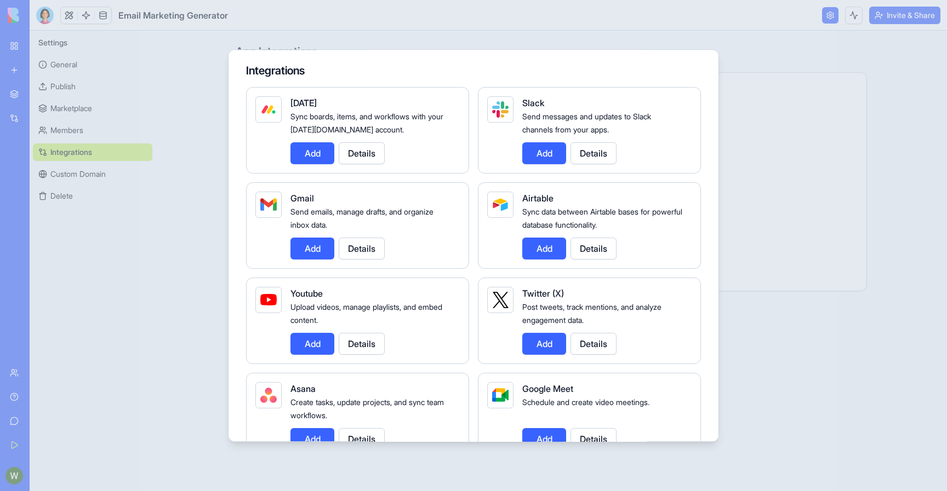
scroll to position [17, 0]
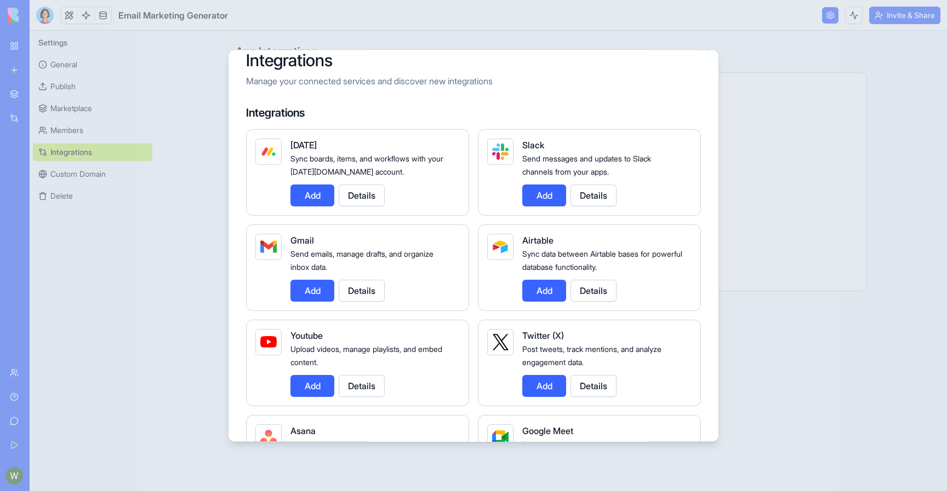
click at [369, 194] on button "Details" at bounding box center [362, 196] width 46 height 22
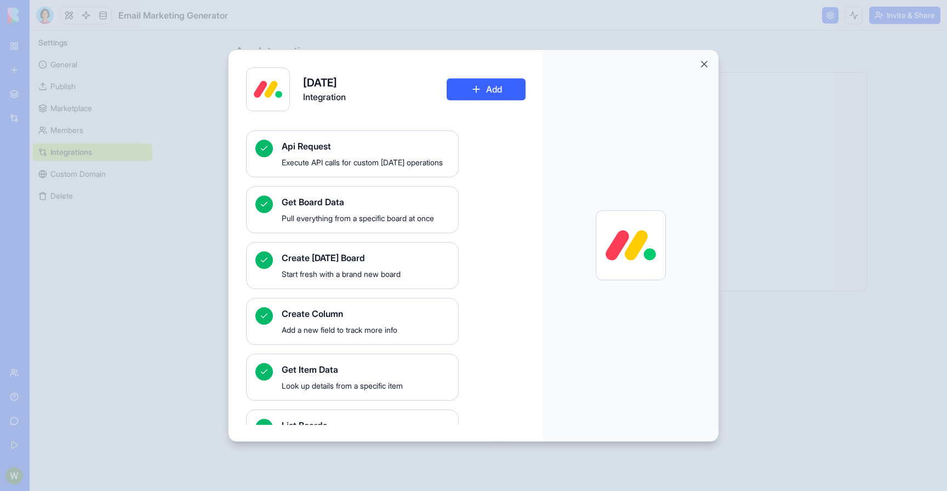
scroll to position [0, 0]
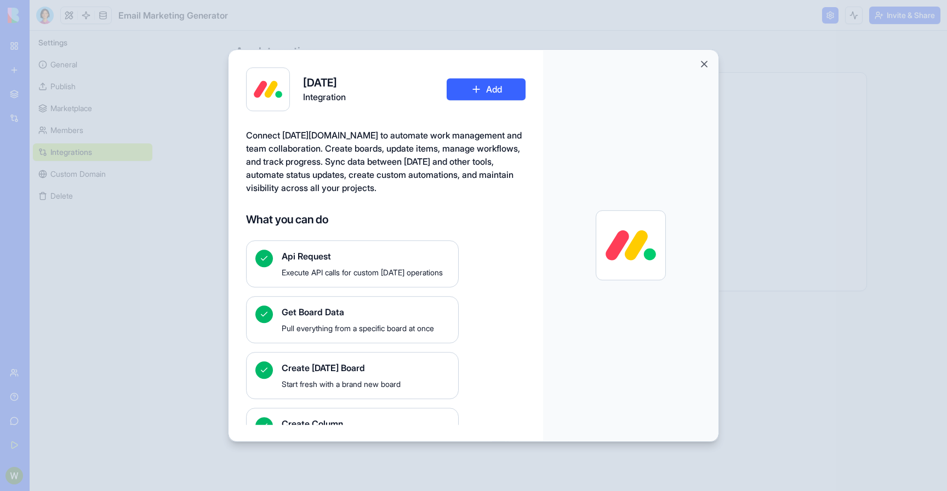
click at [419, 170] on span "Connect [DATE][DOMAIN_NAME] to automate work management and team collaboration.…" at bounding box center [384, 162] width 276 height 64
click at [704, 65] on button "Close" at bounding box center [703, 64] width 11 height 11
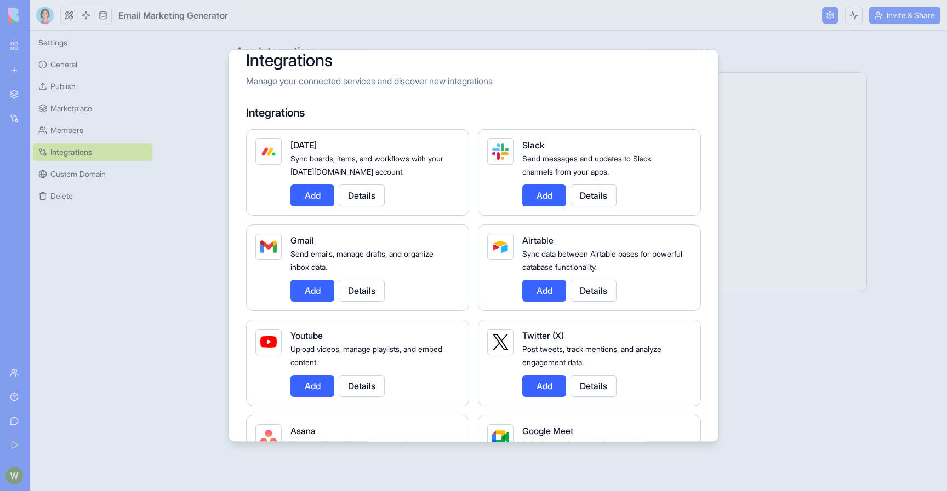
scroll to position [69, 0]
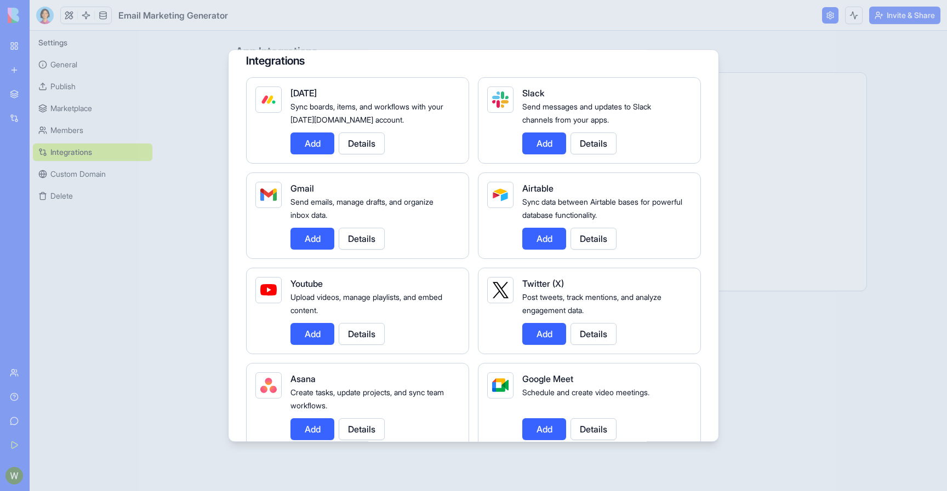
click at [587, 144] on button "Details" at bounding box center [593, 144] width 46 height 22
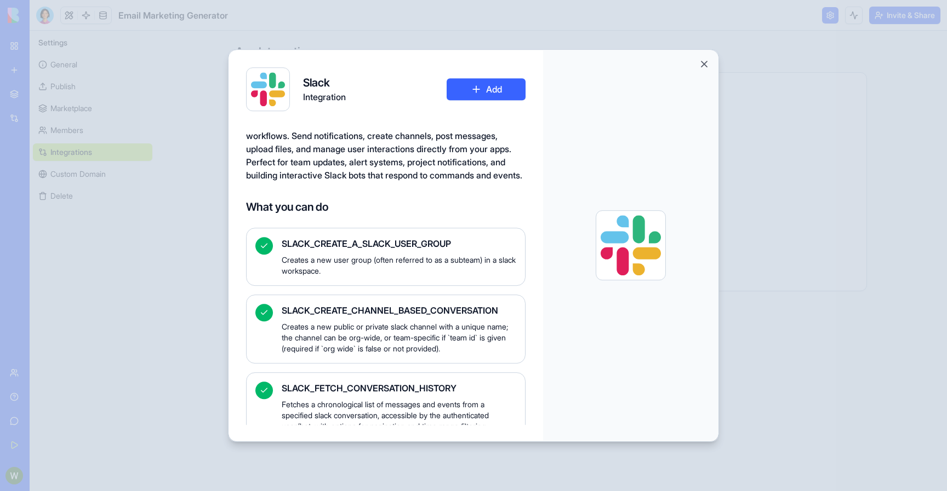
scroll to position [0, 0]
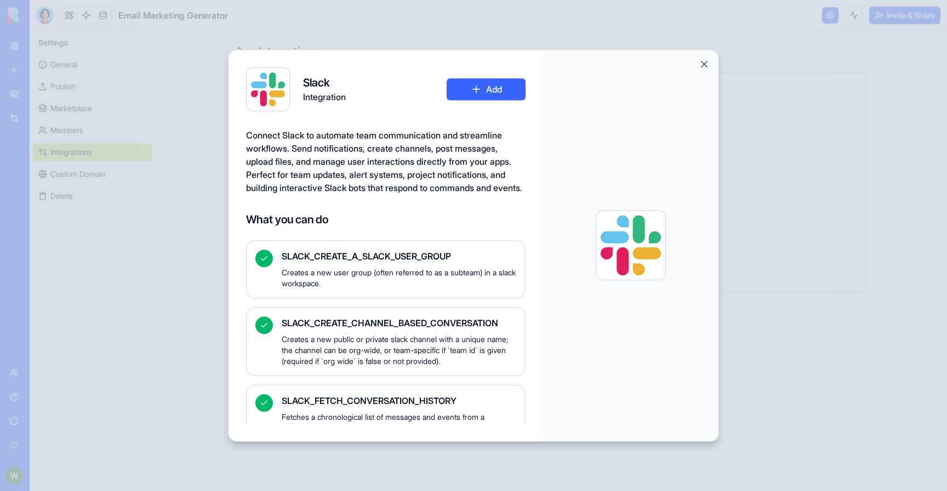
click at [510, 90] on button "Add" at bounding box center [485, 89] width 79 height 22
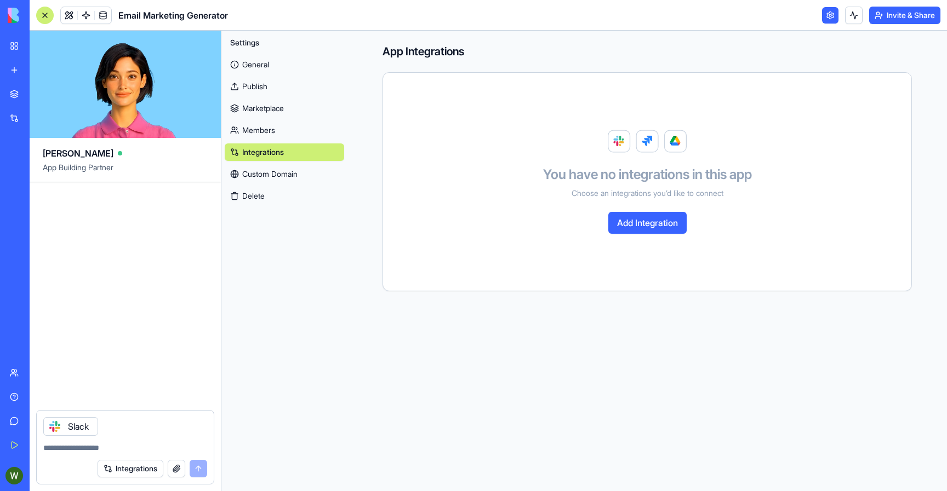
click at [95, 446] on textarea at bounding box center [125, 448] width 164 height 11
click at [16, 54] on link "My Workspace" at bounding box center [25, 46] width 44 height 22
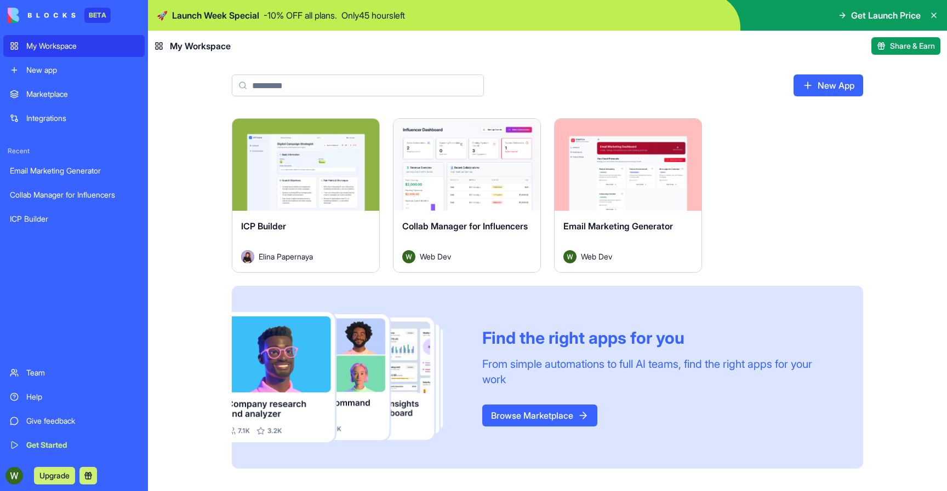
click at [79, 171] on div "Email Marketing Generator" at bounding box center [74, 170] width 128 height 11
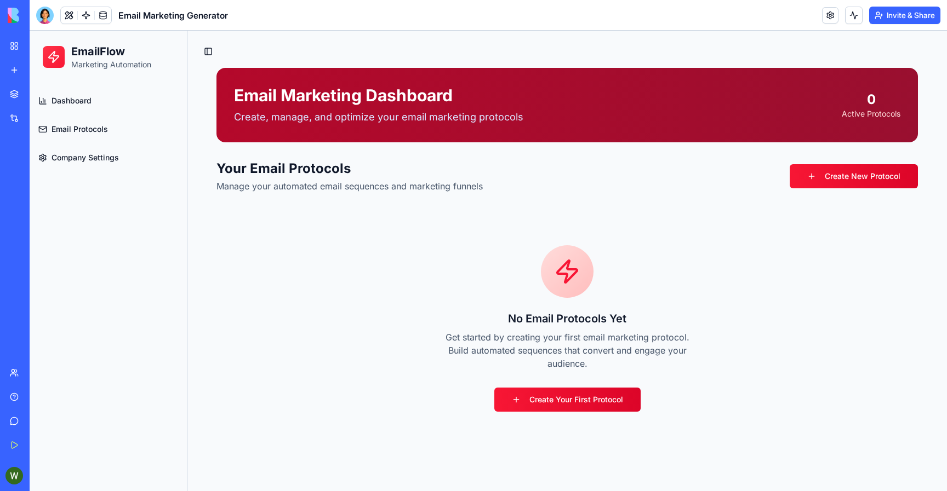
click at [19, 88] on link "Marketplace" at bounding box center [25, 94] width 44 height 22
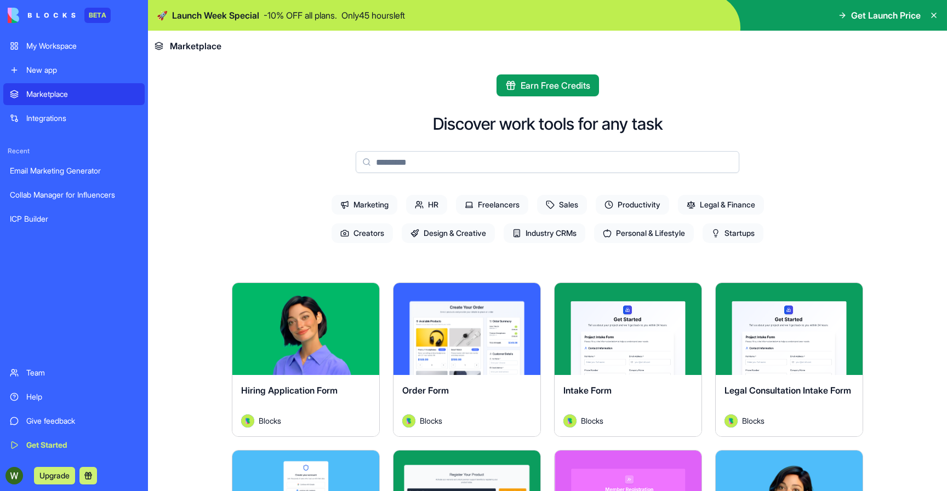
click at [47, 51] on link "My Workspace" at bounding box center [73, 46] width 141 height 22
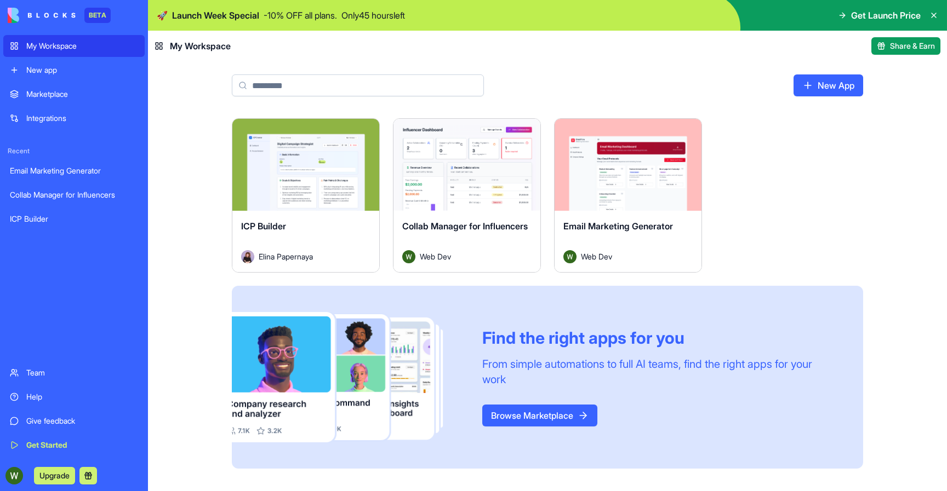
click at [194, 239] on div "Launch ICP Builder Elina Papernaya Launch Collab Manager for Influencers Web De…" at bounding box center [547, 304] width 799 height 373
click at [200, 242] on div "Launch ICP Builder Elina Papernaya Launch Collab Manager for Influencers Web De…" at bounding box center [547, 300] width 701 height 364
click at [486, 227] on div "Collab Manager for Influencers" at bounding box center [466, 235] width 129 height 31
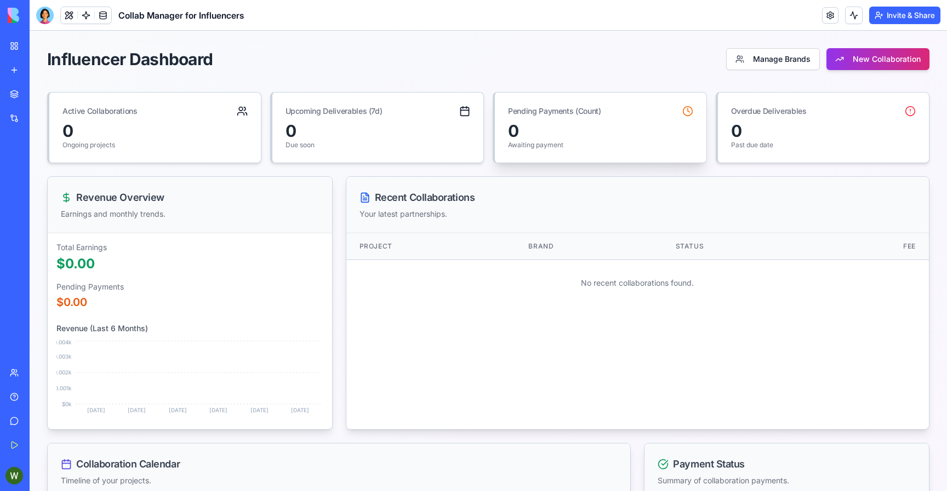
click at [602, 114] on div "Pending Payments (Count)" at bounding box center [600, 107] width 211 height 28
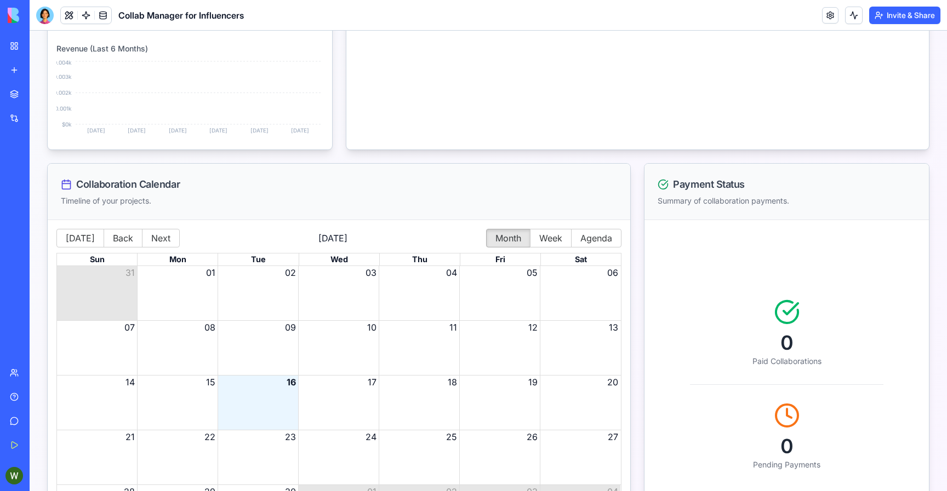
scroll to position [356, 0]
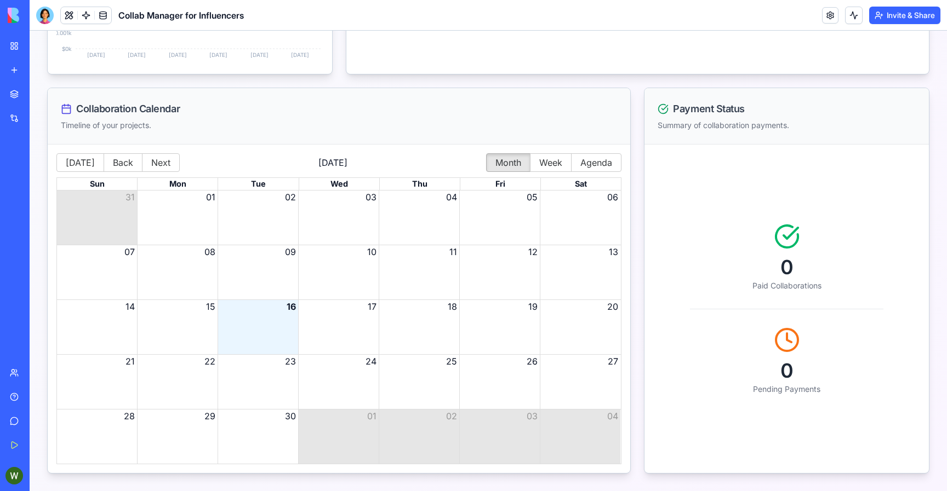
click at [560, 229] on div "Month View" at bounding box center [580, 218] width 81 height 54
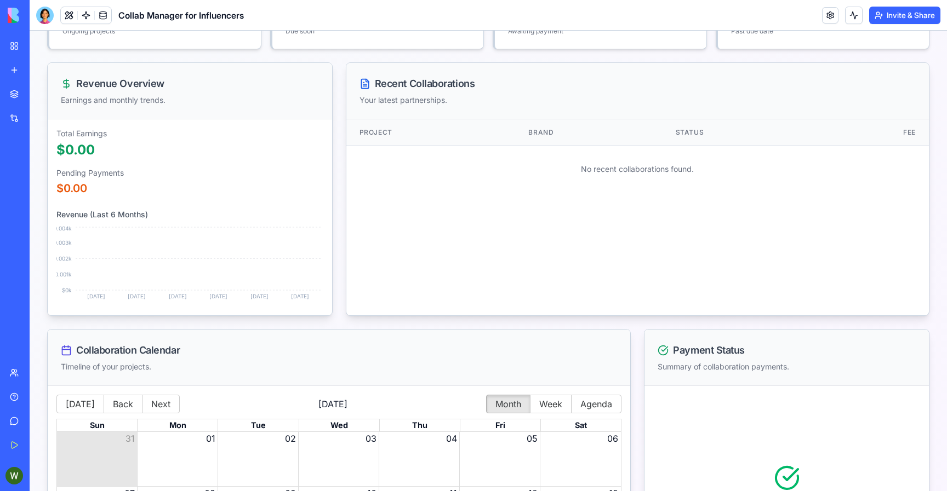
scroll to position [0, 0]
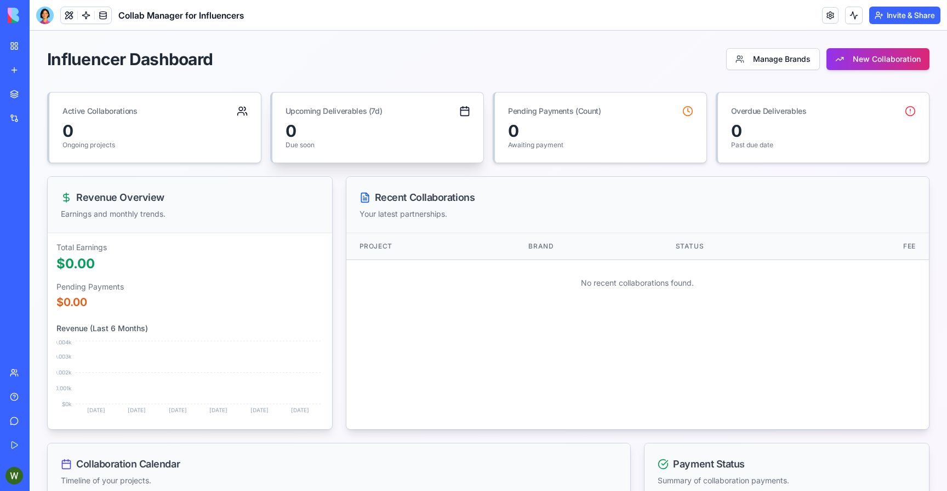
click at [329, 113] on div "Upcoming Deliverables (7d)" at bounding box center [333, 111] width 97 height 11
click at [472, 115] on div "Upcoming Deliverables (7d)" at bounding box center [377, 107] width 211 height 28
click at [208, 124] on div "0" at bounding box center [154, 131] width 185 height 20
click at [17, 46] on link "My Workspace" at bounding box center [25, 46] width 44 height 22
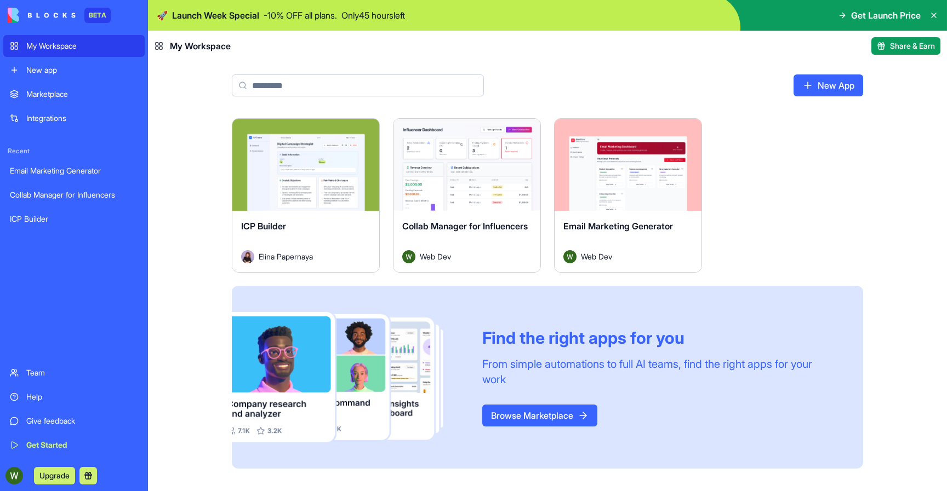
click at [225, 234] on div "Launch ICP Builder Elina Papernaya Launch Collab Manager for Influencers Web De…" at bounding box center [547, 300] width 701 height 364
click at [308, 164] on button "Launch" at bounding box center [306, 165] width 82 height 22
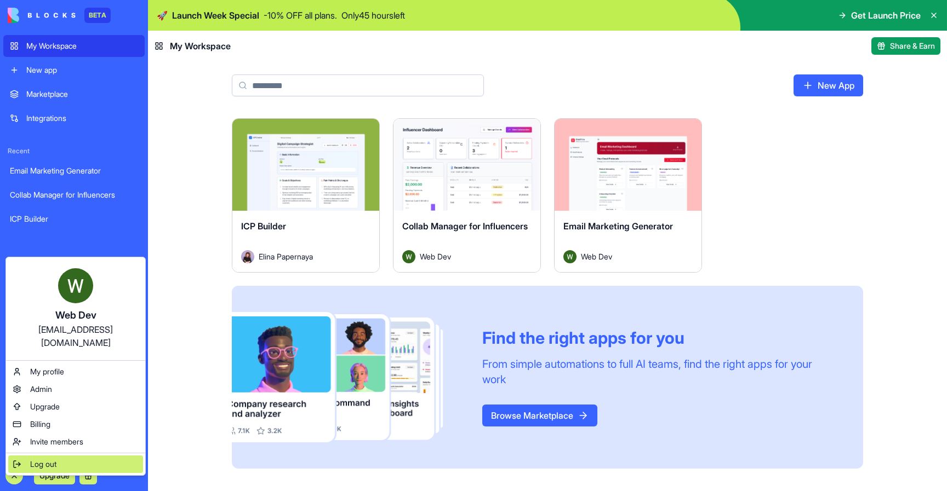
click at [51, 459] on span "Log out" at bounding box center [43, 464] width 26 height 11
